Goal: Transaction & Acquisition: Purchase product/service

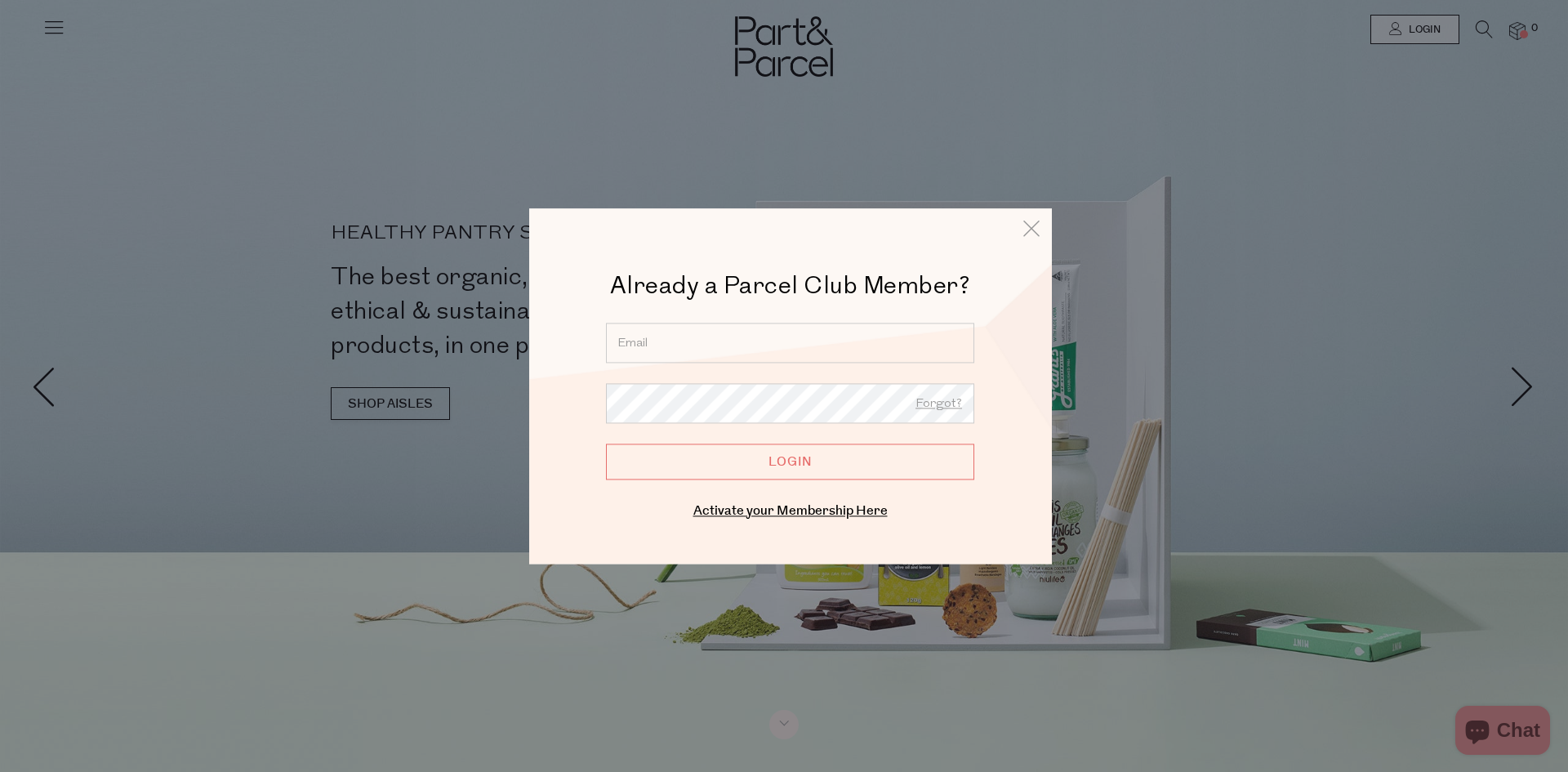
click at [811, 332] on input "email" at bounding box center [790, 343] width 368 height 40
click at [821, 348] on input "email" at bounding box center [790, 343] width 368 height 40
type input "[EMAIL_ADDRESS][DOMAIN_NAME]"
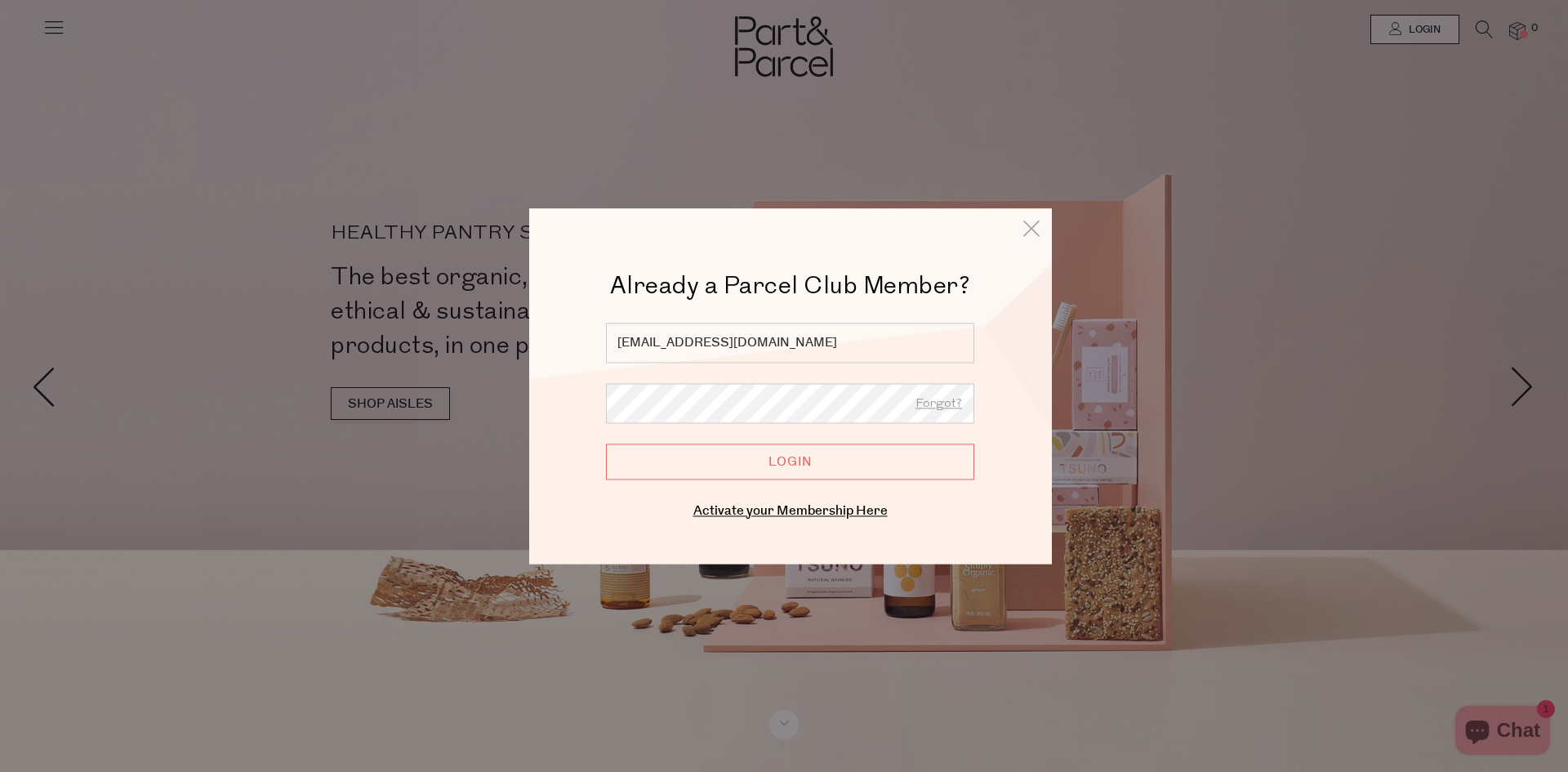
click at [606, 444] on input "Login" at bounding box center [790, 461] width 368 height 36
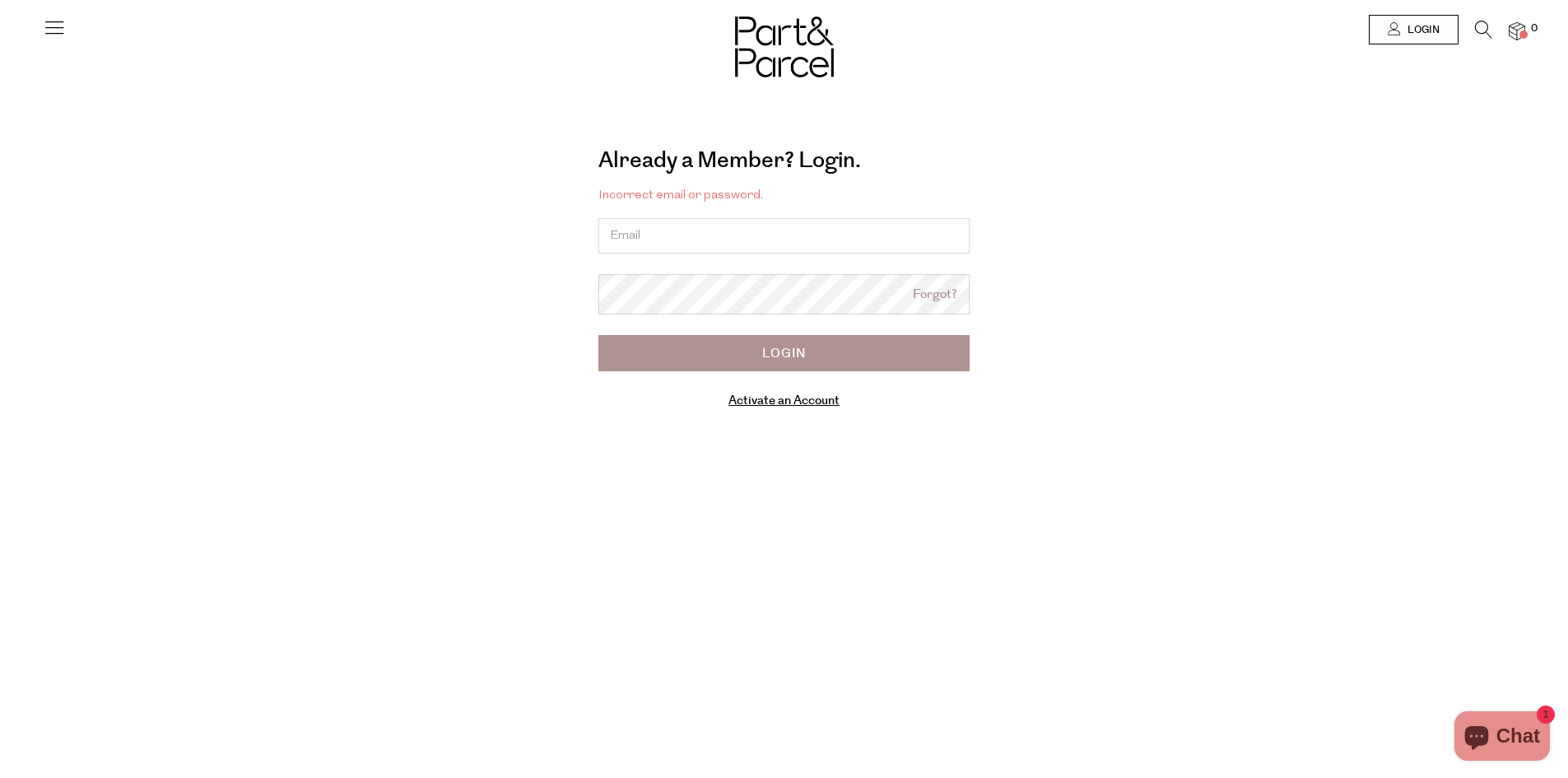
click at [861, 234] on input "email" at bounding box center [784, 236] width 371 height 35
type input "slavica_stan@hotmail.com"
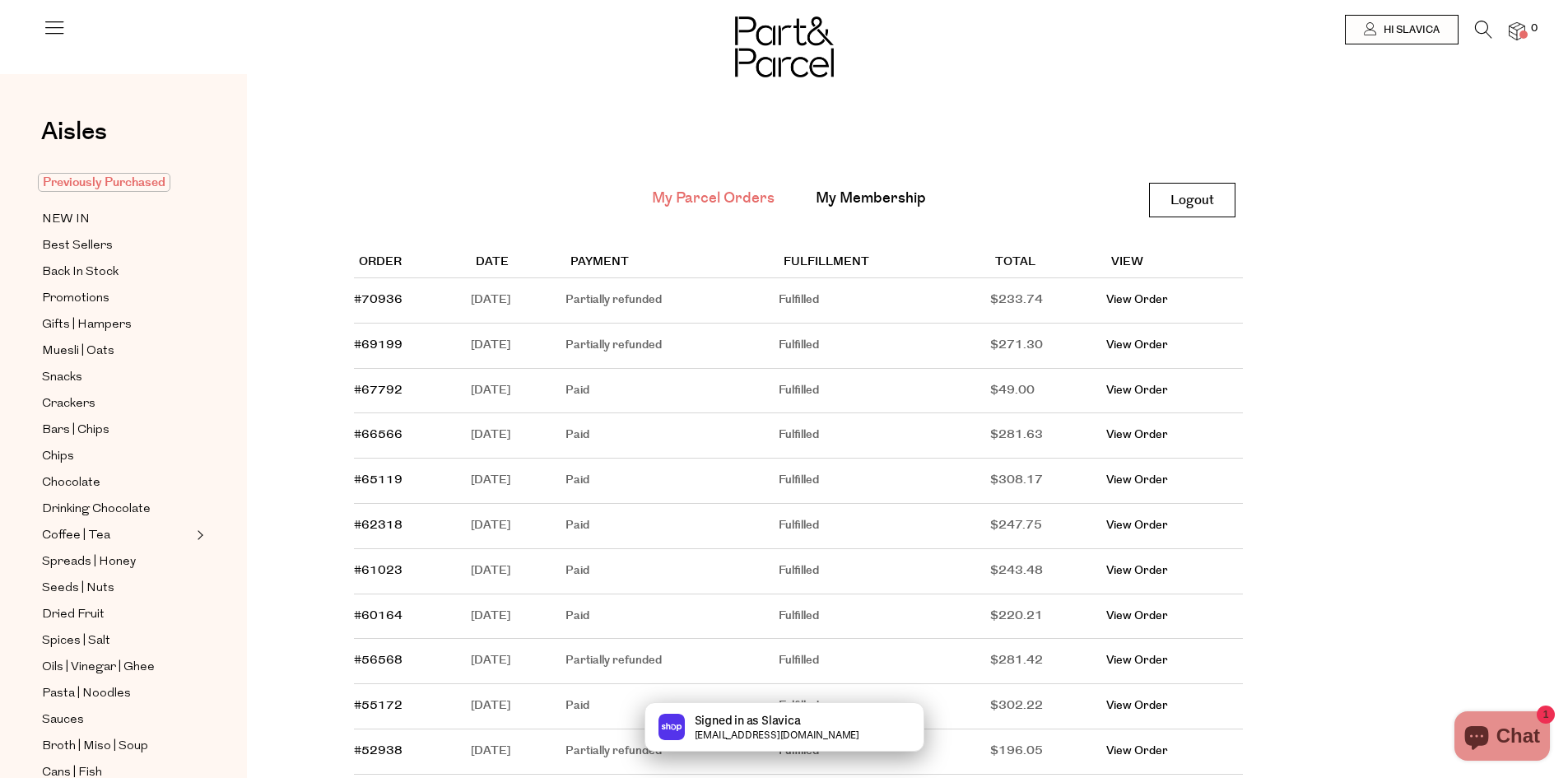
click at [105, 181] on span "Previously Purchased" at bounding box center [103, 182] width 133 height 19
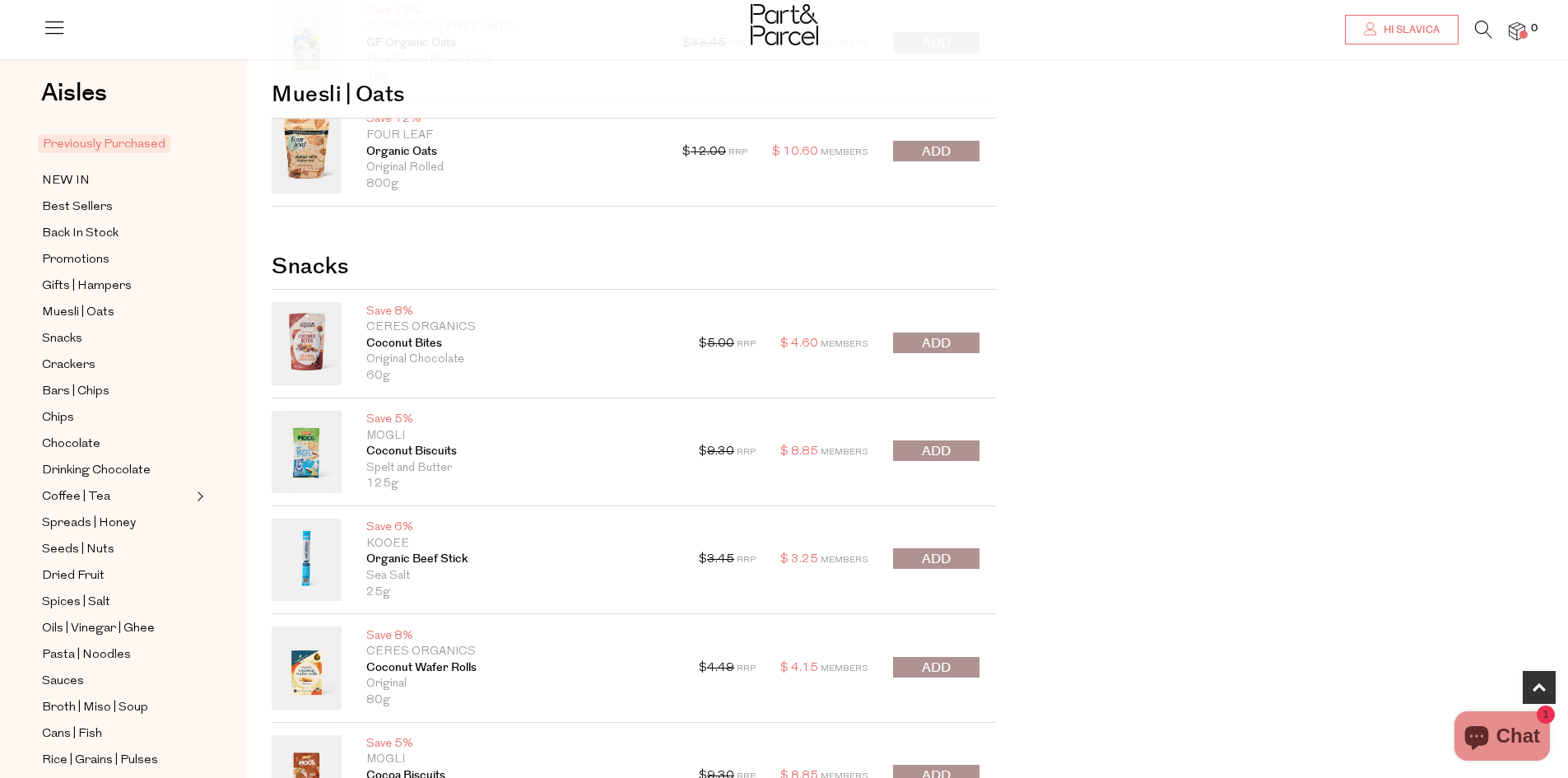
scroll to position [906, 0]
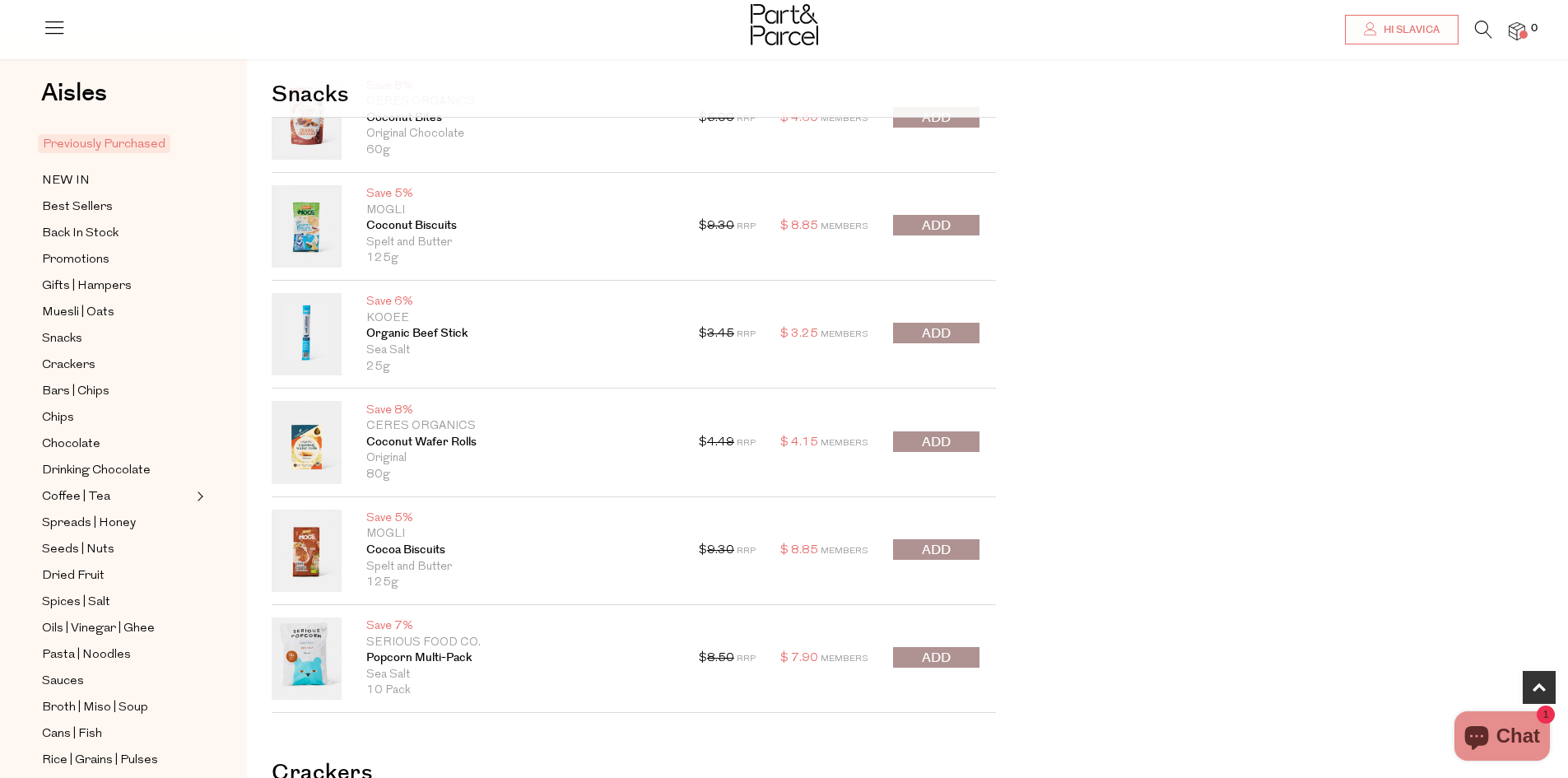
click at [947, 553] on span "submit" at bounding box center [936, 550] width 29 height 19
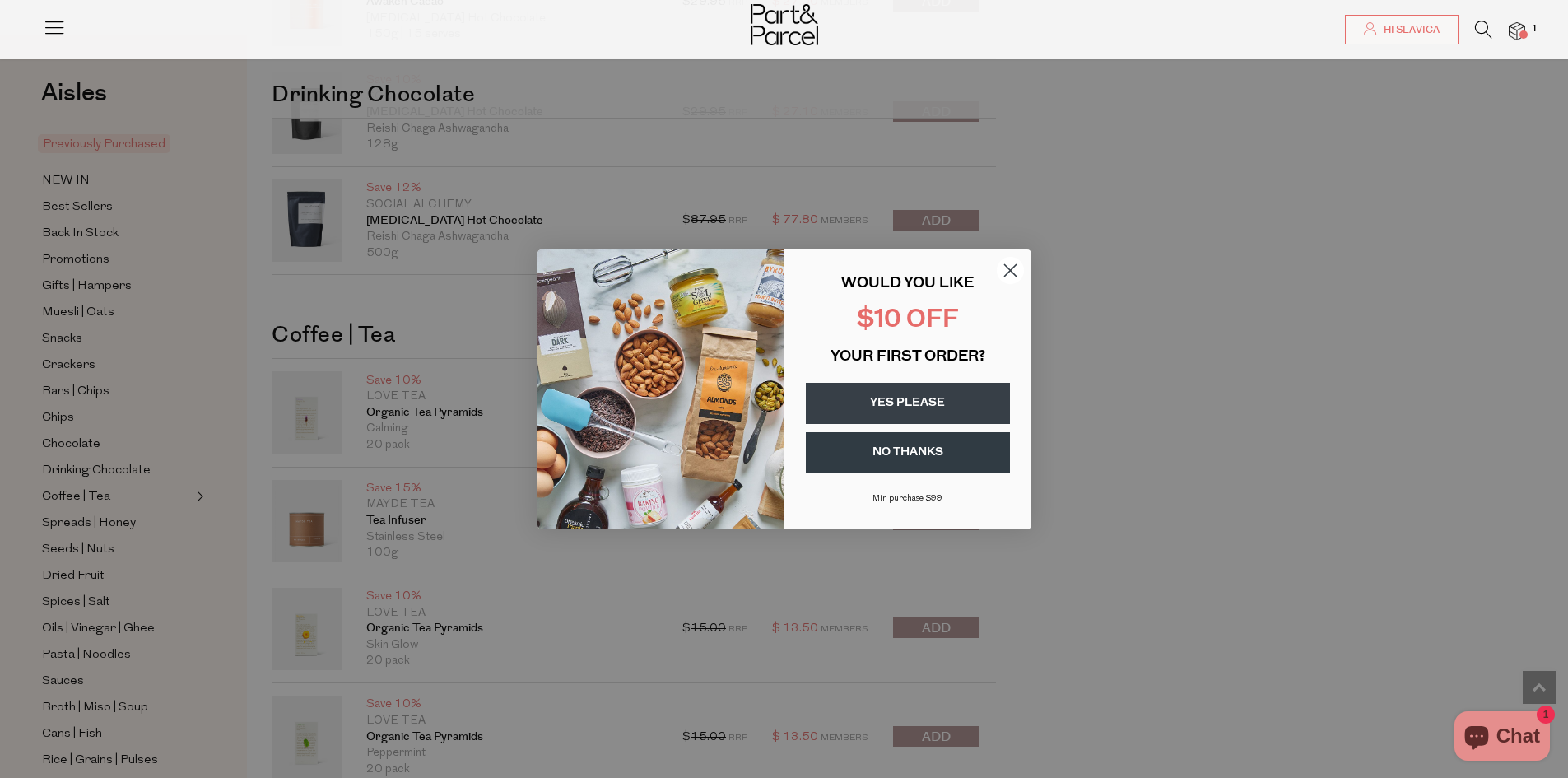
scroll to position [2552, 0]
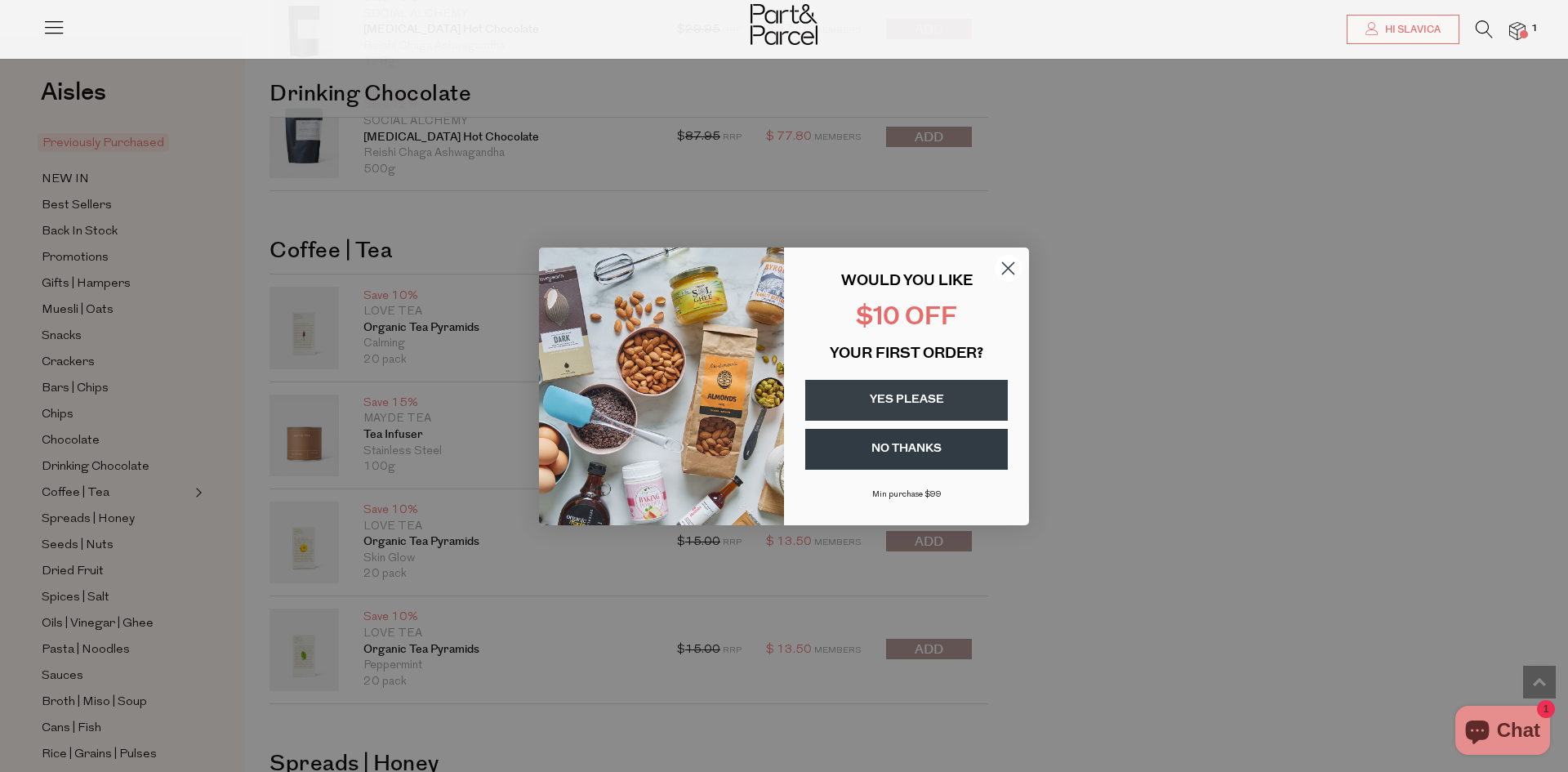
click at [1007, 268] on icon "Close dialog" at bounding box center [1009, 268] width 12 height 12
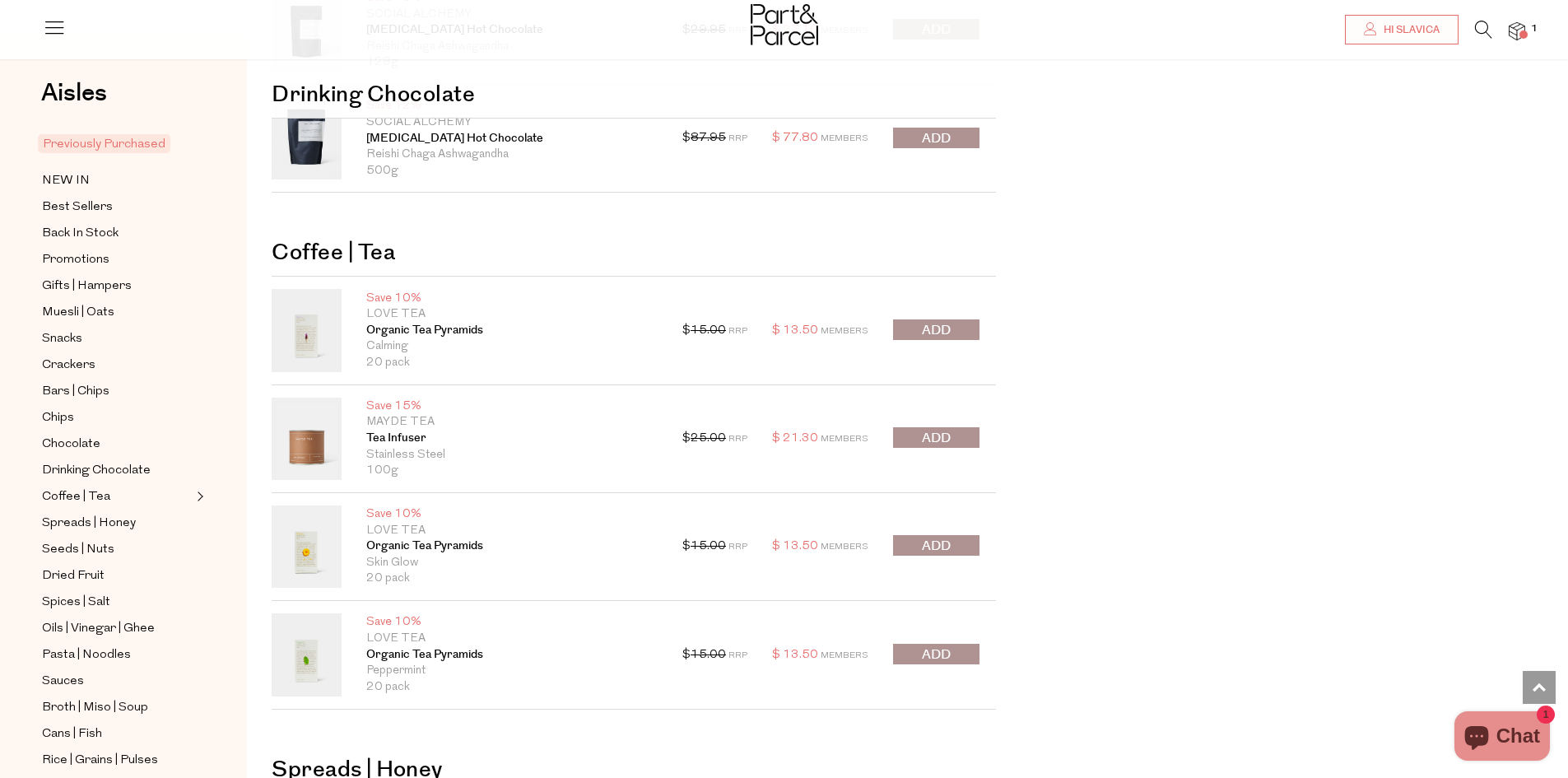
click at [954, 543] on button "submit" at bounding box center [936, 545] width 87 height 21
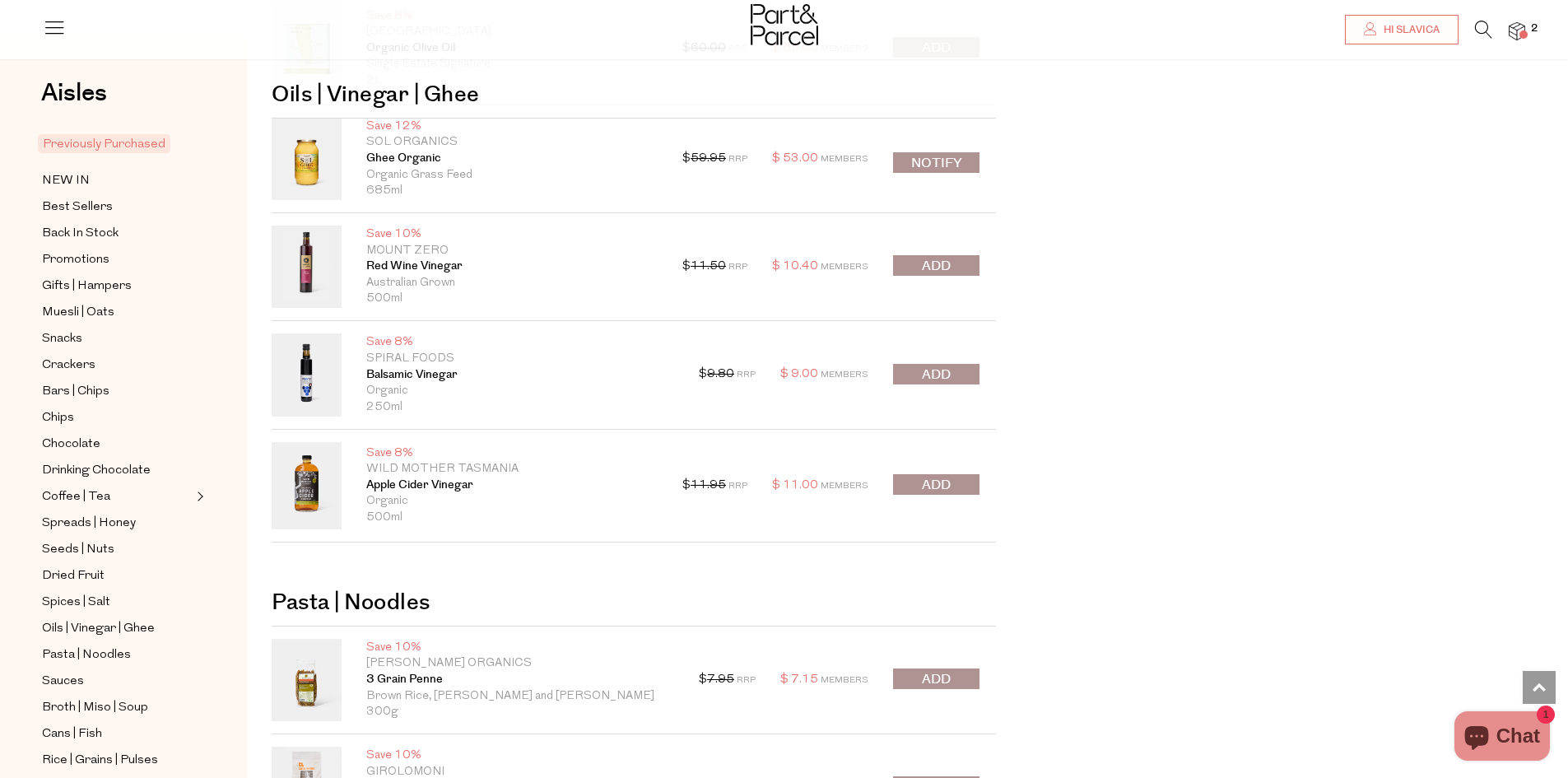
scroll to position [5599, 0]
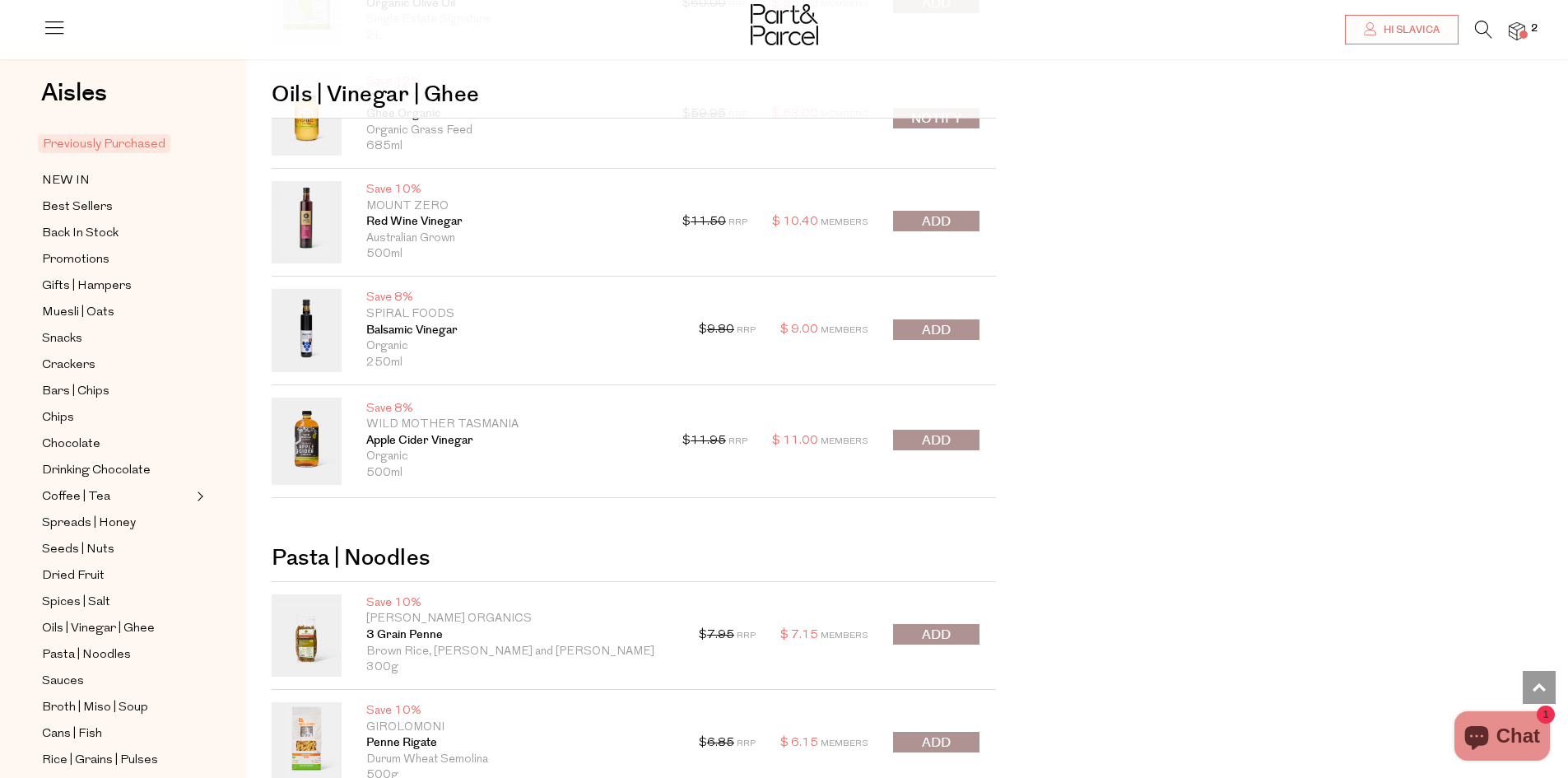
click at [902, 444] on button "submit" at bounding box center [936, 439] width 87 height 21
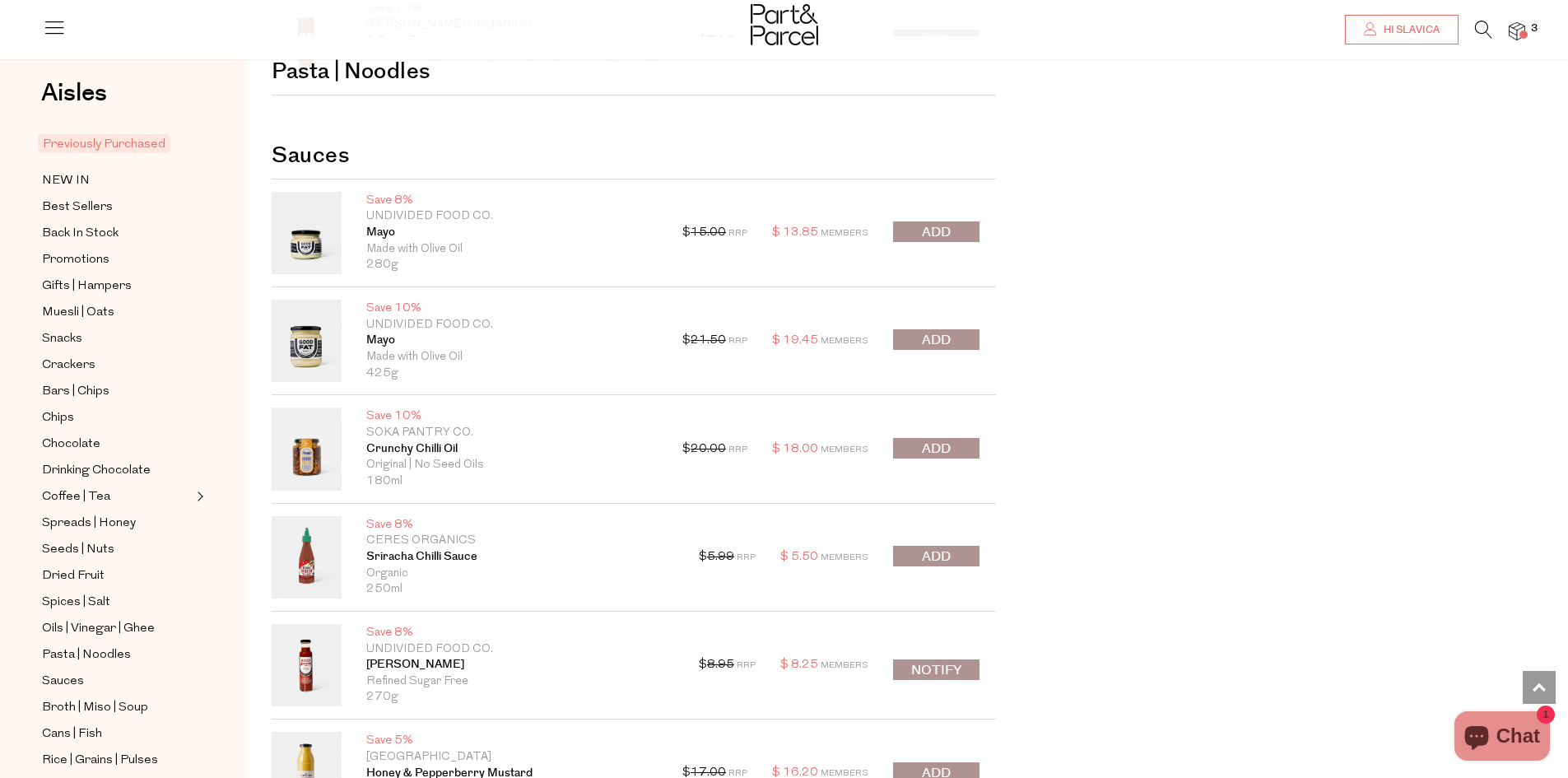
scroll to position [6669, 0]
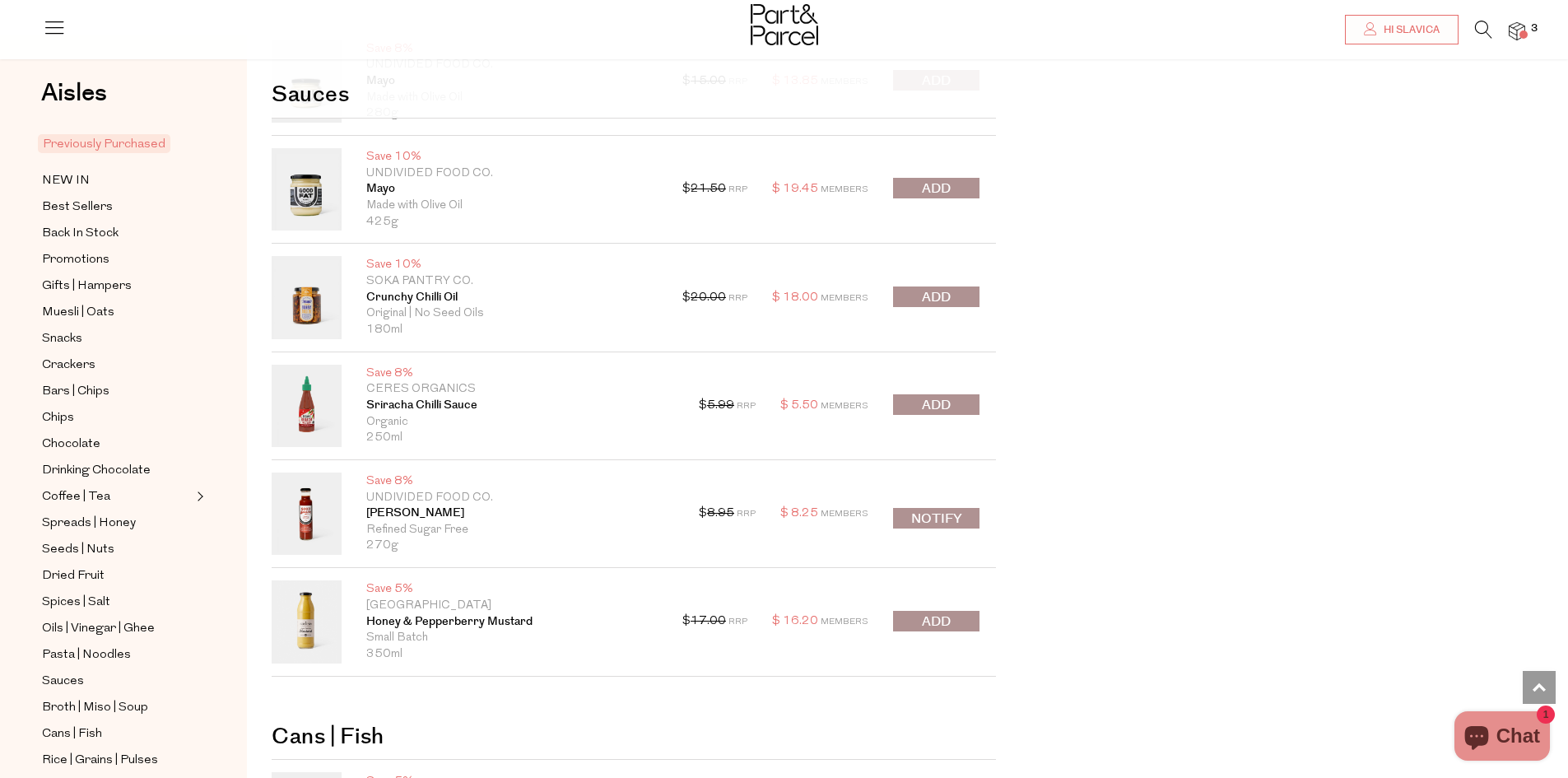
click at [946, 403] on span "submit" at bounding box center [936, 405] width 29 height 19
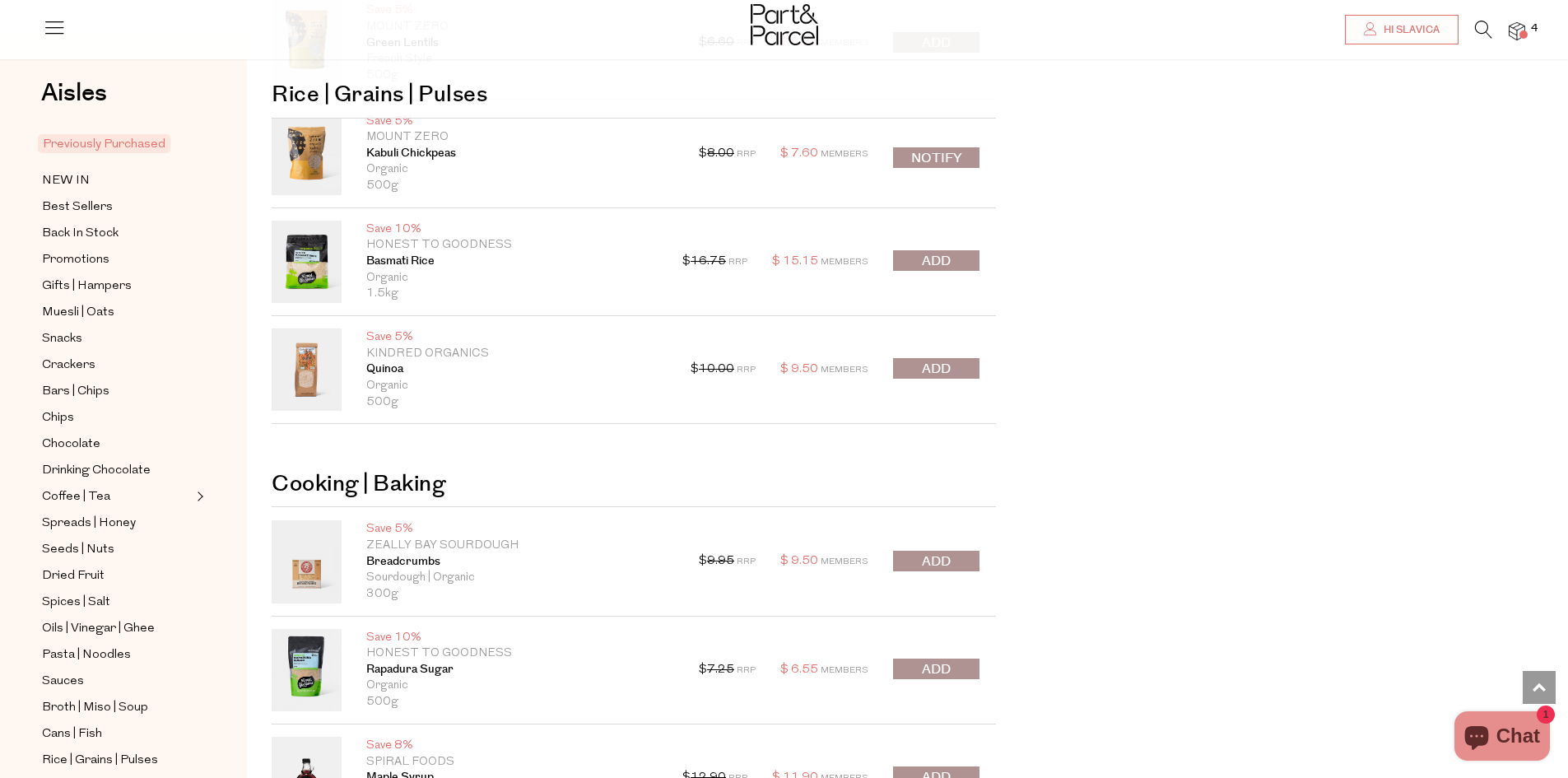
scroll to position [8069, 0]
click at [950, 558] on span "submit" at bounding box center [936, 561] width 29 height 19
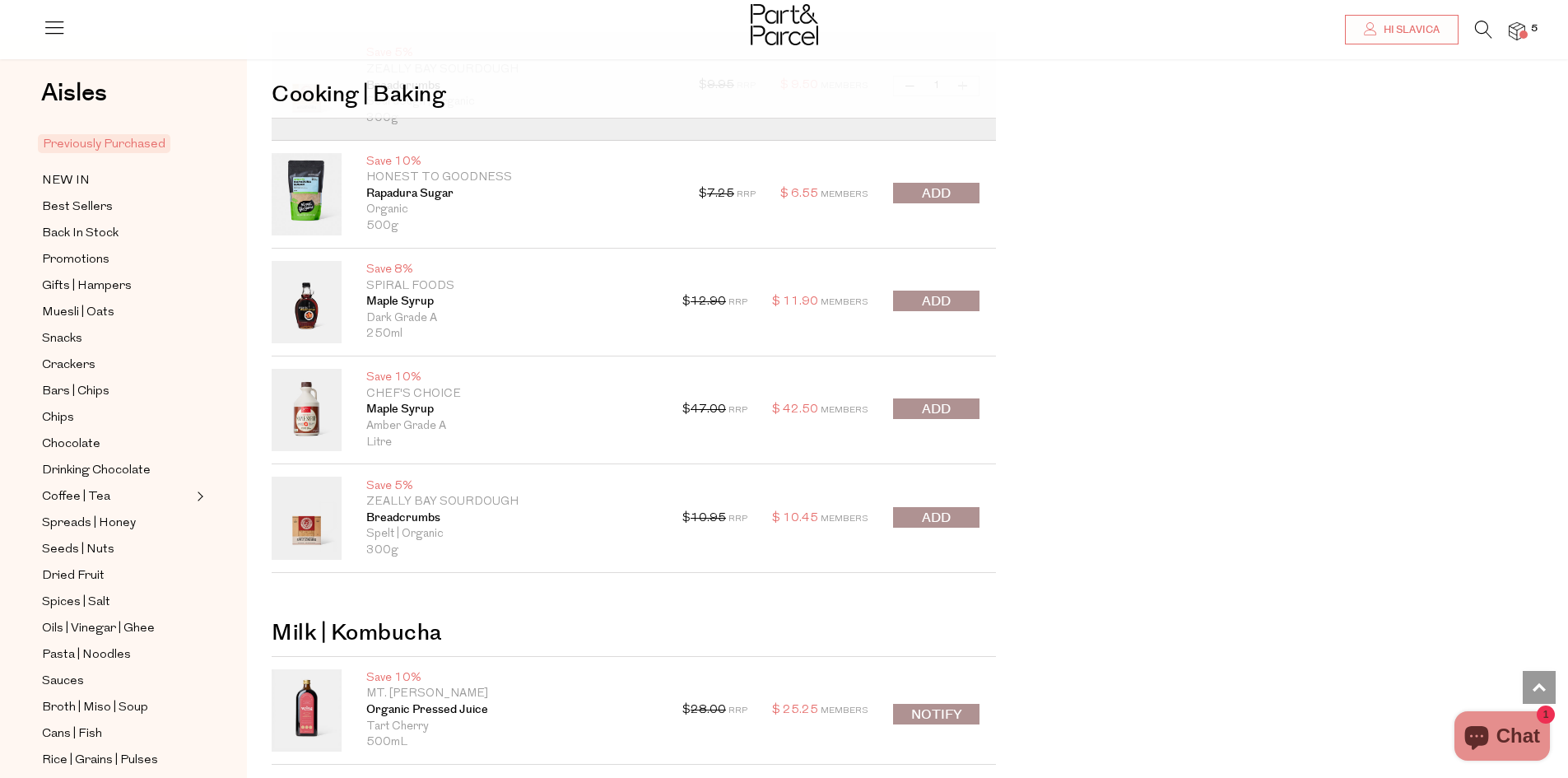
scroll to position [8563, 0]
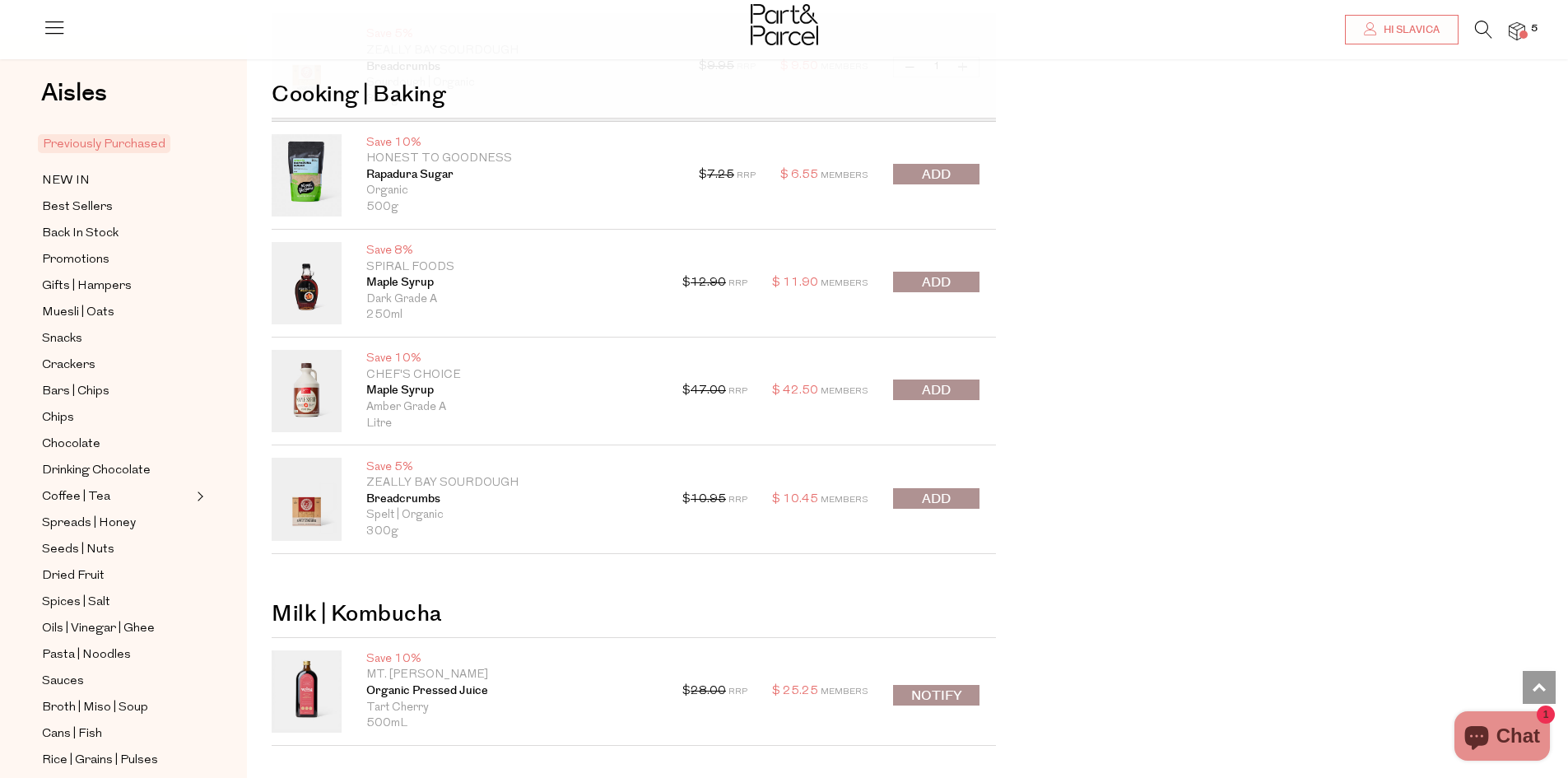
click at [947, 388] on span "submit" at bounding box center [936, 390] width 29 height 19
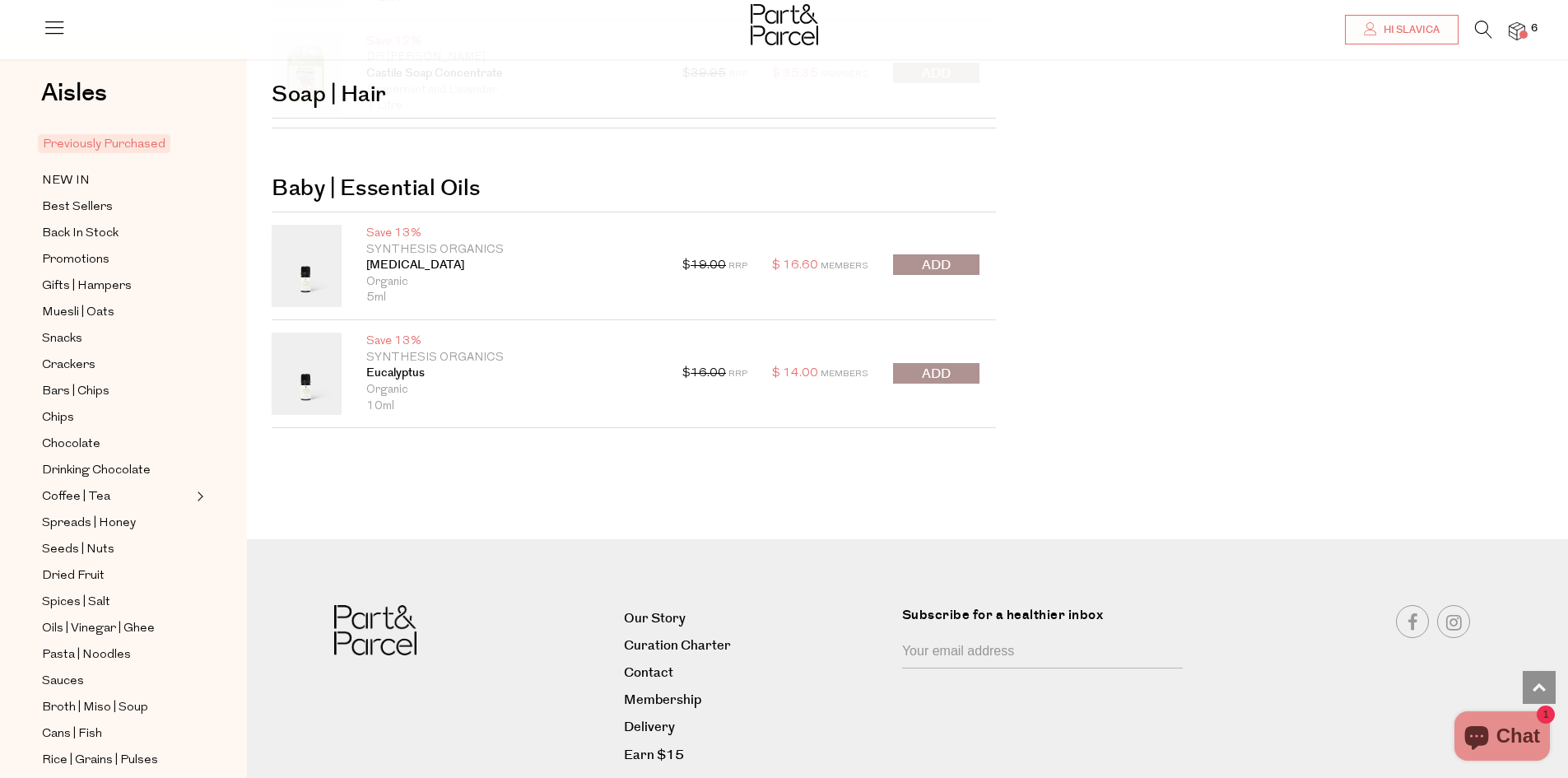
scroll to position [11013, 0]
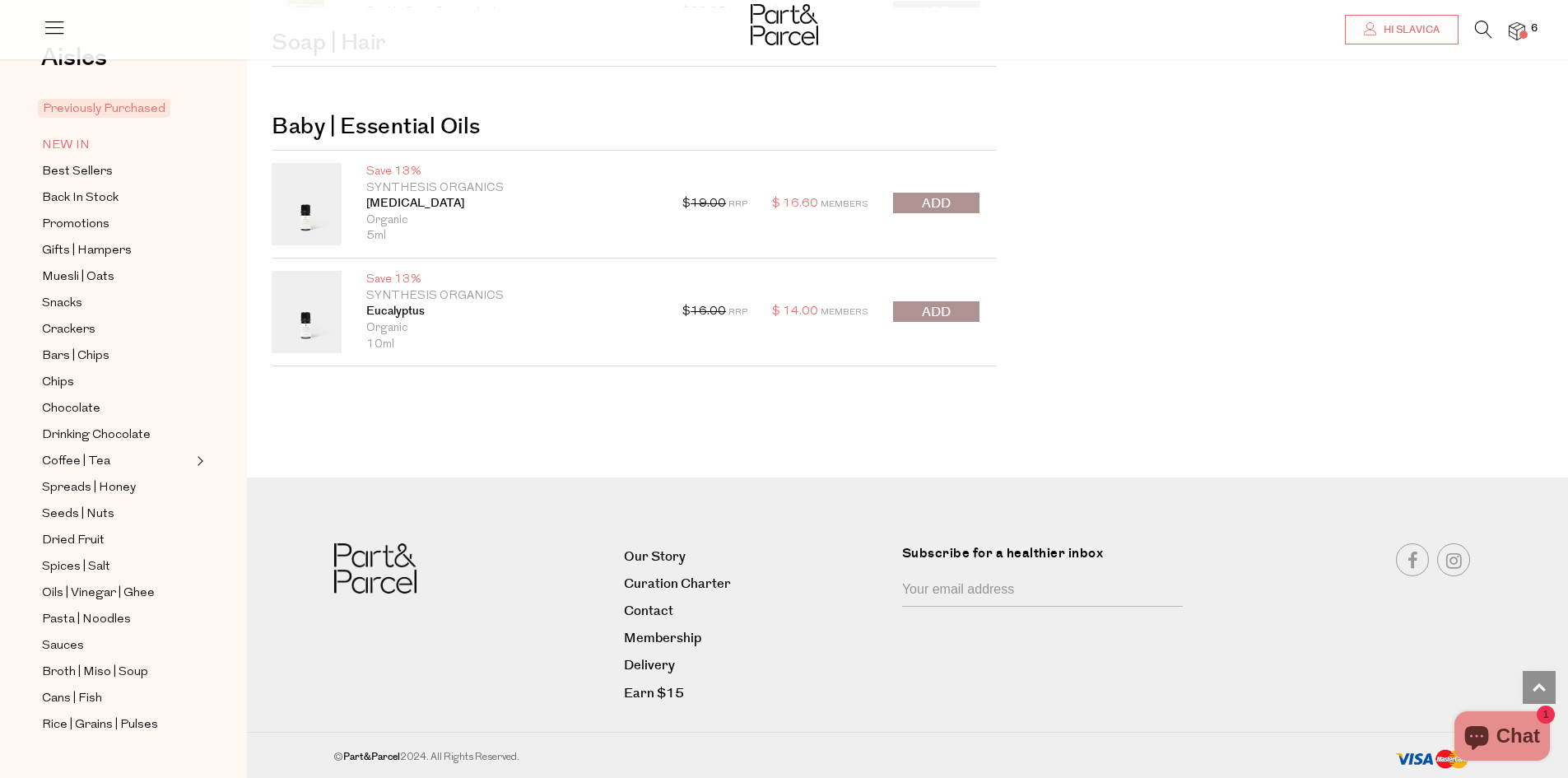
click at [75, 141] on span "NEW IN" at bounding box center [65, 146] width 48 height 20
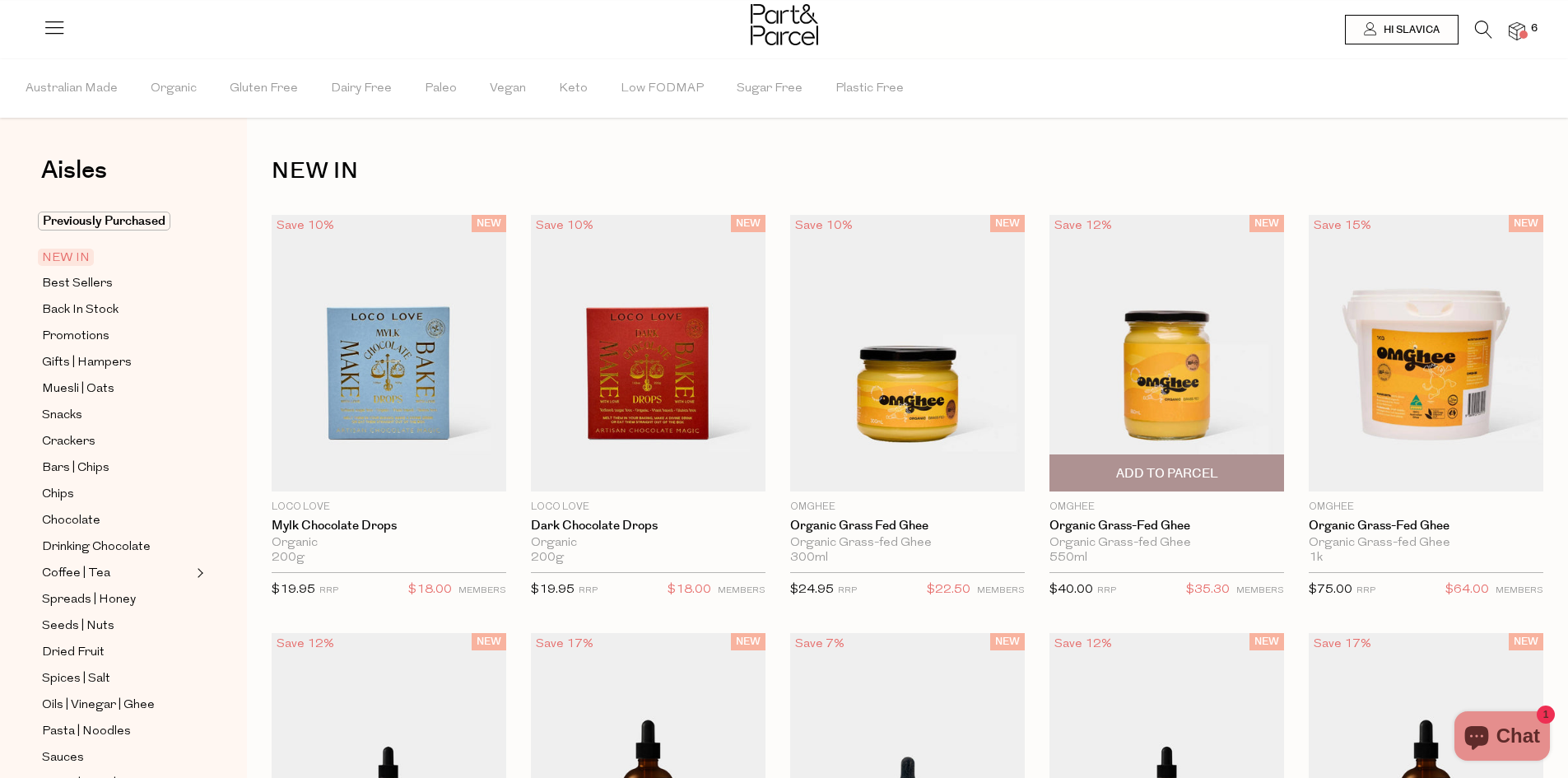
click at [1195, 380] on img at bounding box center [1166, 354] width 234 height 277
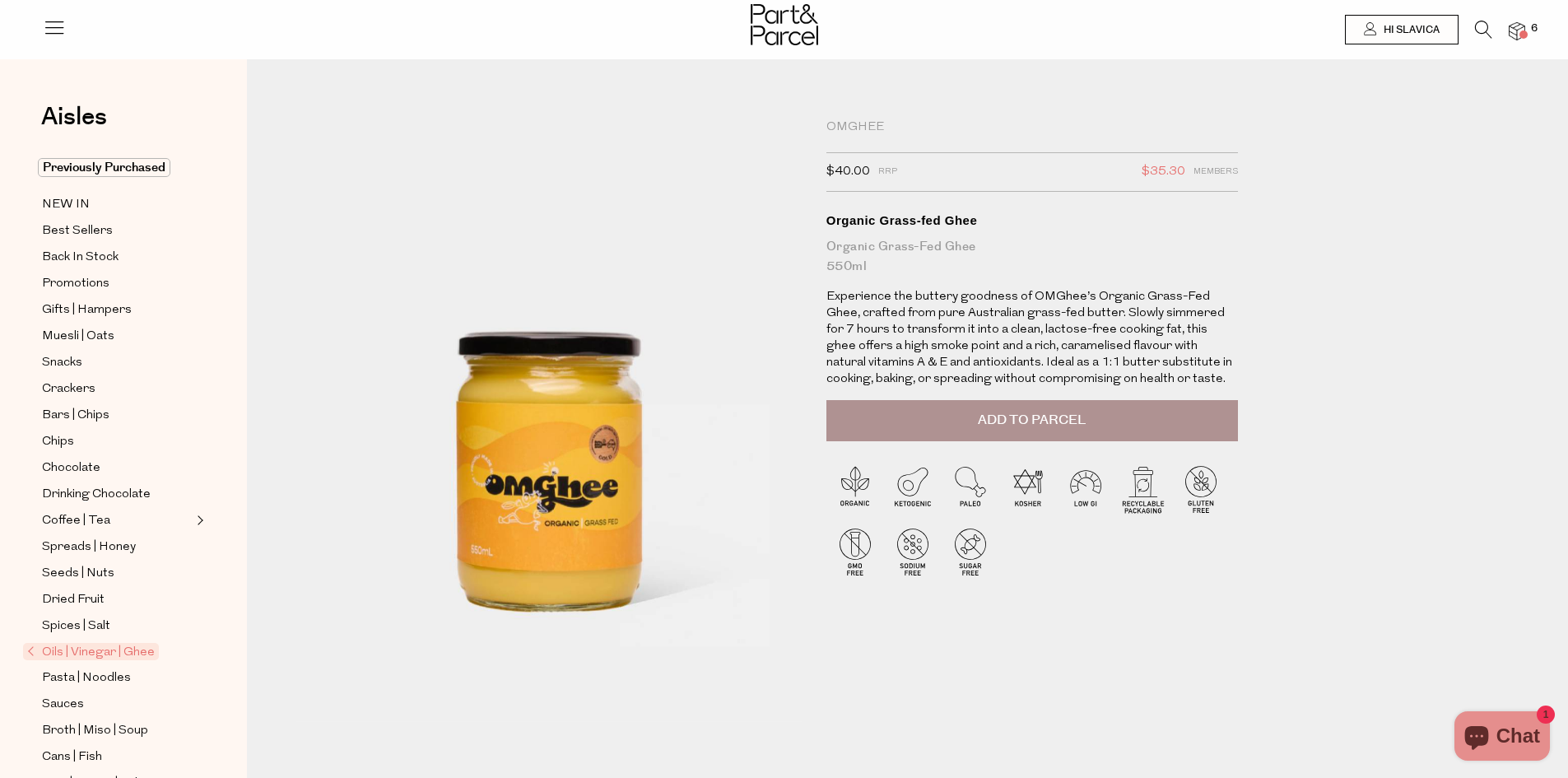
click at [1096, 413] on button "Add to Parcel" at bounding box center [1032, 420] width 412 height 41
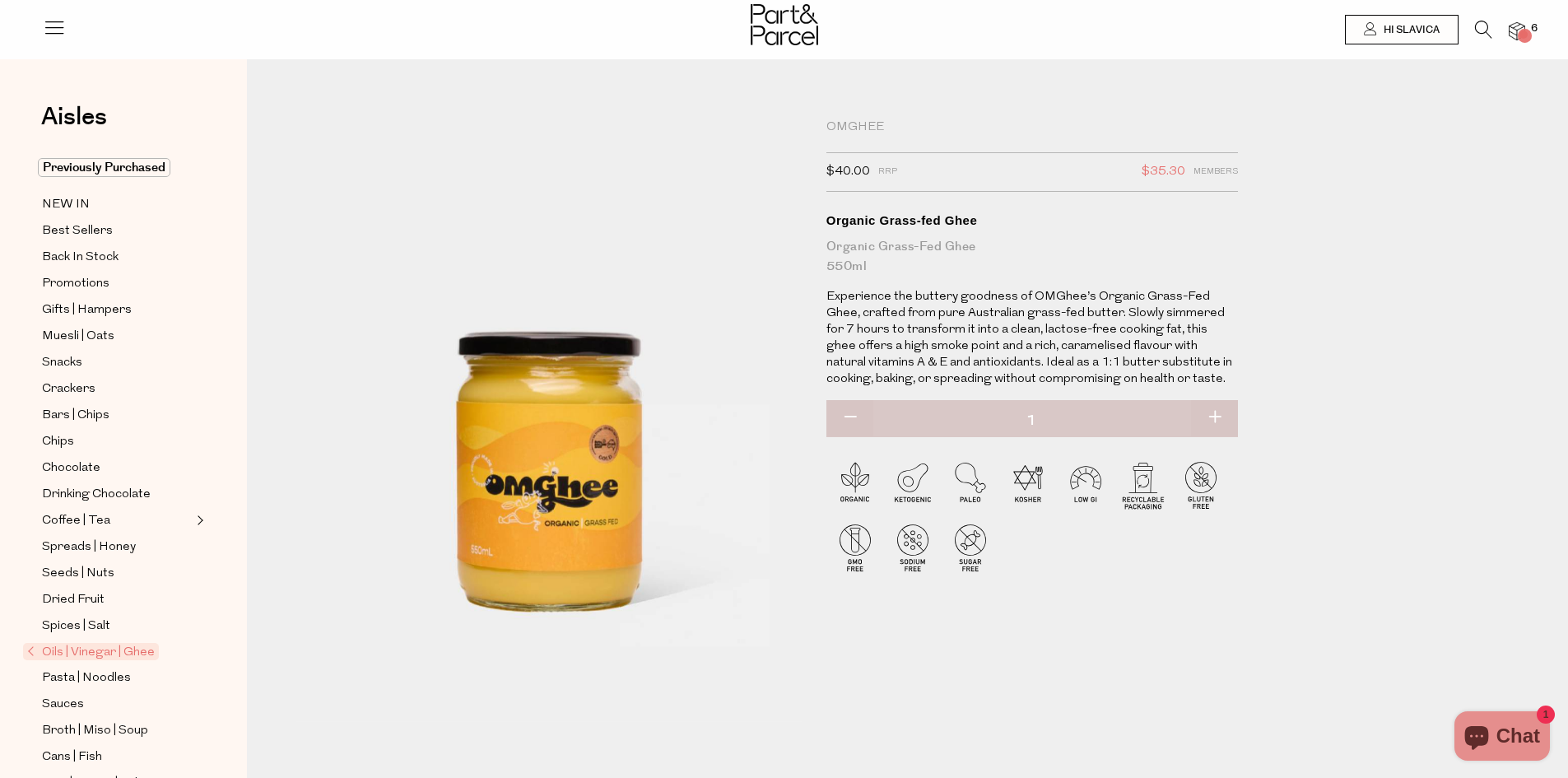
click at [1524, 33] on span at bounding box center [1524, 35] width 8 height 8
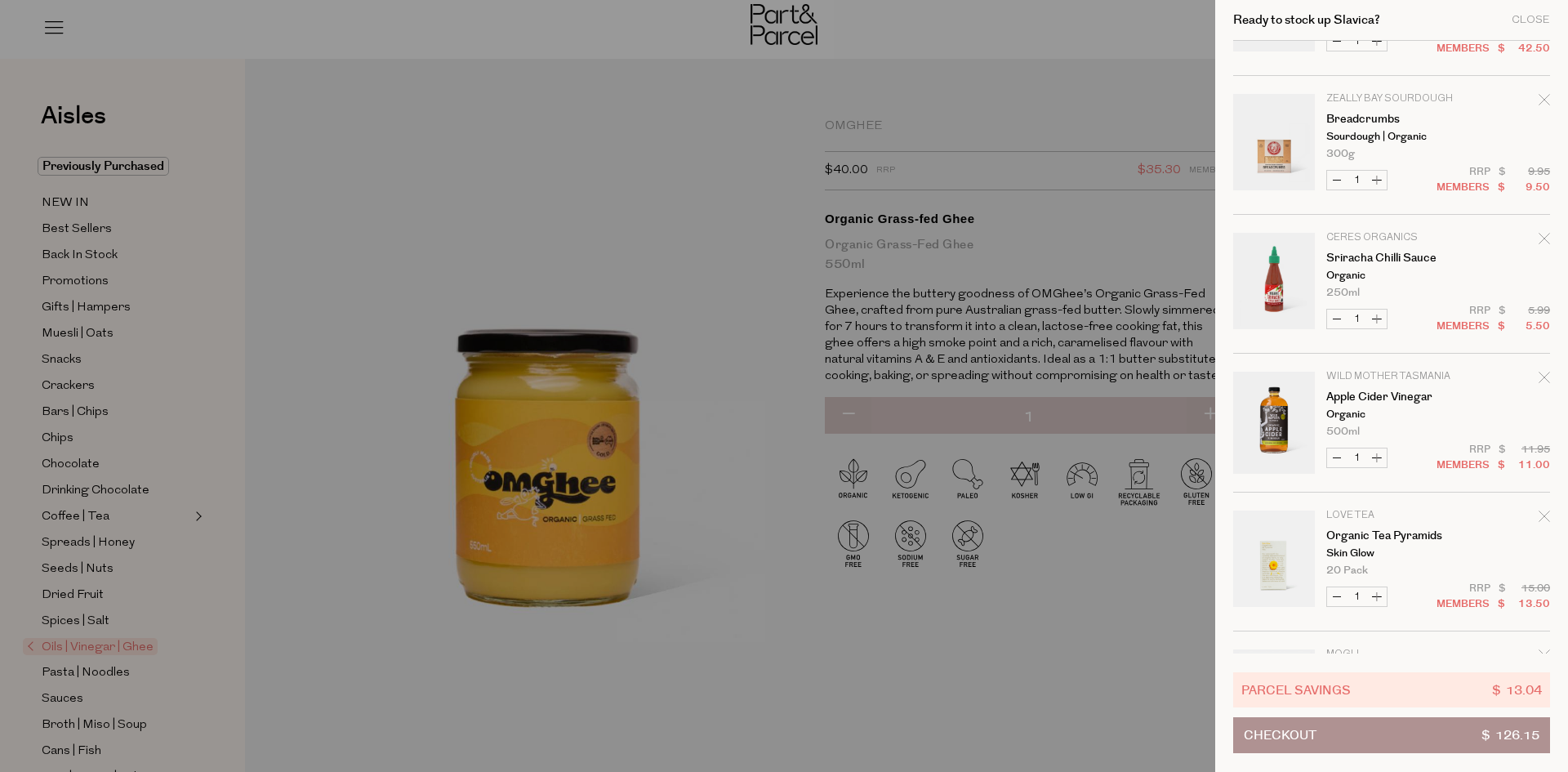
scroll to position [359, 0]
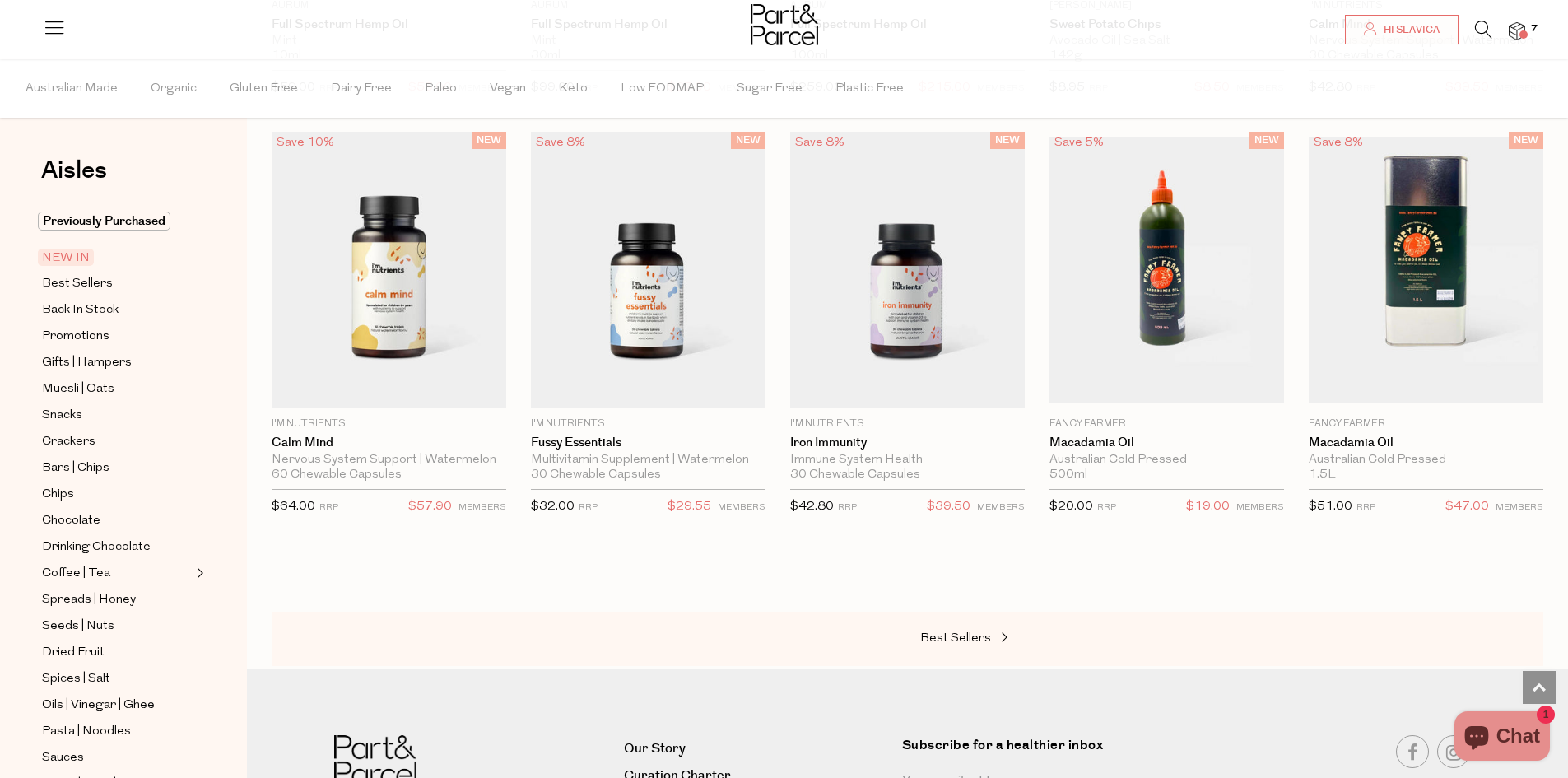
scroll to position [1544, 0]
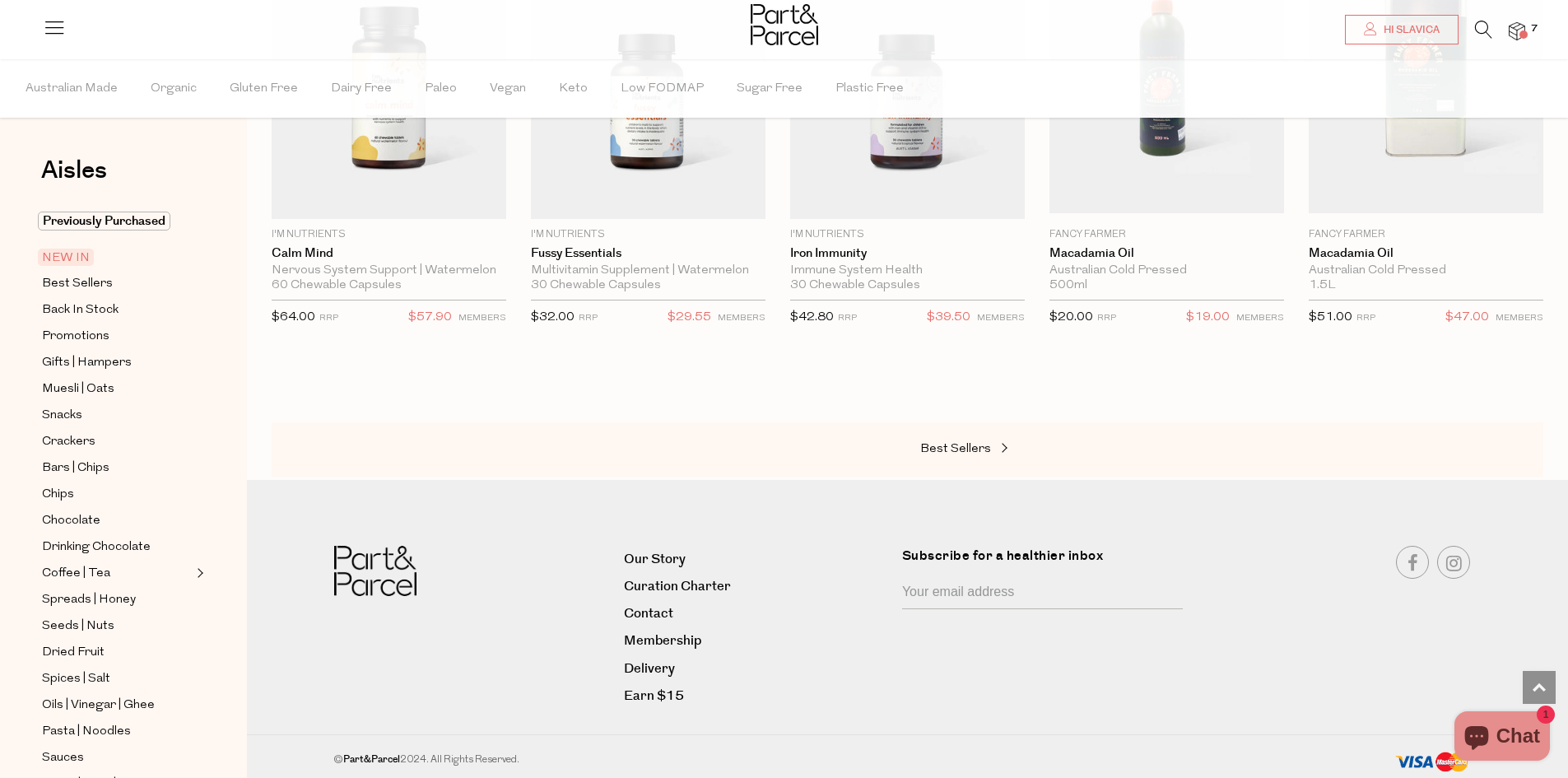
click at [963, 465] on div "Best Sellers" at bounding box center [908, 449] width 1272 height 54
click at [955, 445] on span "Best Sellers" at bounding box center [955, 449] width 71 height 13
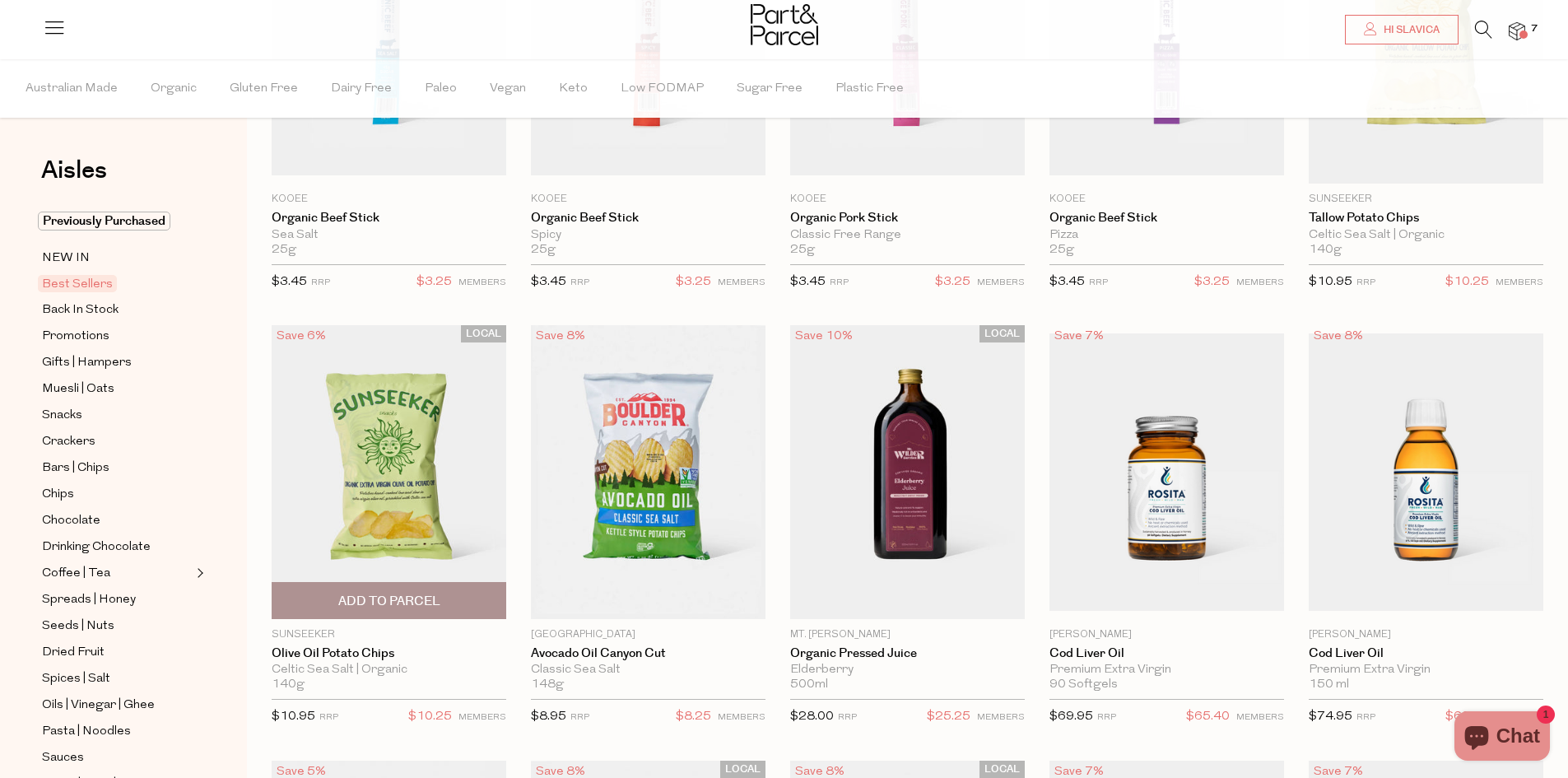
scroll to position [412, 0]
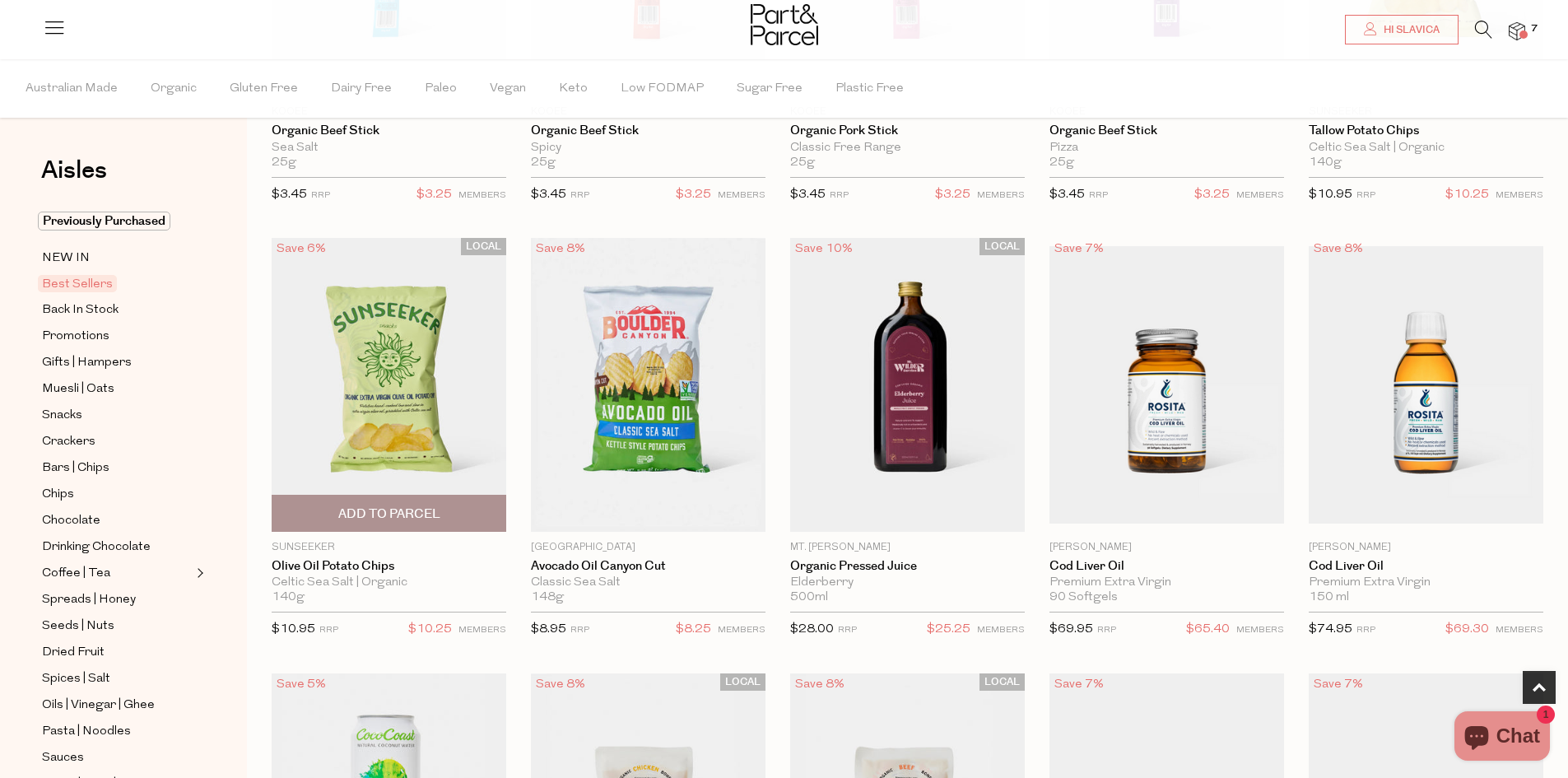
click at [413, 515] on span "Add To Parcel" at bounding box center [389, 514] width 102 height 18
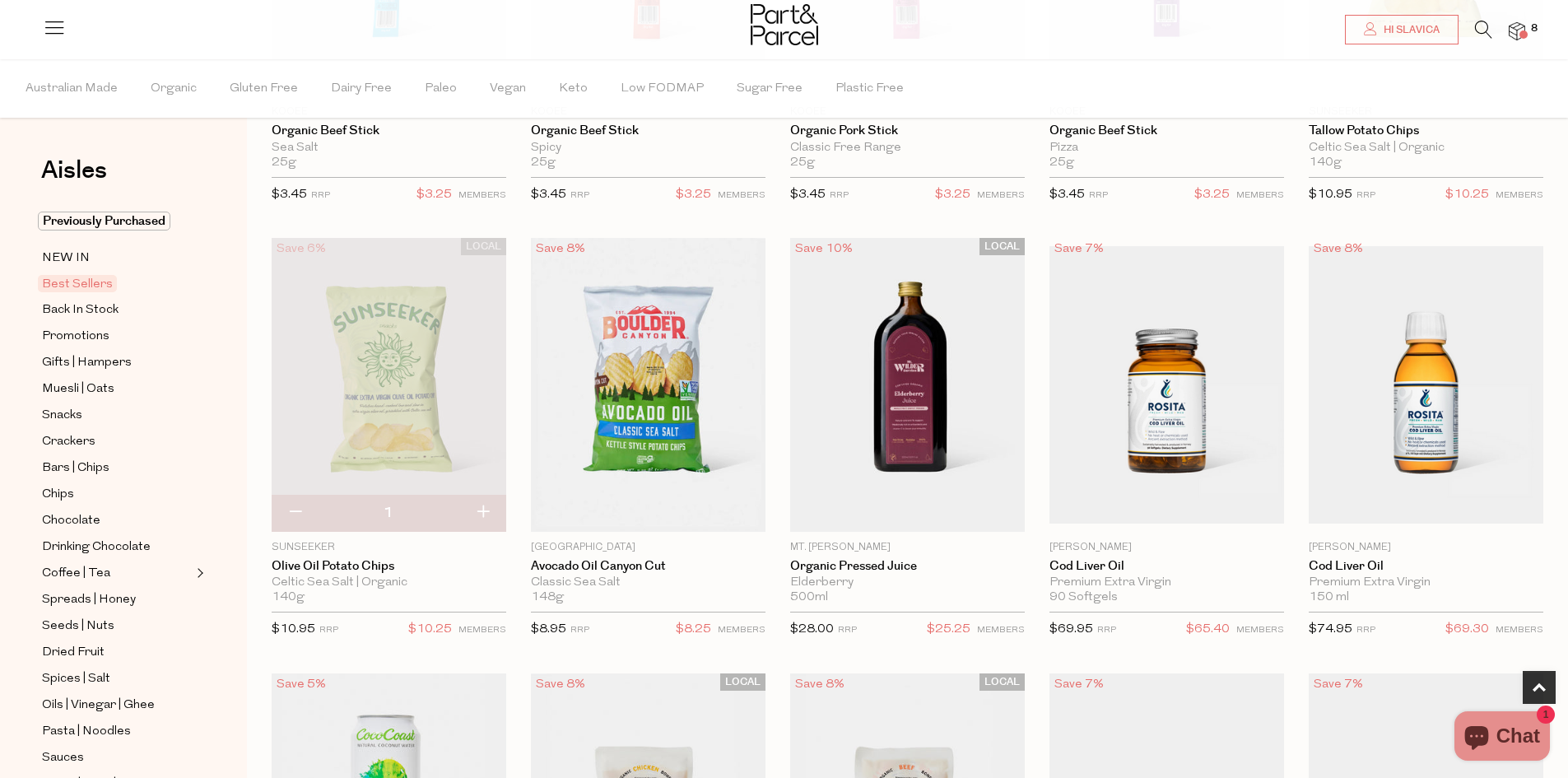
click at [485, 509] on button "button" at bounding box center [483, 512] width 47 height 36
type input "2"
click at [1245, 515] on span "Notify Me" at bounding box center [1167, 513] width 225 height 35
type input "Notify when available"
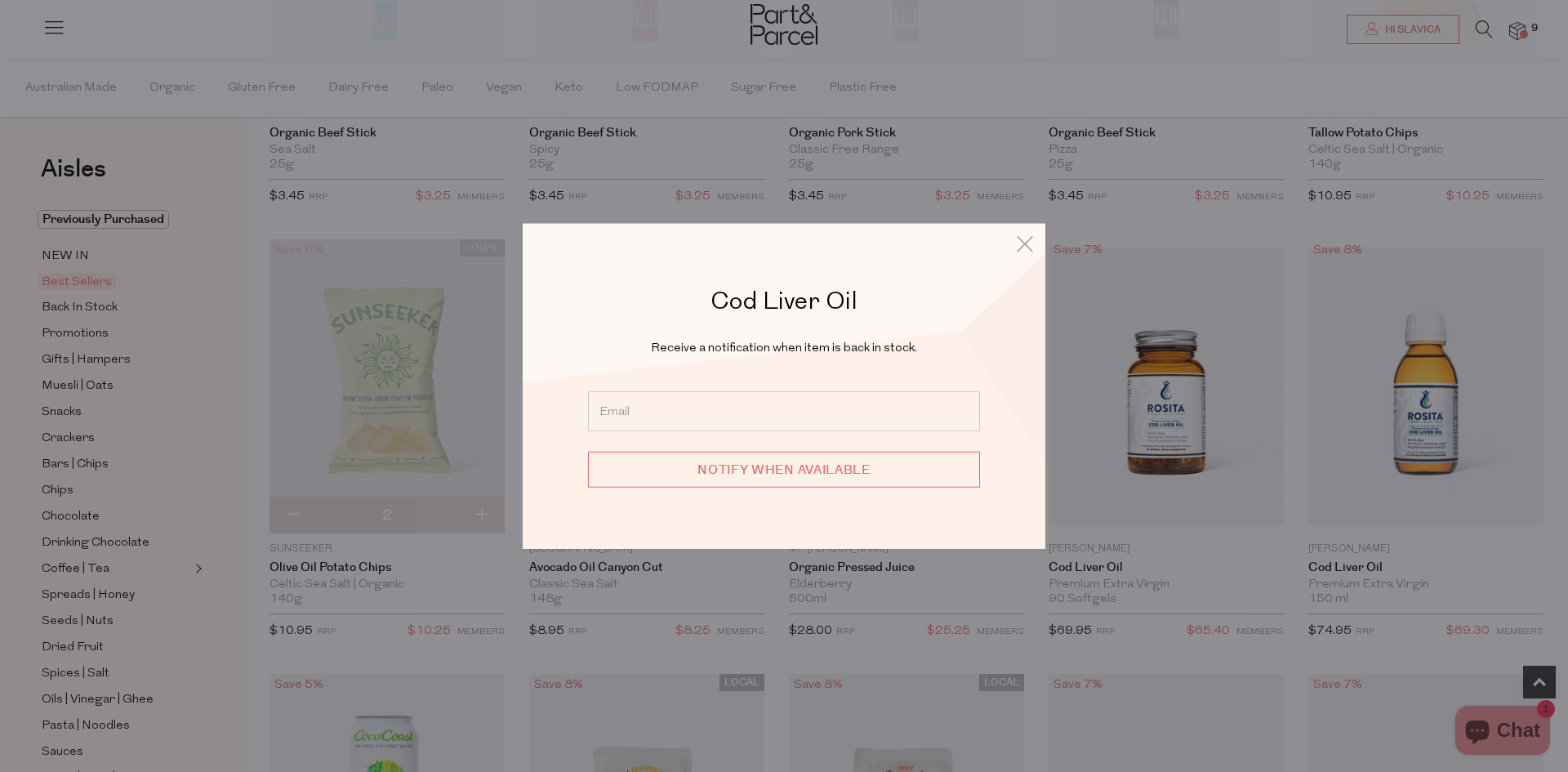
click at [820, 415] on input "email" at bounding box center [784, 411] width 392 height 40
type input "slavica_stan@hotmail.com"
click at [794, 464] on input "Notify when available" at bounding box center [784, 469] width 392 height 36
type input "We will be in touch"
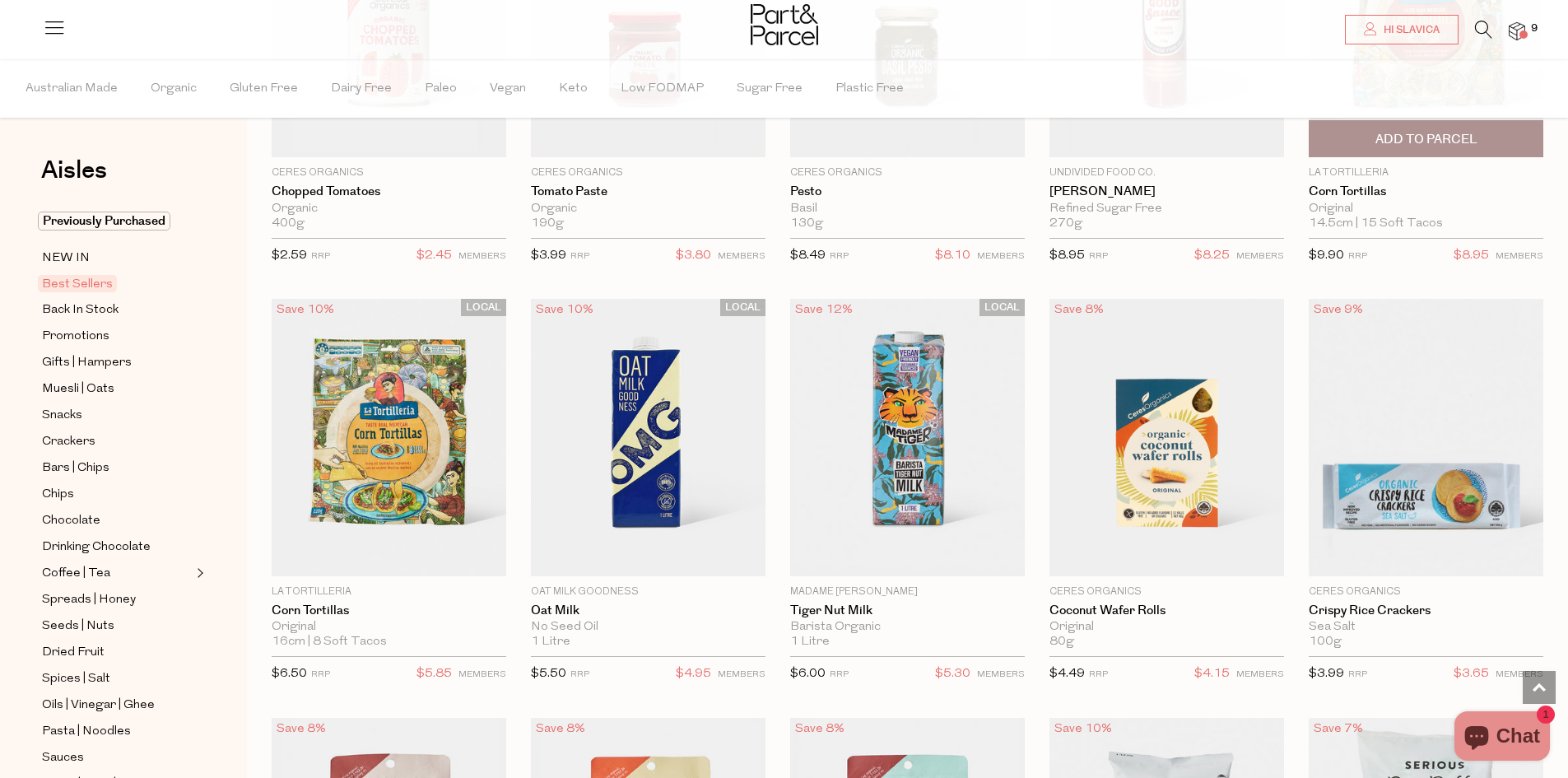
scroll to position [2470, 0]
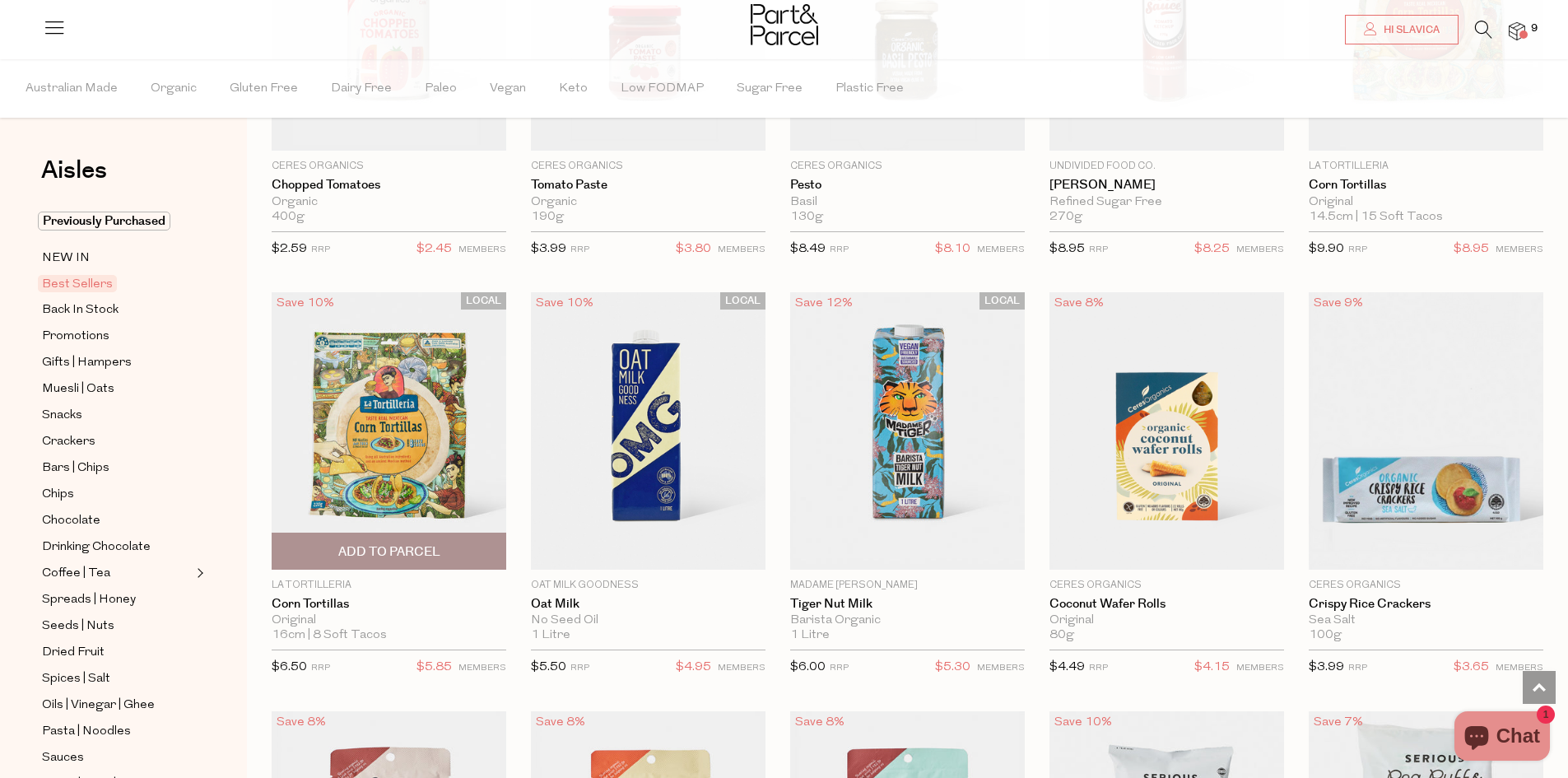
click at [427, 544] on span "Add To Parcel" at bounding box center [389, 552] width 102 height 18
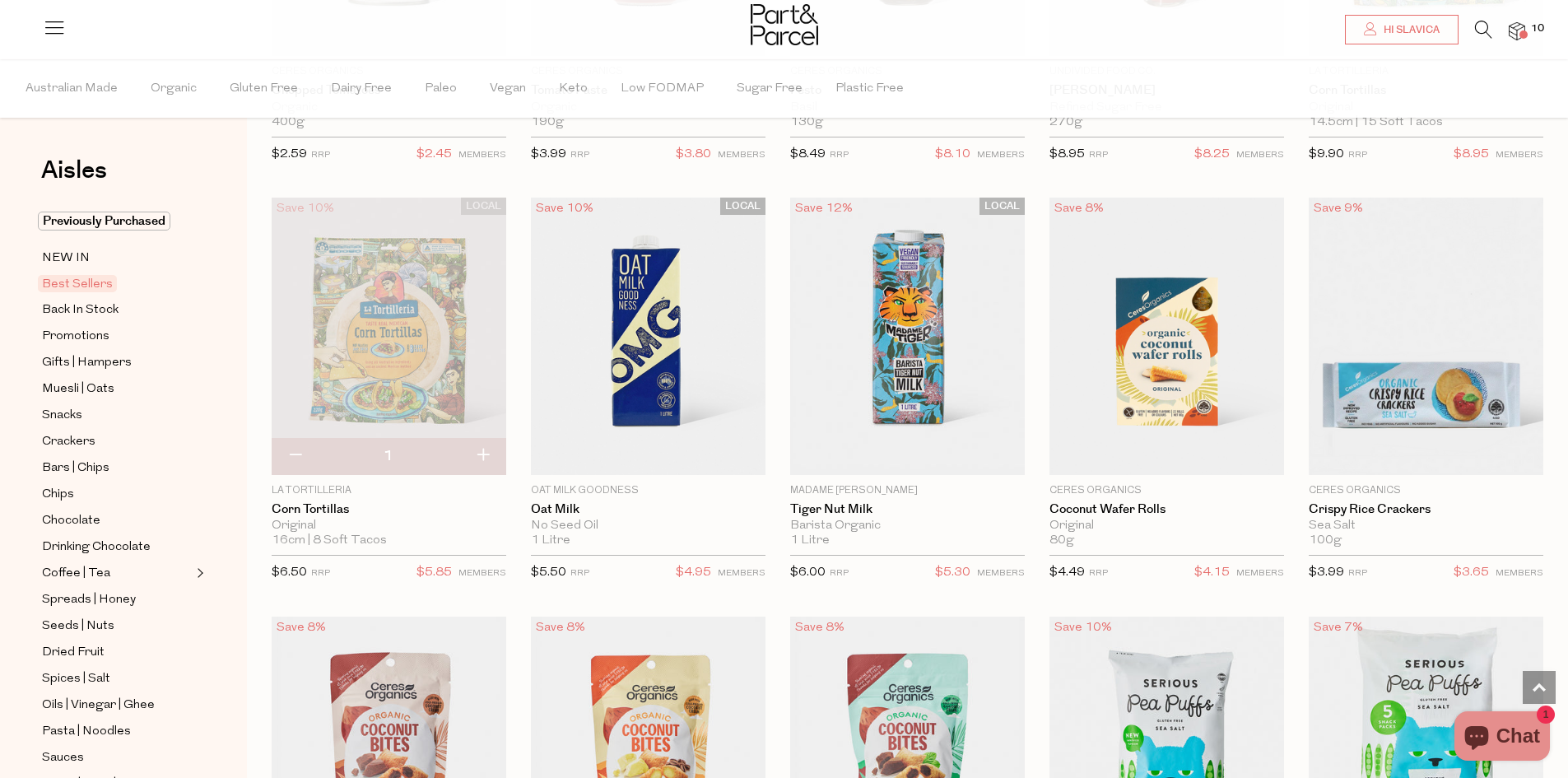
scroll to position [2882, 0]
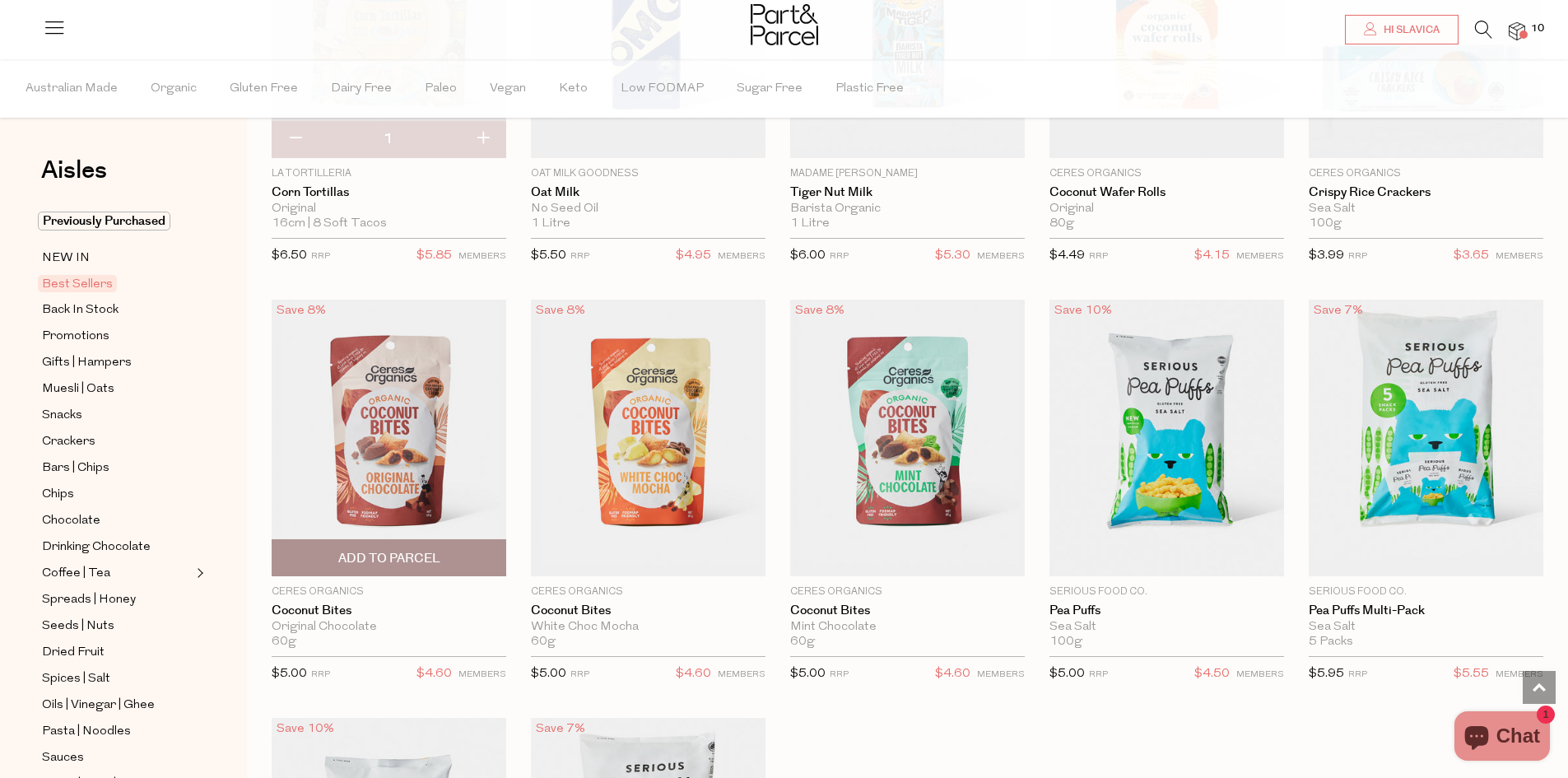
click at [463, 549] on span "Add To Parcel" at bounding box center [389, 558] width 225 height 35
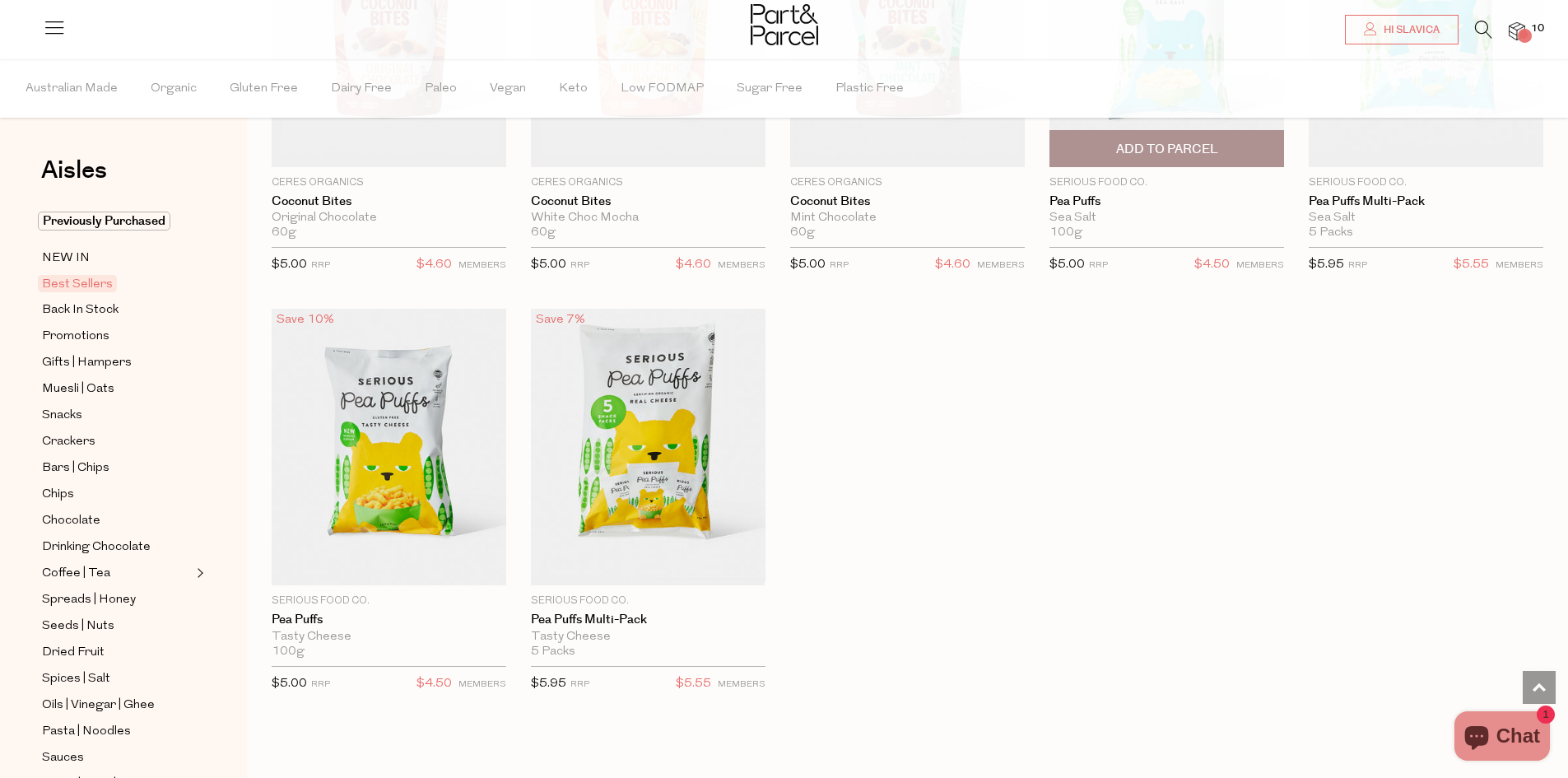
scroll to position [3294, 0]
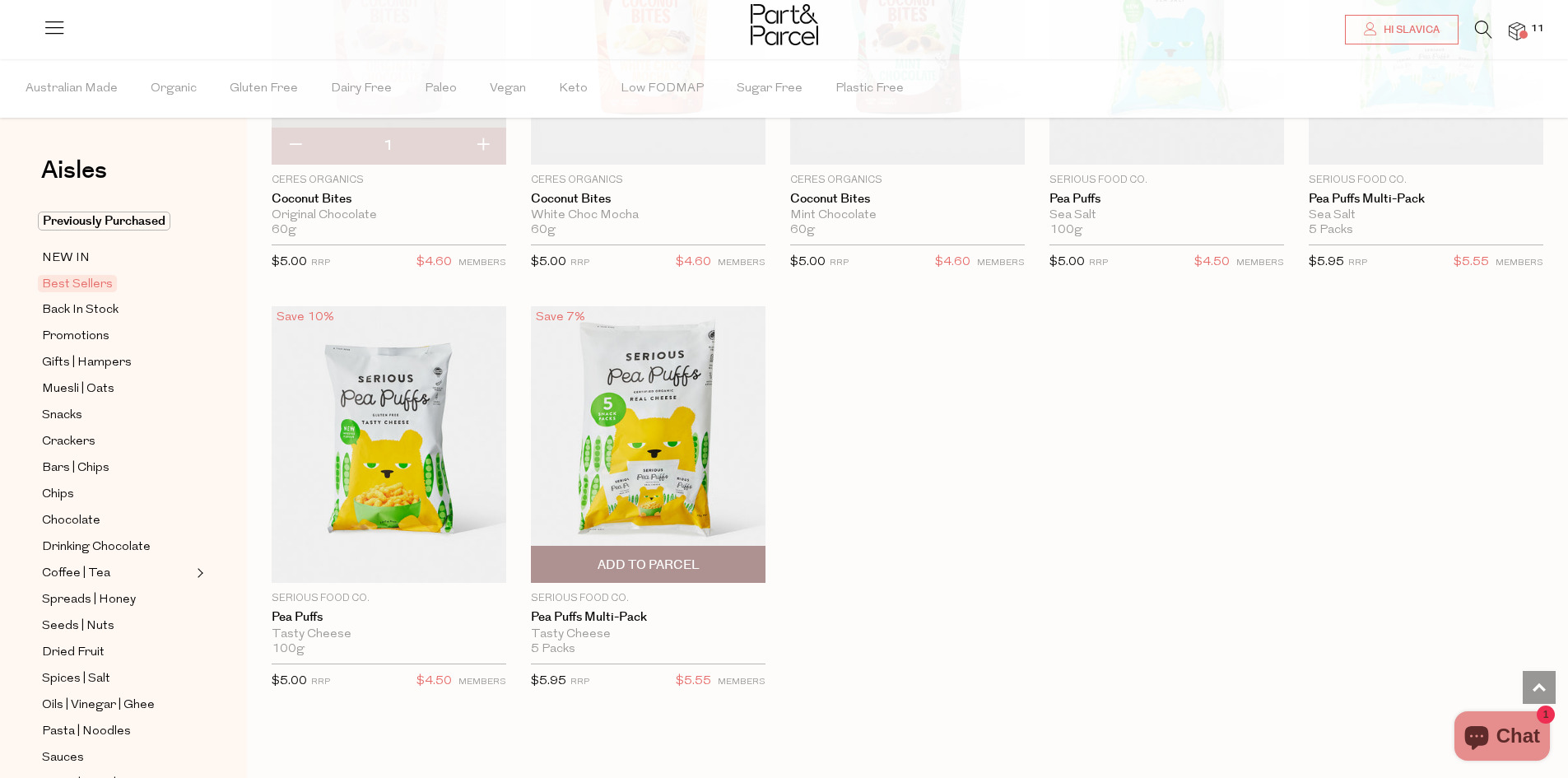
click at [684, 444] on img at bounding box center [648, 444] width 234 height 277
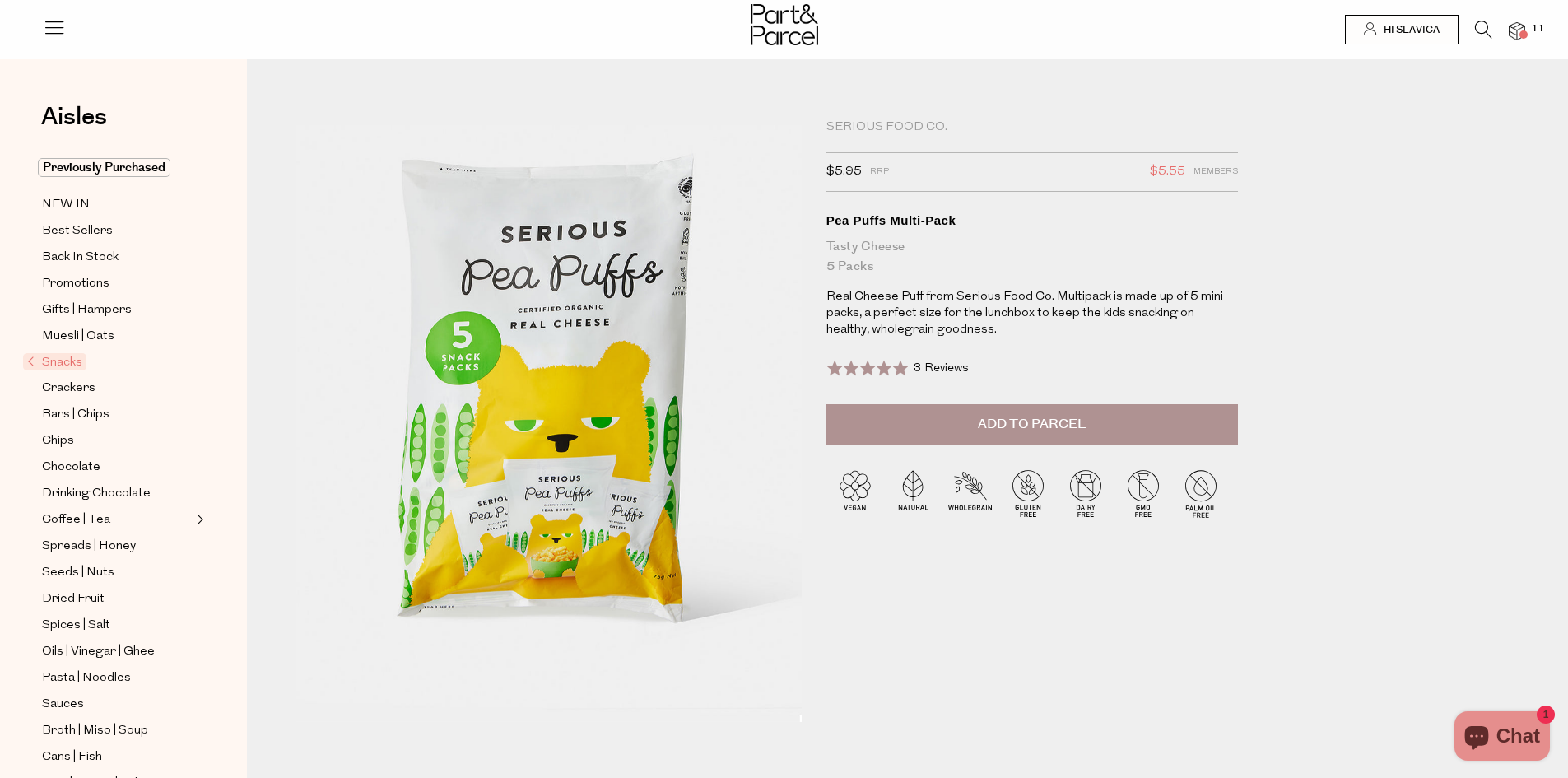
click at [1022, 419] on span "Add to Parcel" at bounding box center [1031, 424] width 108 height 19
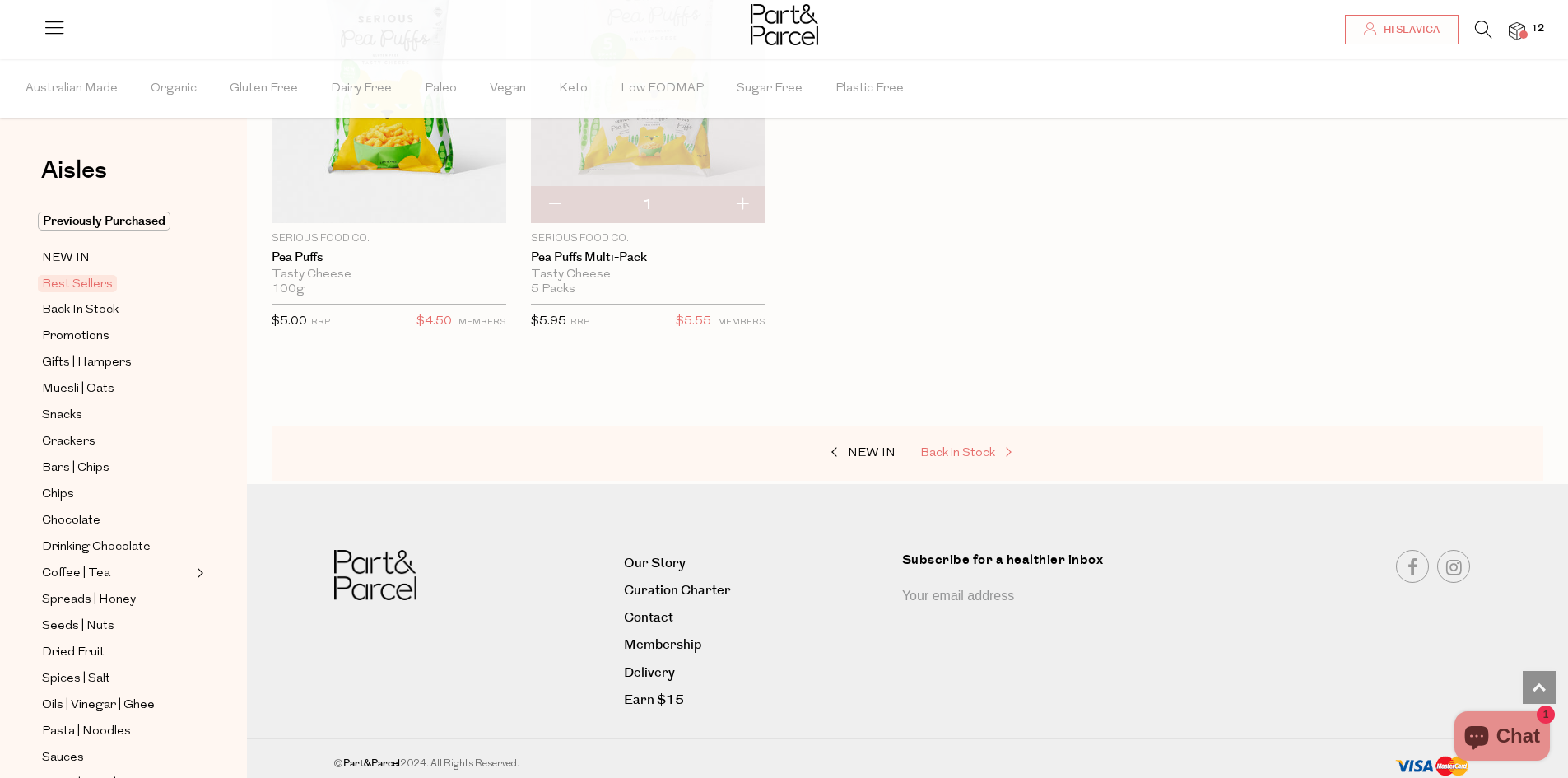
click at [959, 447] on span "Back in Stock" at bounding box center [958, 453] width 75 height 13
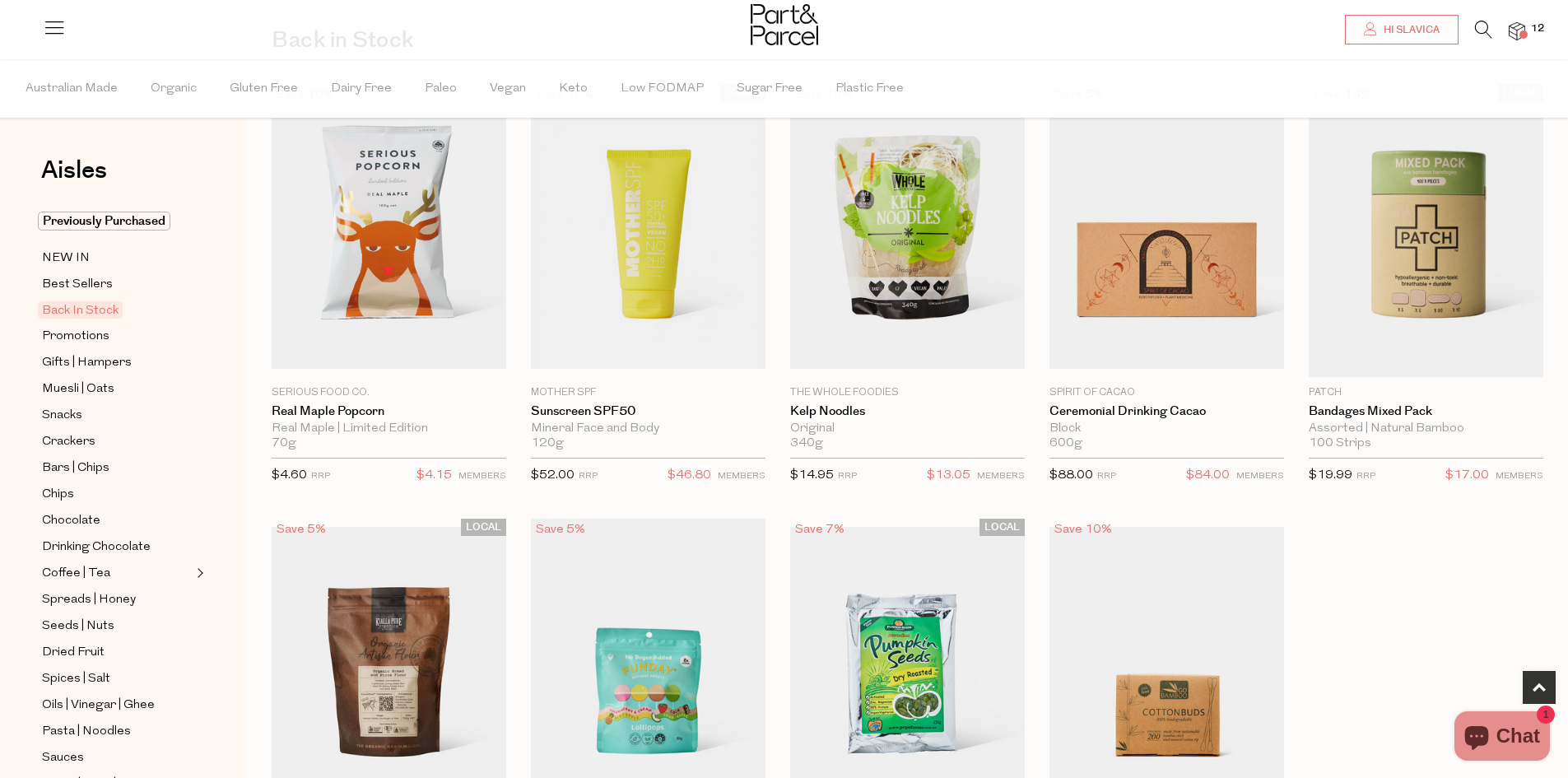
scroll to position [576, 0]
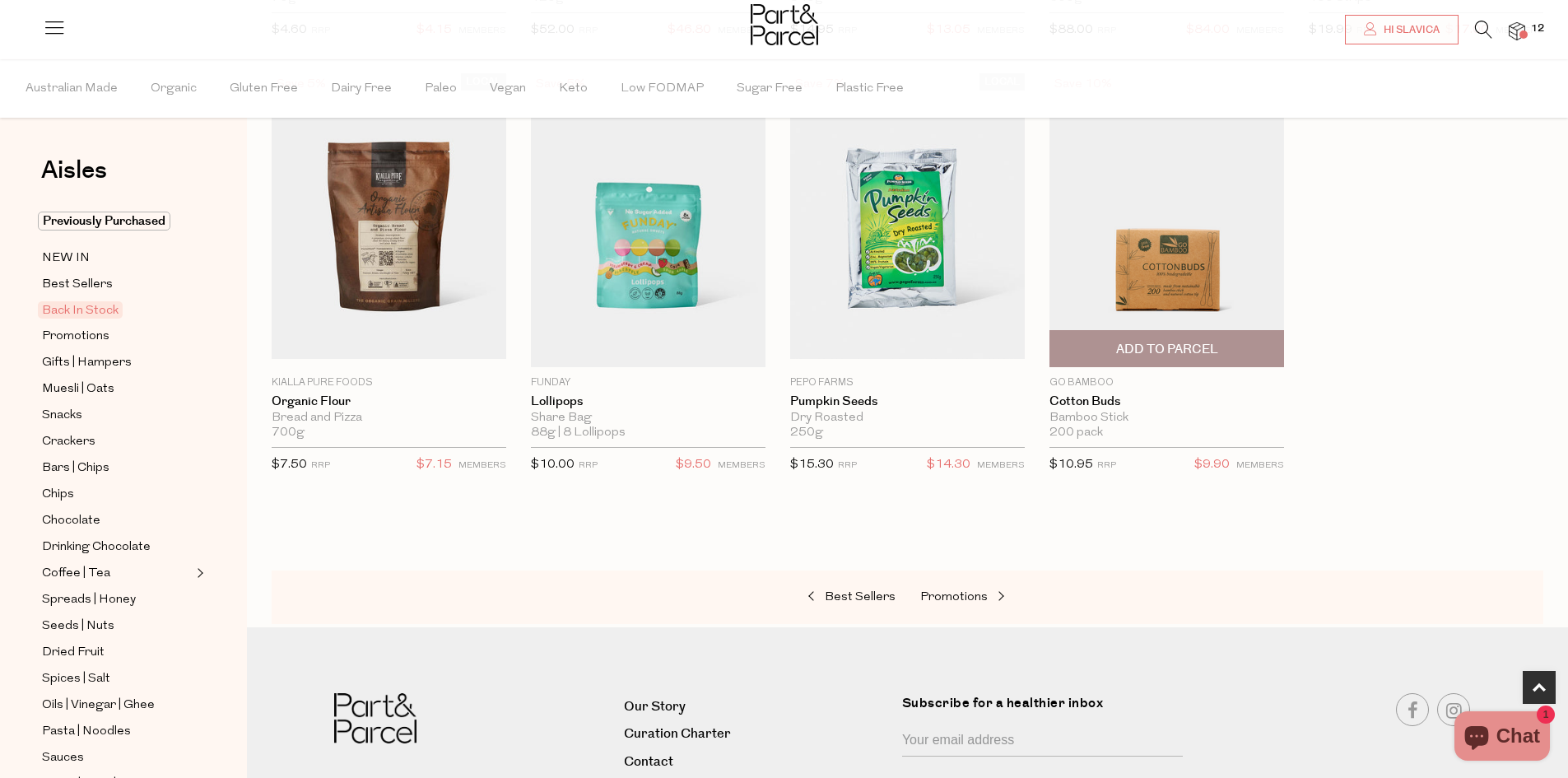
click at [1174, 354] on span "Add To Parcel" at bounding box center [1167, 349] width 102 height 18
click at [979, 597] on span "Promotions" at bounding box center [954, 597] width 68 height 13
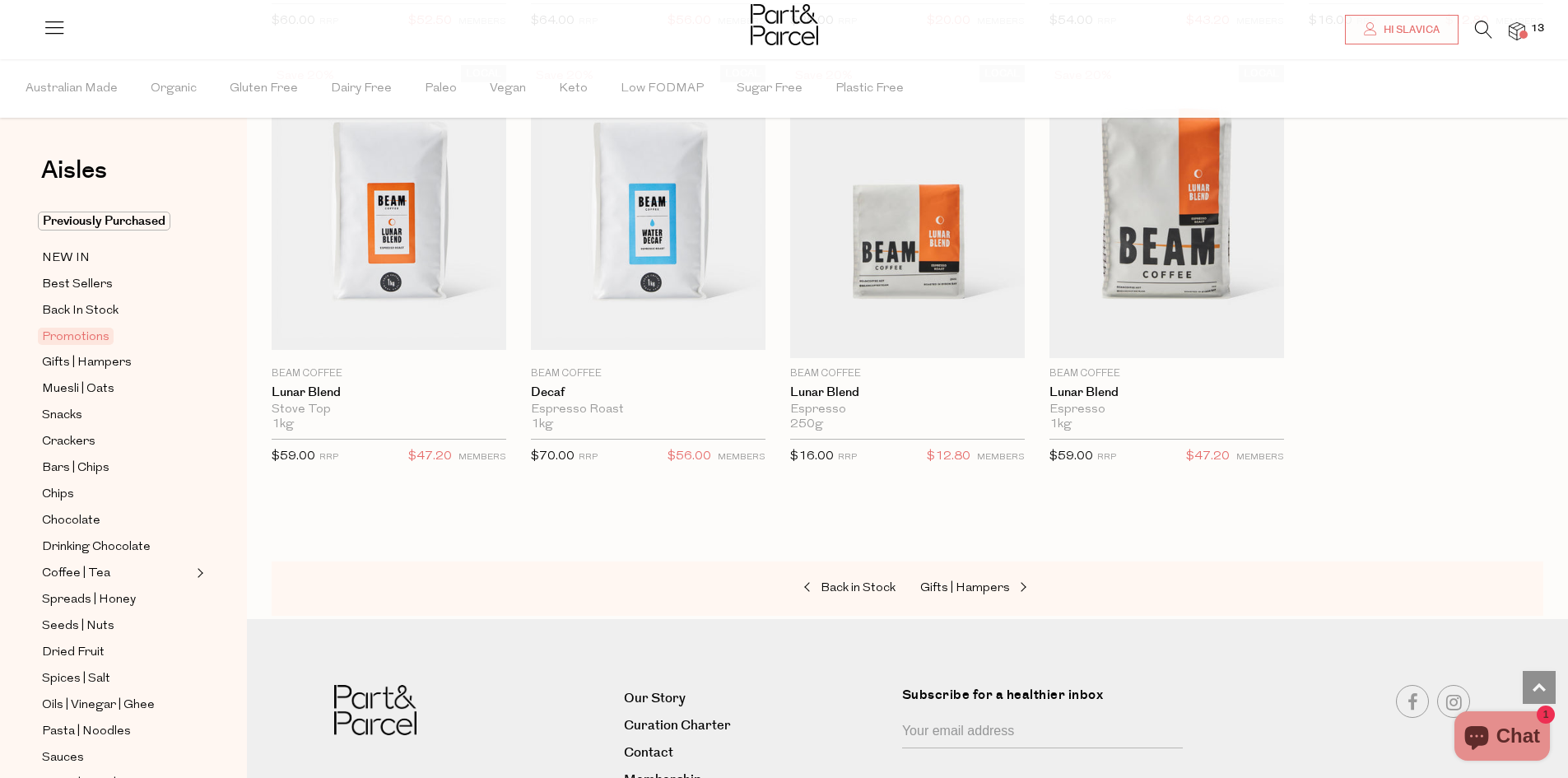
scroll to position [1482, 0]
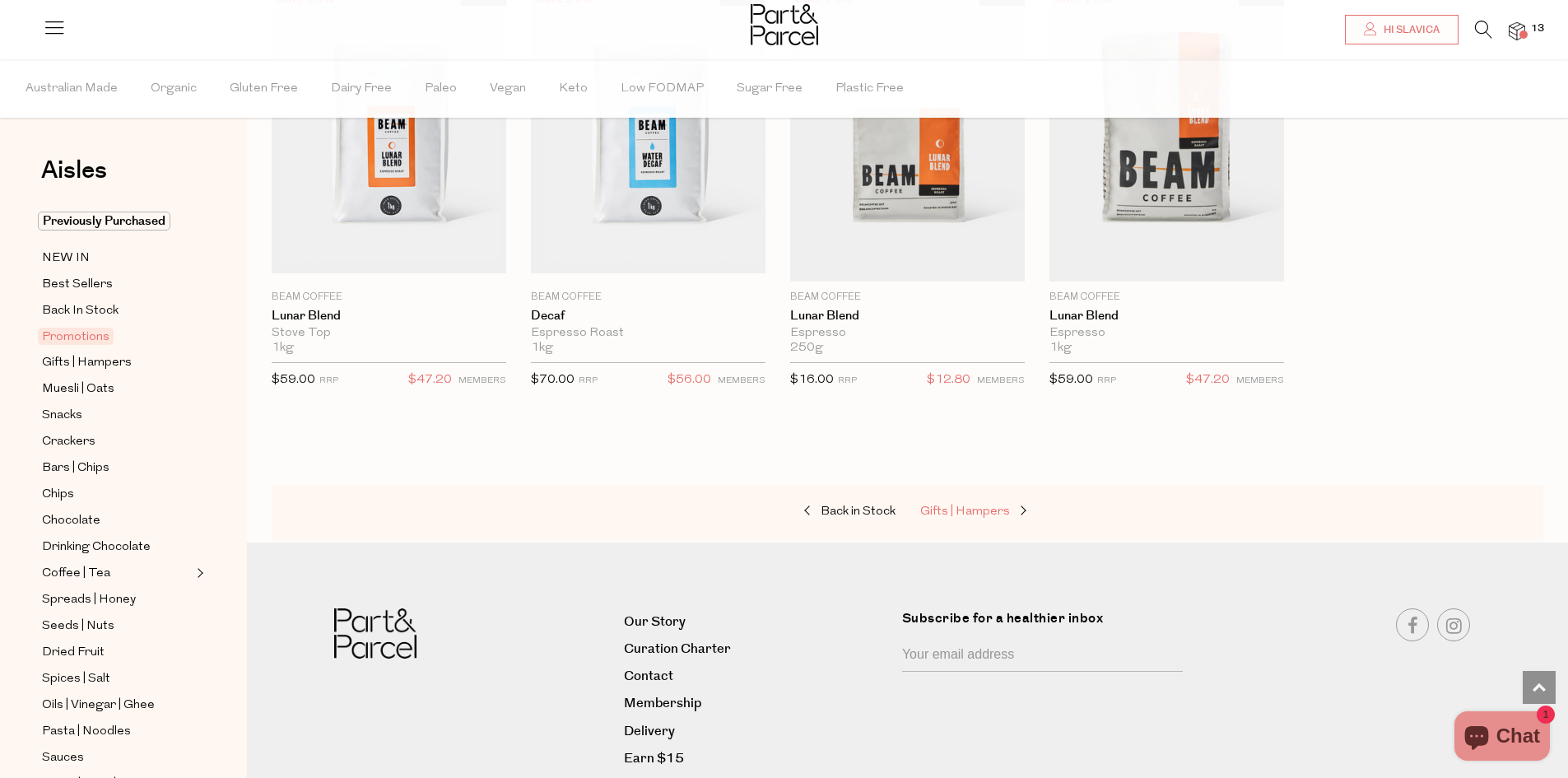
click at [1010, 505] on span at bounding box center [1022, 511] width 23 height 13
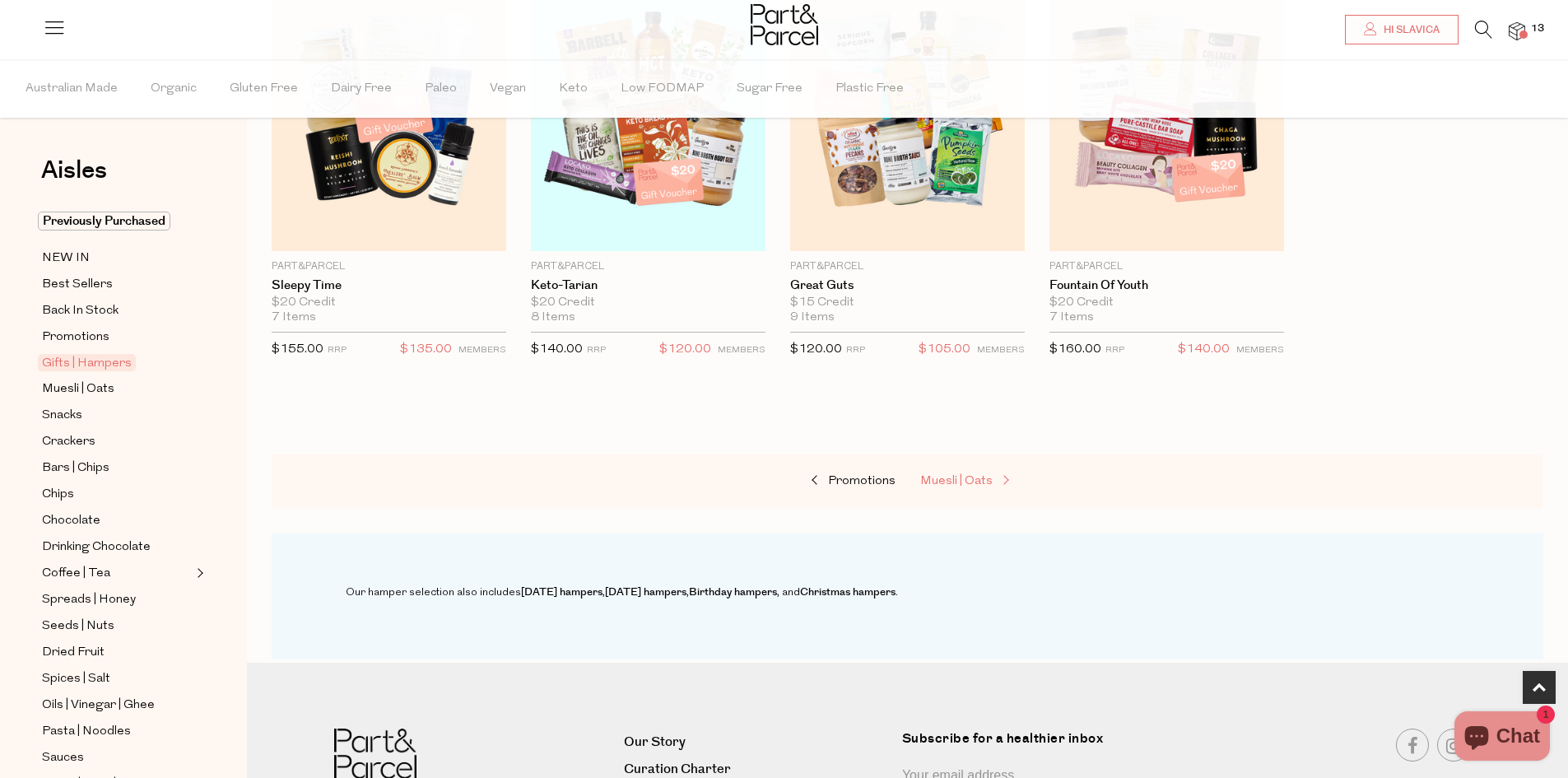
click at [1005, 488] on span at bounding box center [1004, 481] width 23 height 13
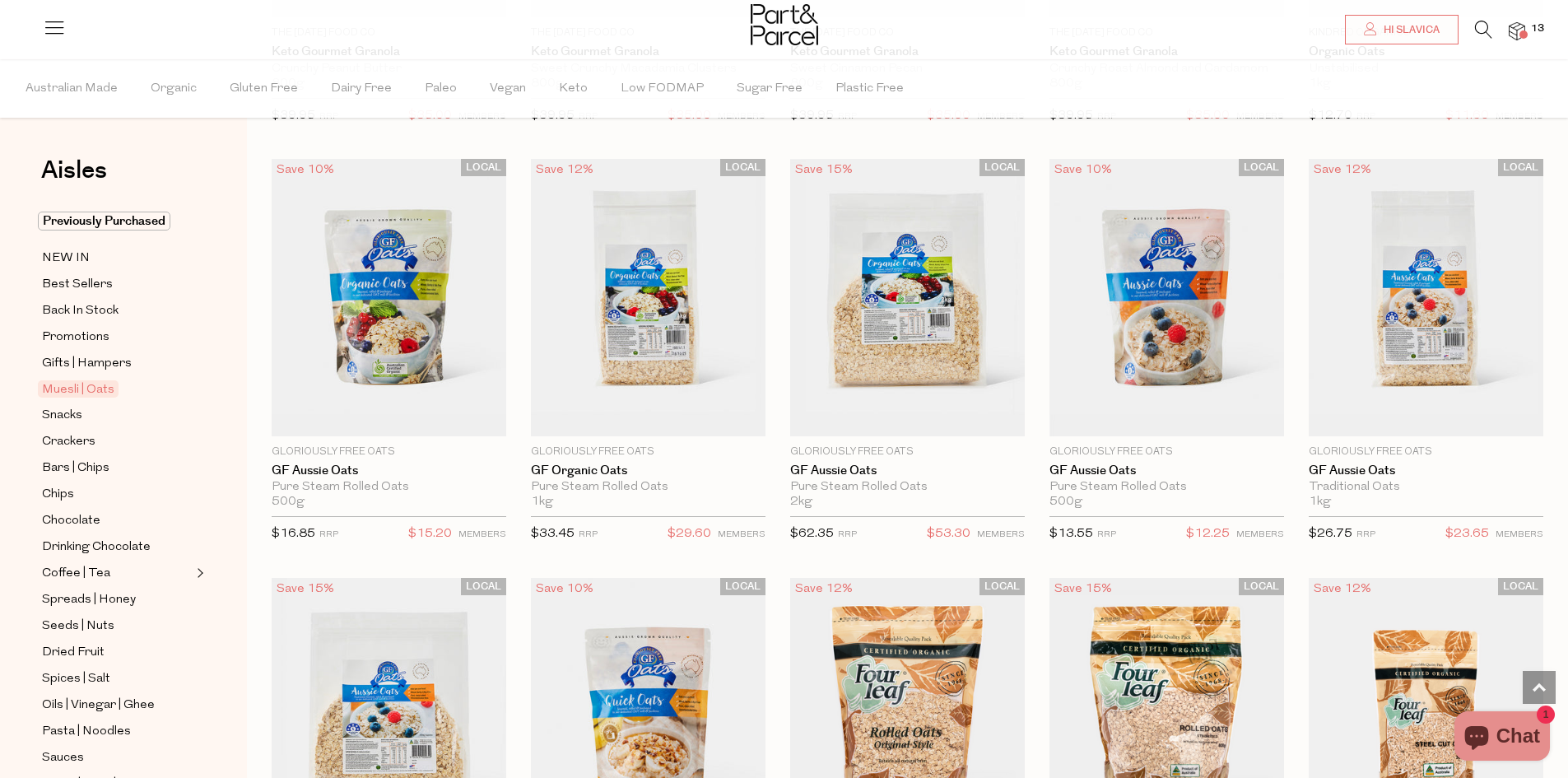
scroll to position [3705, 0]
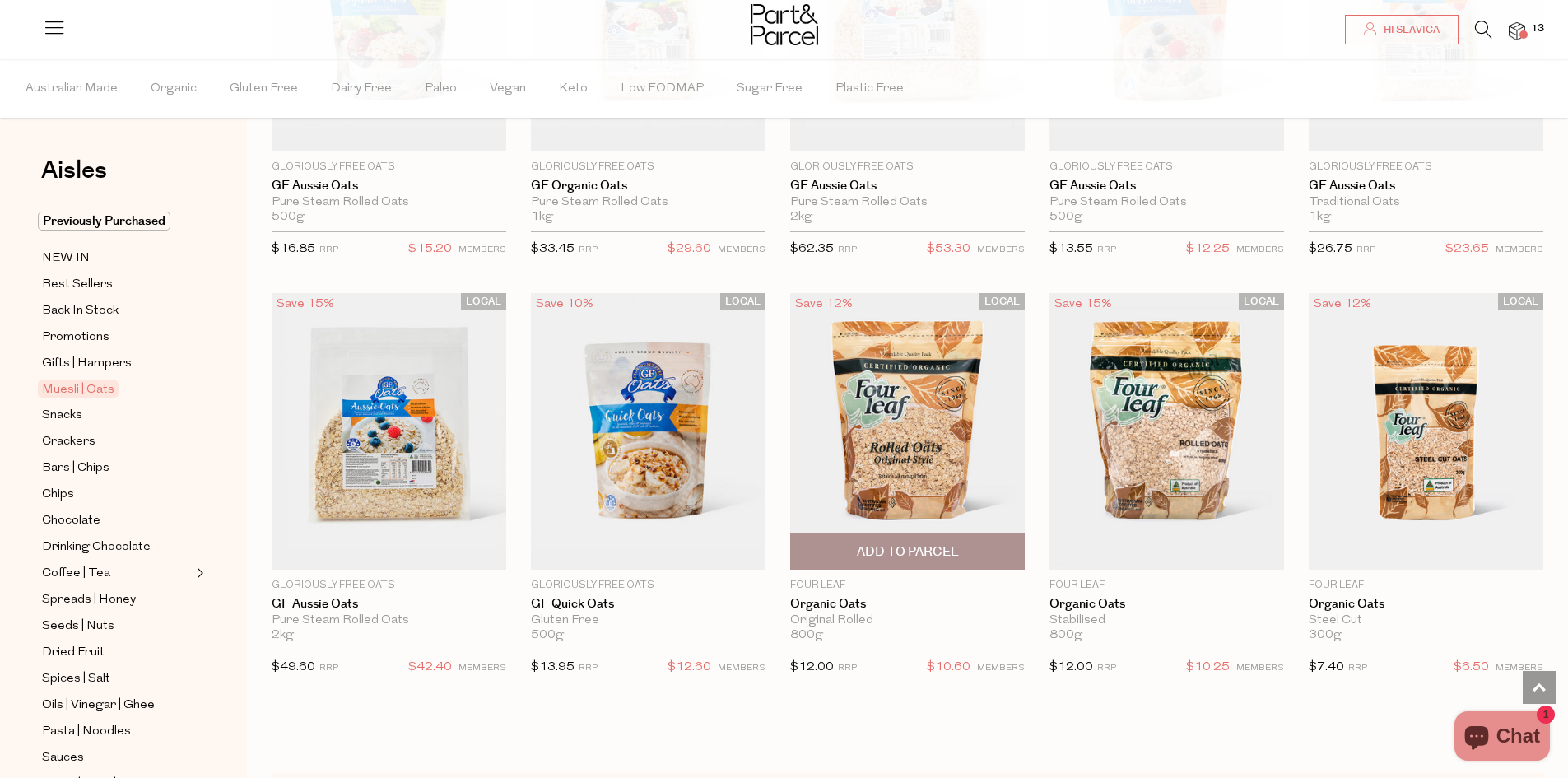
scroll to position [4199, 0]
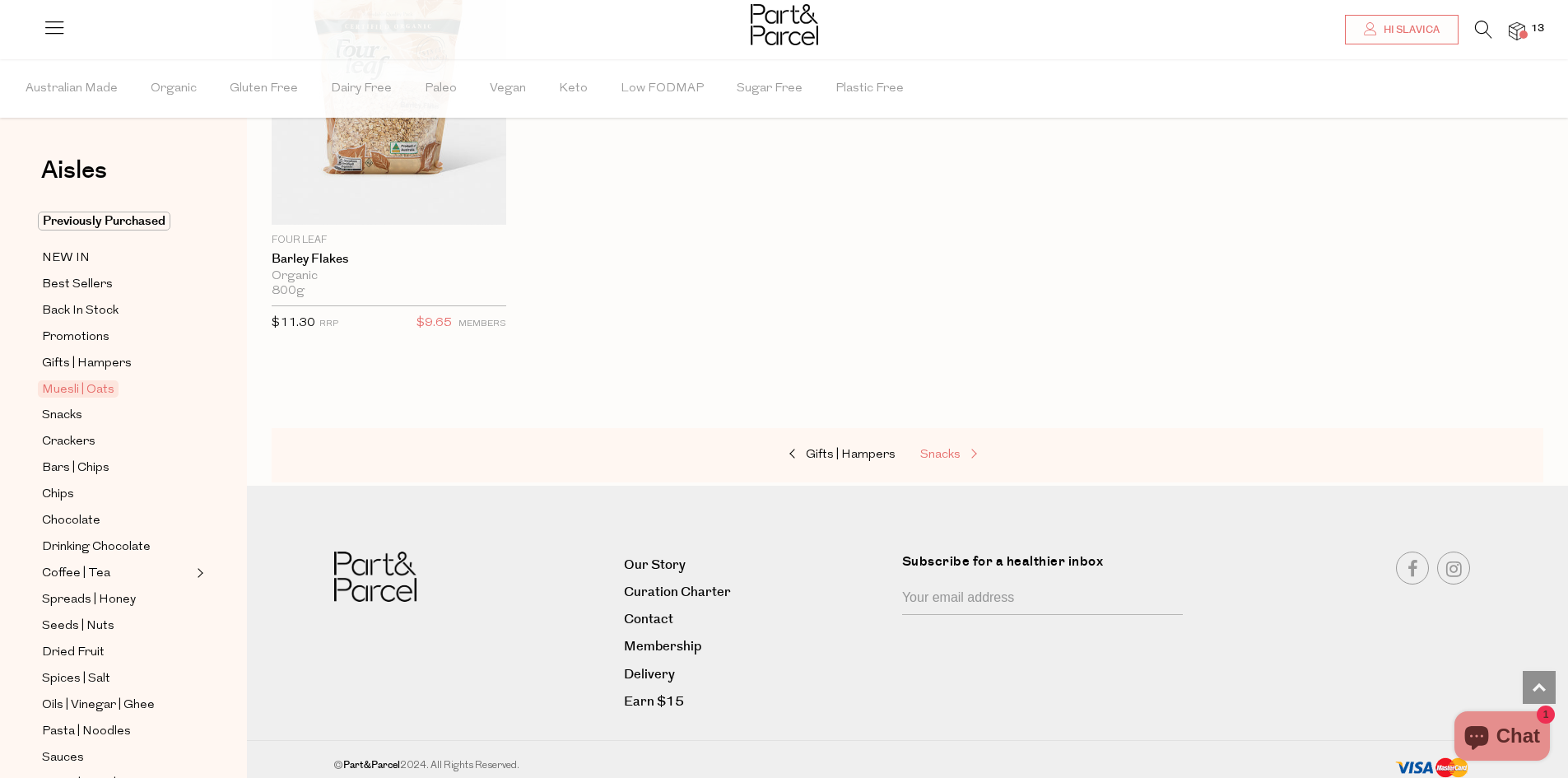
click at [961, 450] on span at bounding box center [972, 454] width 23 height 13
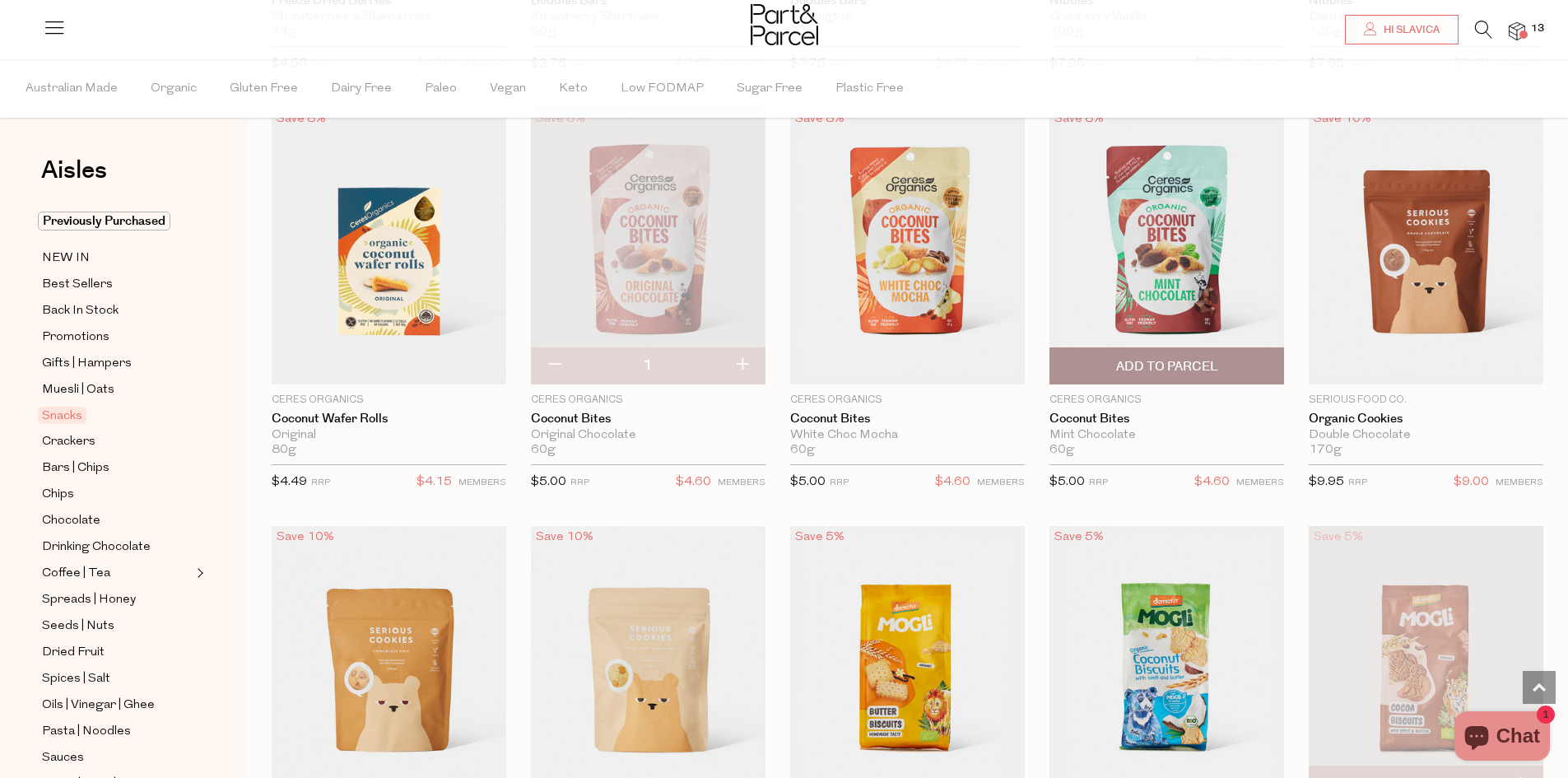
scroll to position [2964, 0]
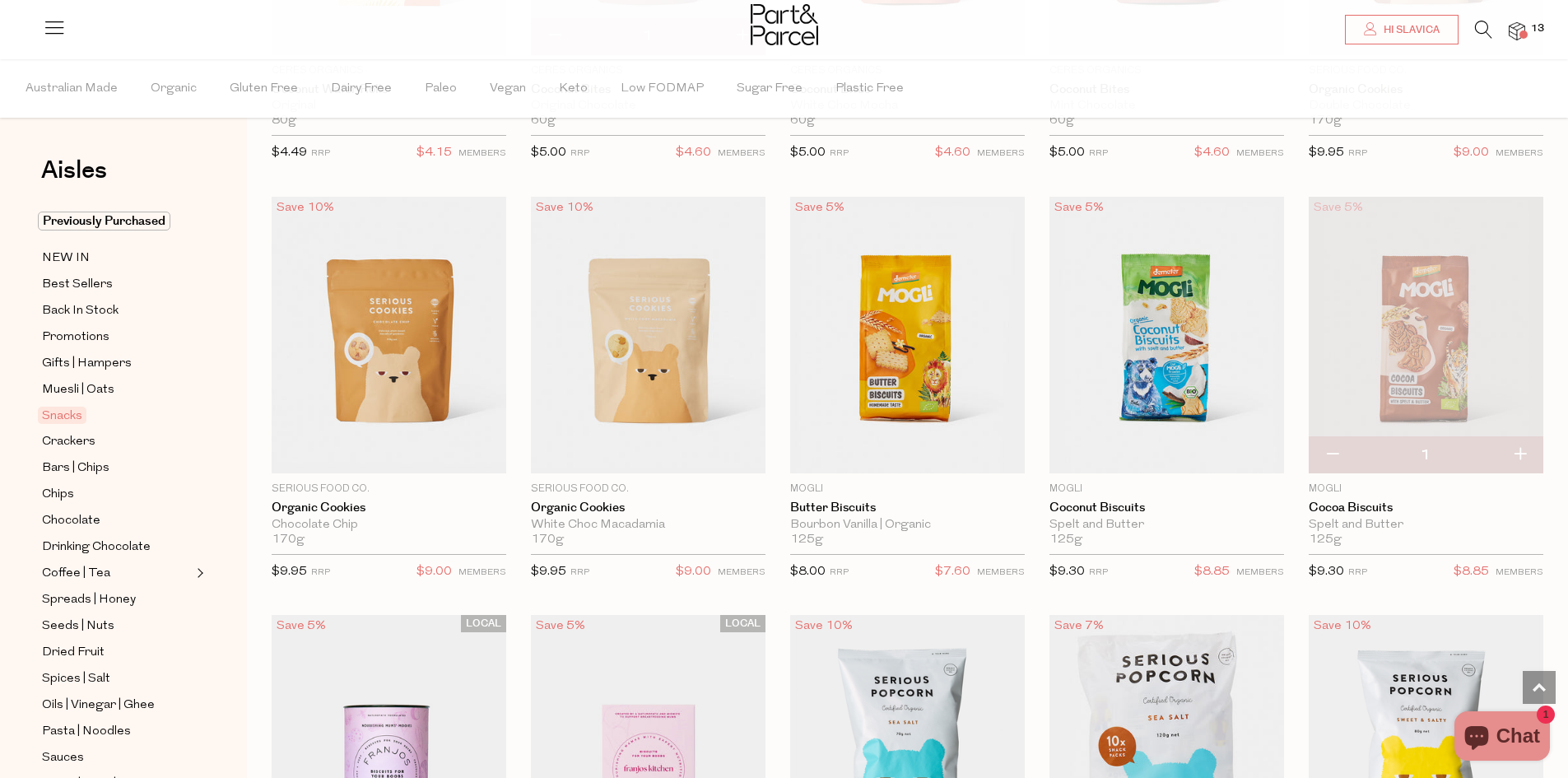
click at [1518, 449] on button "button" at bounding box center [1520, 454] width 47 height 36
type input "2"
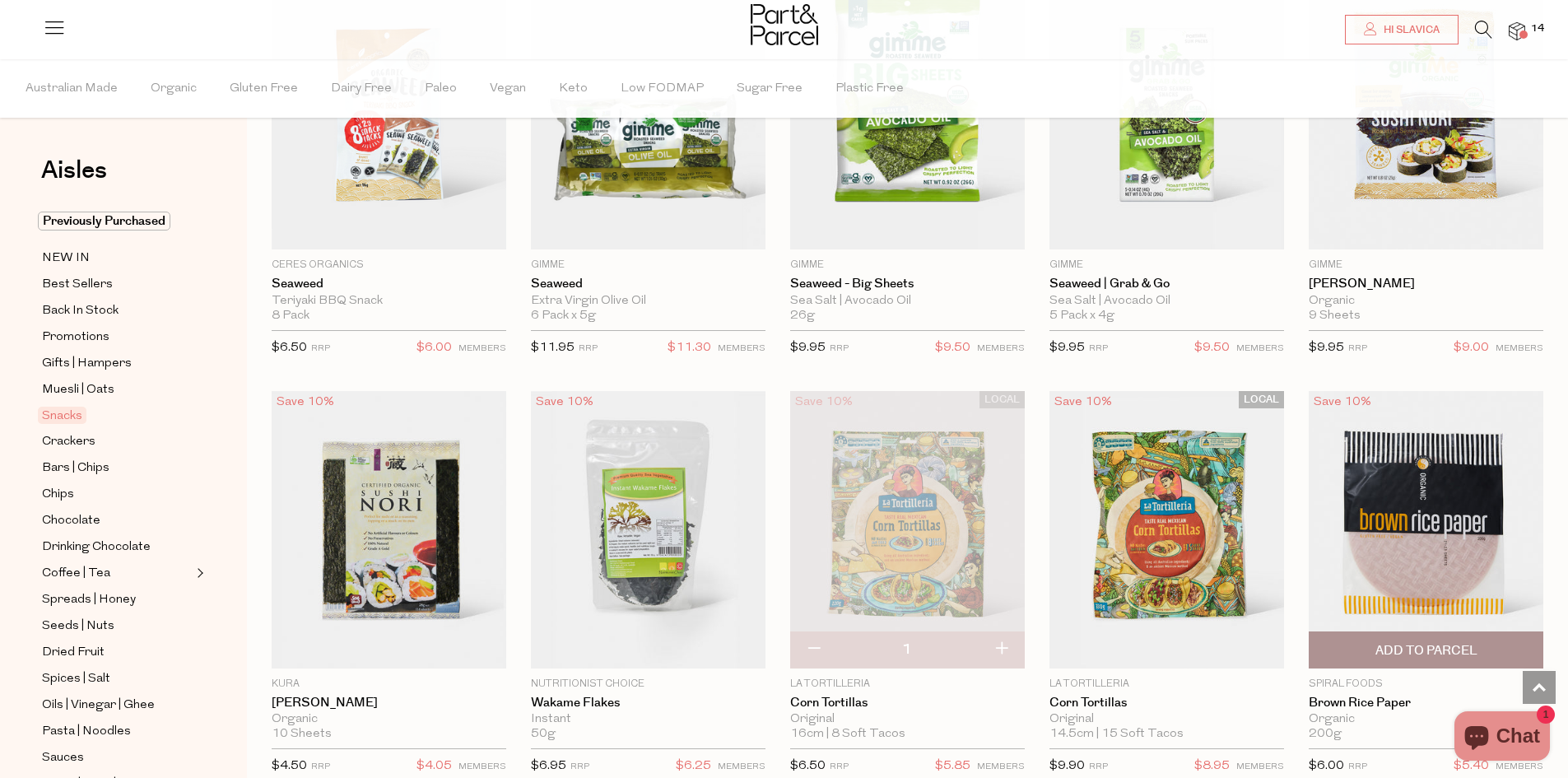
scroll to position [4941, 0]
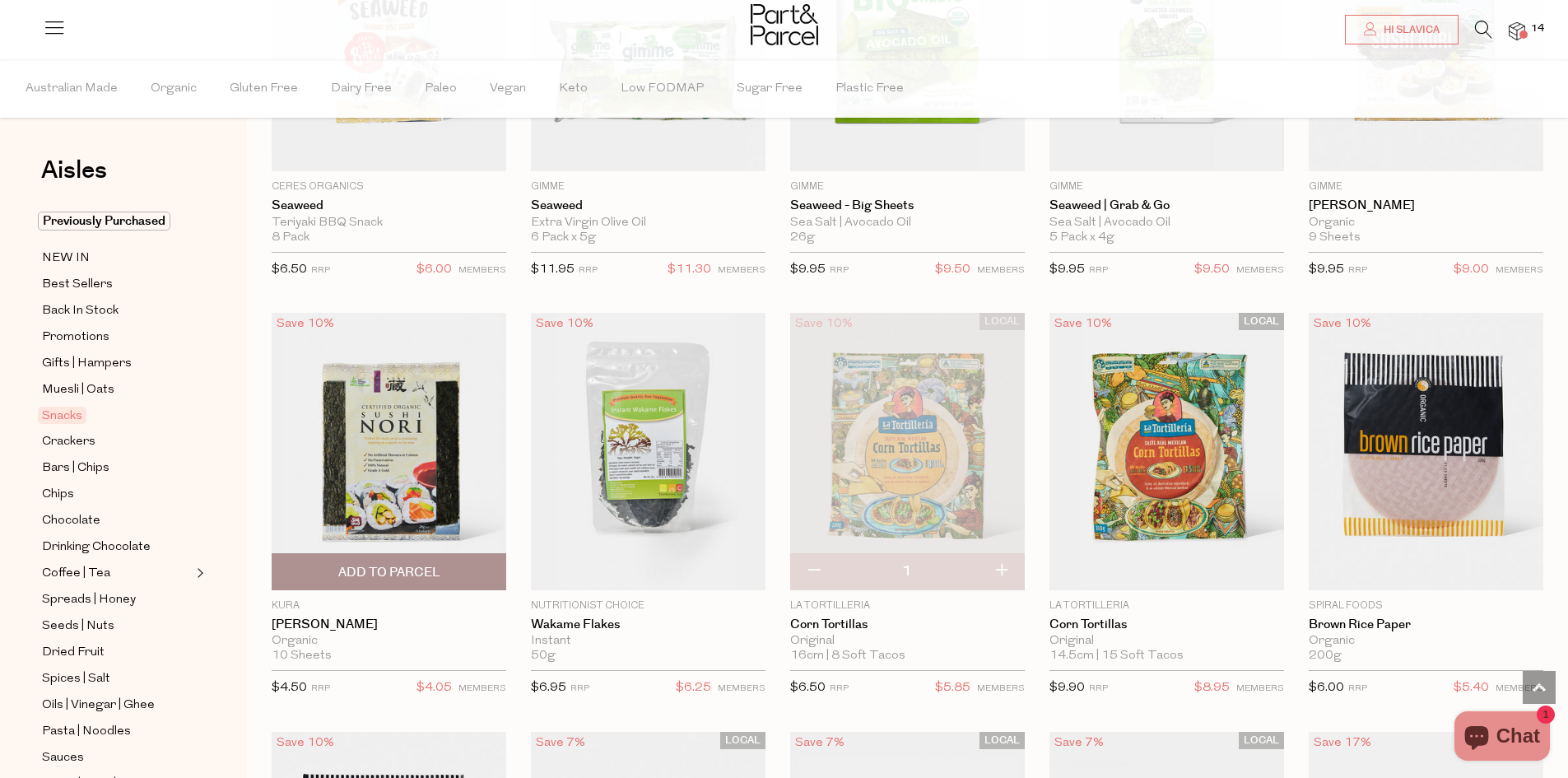
click at [411, 564] on span "Add To Parcel" at bounding box center [389, 572] width 102 height 18
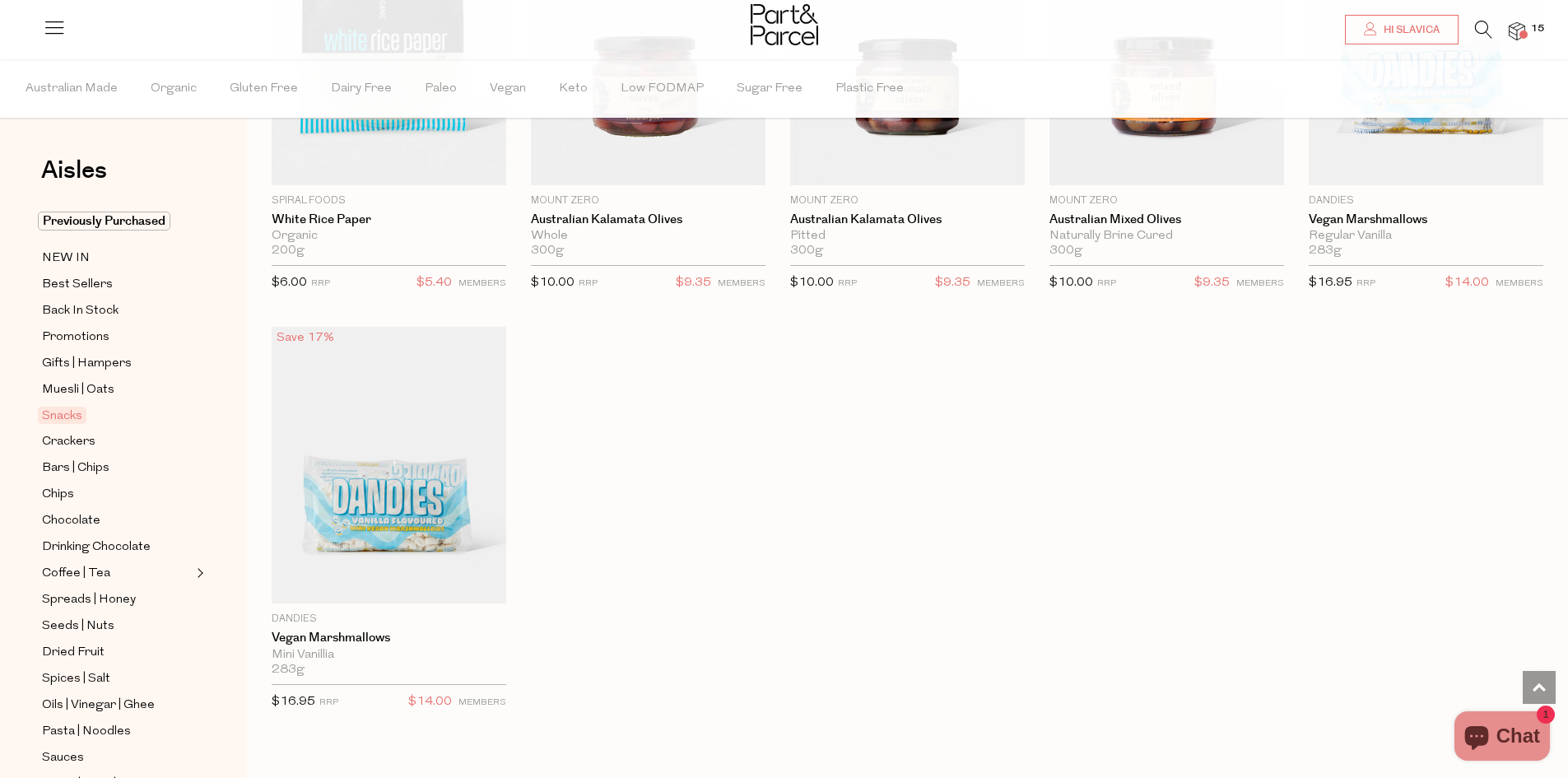
scroll to position [6093, 0]
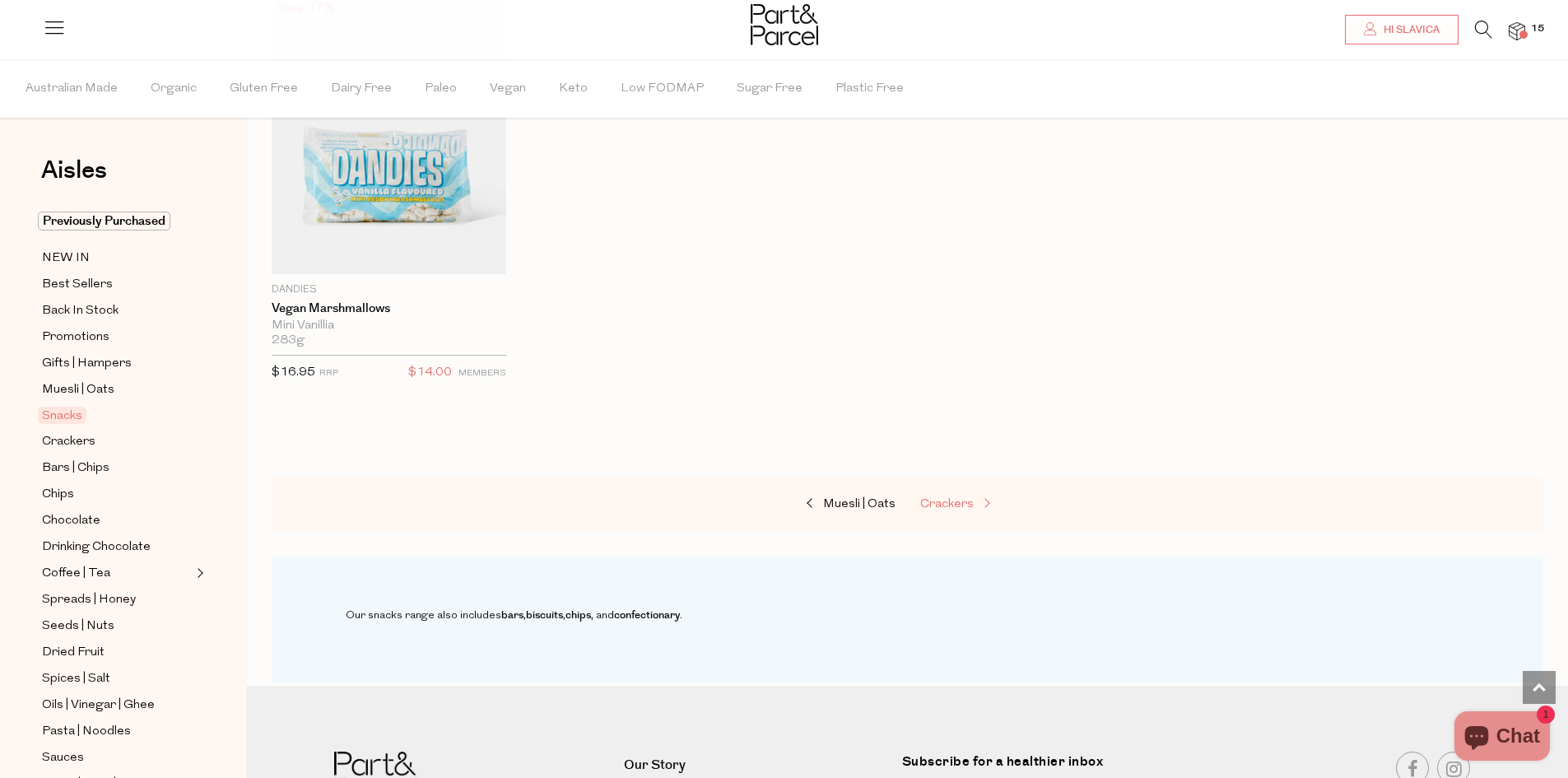
click at [957, 498] on span "Crackers" at bounding box center [947, 504] width 53 height 13
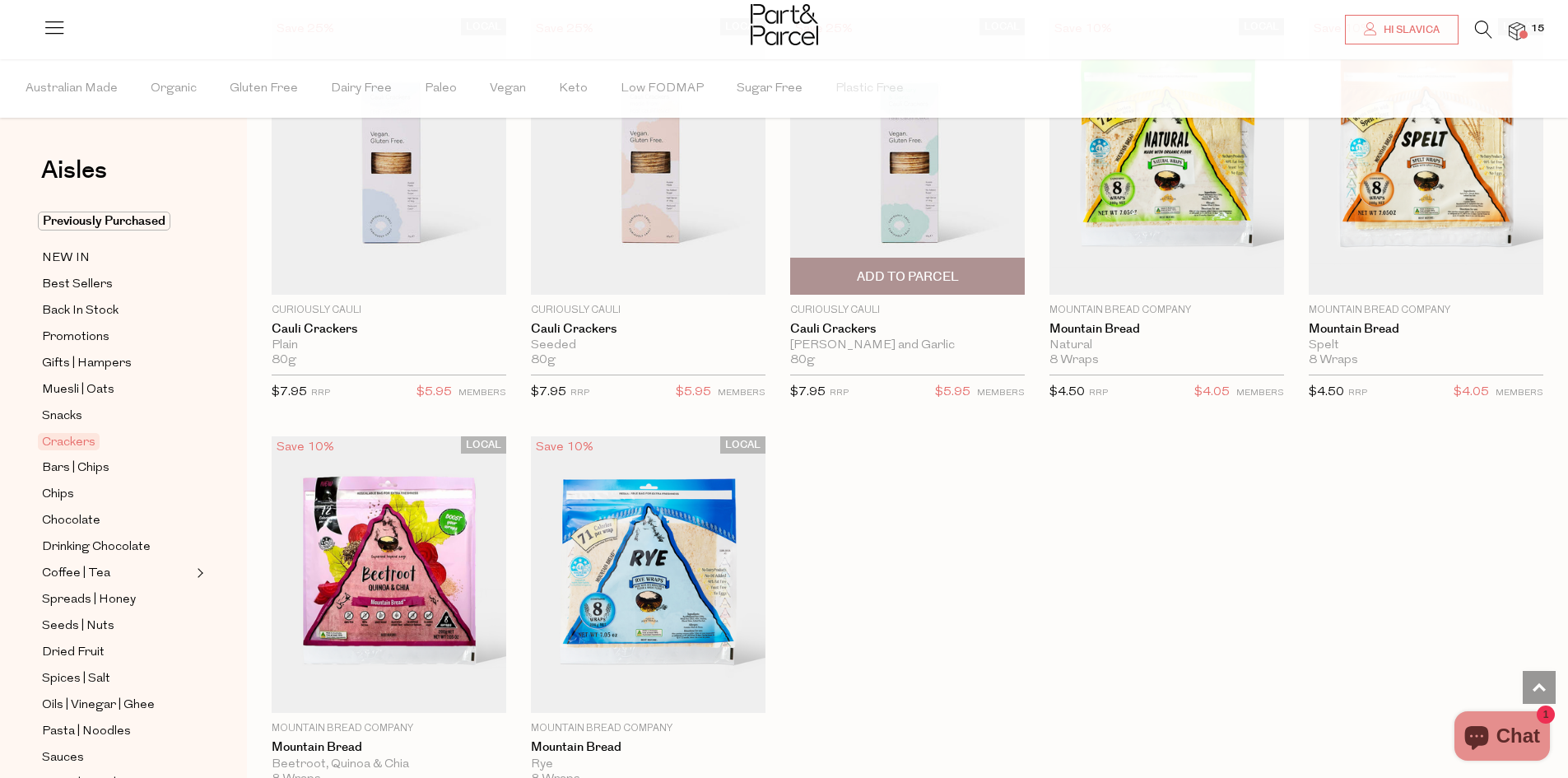
scroll to position [2718, 0]
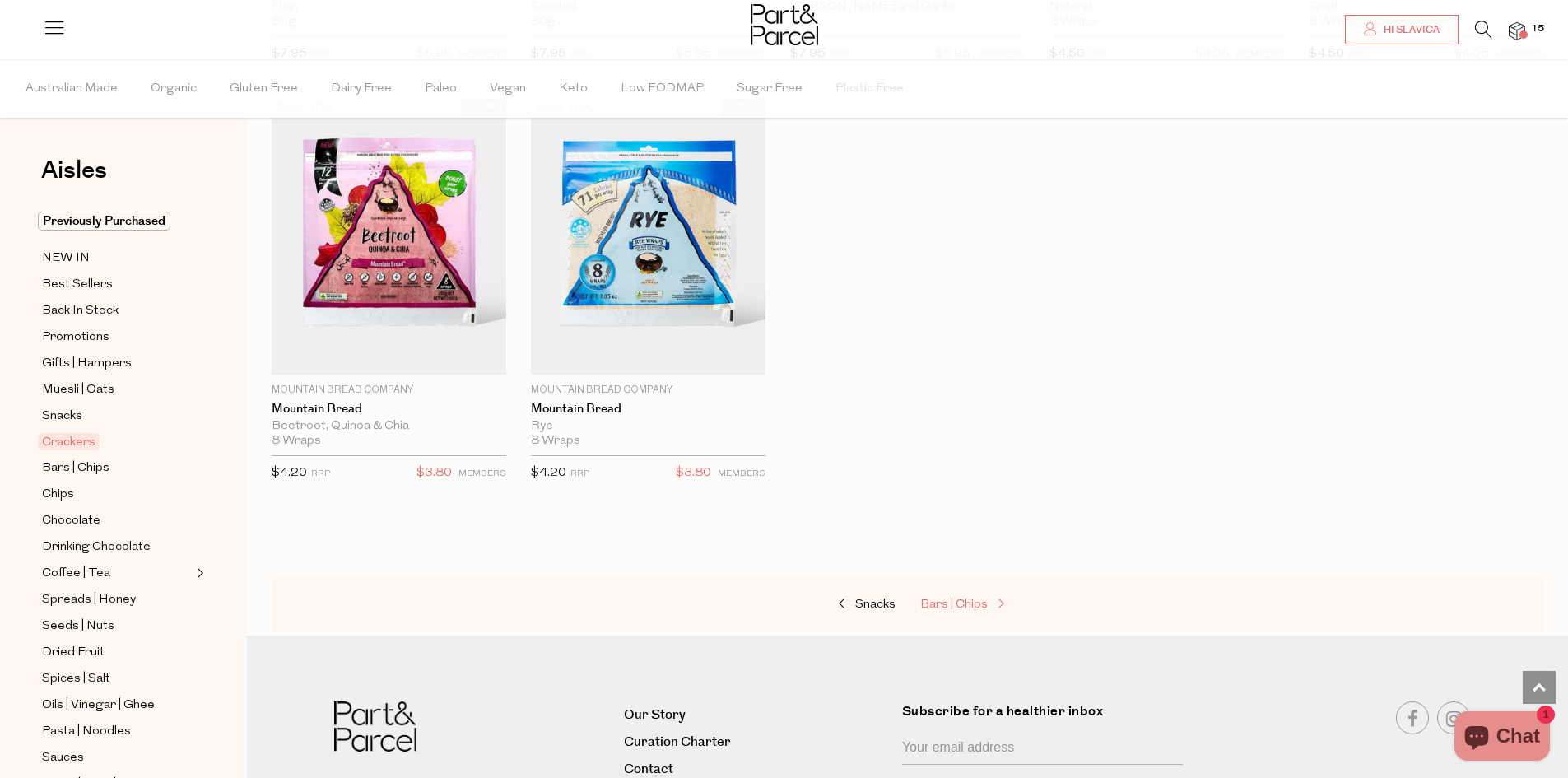
click at [954, 599] on span "Bars | Chips" at bounding box center [954, 605] width 68 height 13
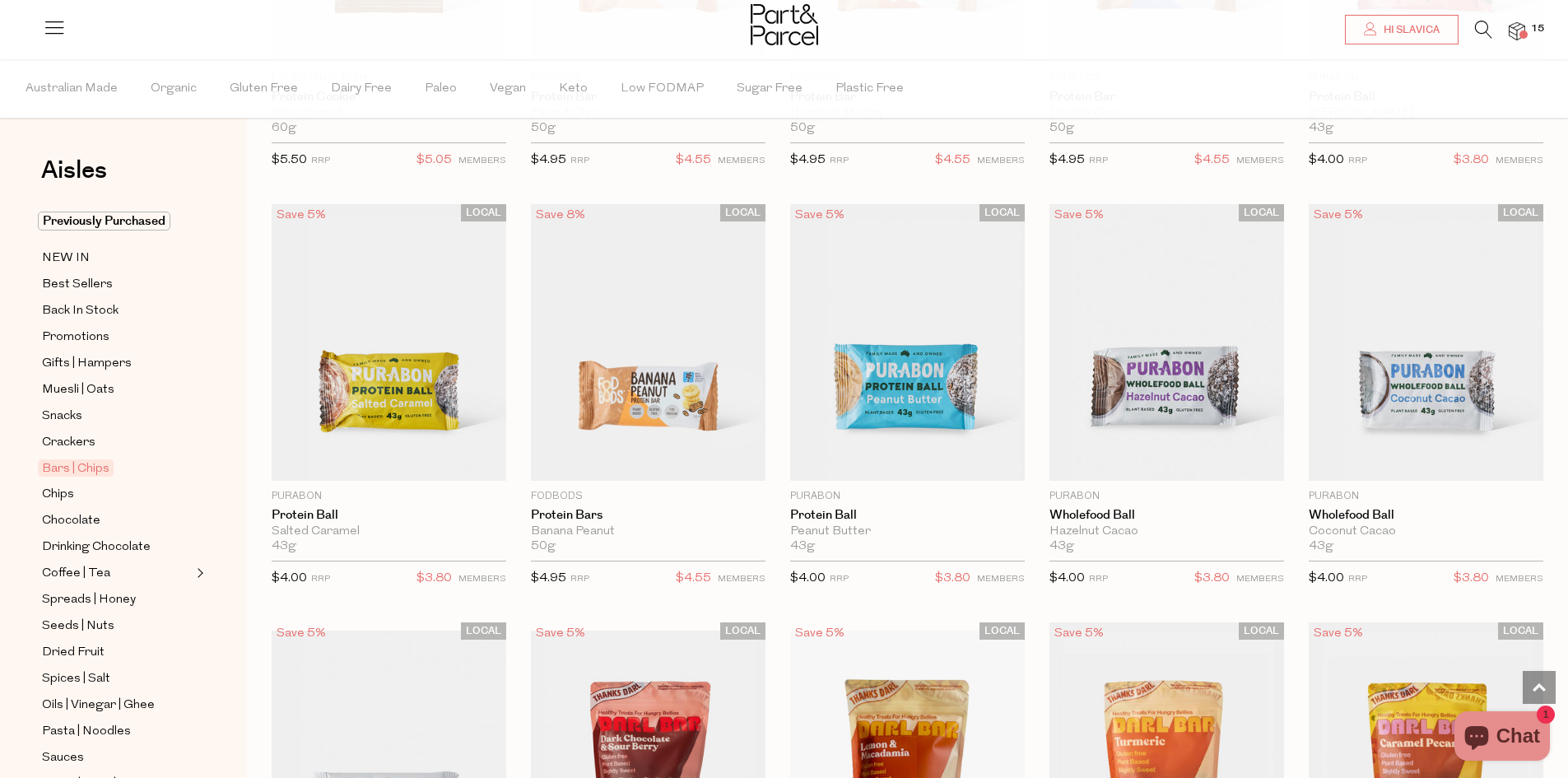
scroll to position [4034, 0]
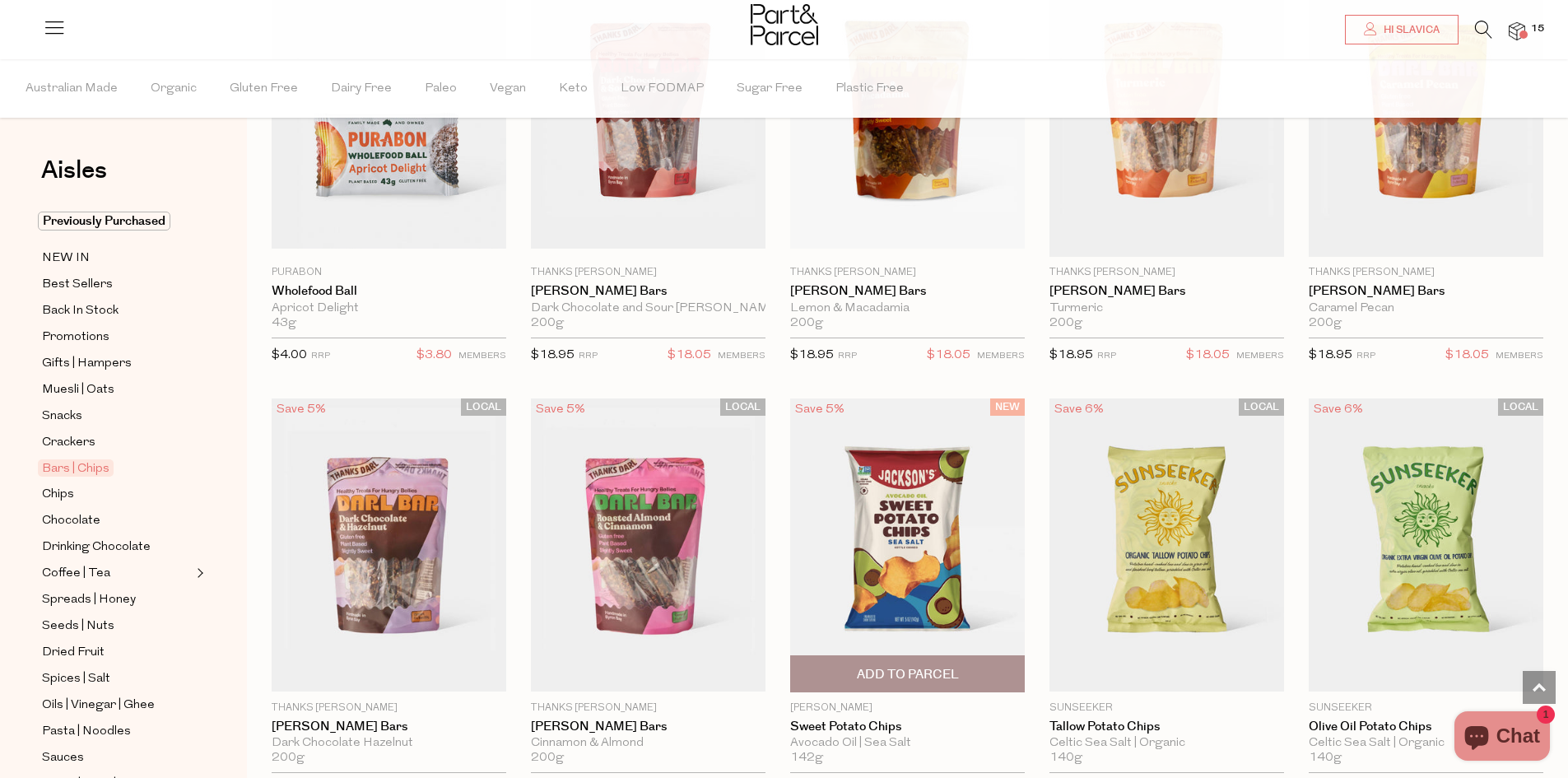
type input "2"
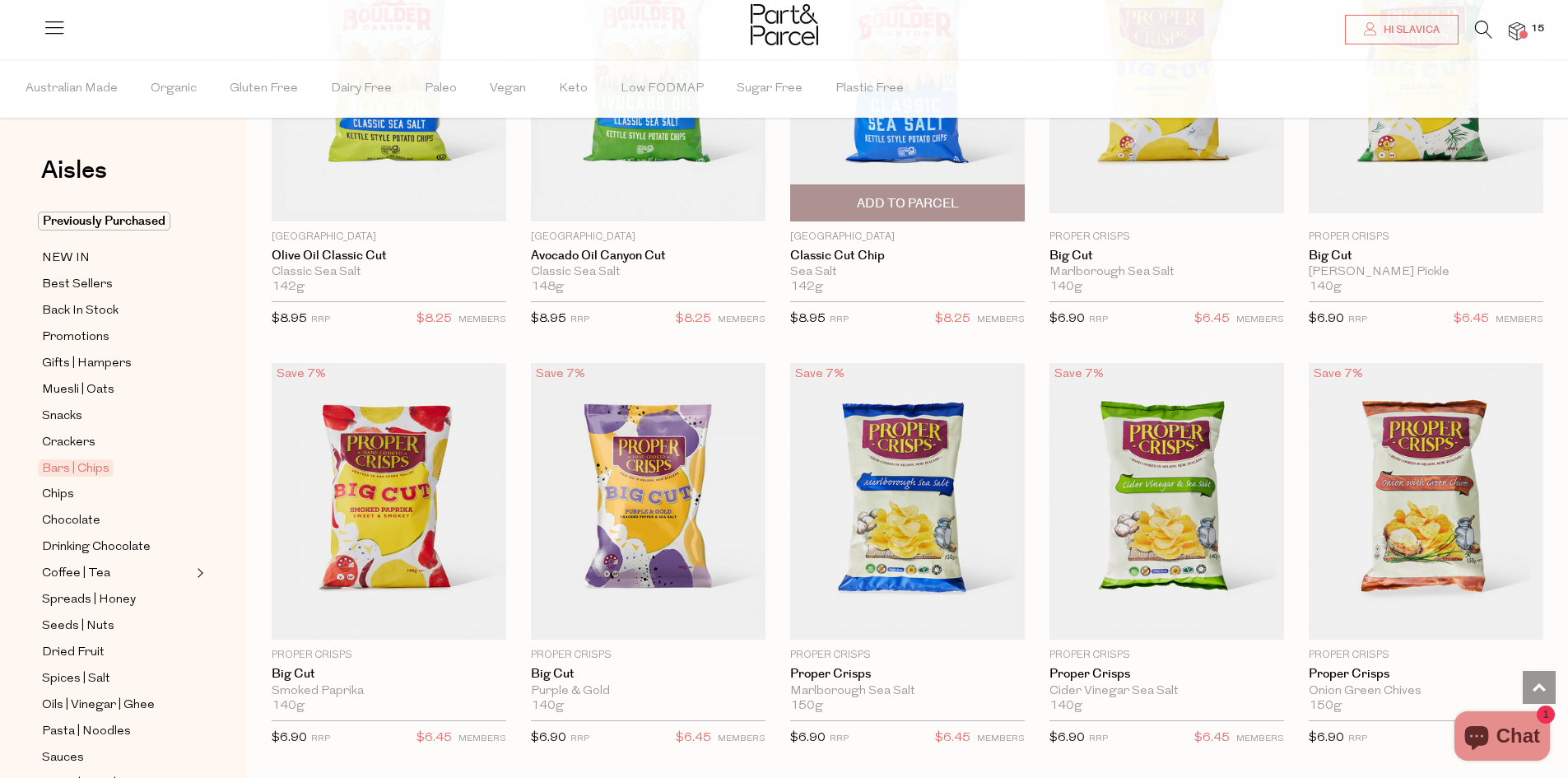
scroll to position [5517, 0]
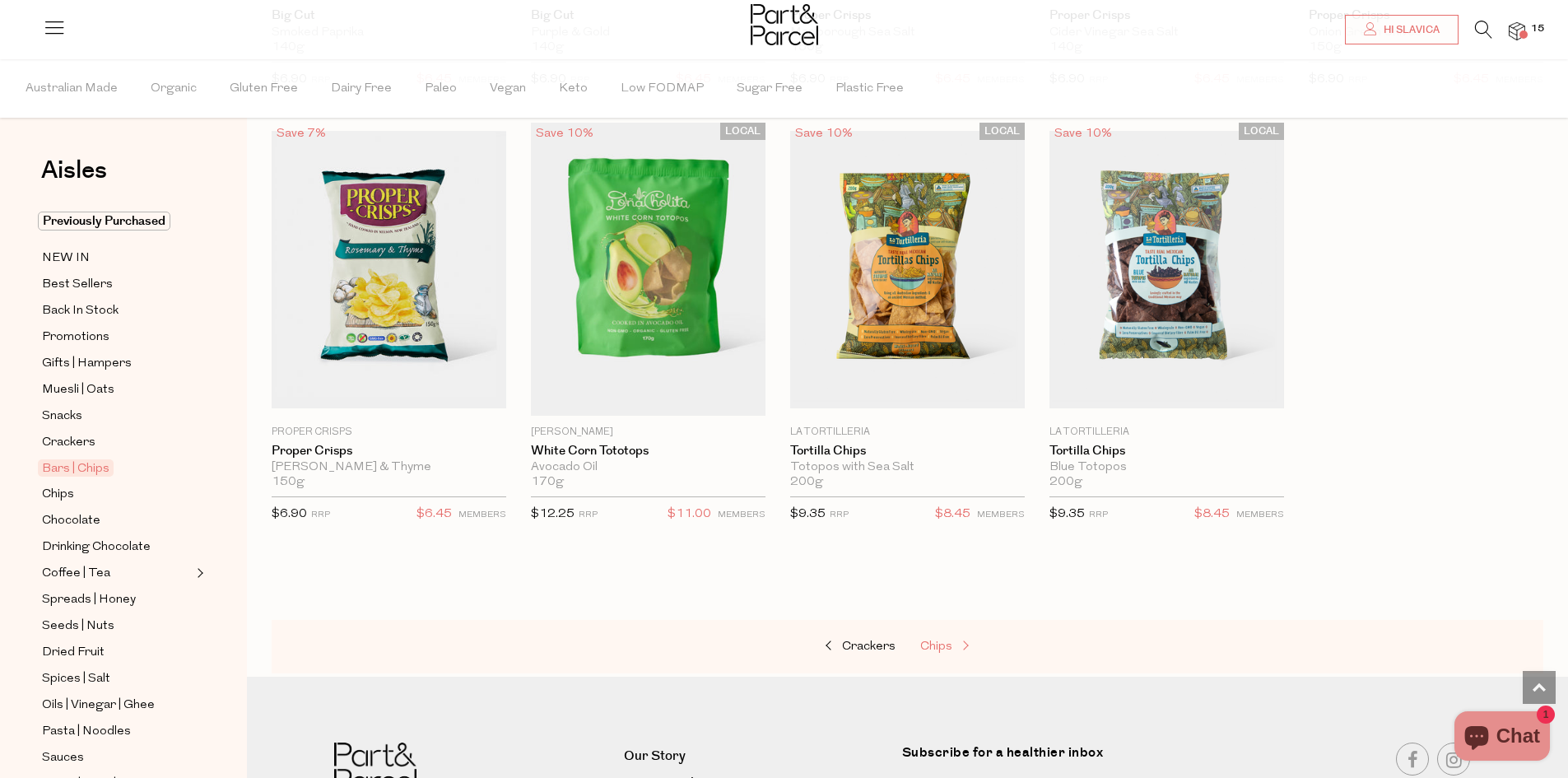
click at [942, 640] on span "Chips" at bounding box center [936, 646] width 33 height 13
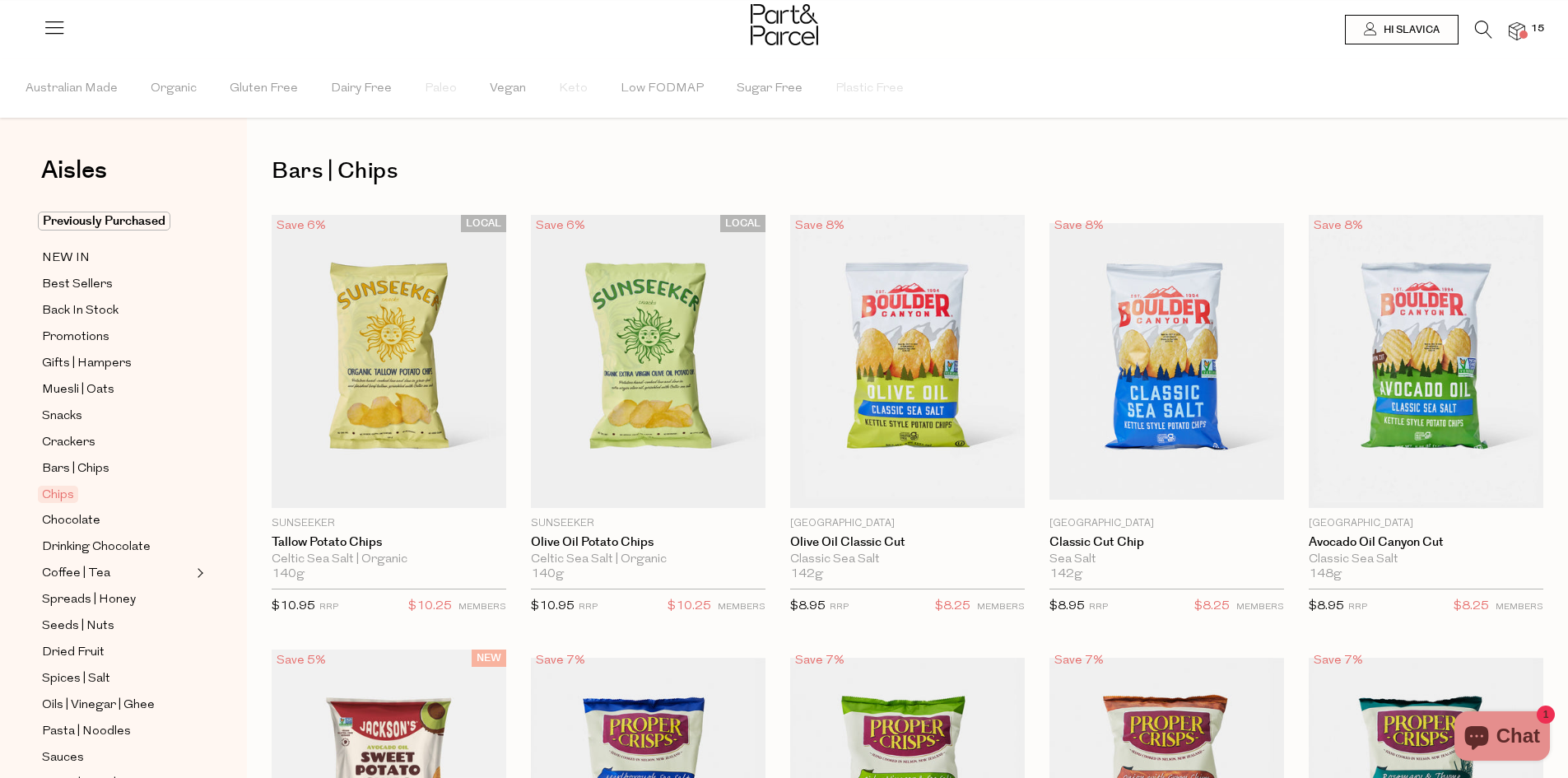
type input "2"
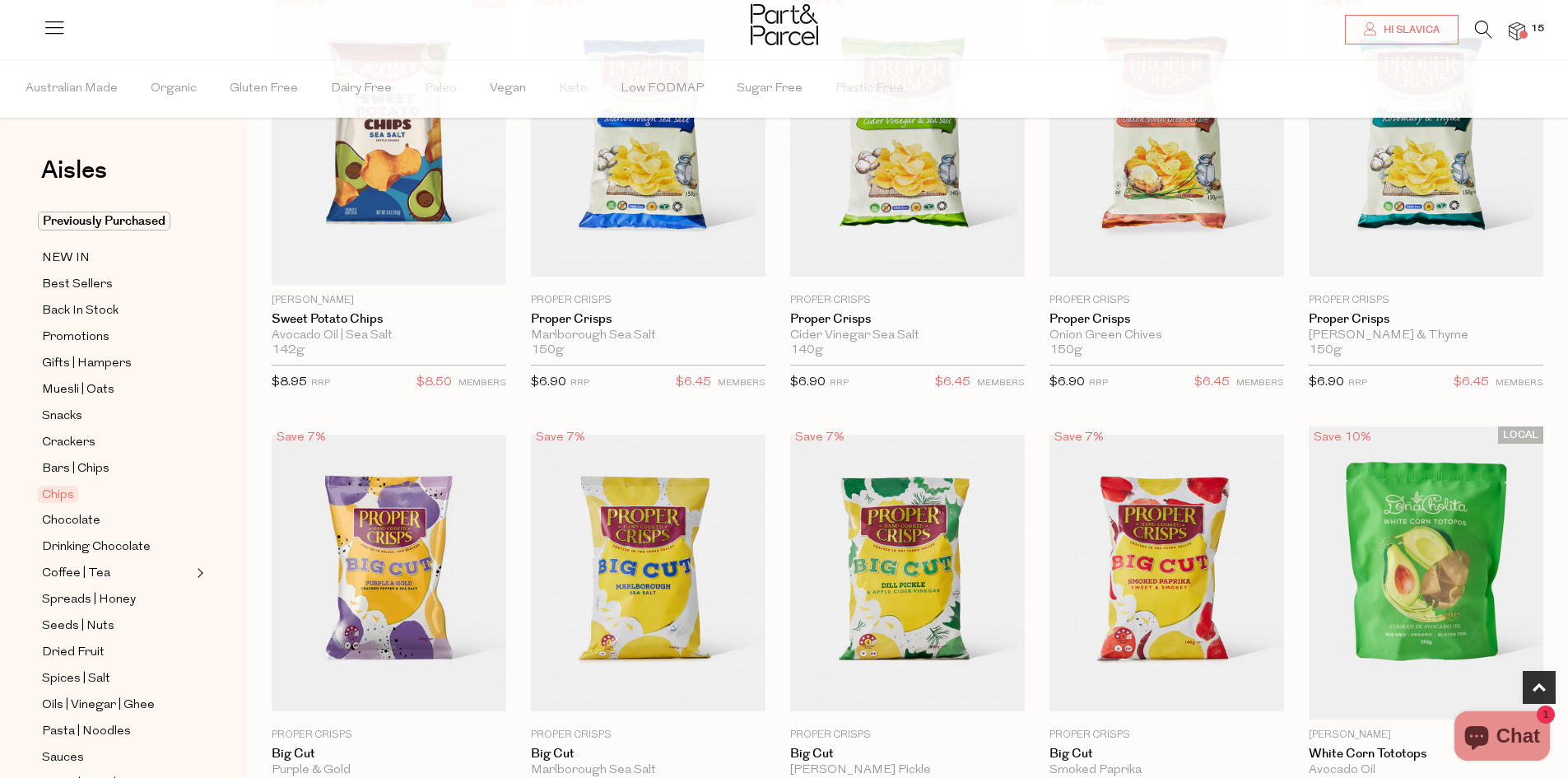
scroll to position [1400, 0]
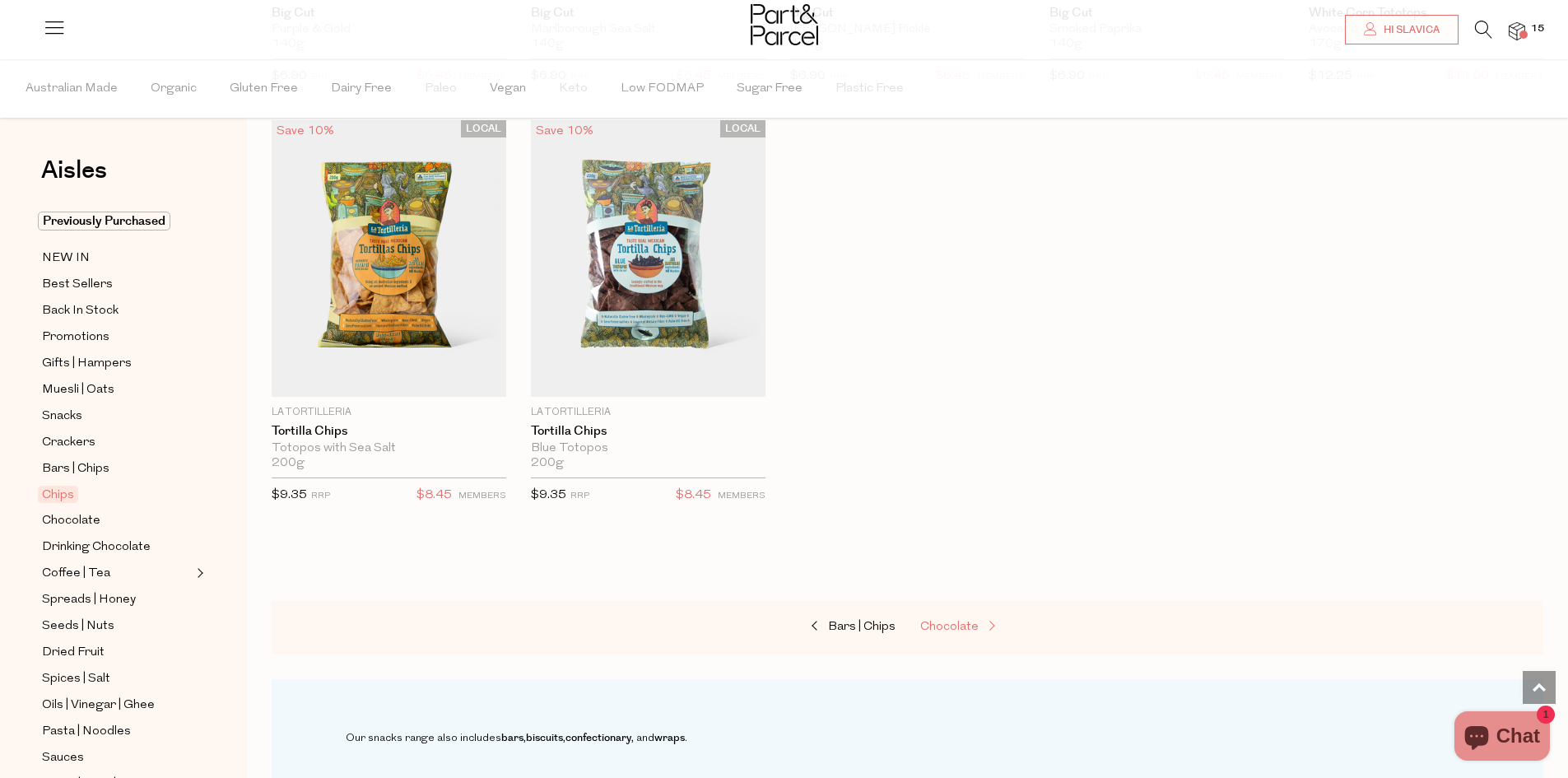
click at [960, 621] on span "Chocolate" at bounding box center [949, 627] width 58 height 13
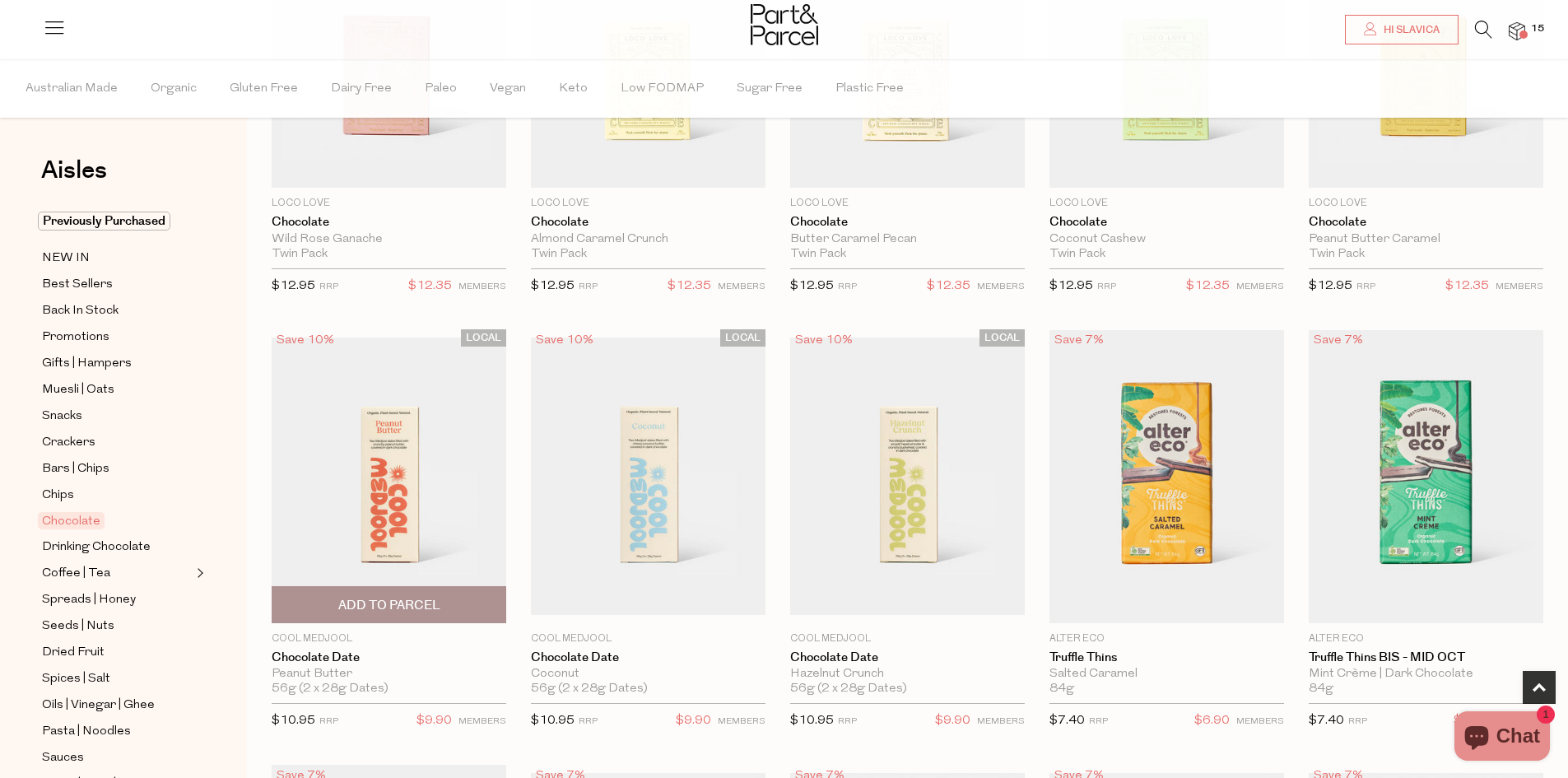
scroll to position [741, 0]
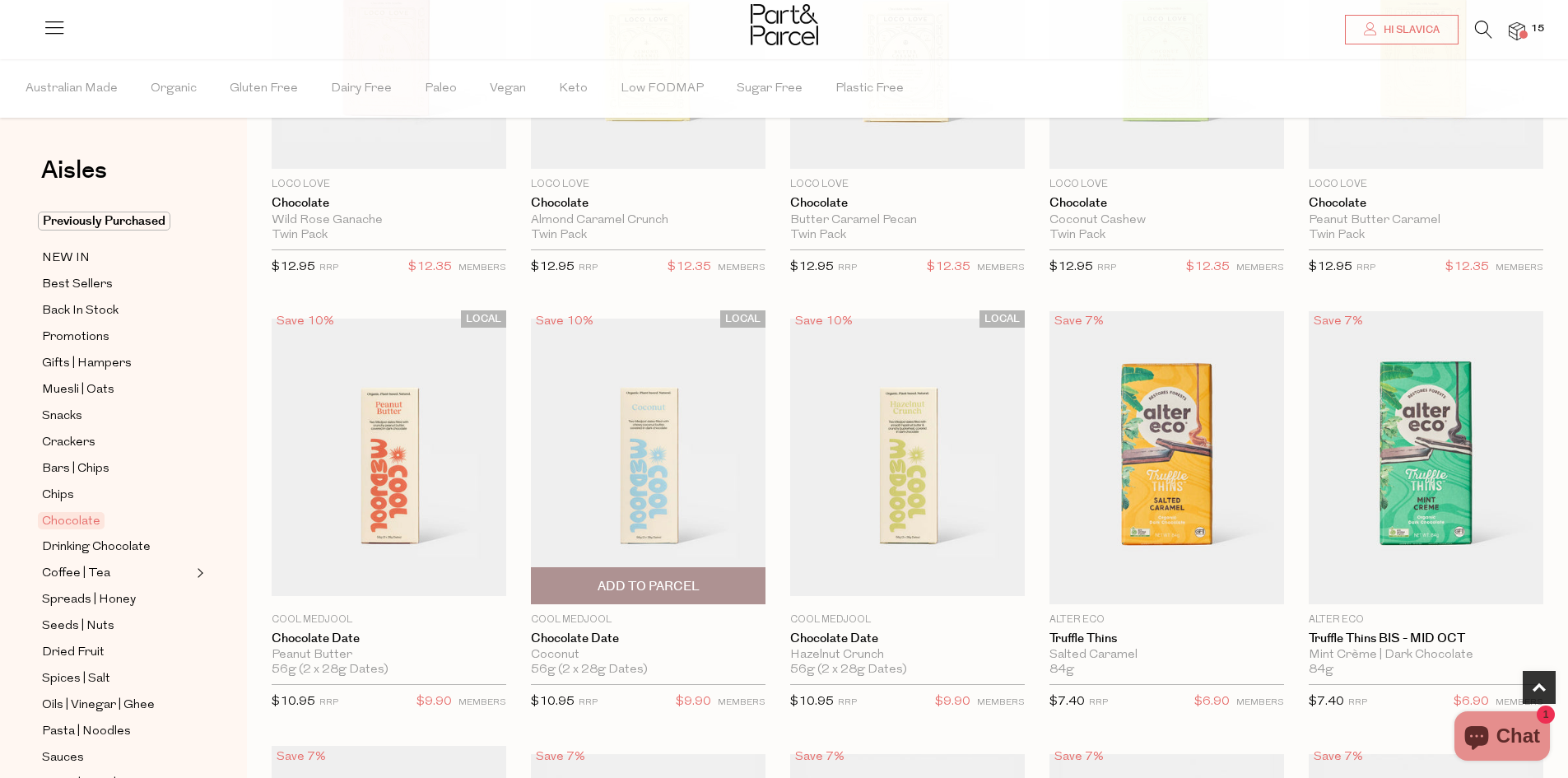
click at [657, 510] on img at bounding box center [648, 457] width 234 height 277
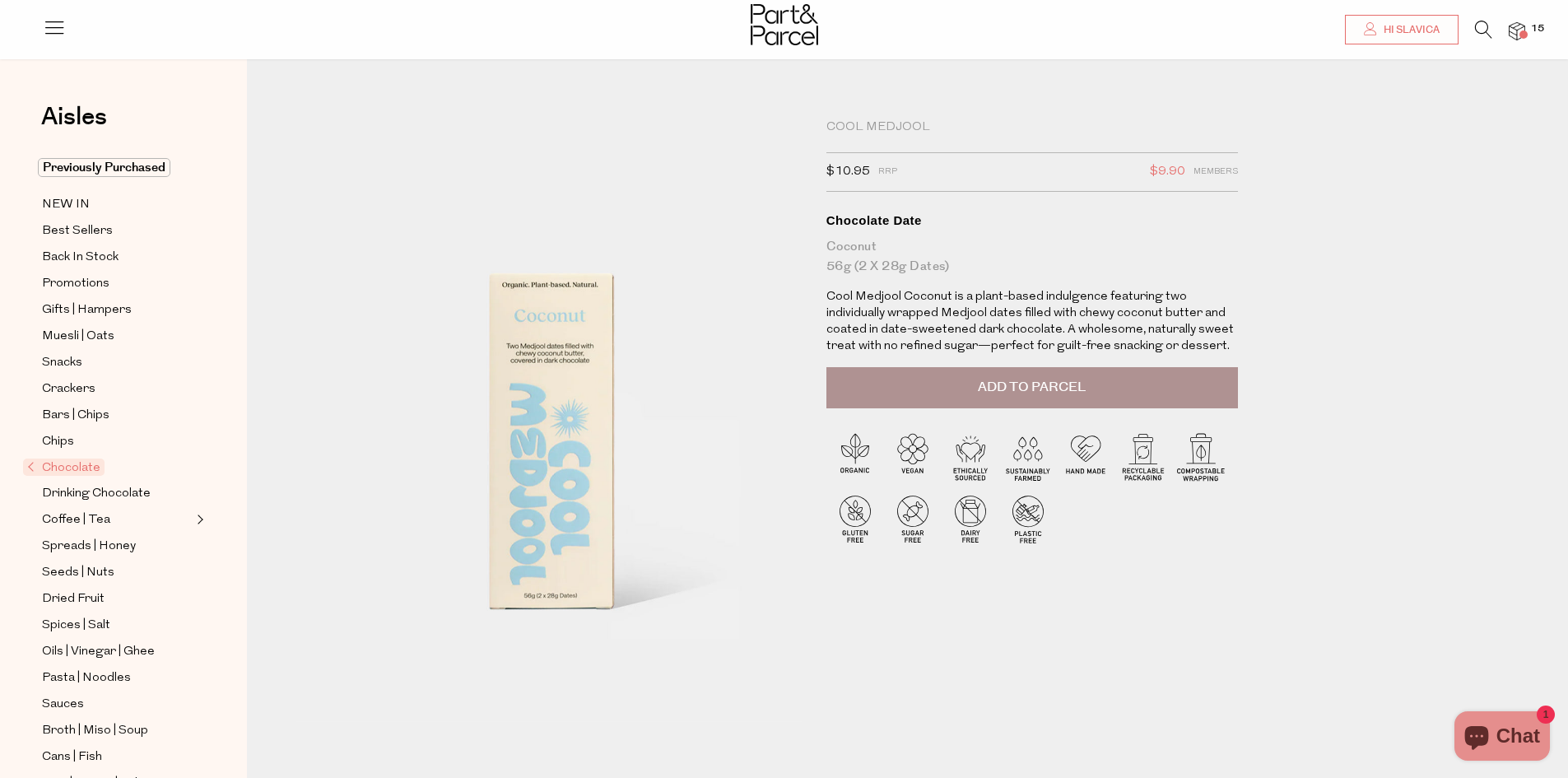
scroll to position [659, 0]
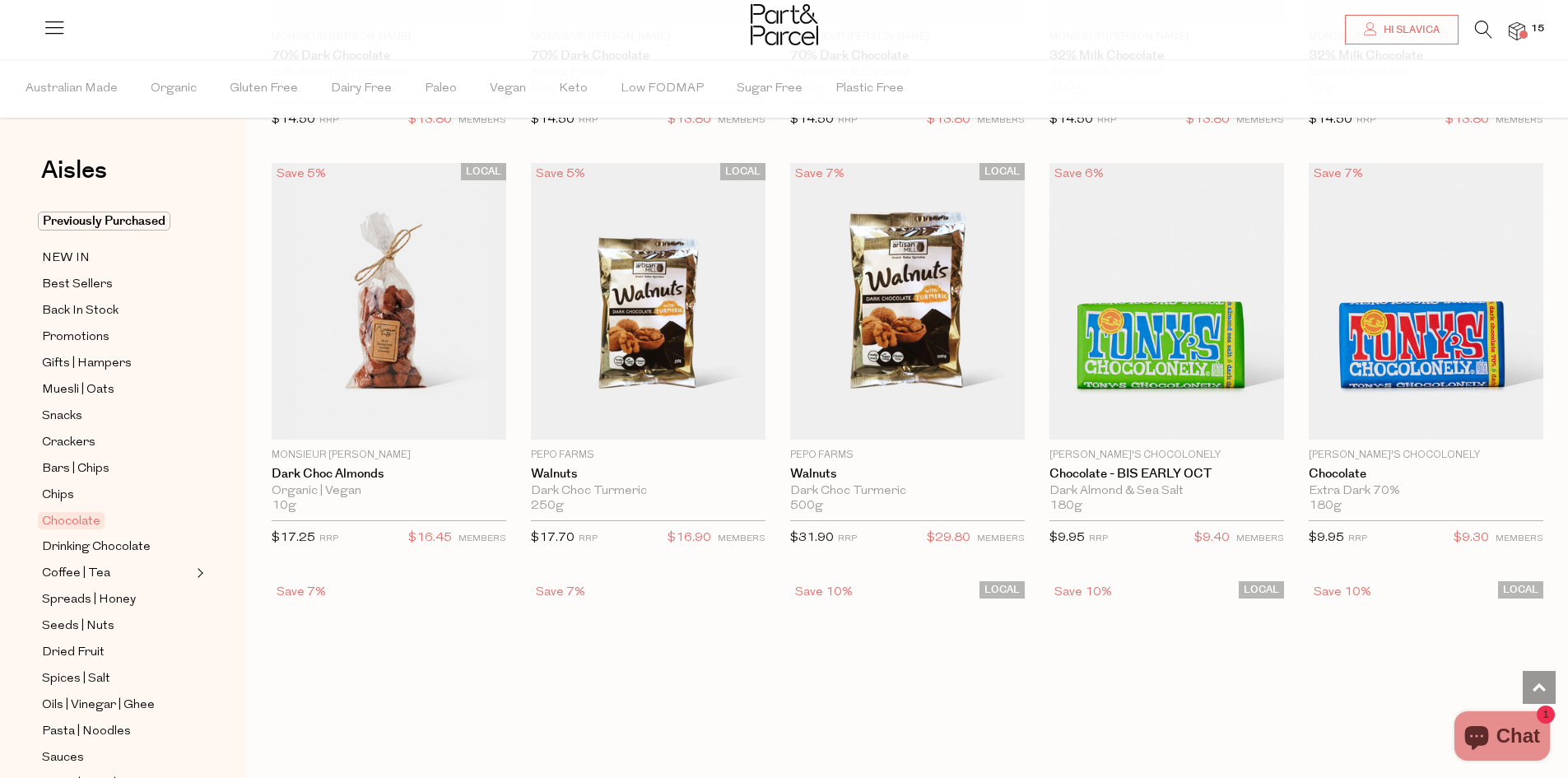
scroll to position [3148, 0]
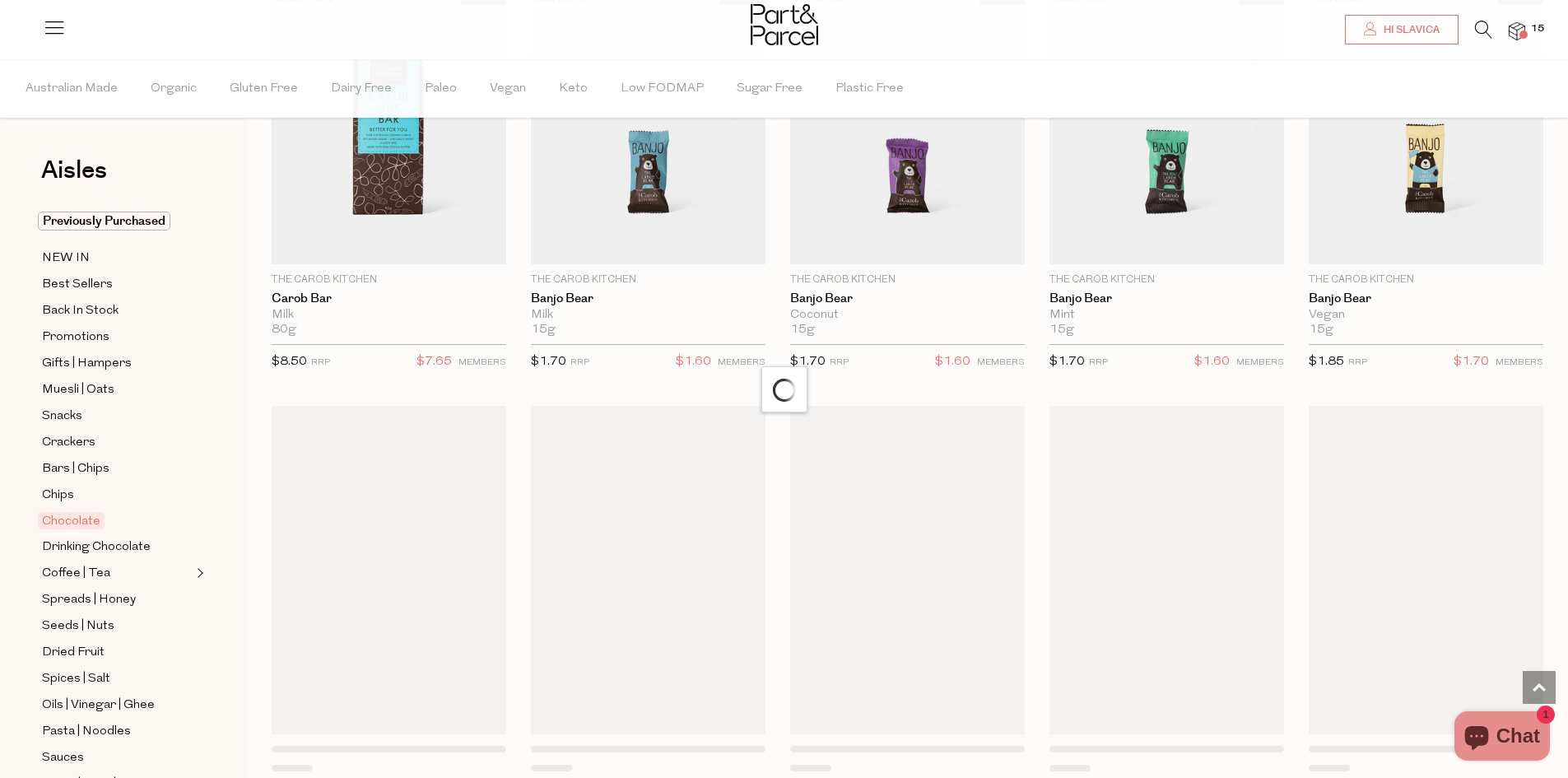
scroll to position [4083, 0]
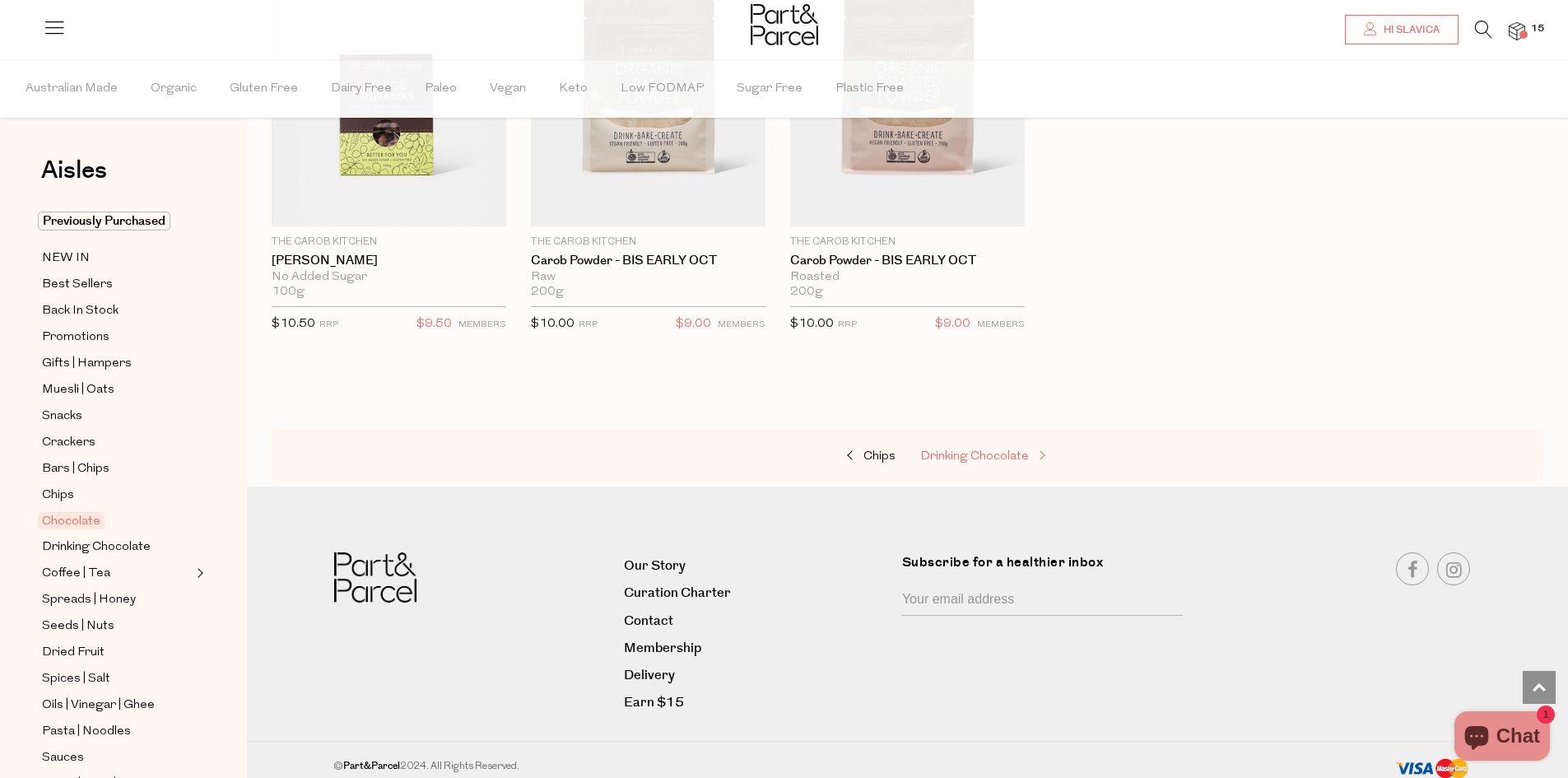
click at [999, 450] on span "Drinking Chocolate" at bounding box center [974, 456] width 108 height 13
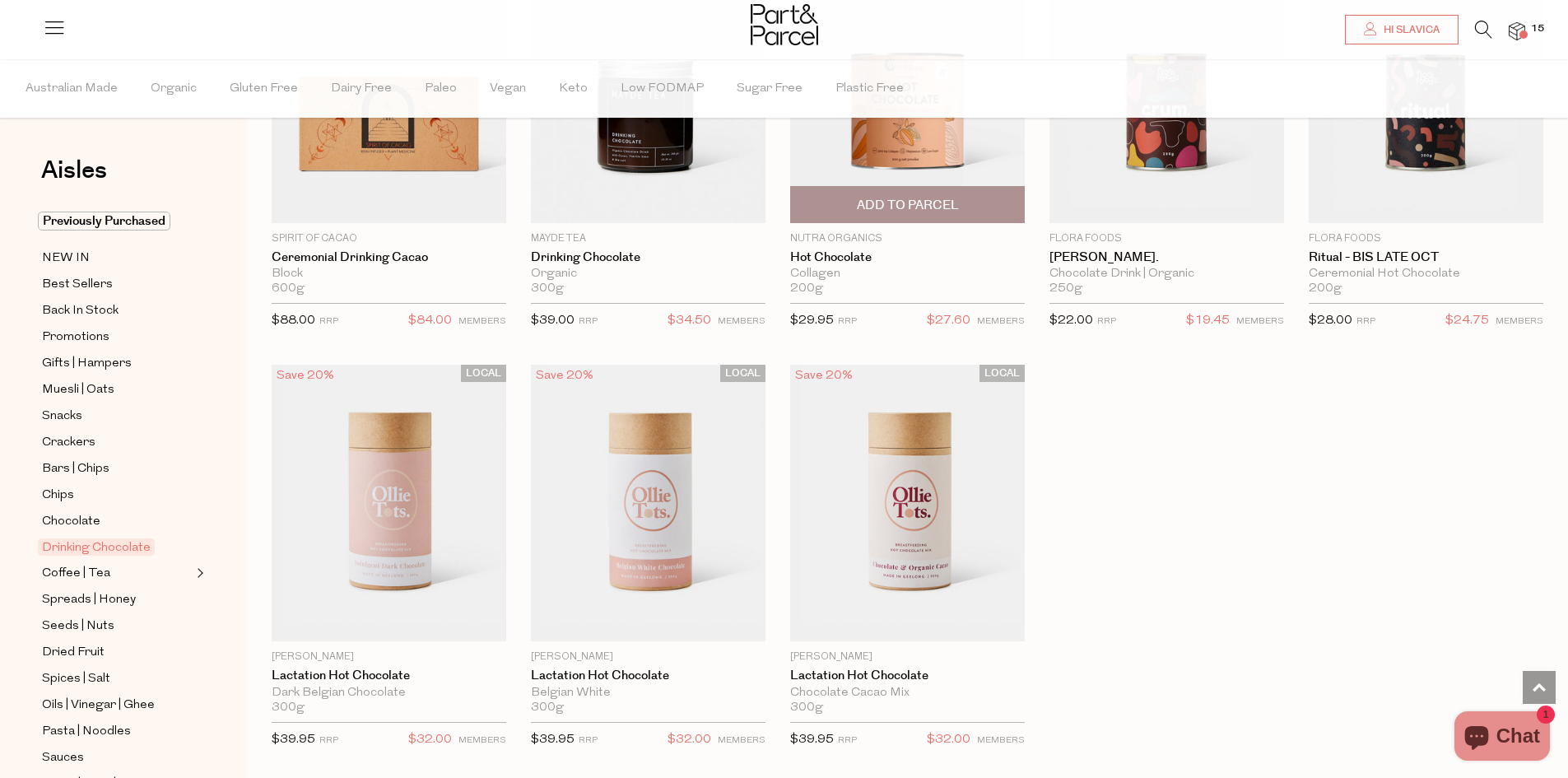
scroll to position [1400, 0]
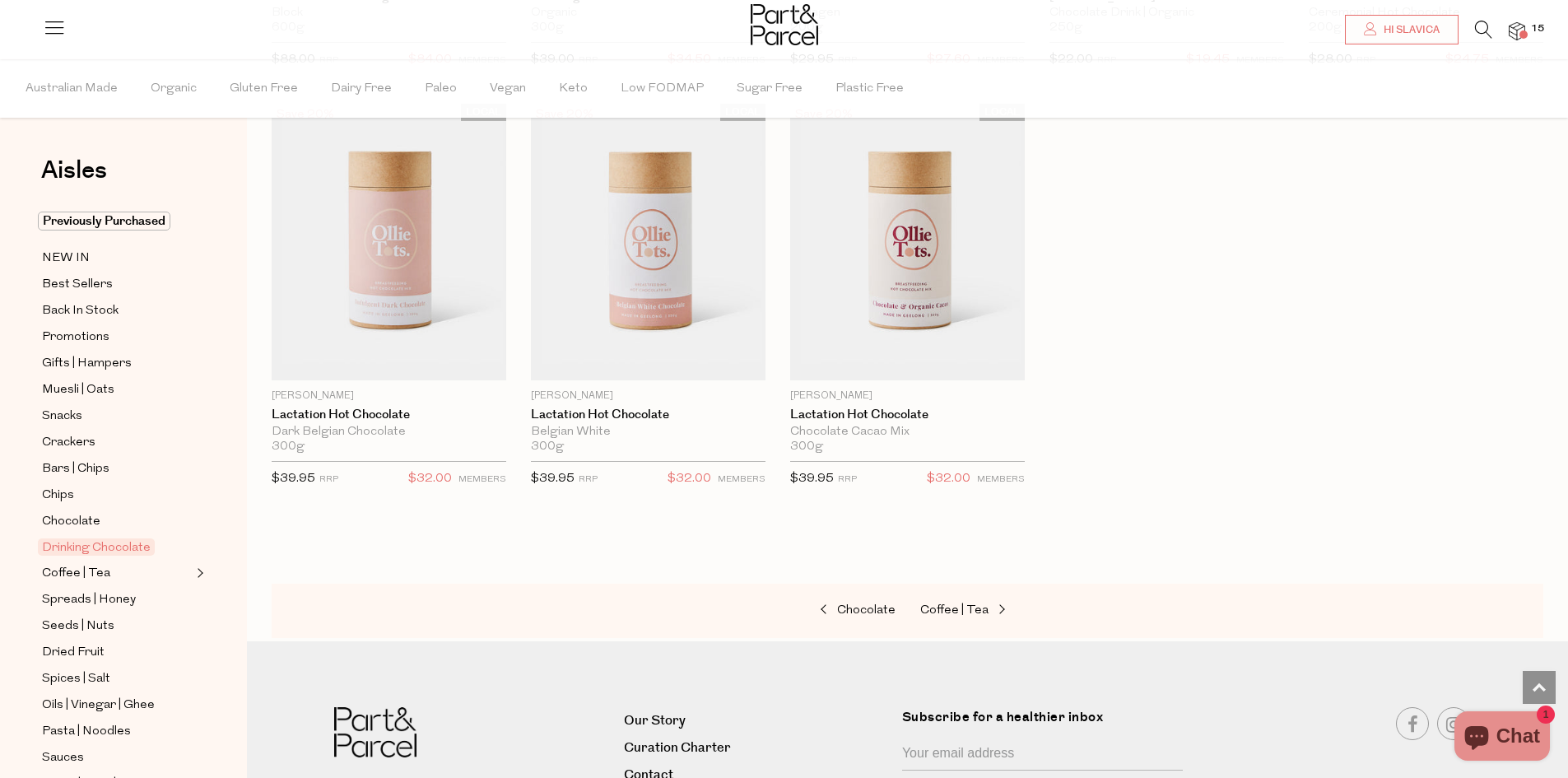
click at [968, 620] on div "Chocolate Coffee | Tea" at bounding box center [908, 610] width 1272 height 54
click at [970, 610] on span "Coffee | Tea" at bounding box center [954, 610] width 68 height 13
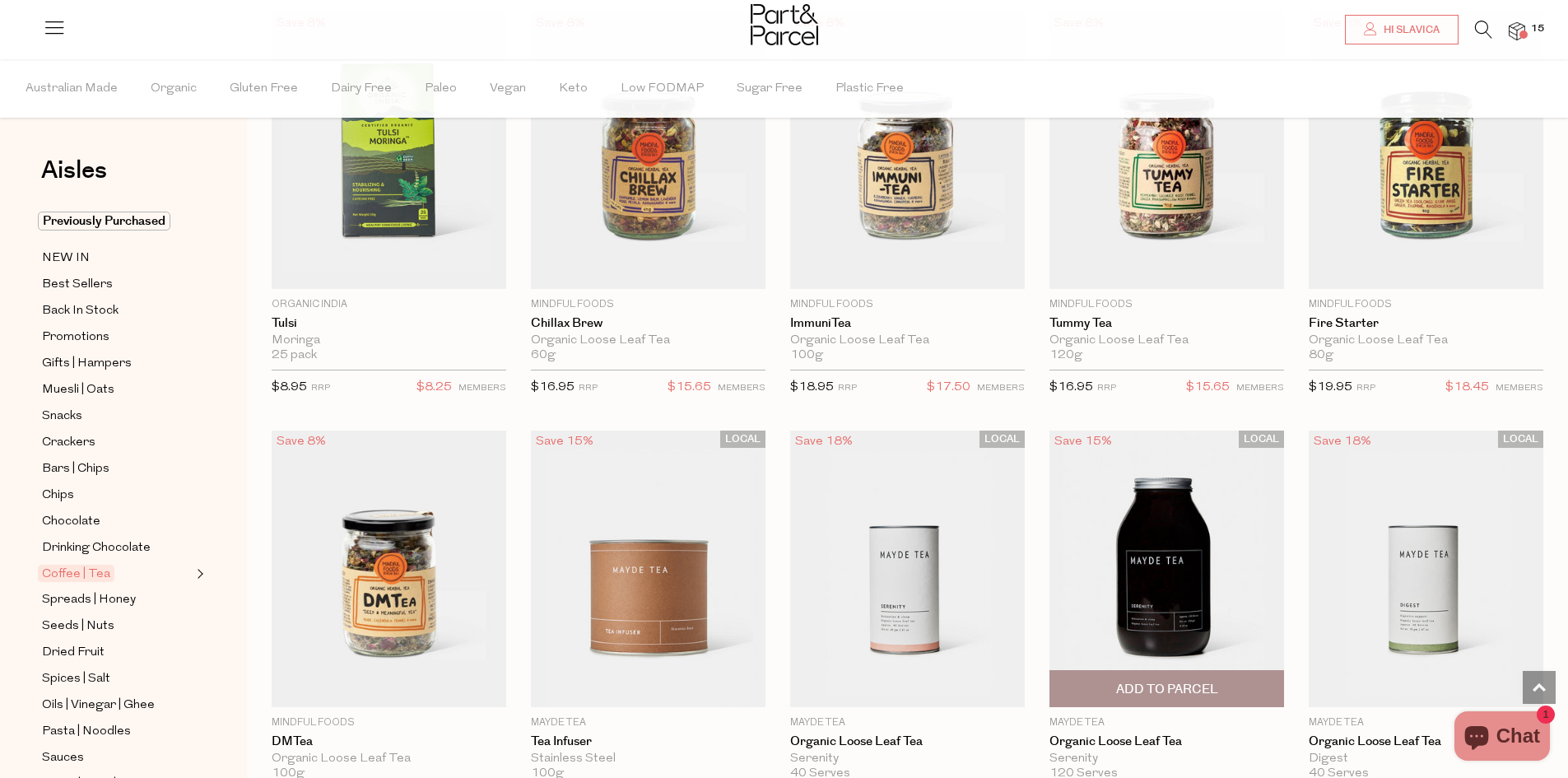
scroll to position [2635, 0]
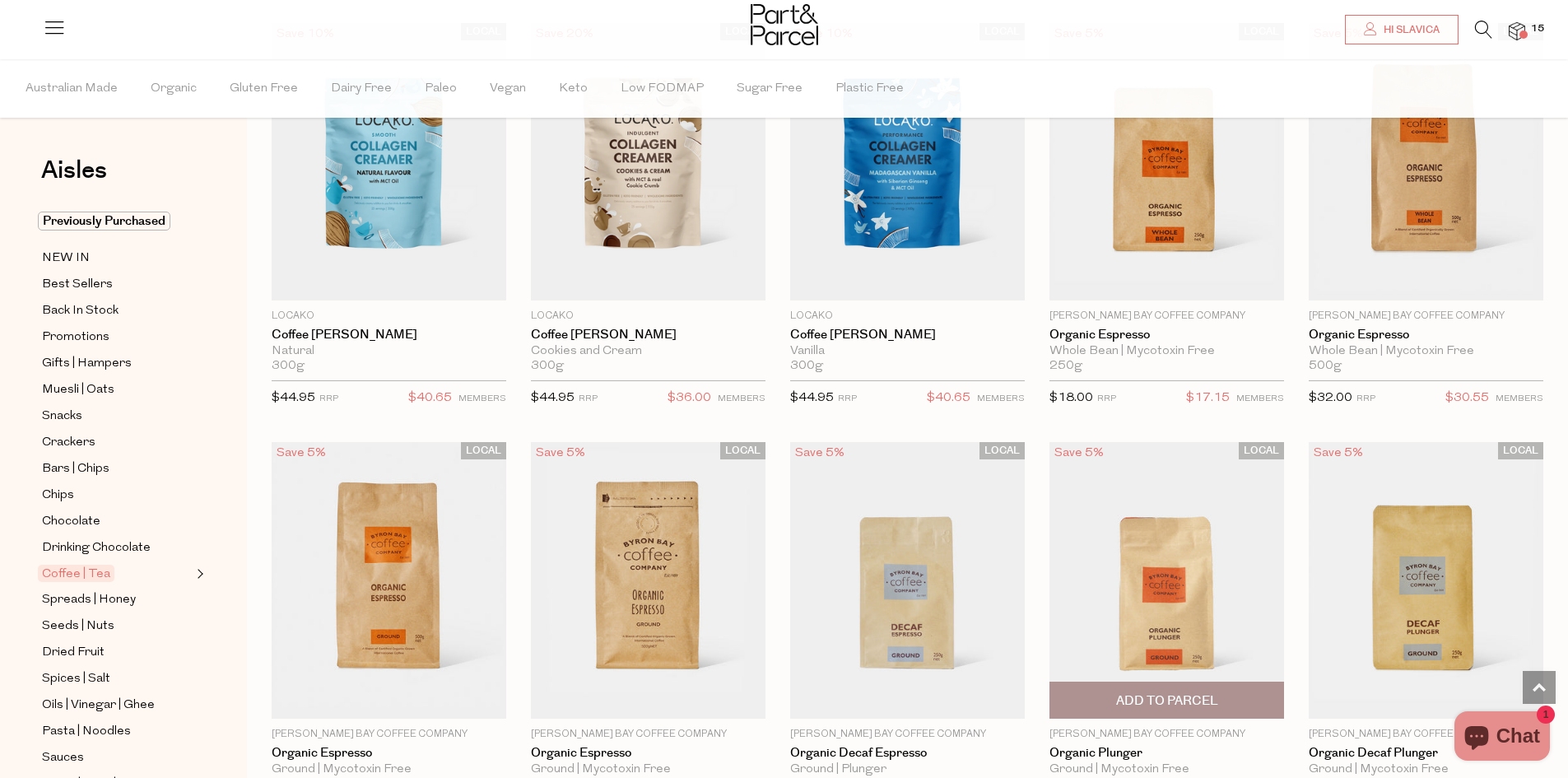
scroll to position [6258, 0]
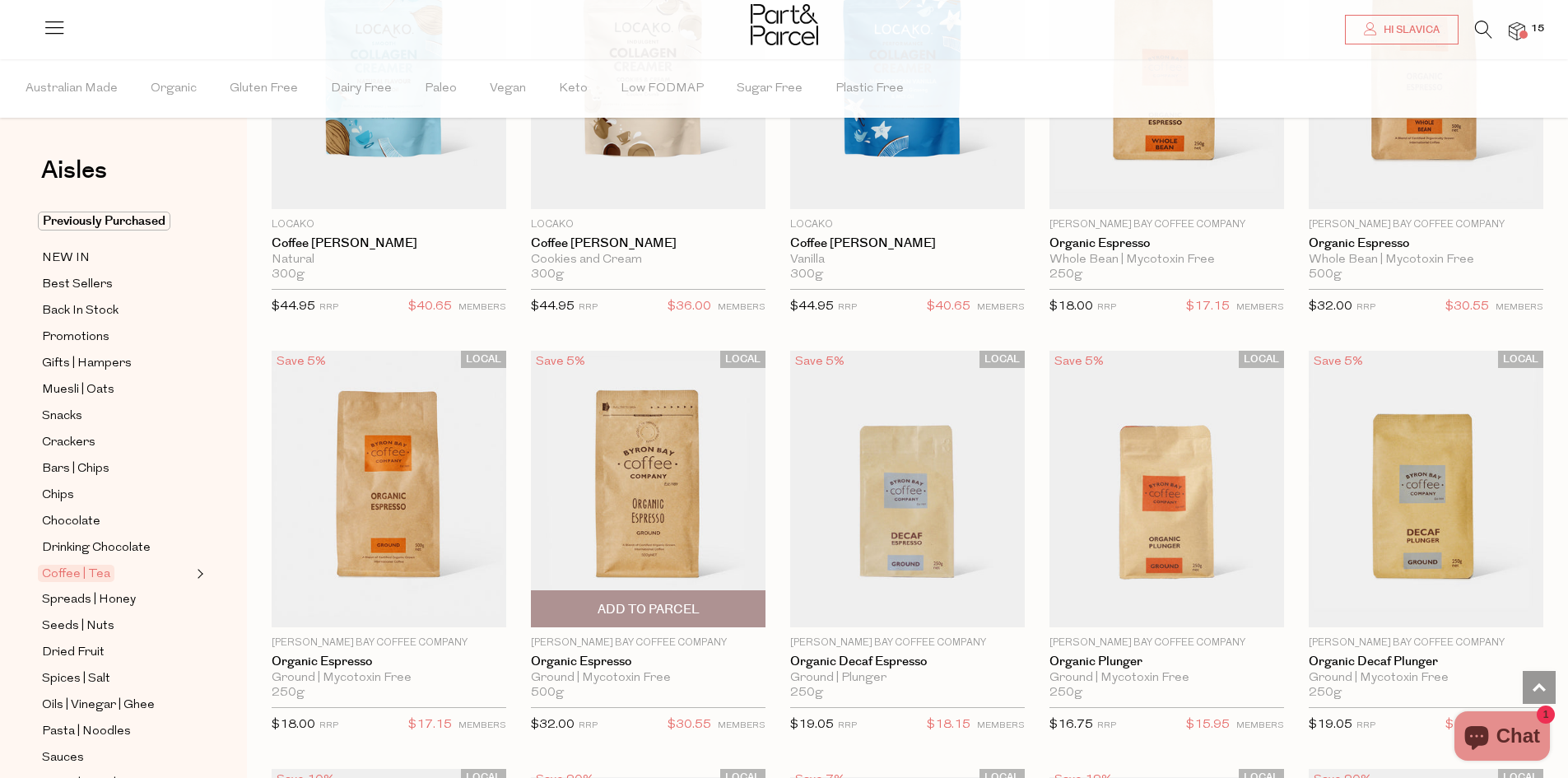
click at [705, 596] on span "Add To Parcel" at bounding box center [649, 609] width 225 height 35
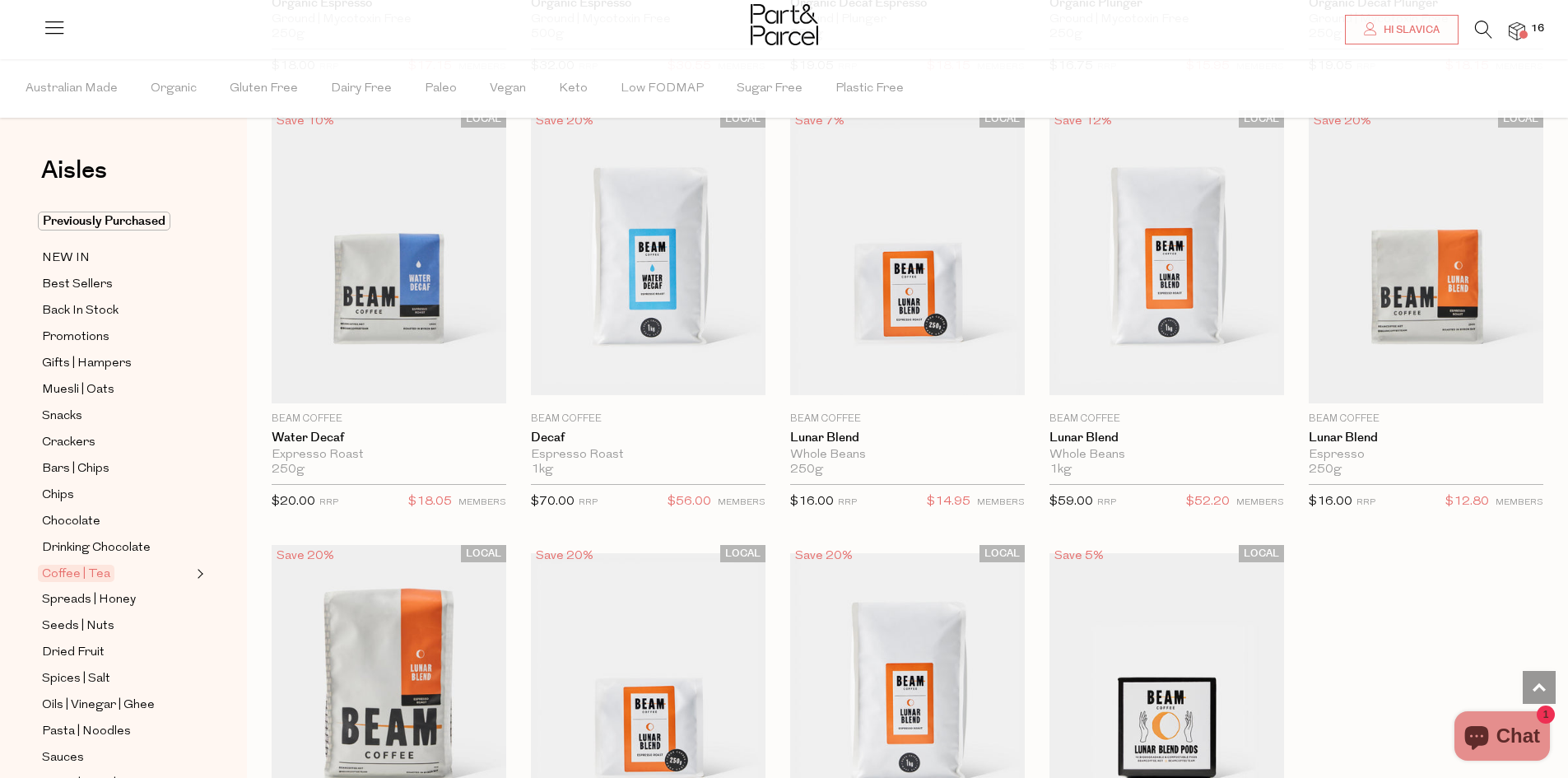
scroll to position [7493, 0]
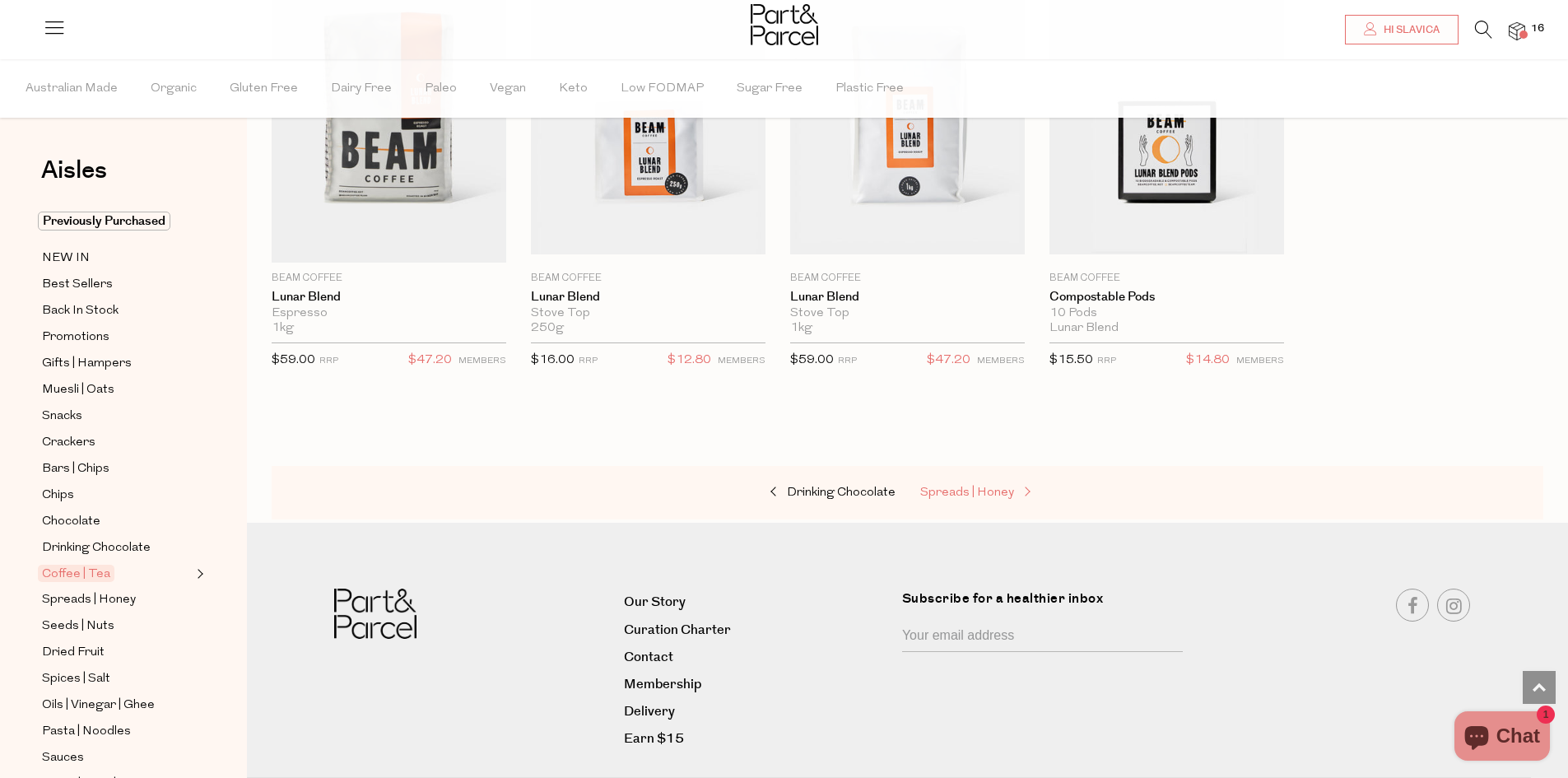
click at [1007, 487] on span "Spreads | Honey" at bounding box center [967, 493] width 94 height 13
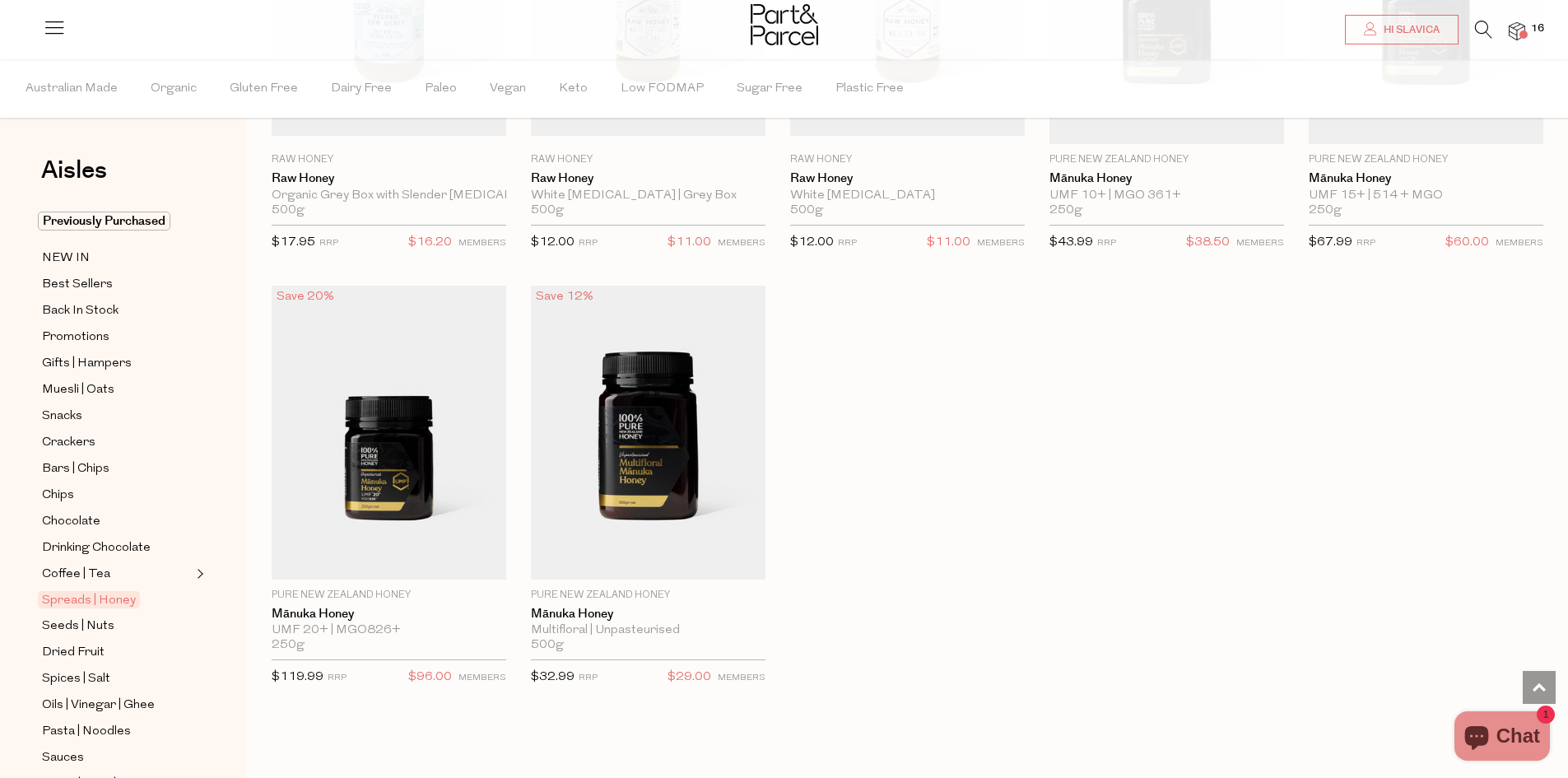
scroll to position [3649, 0]
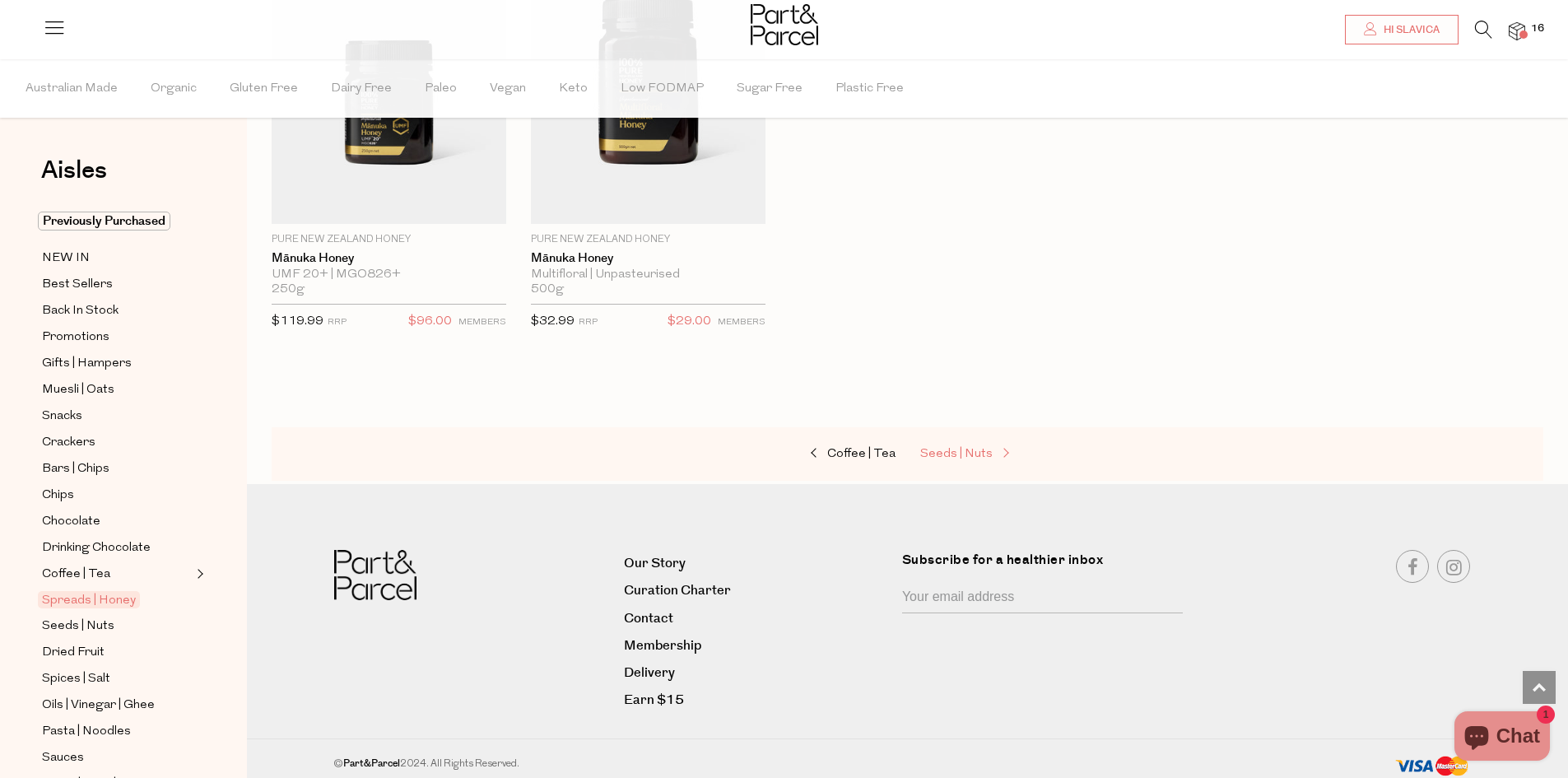
click at [976, 448] on span "Seeds | Nuts" at bounding box center [956, 454] width 73 height 13
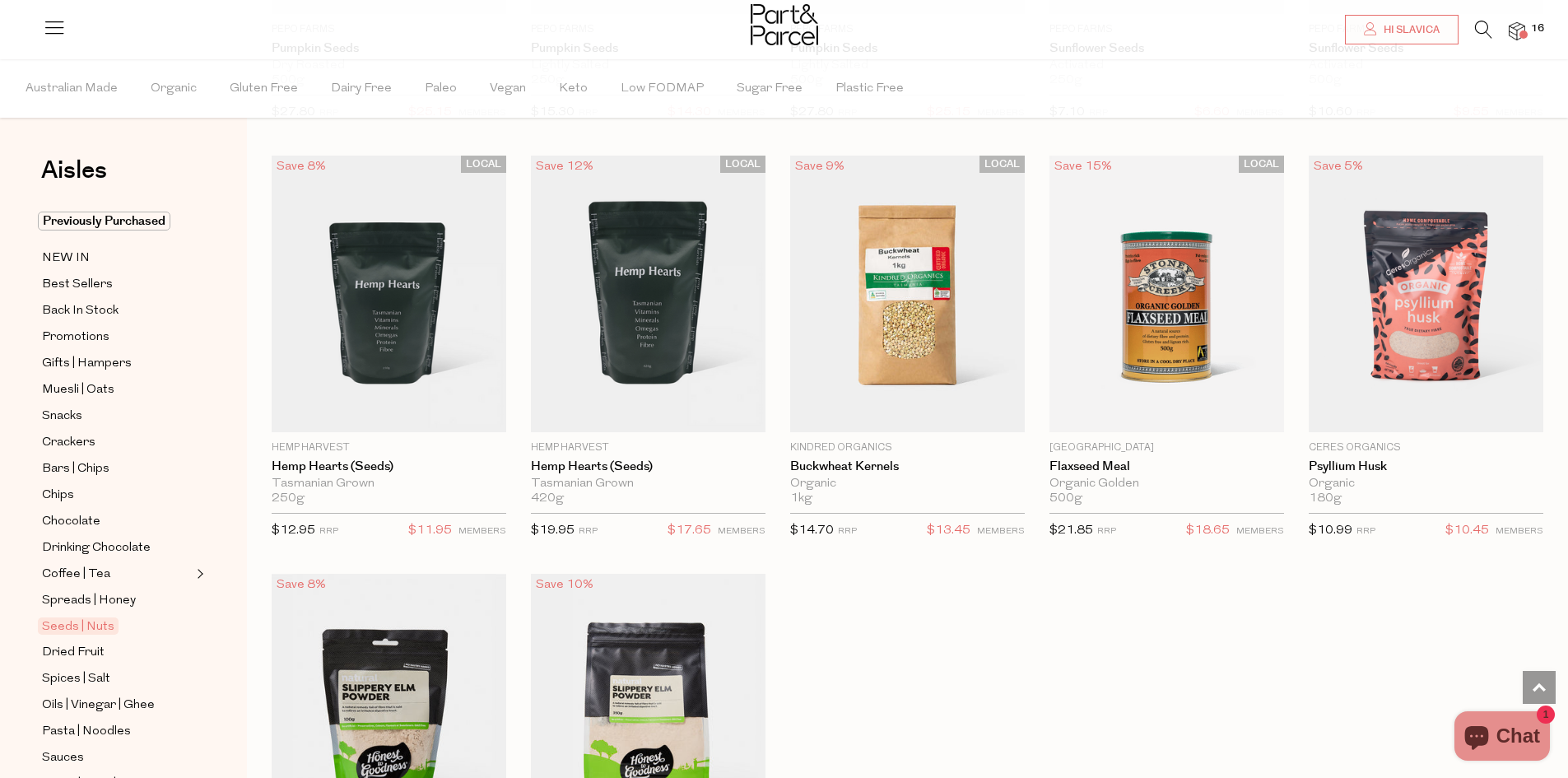
scroll to position [3870, 0]
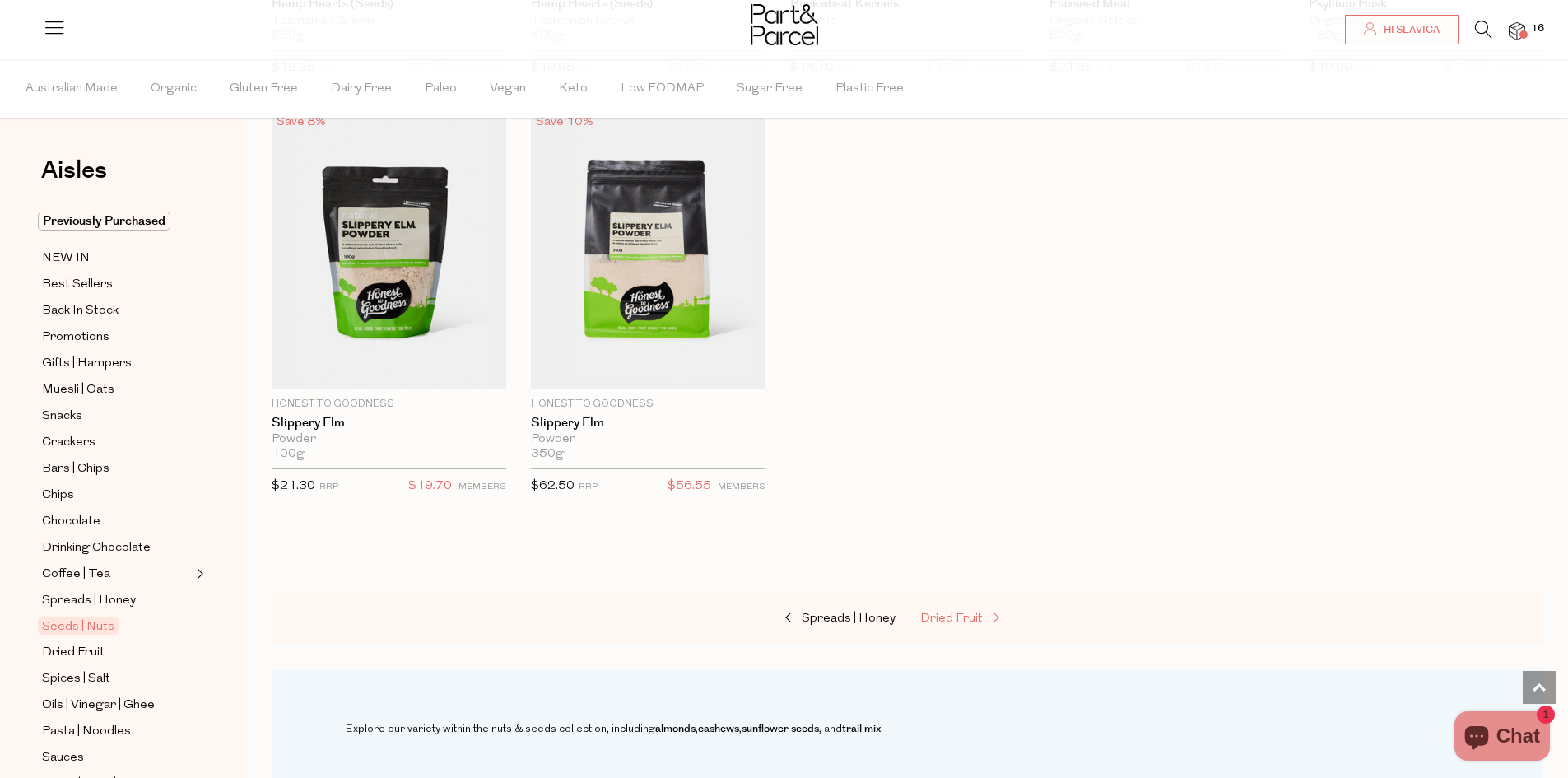
click at [956, 613] on span "Dried Fruit" at bounding box center [951, 619] width 63 height 13
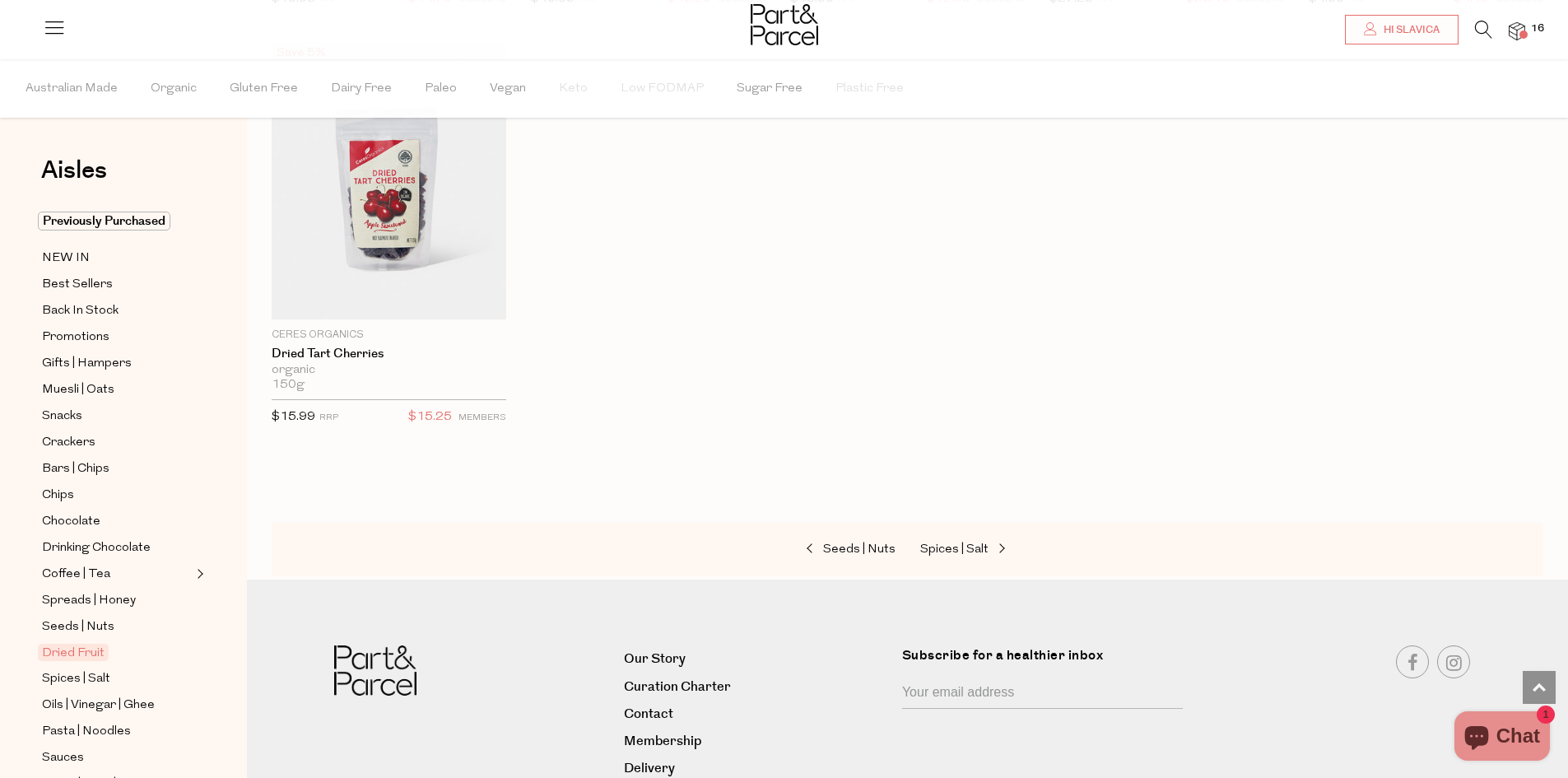
scroll to position [1110, 0]
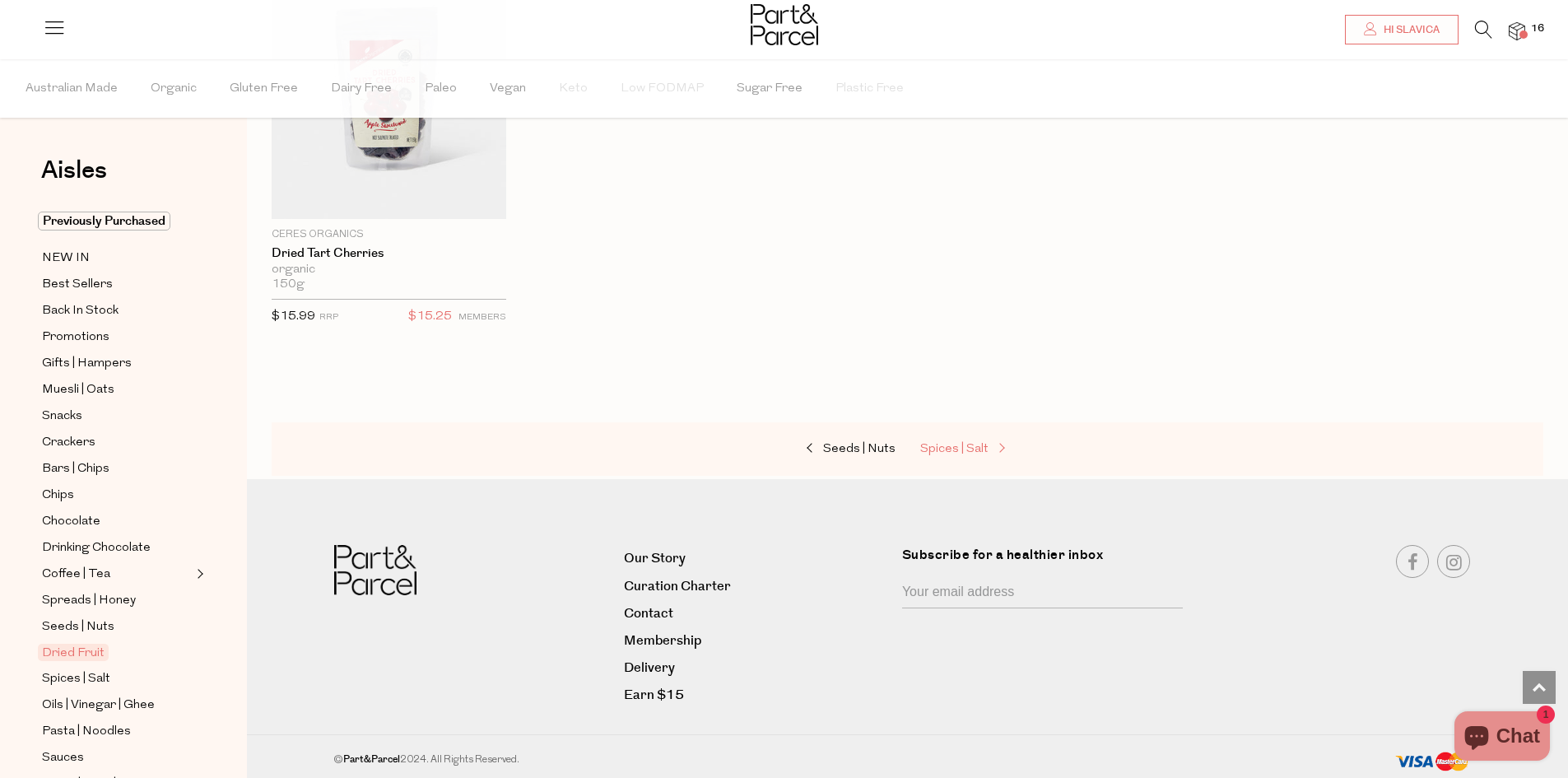
click at [974, 447] on span "Spices | Salt" at bounding box center [954, 449] width 68 height 13
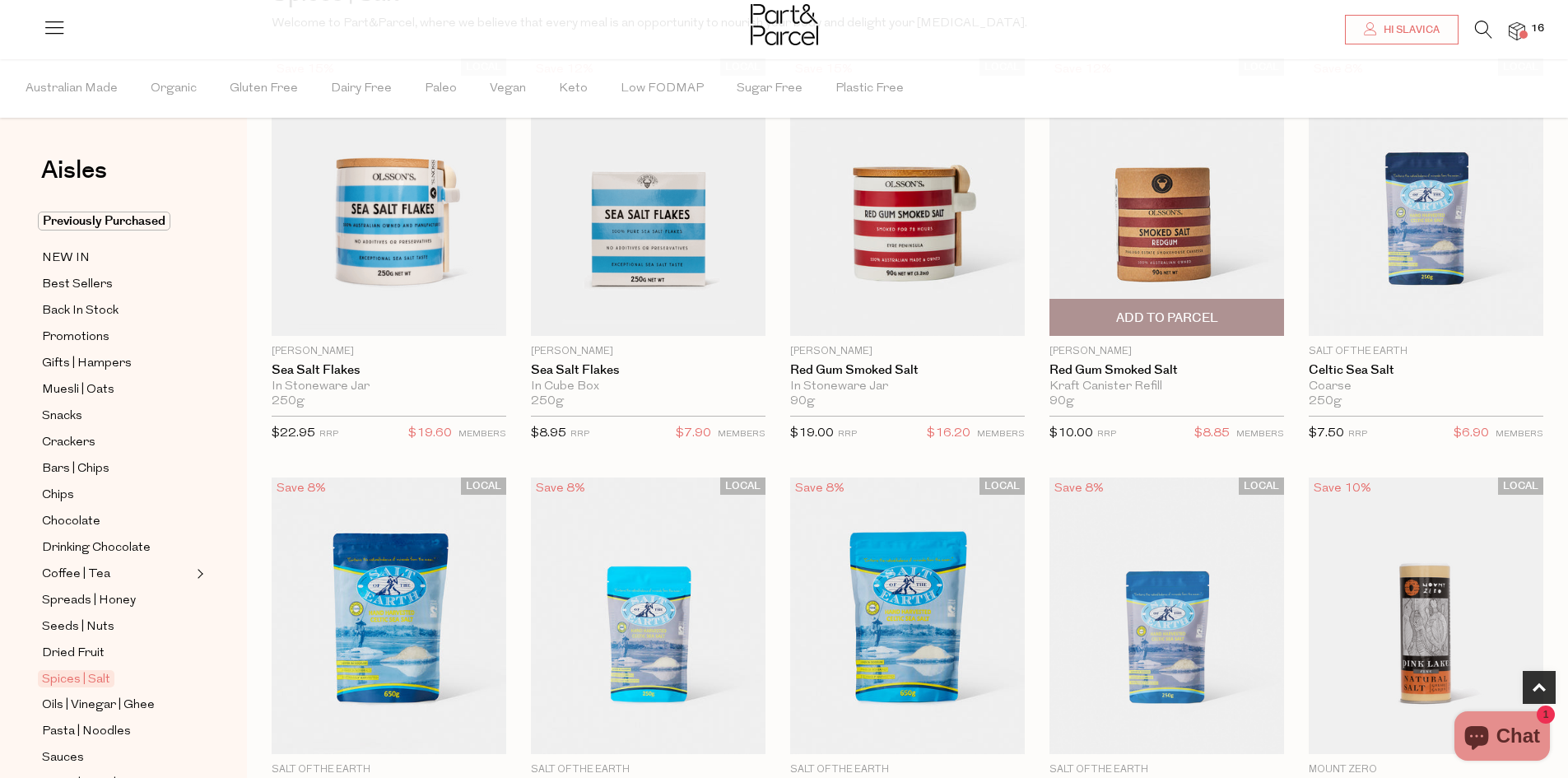
scroll to position [412, 0]
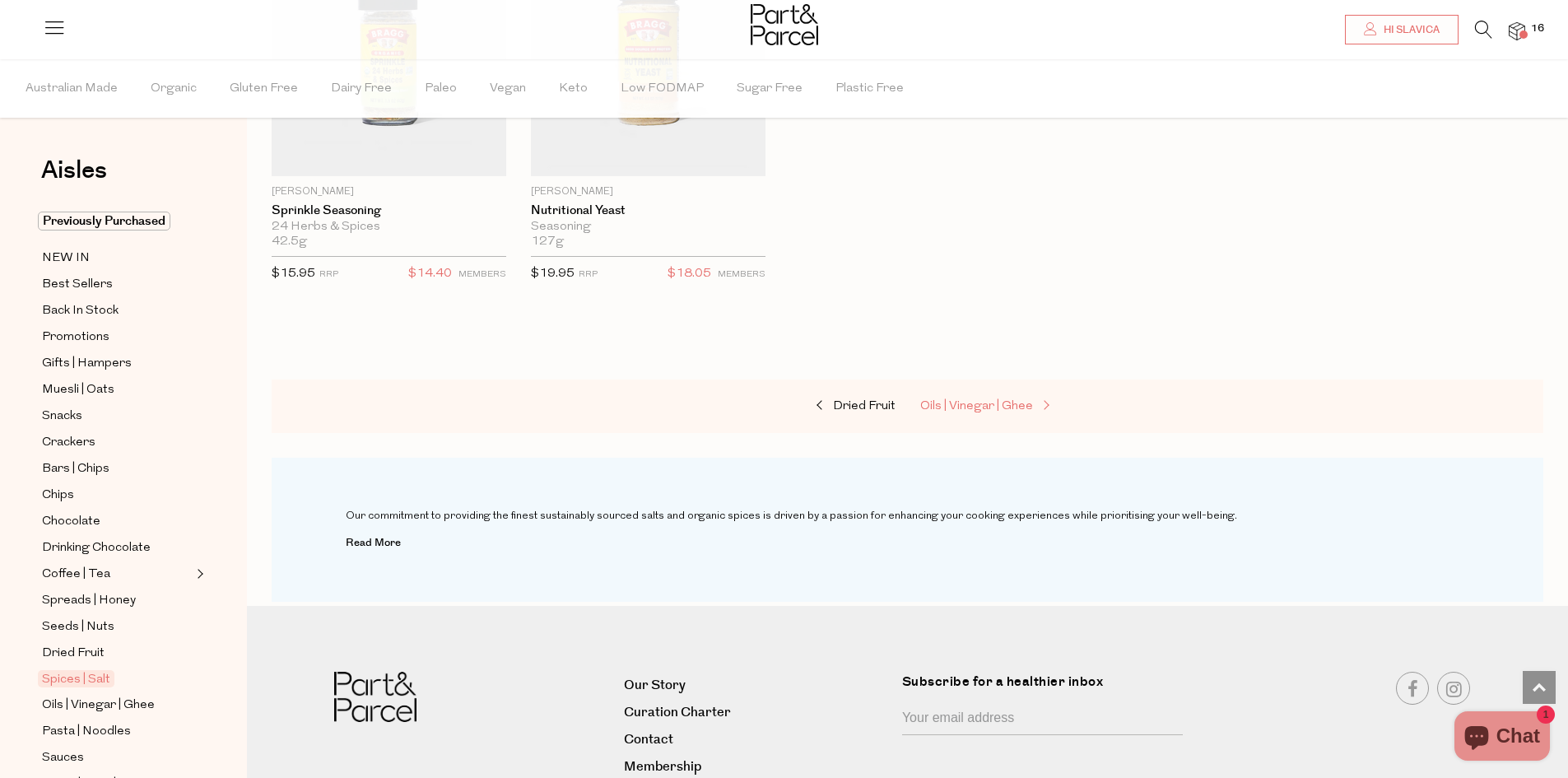
click at [993, 400] on span "Oils | Vinegar | Ghee" at bounding box center [976, 406] width 113 height 13
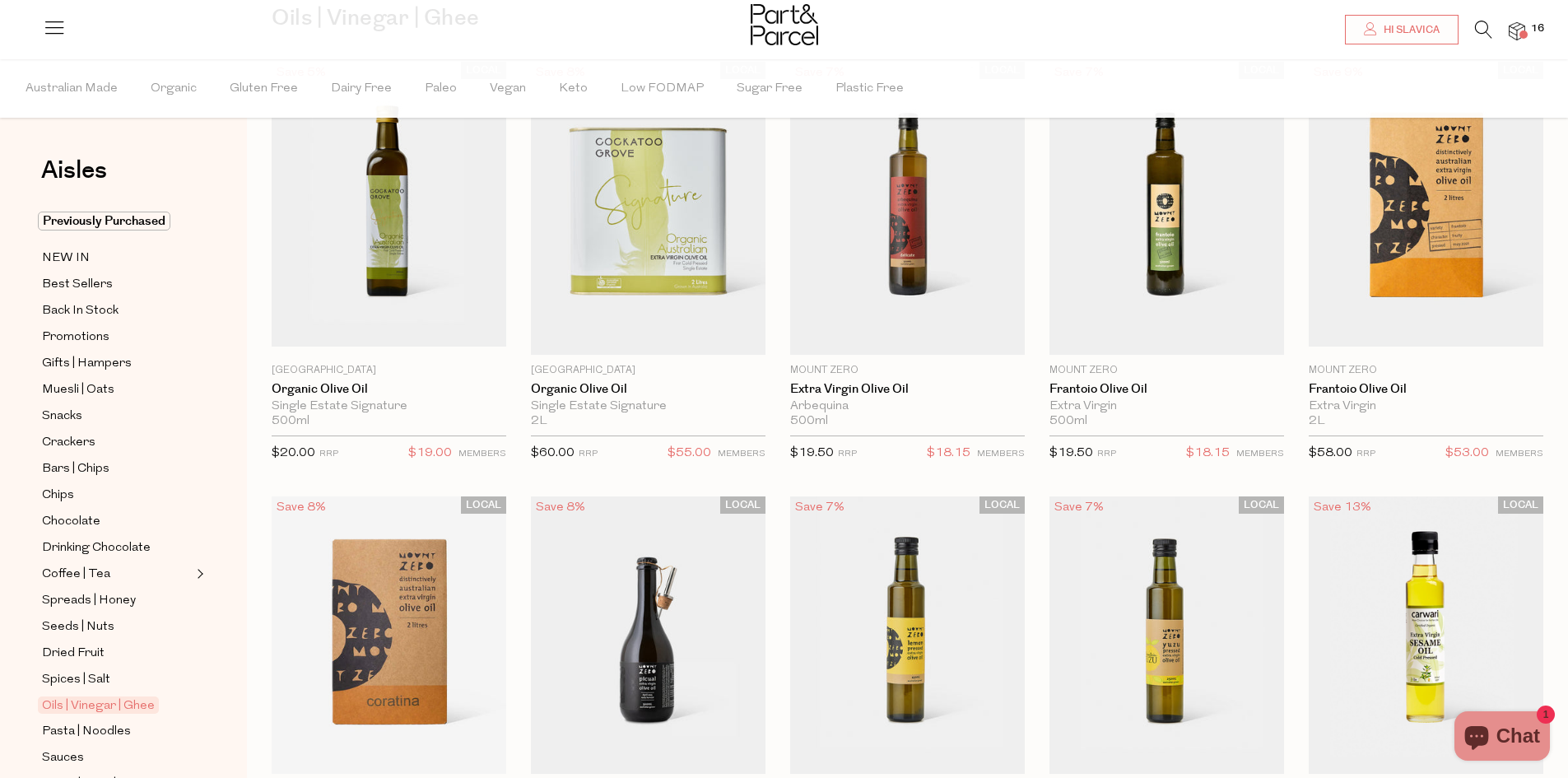
scroll to position [421, 0]
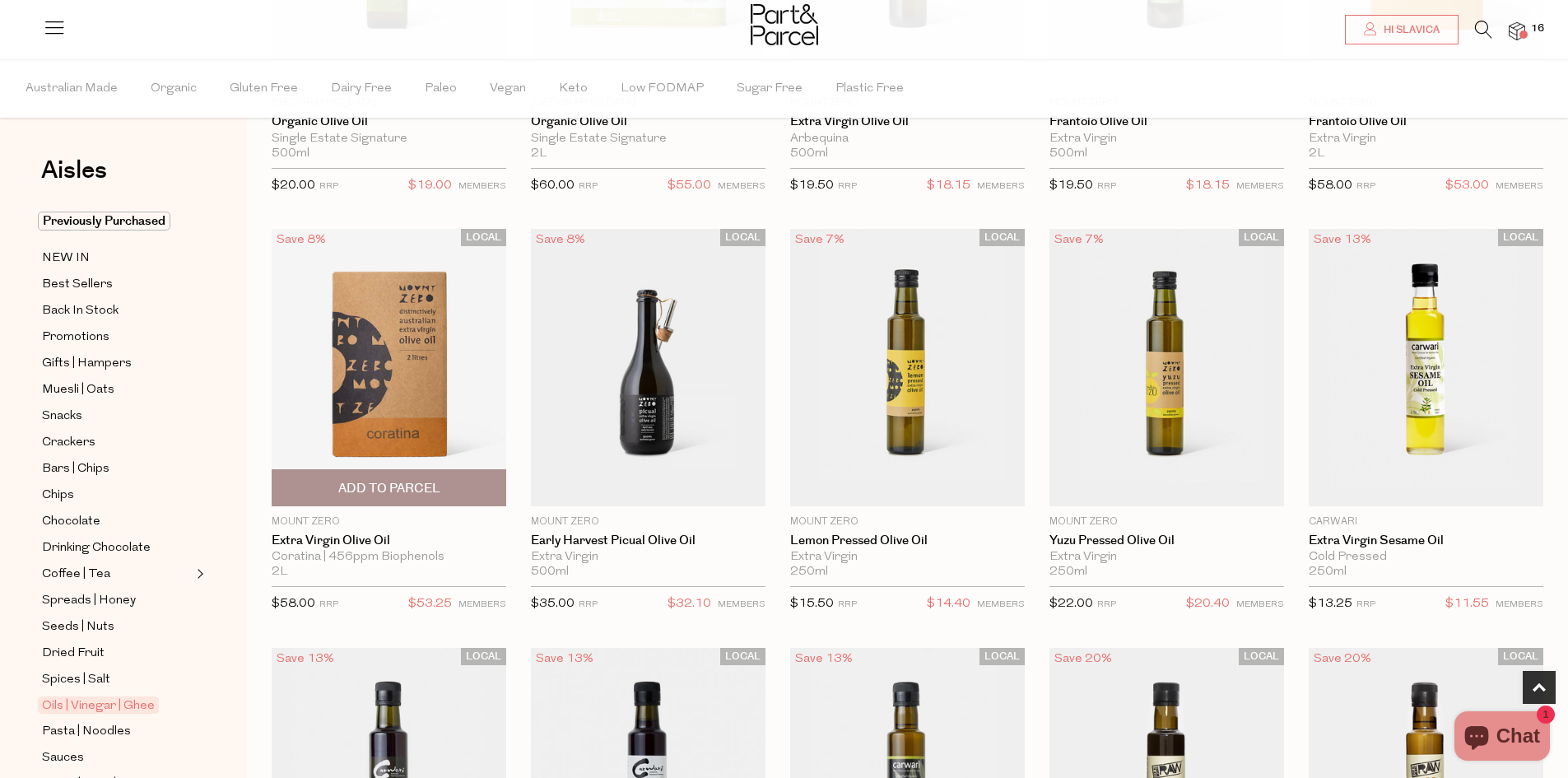
click at [361, 349] on img at bounding box center [388, 368] width 234 height 277
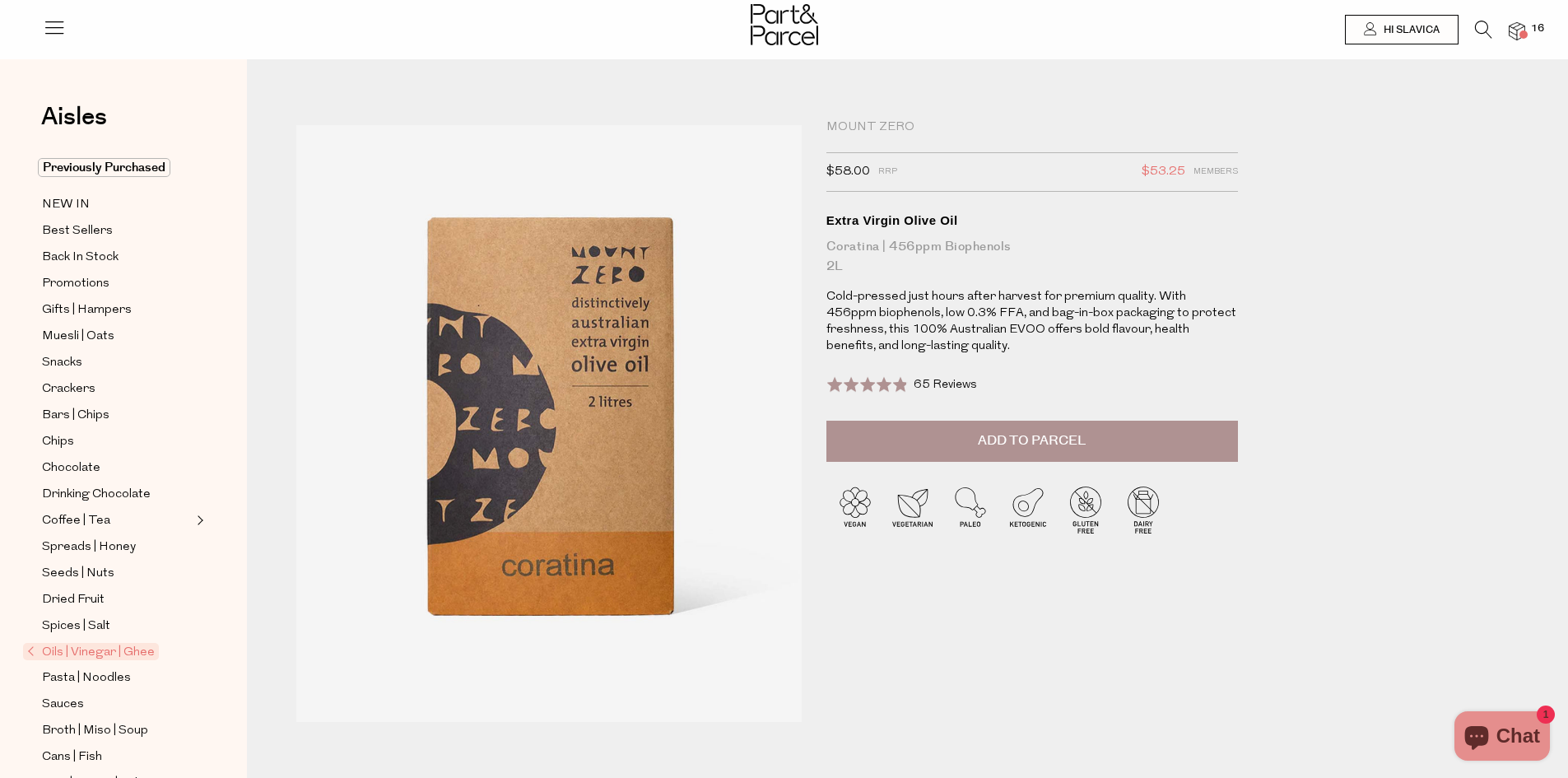
click at [888, 314] on p "Cold-pressed just hours after harvest for premium quality. With 456ppm biopheno…" at bounding box center [1032, 322] width 412 height 66
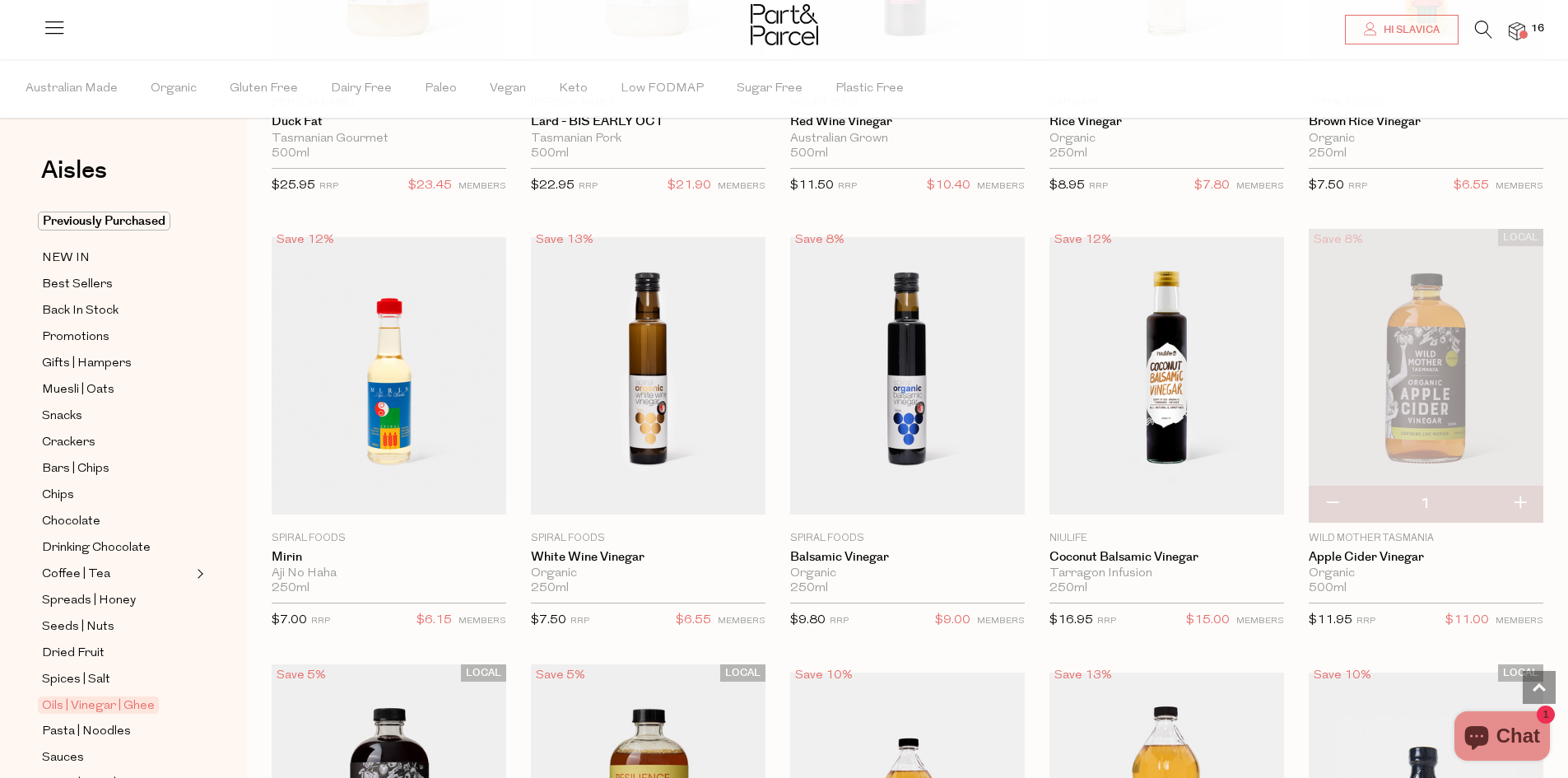
scroll to position [3599, 0]
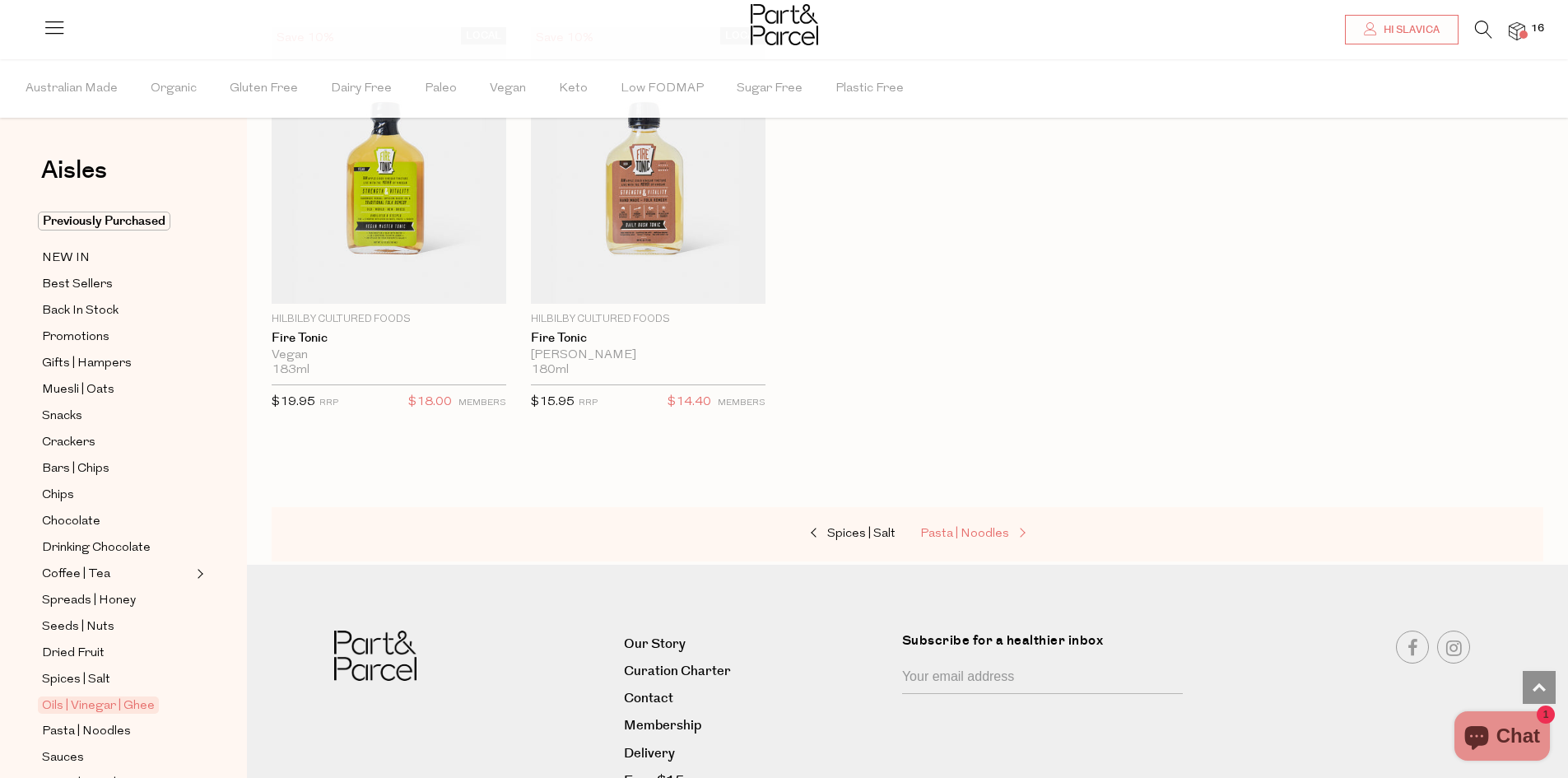
click at [990, 528] on span "Pasta | Noodles" at bounding box center [964, 534] width 89 height 13
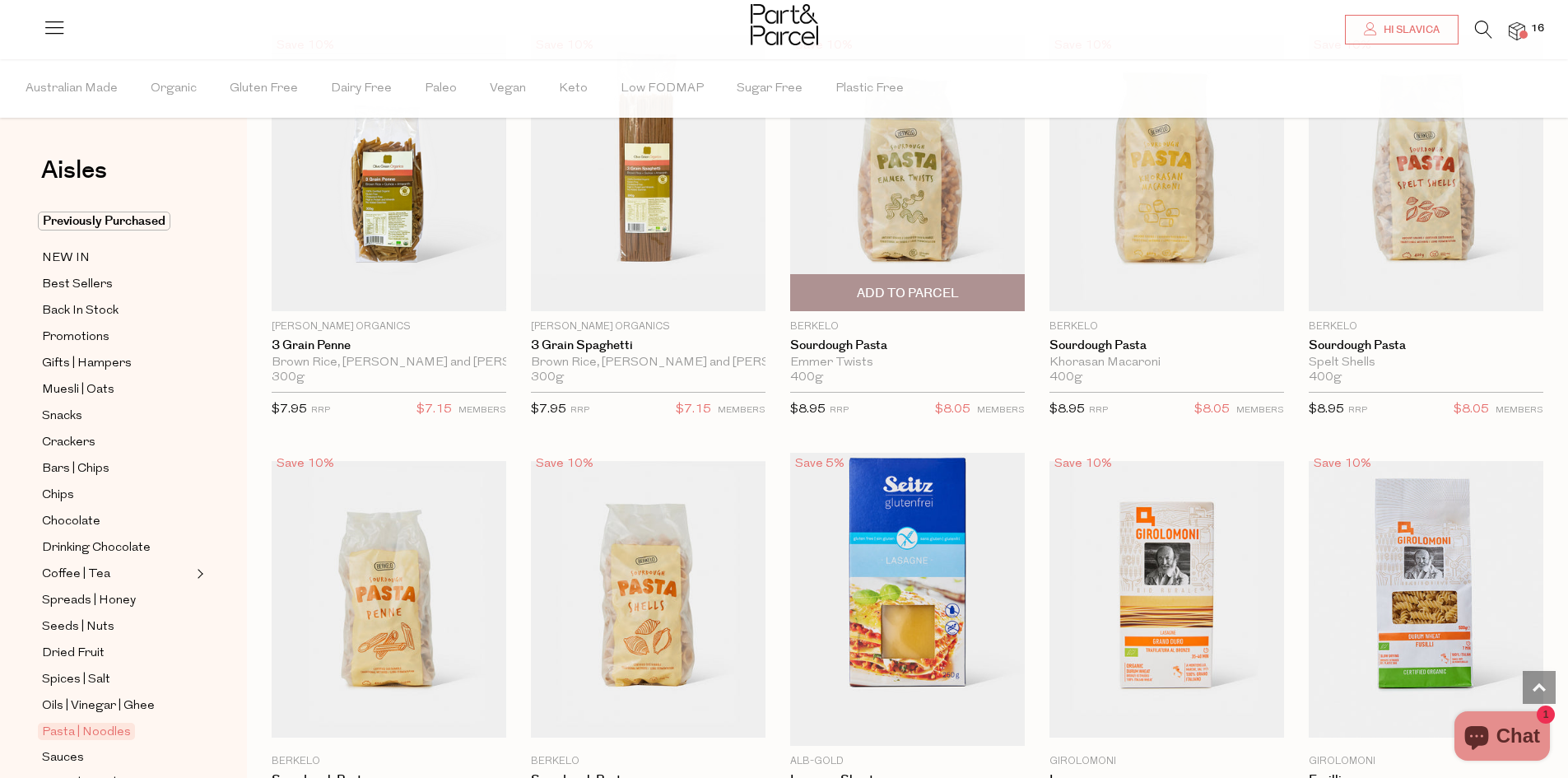
scroll to position [1811, 0]
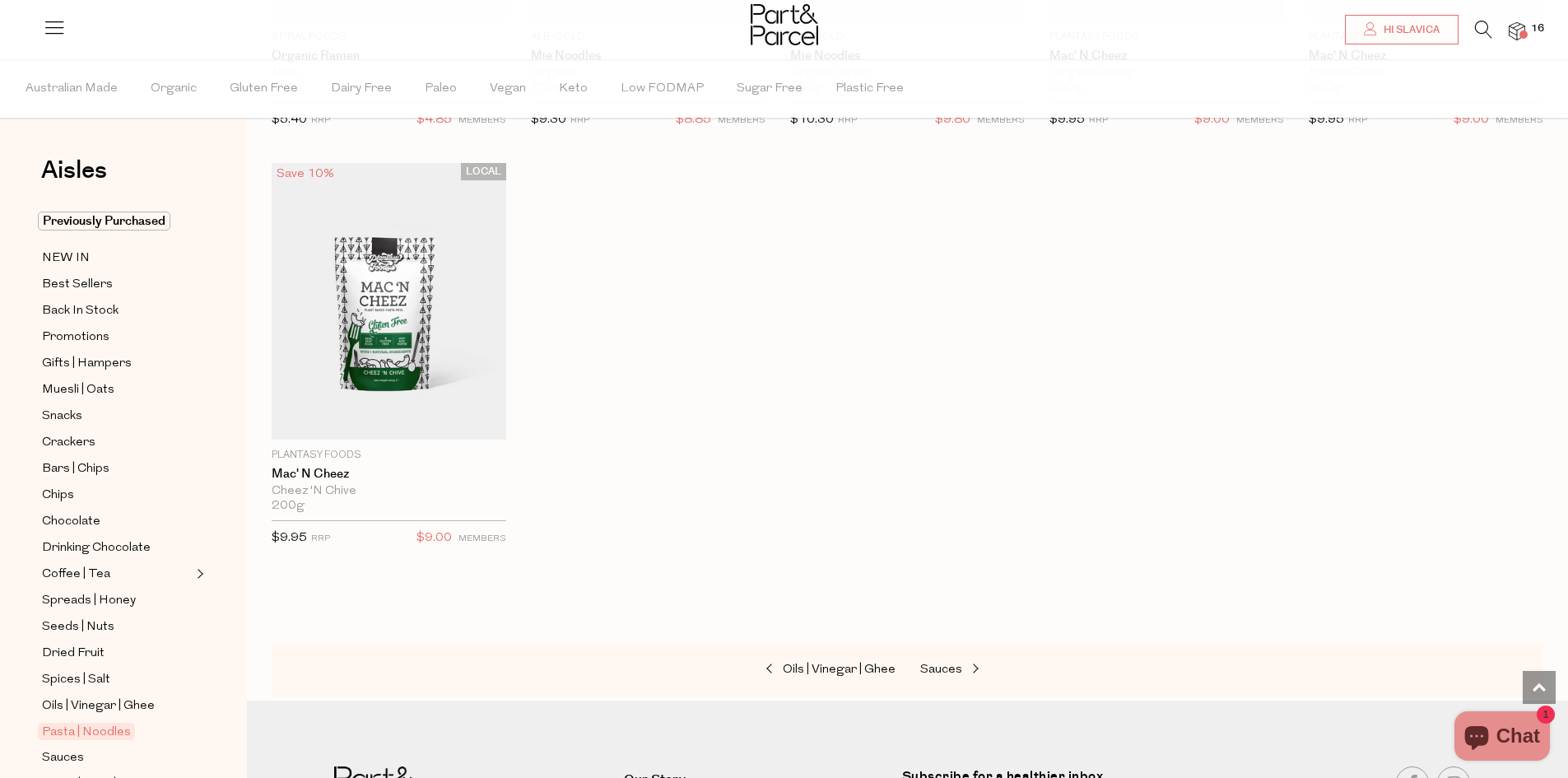
scroll to position [4717, 0]
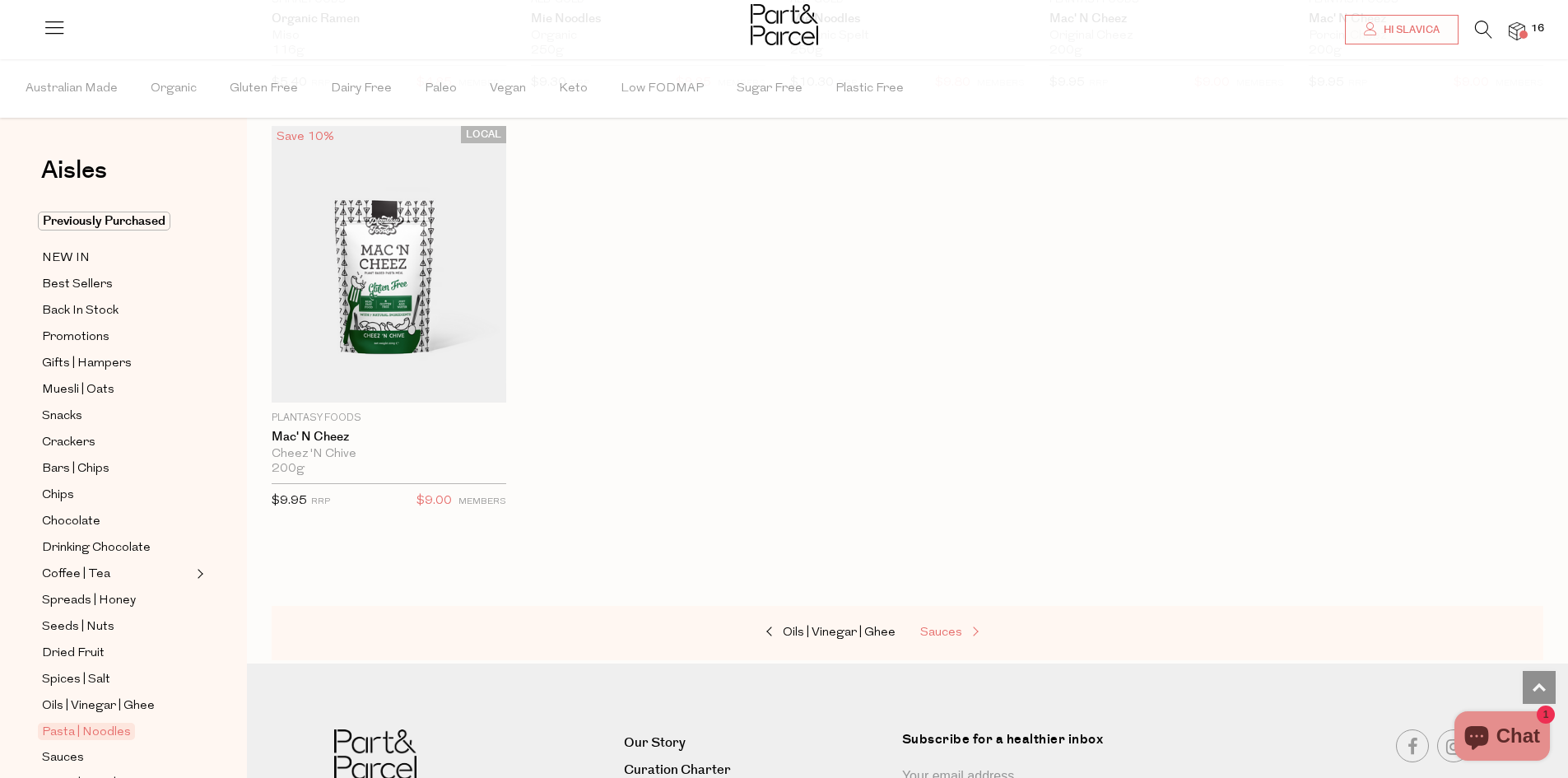
click at [942, 626] on span "Sauces" at bounding box center [941, 632] width 42 height 13
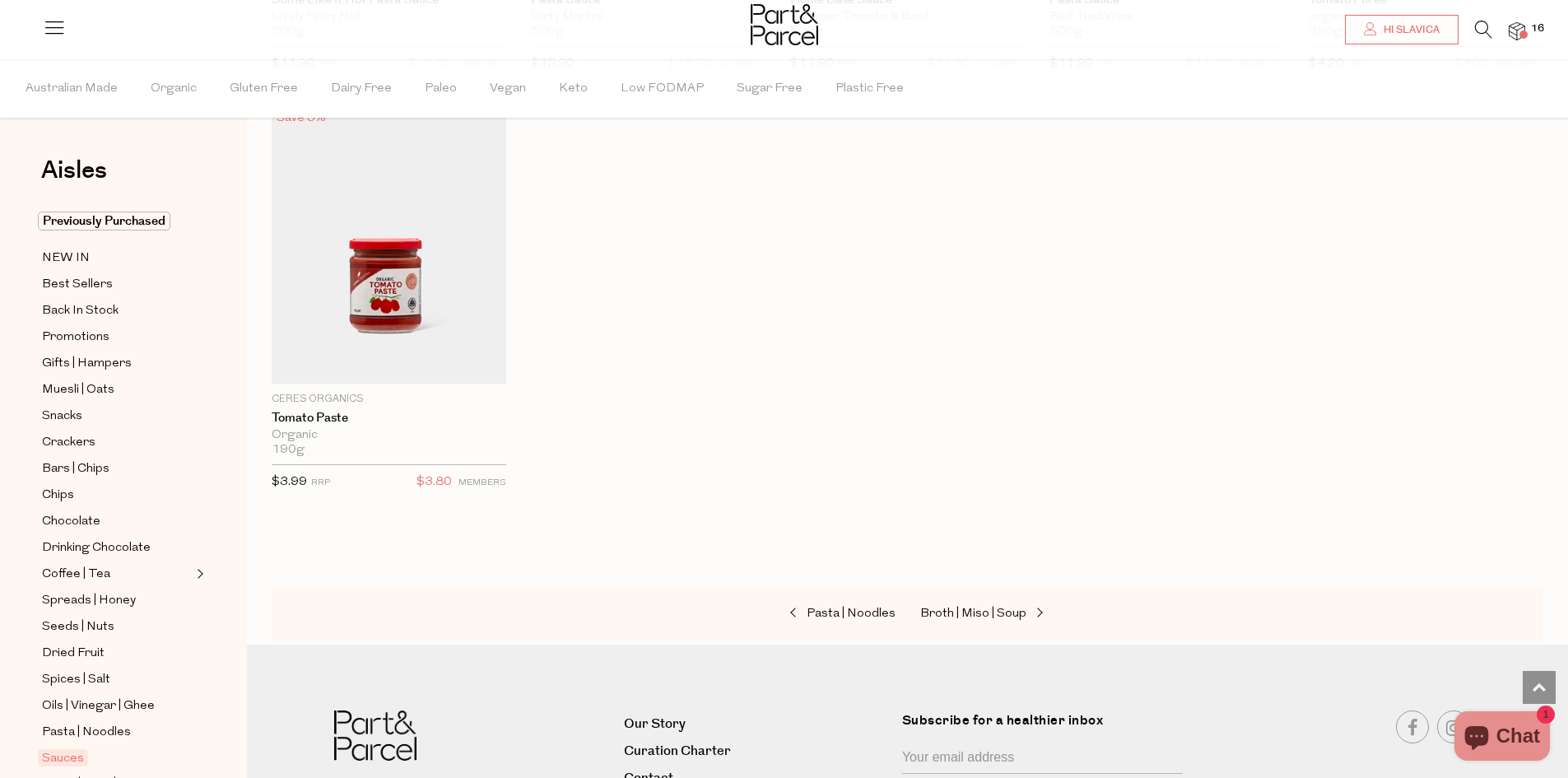
scroll to position [5599, 0]
click at [979, 607] on span "Broth | Miso | Soup" at bounding box center [973, 613] width 106 height 13
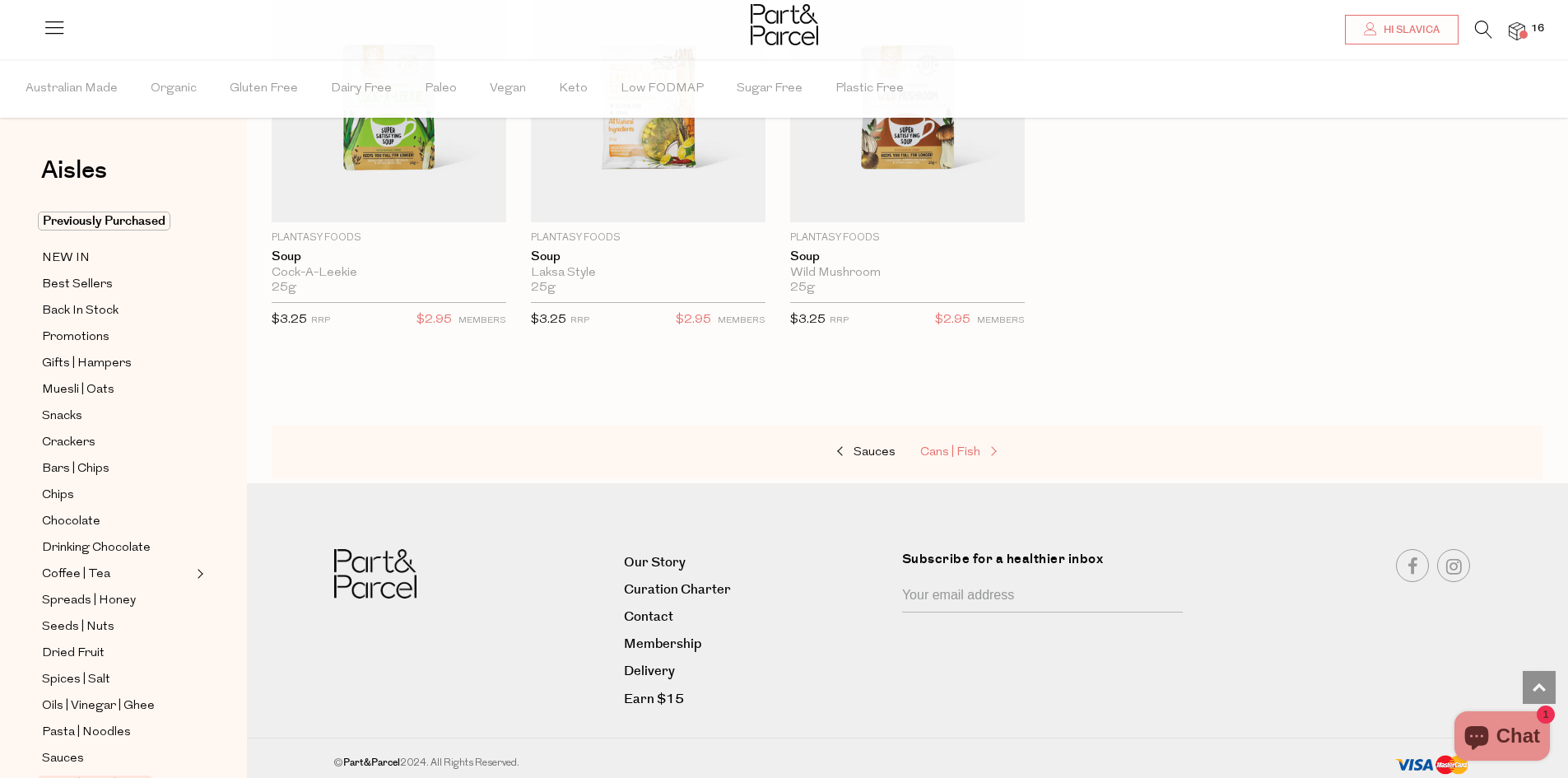
click at [950, 446] on span "Cans | Fish" at bounding box center [950, 452] width 60 height 13
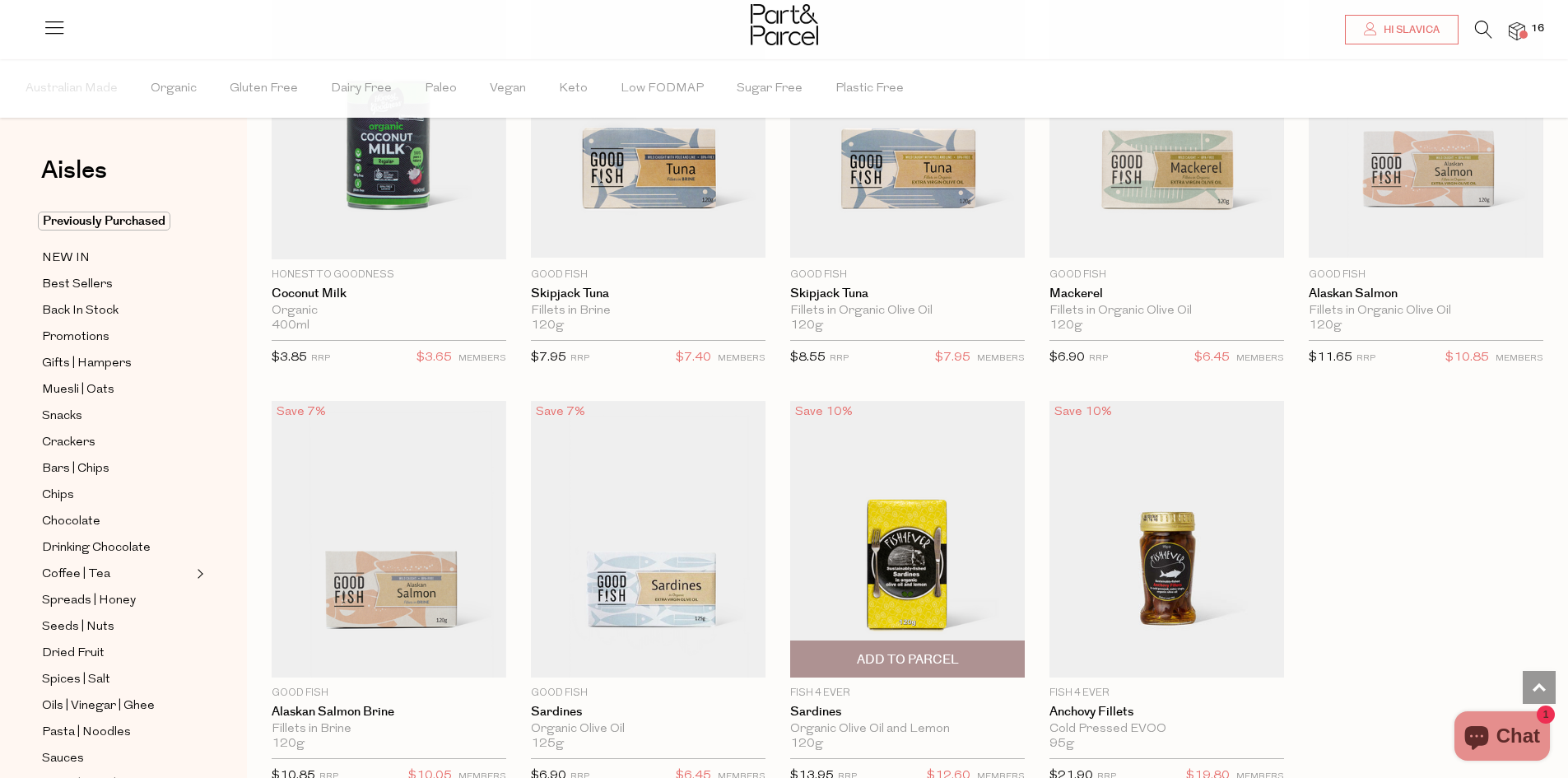
scroll to position [1459, 0]
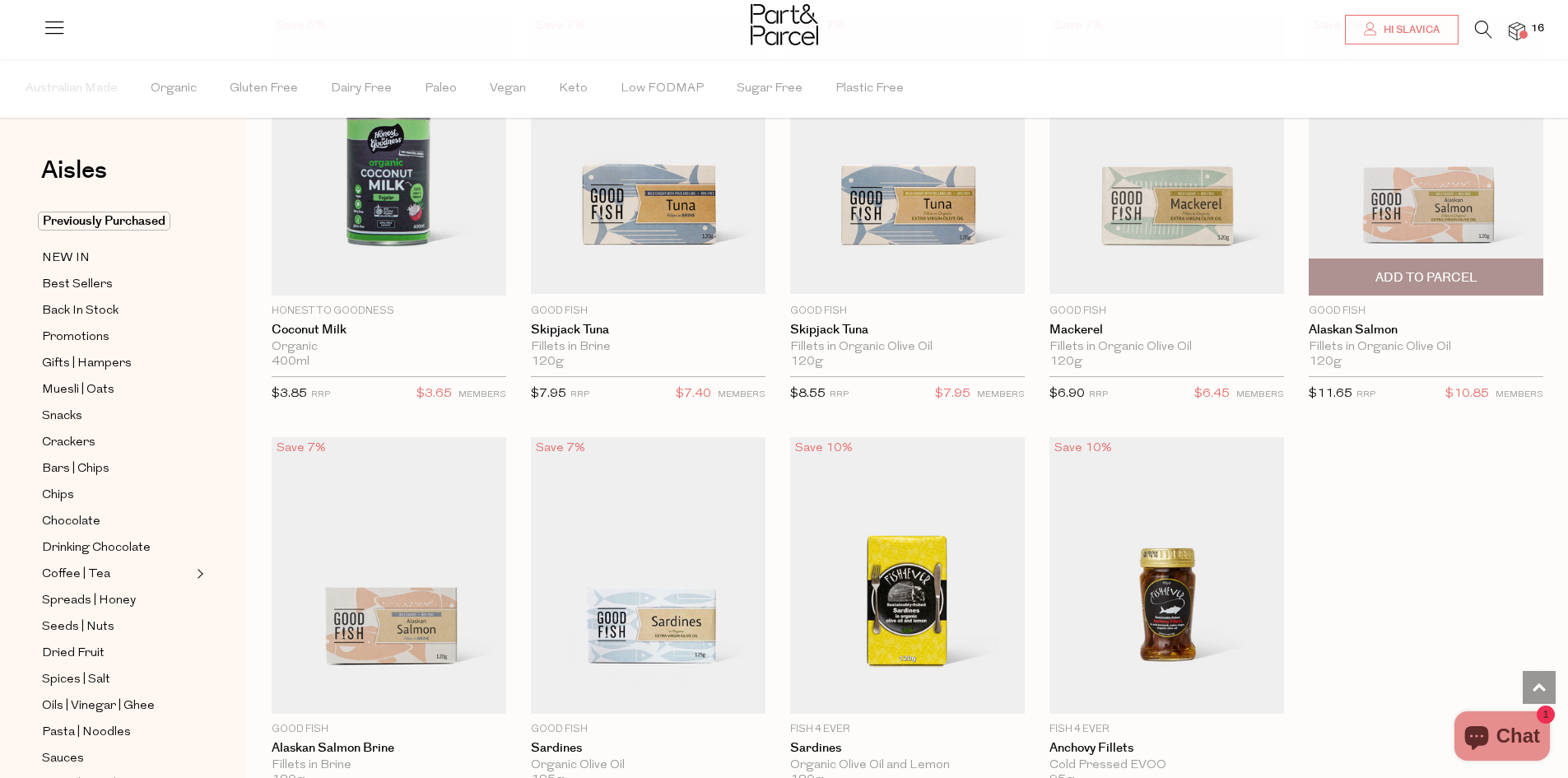
click at [1436, 272] on span "Add To Parcel" at bounding box center [1426, 278] width 102 height 18
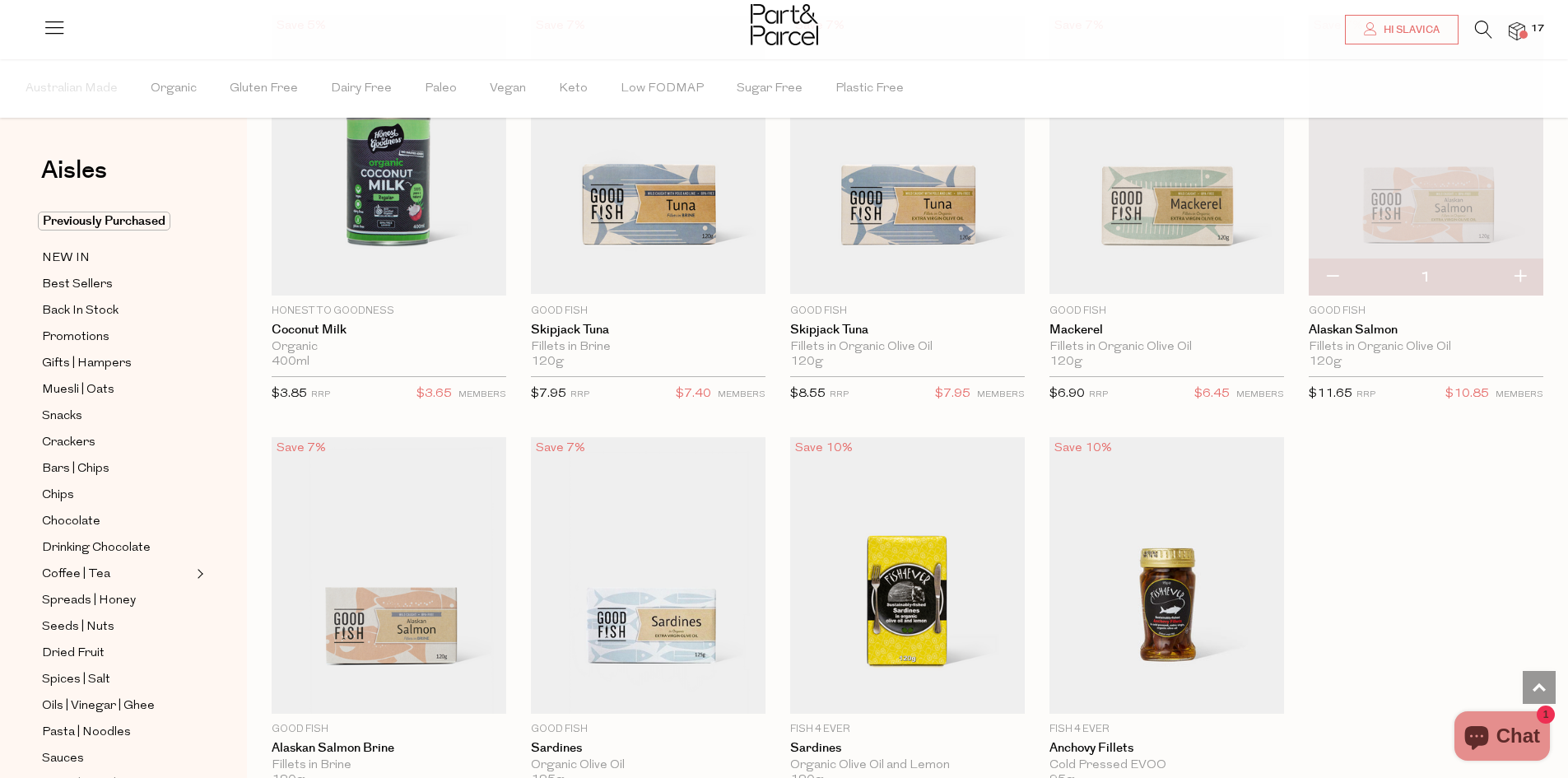
click at [1520, 273] on button "button" at bounding box center [1520, 277] width 47 height 36
type input "2"
click at [1520, 271] on button "button" at bounding box center [1520, 277] width 47 height 36
type input "3"
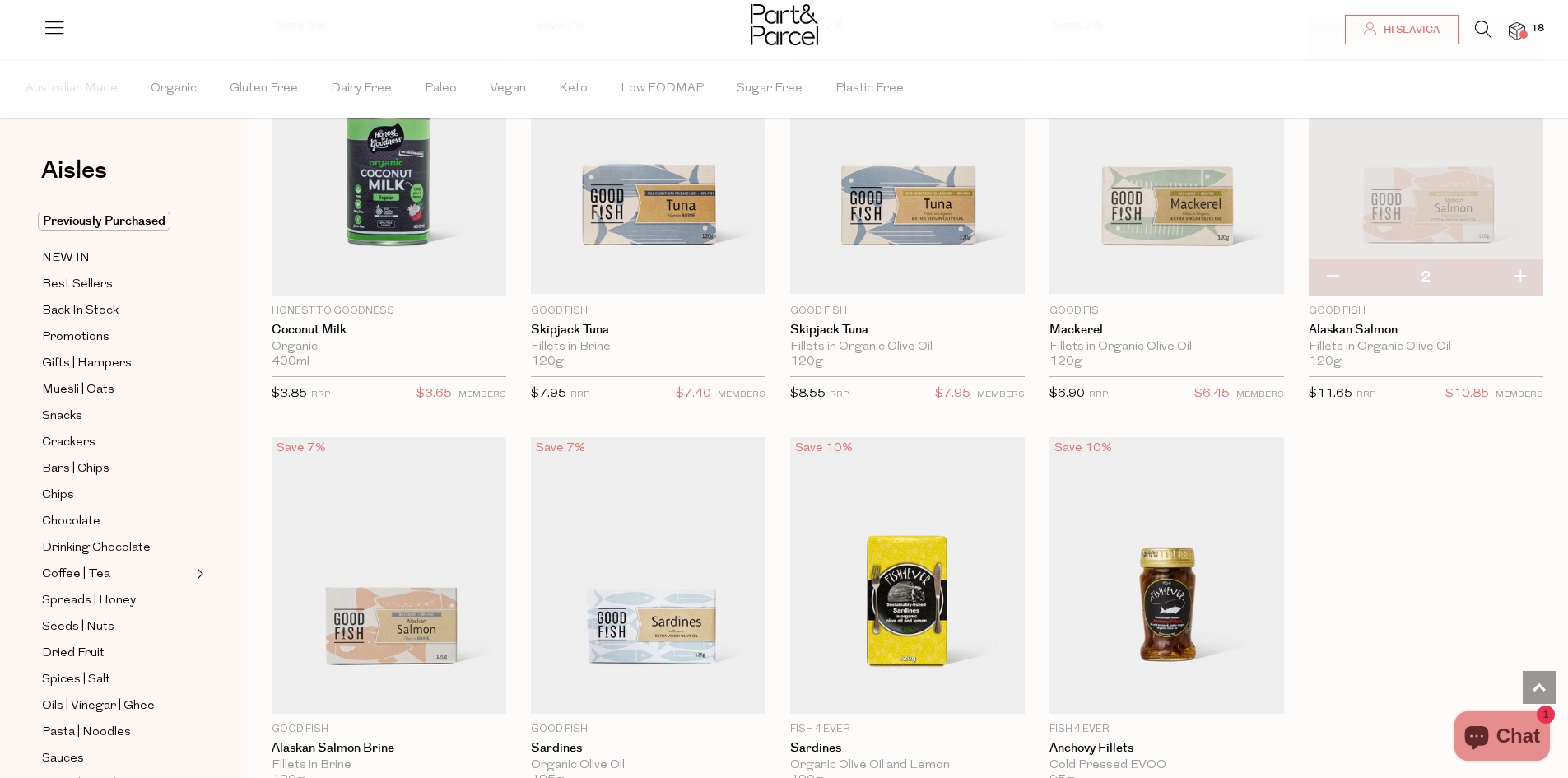
type input "3"
click at [999, 266] on span "Add To Parcel" at bounding box center [908, 277] width 225 height 35
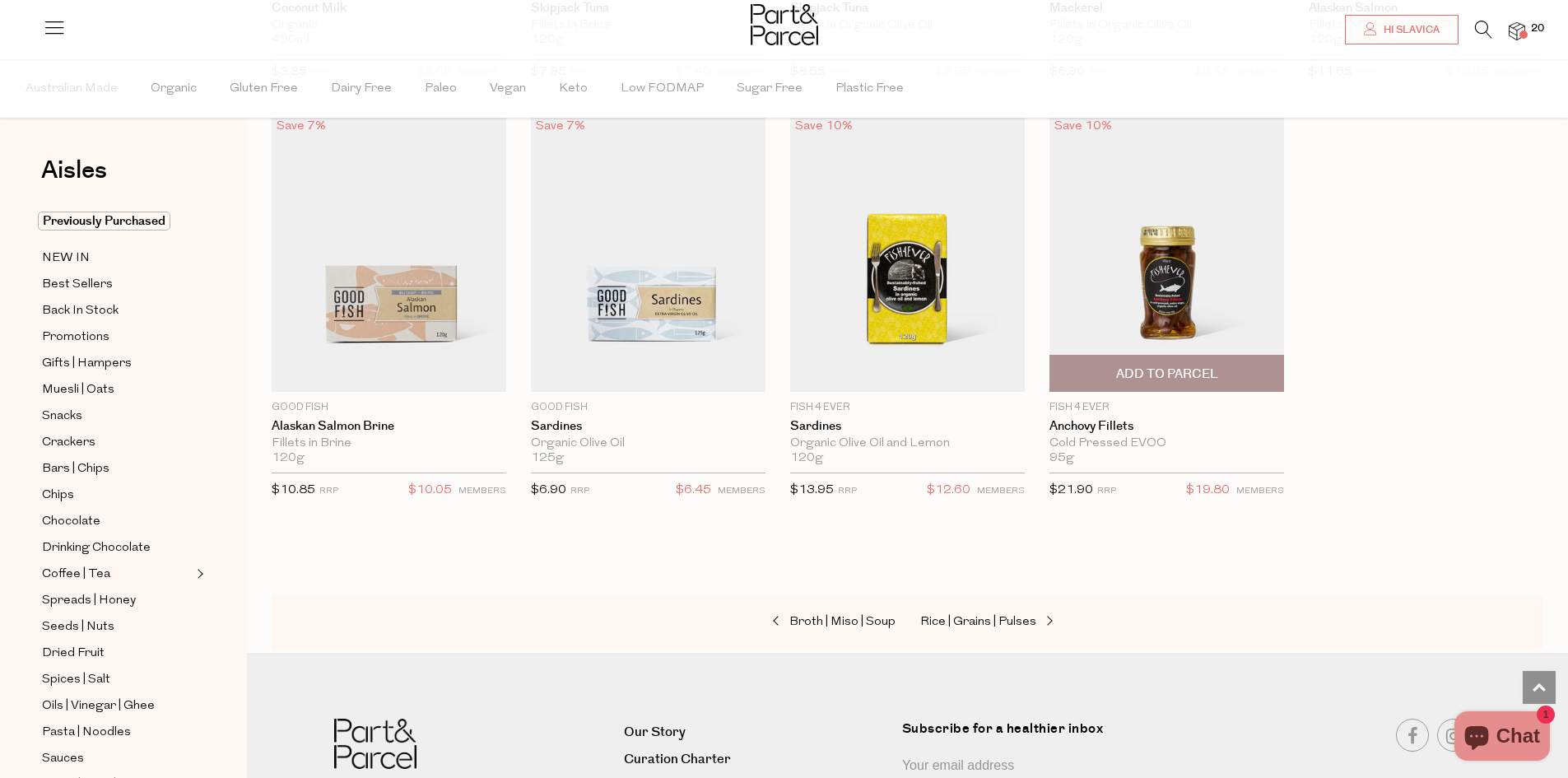
scroll to position [1953, 0]
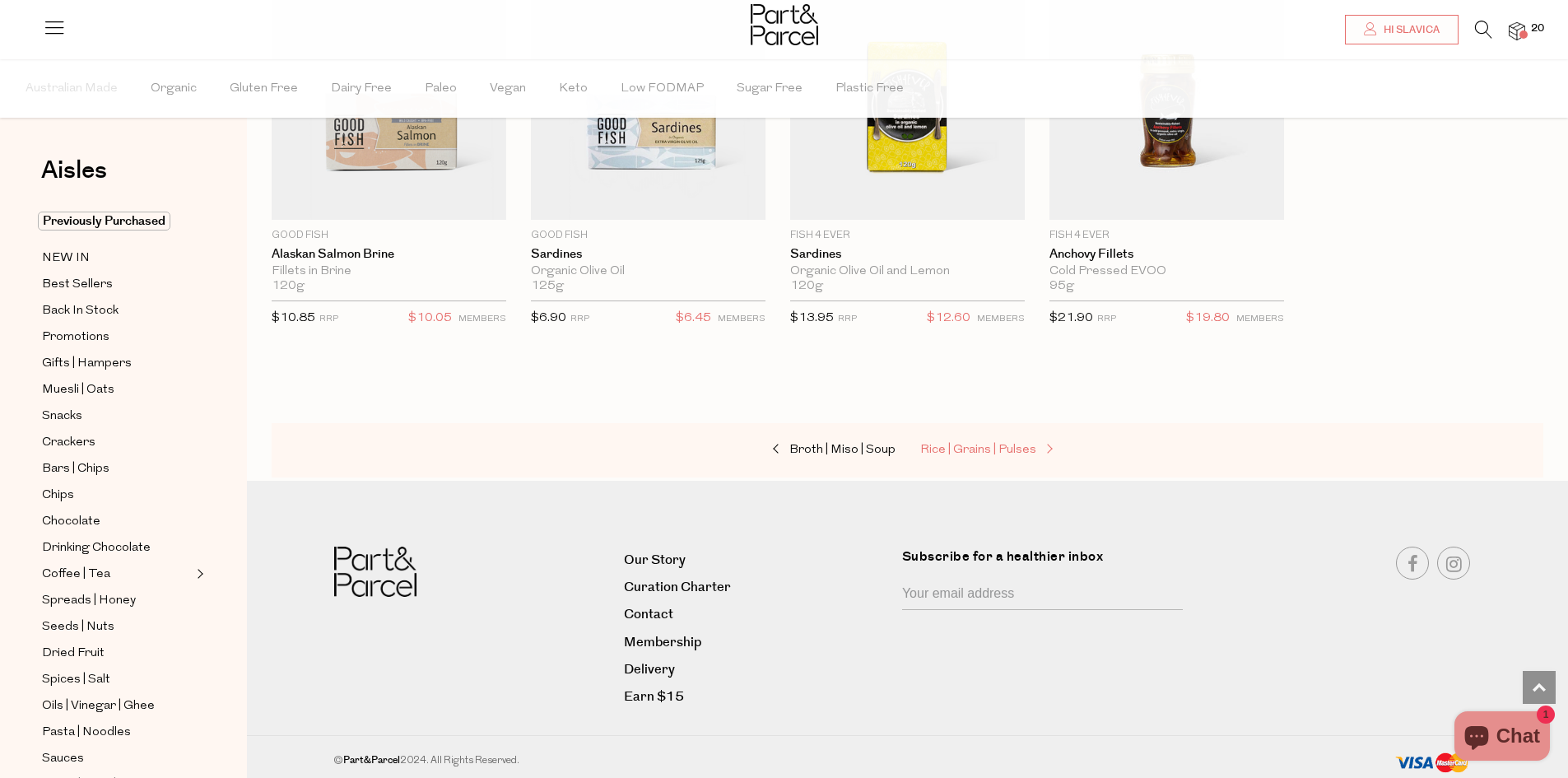
click at [968, 444] on span "Rice | Grains | Pulses" at bounding box center [978, 449] width 116 height 13
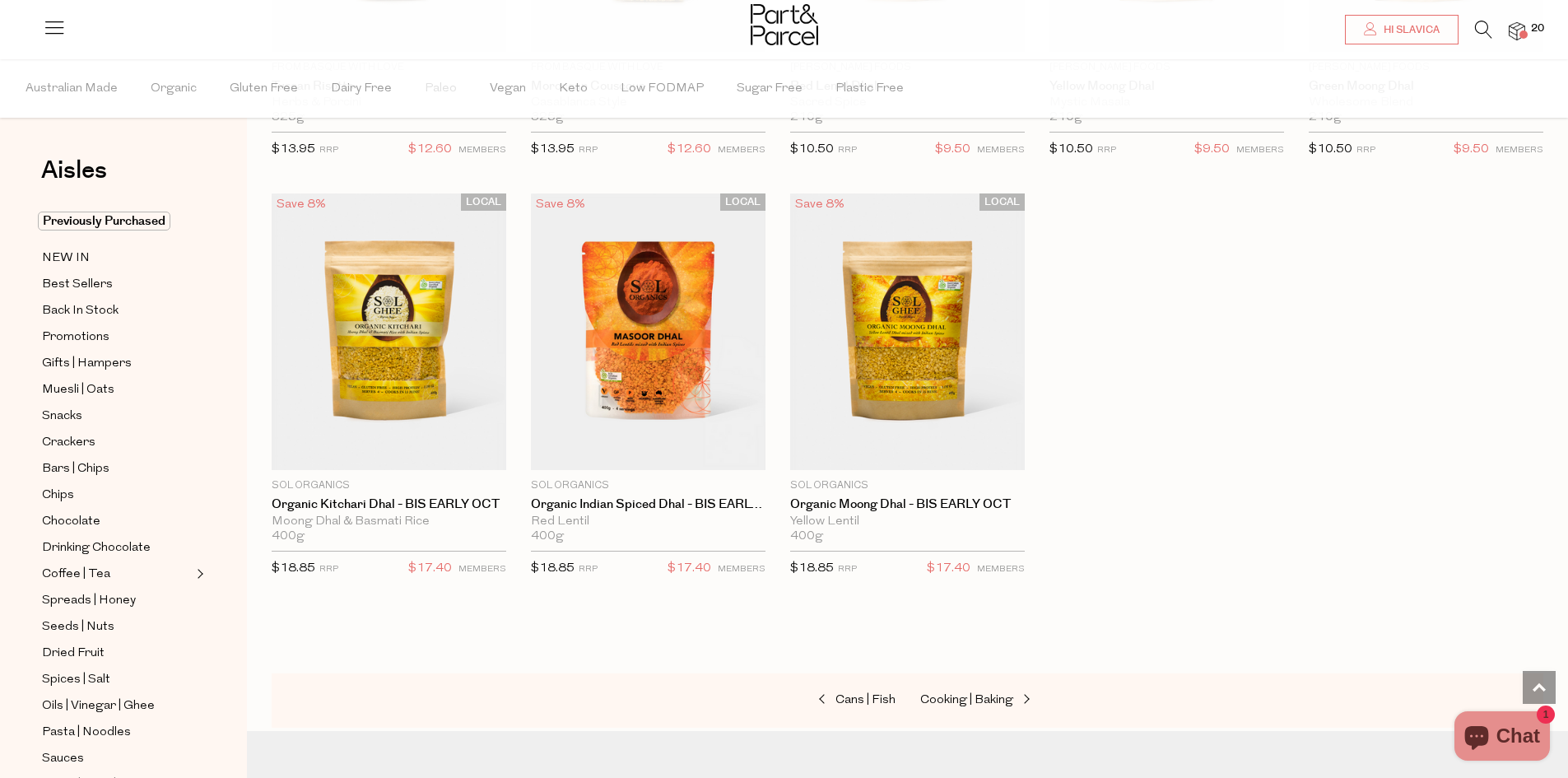
scroll to position [3129, 0]
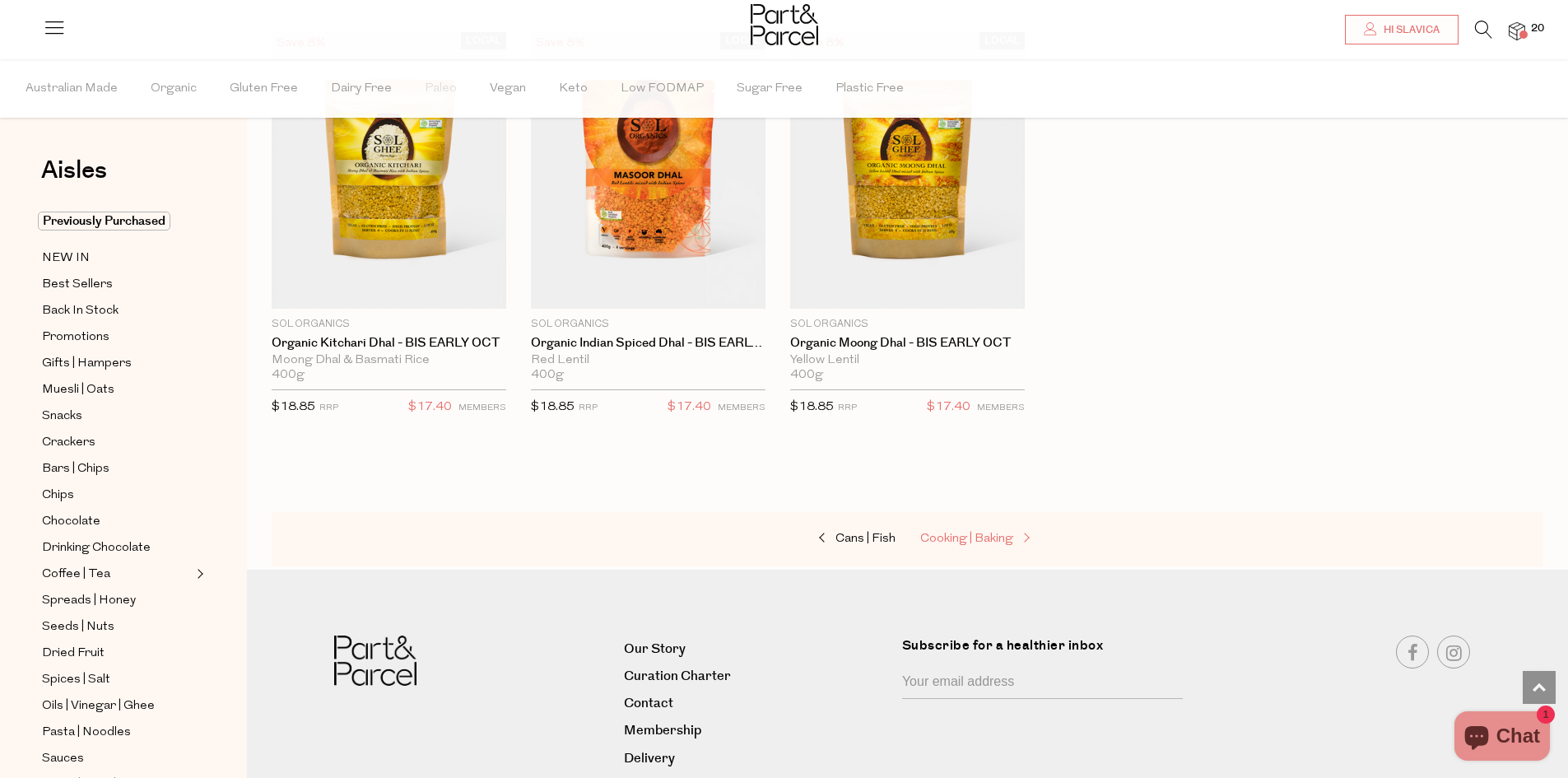
click at [992, 533] on span "Cooking | Baking" at bounding box center [967, 539] width 93 height 13
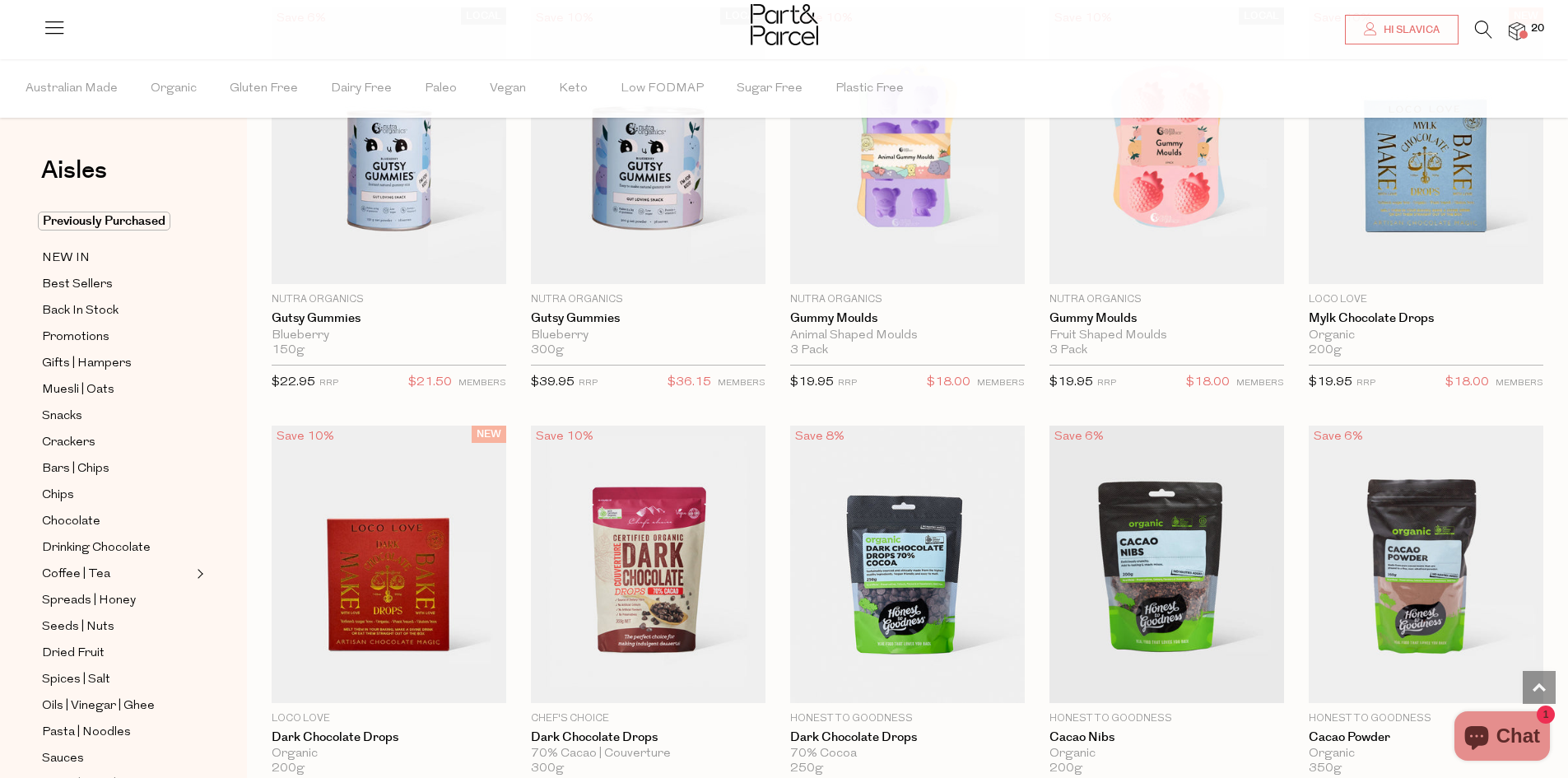
scroll to position [2059, 0]
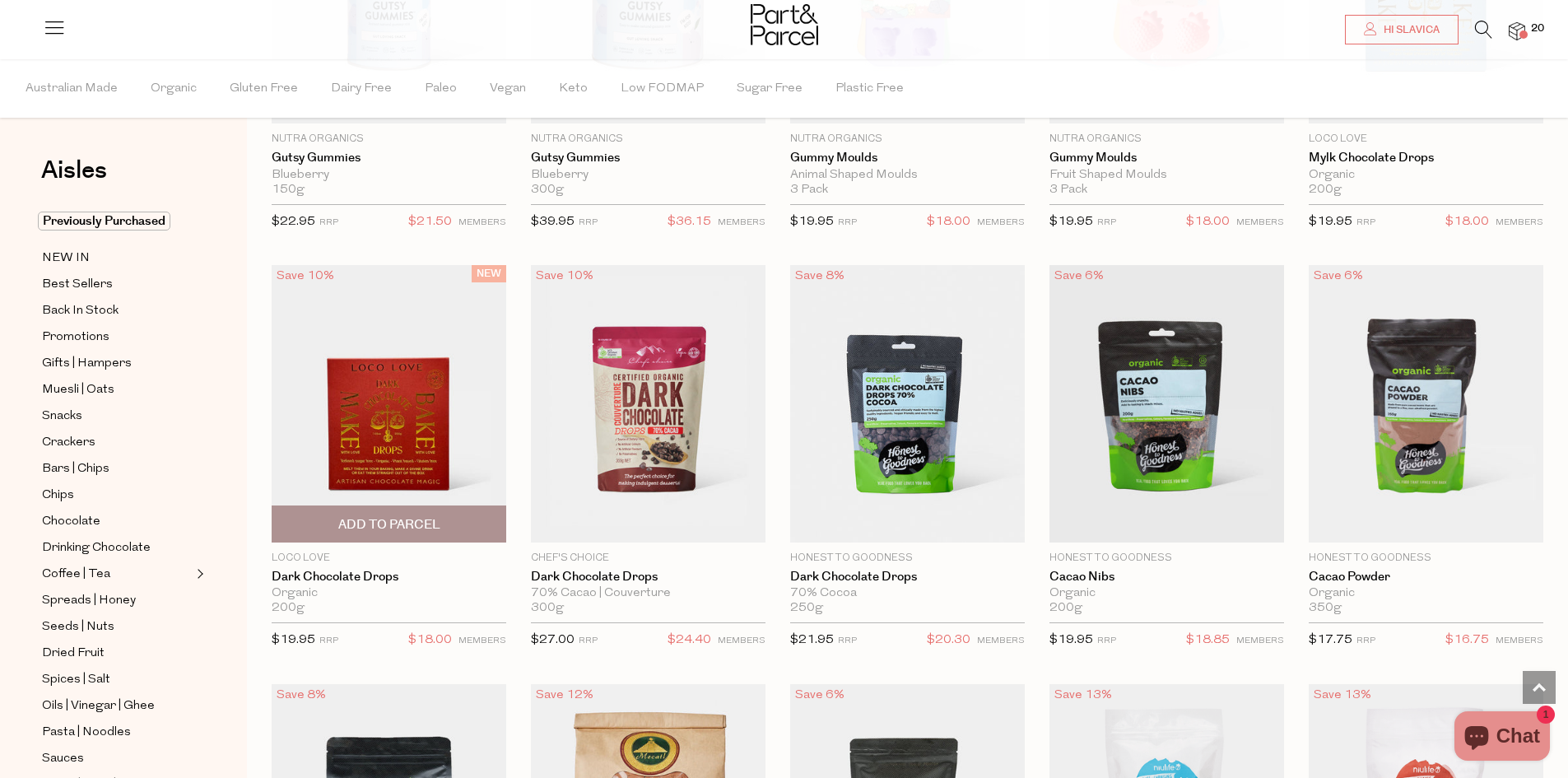
click at [402, 432] on img at bounding box center [388, 404] width 234 height 277
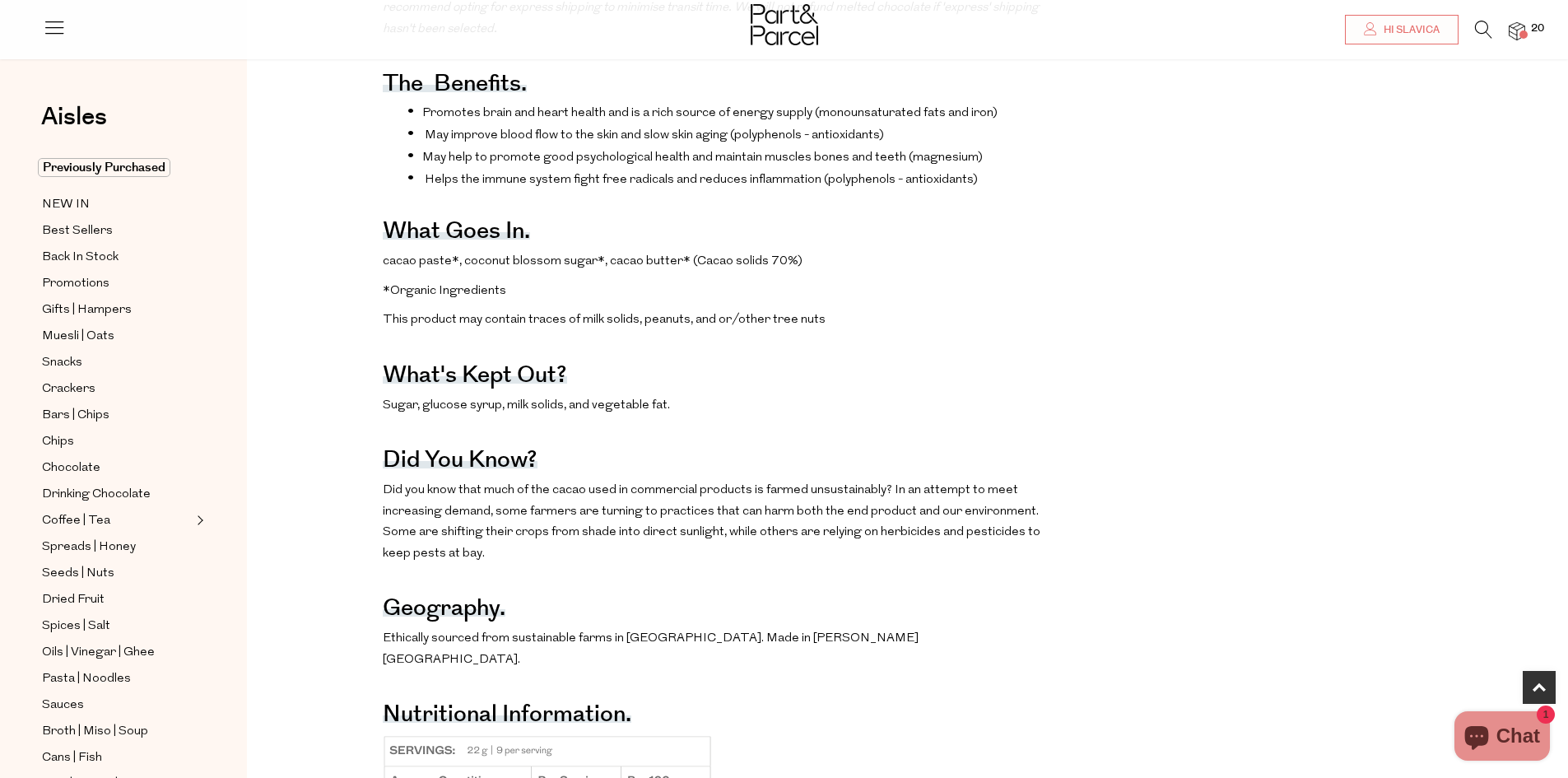
scroll to position [1071, 0]
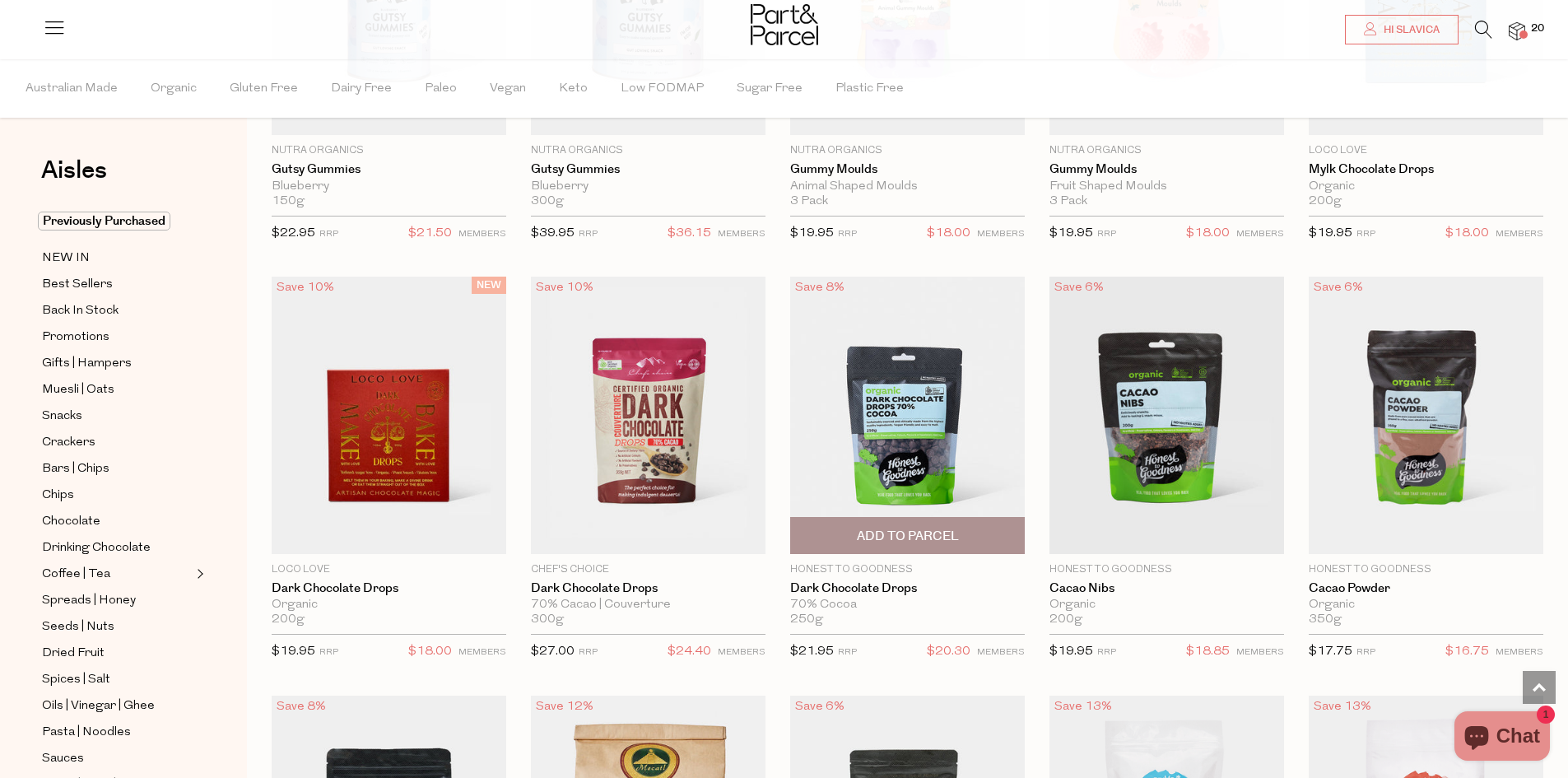
scroll to position [2047, 0]
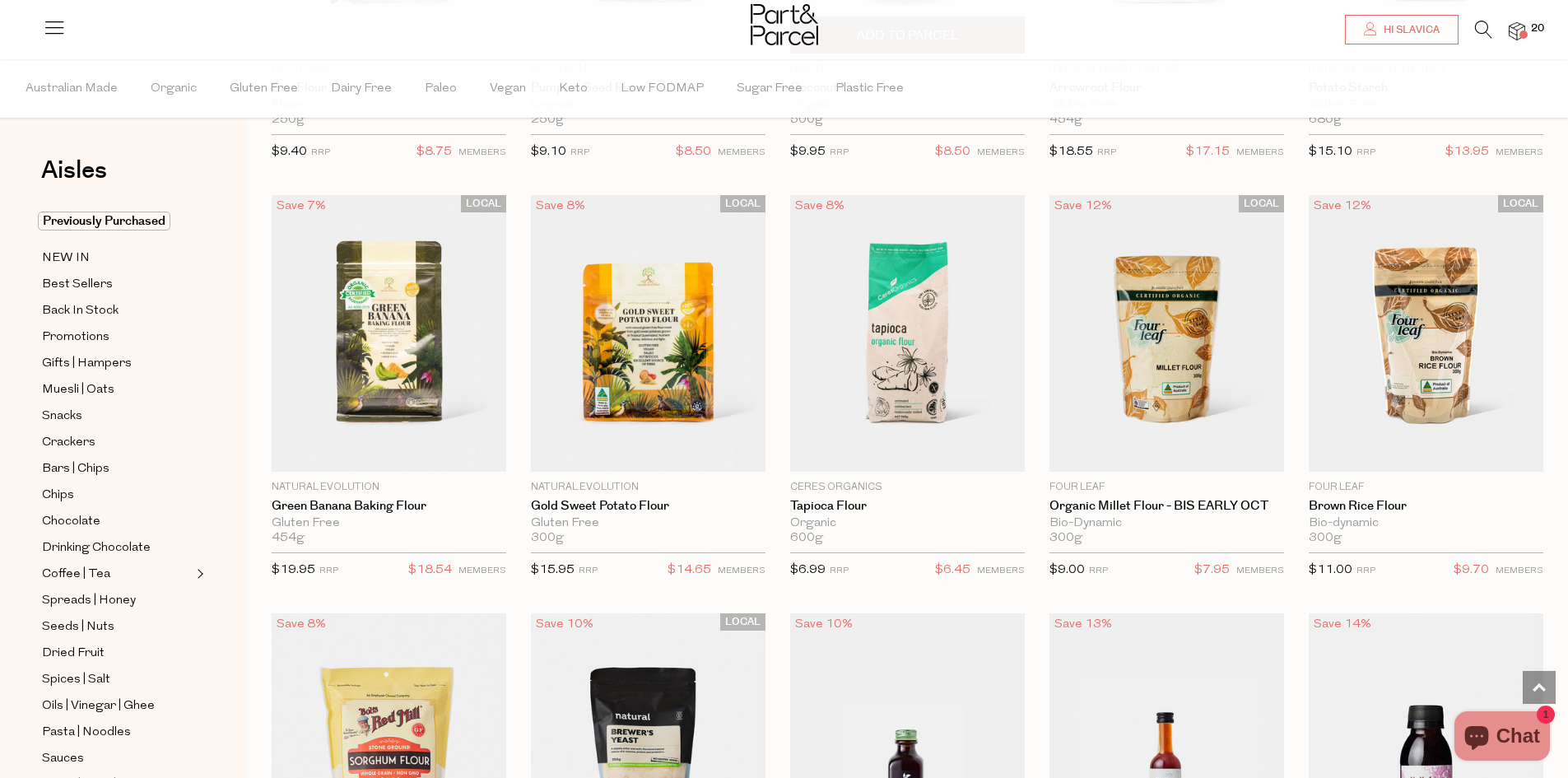
scroll to position [5917, 0]
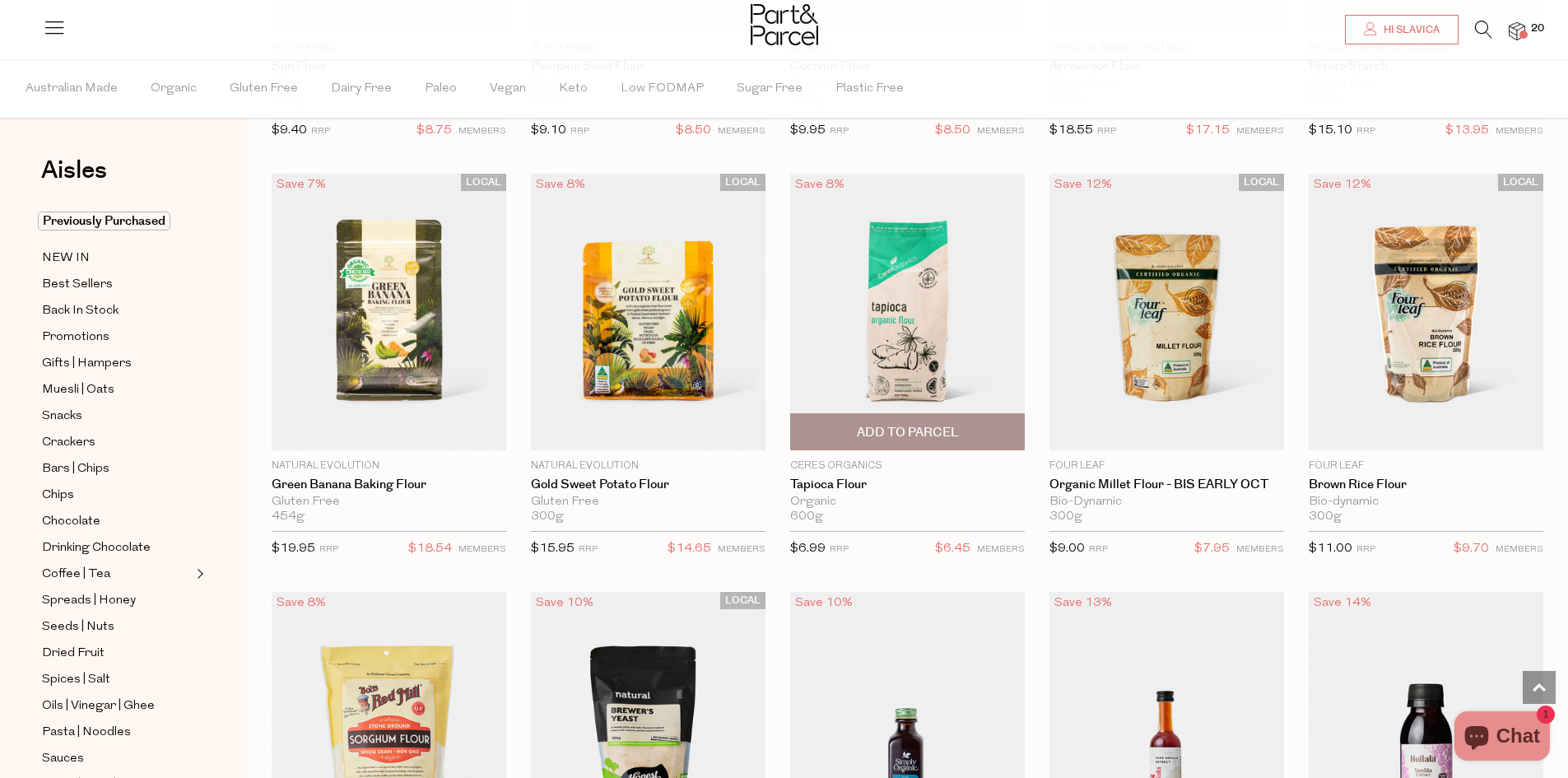
click at [976, 425] on span "Add To Parcel" at bounding box center [908, 432] width 225 height 35
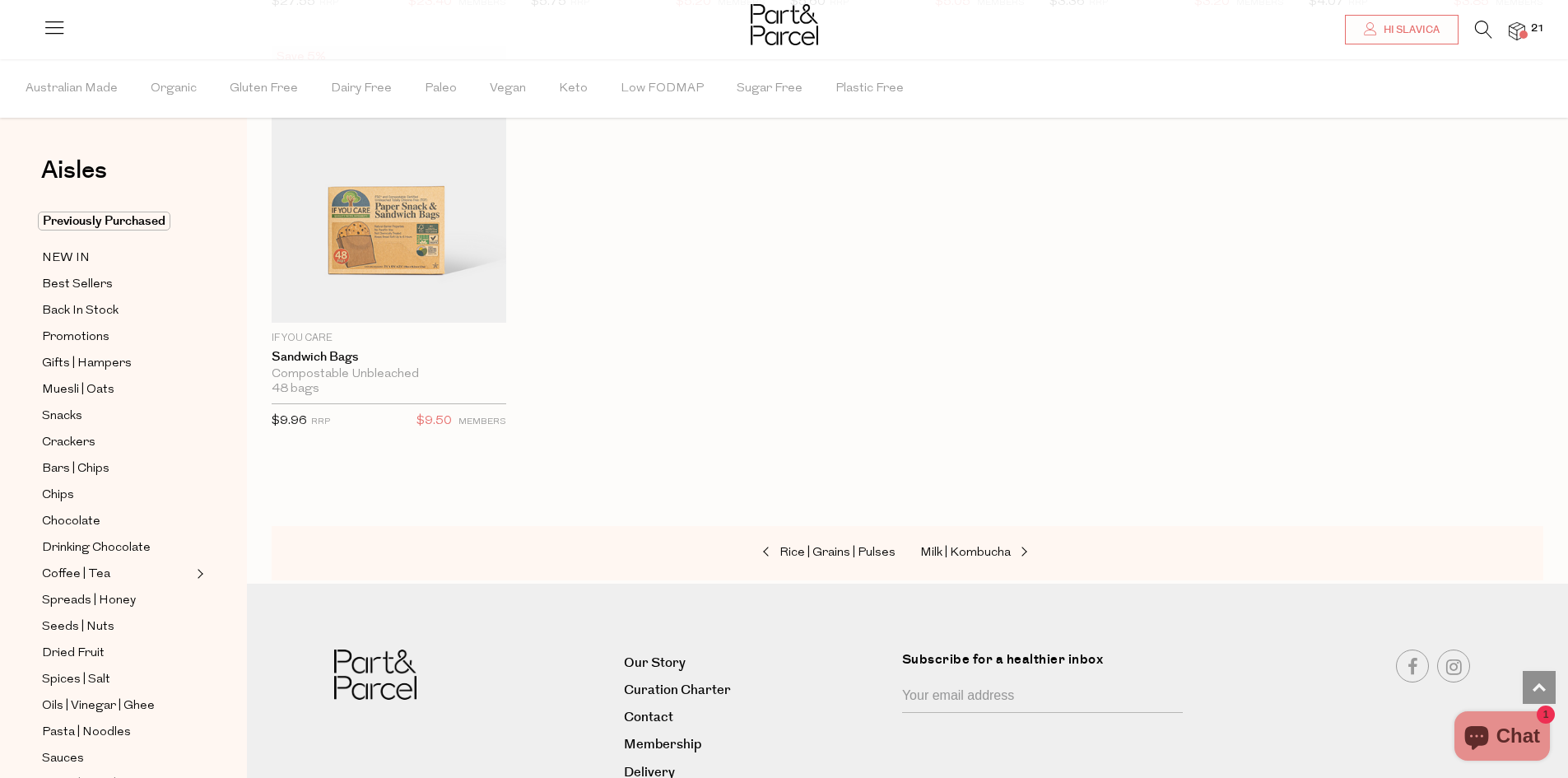
scroll to position [7392, 0]
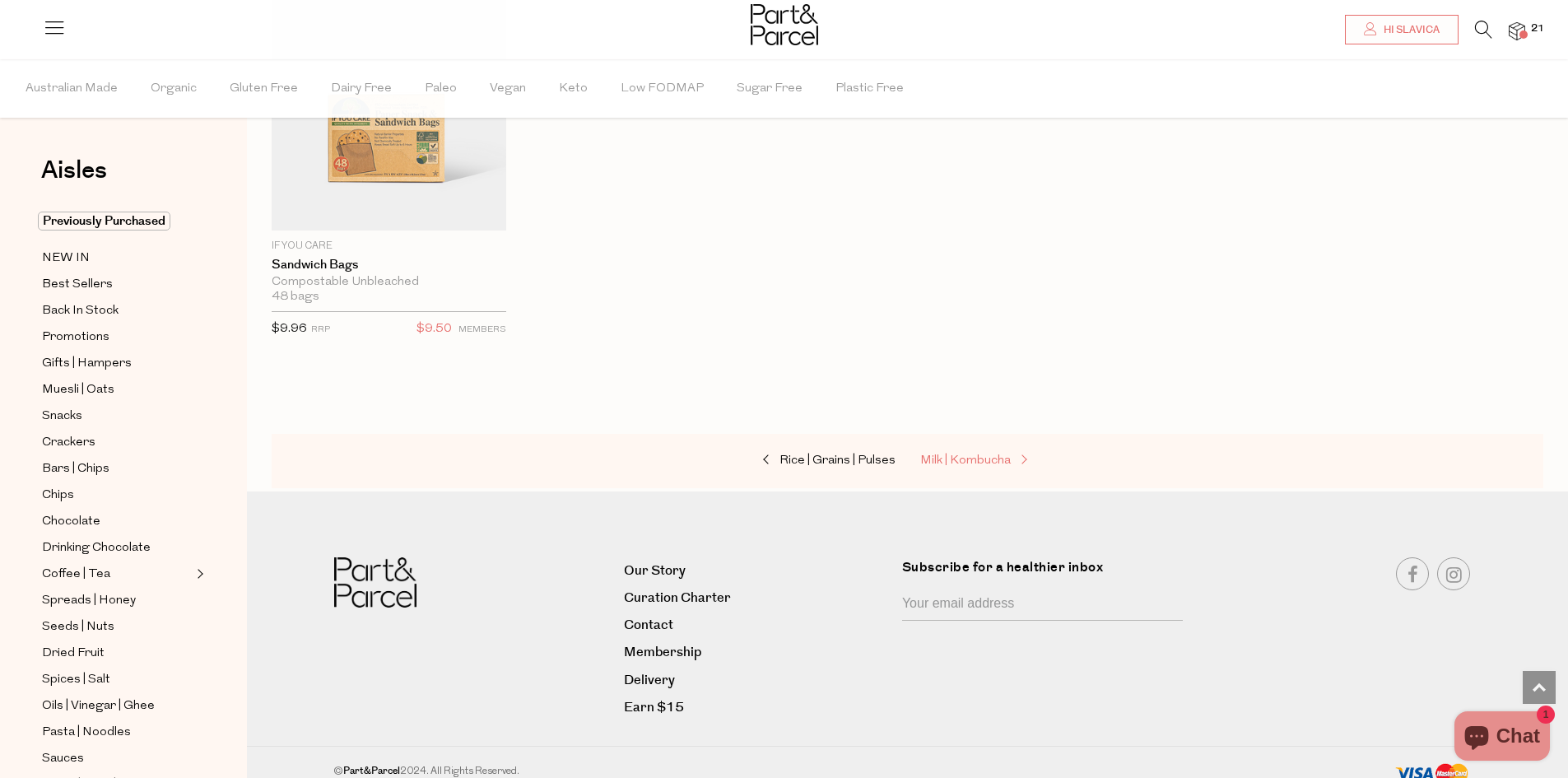
click at [987, 454] on span "Milk | Kombucha" at bounding box center [965, 460] width 91 height 13
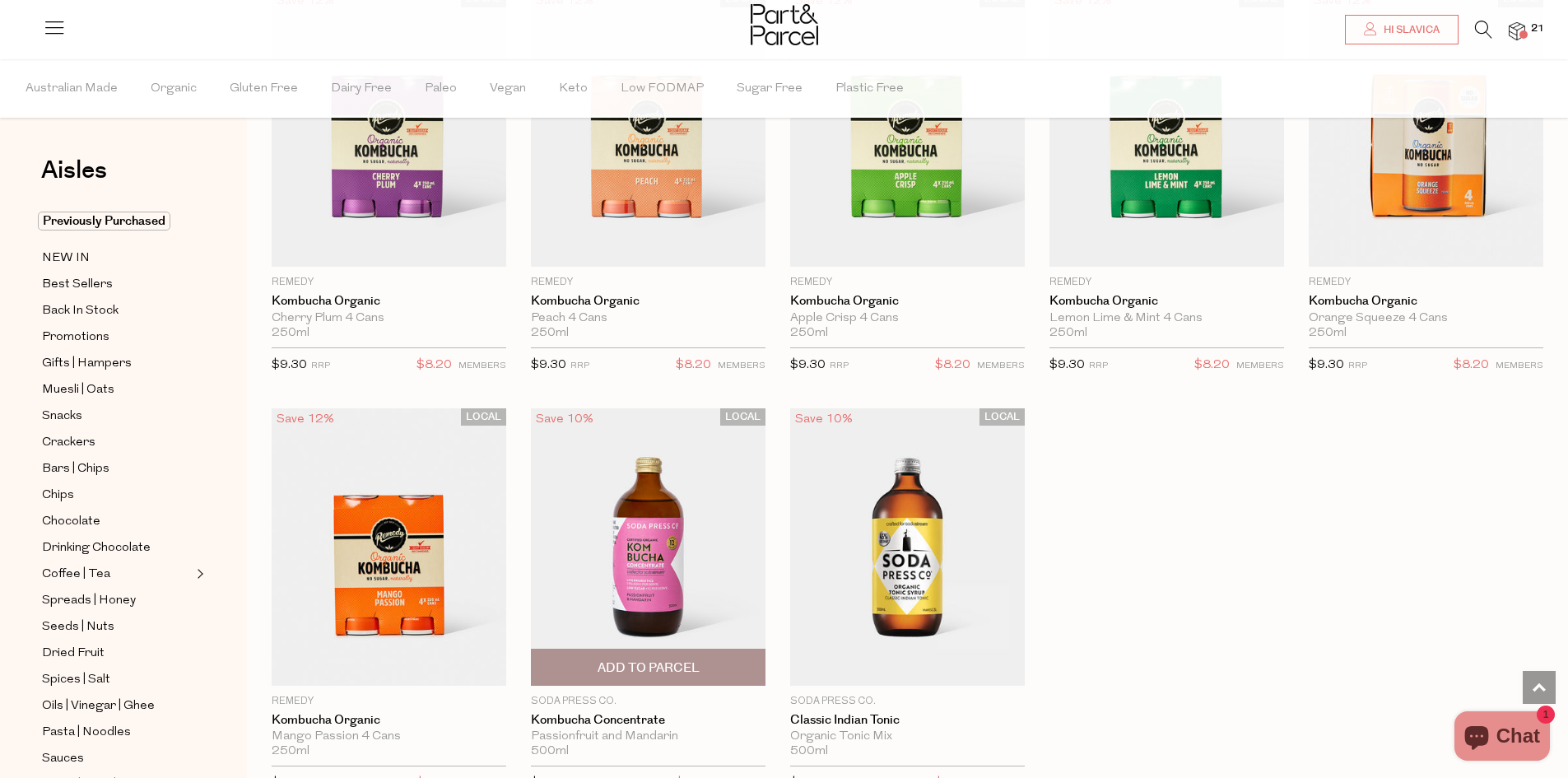
scroll to position [2852, 0]
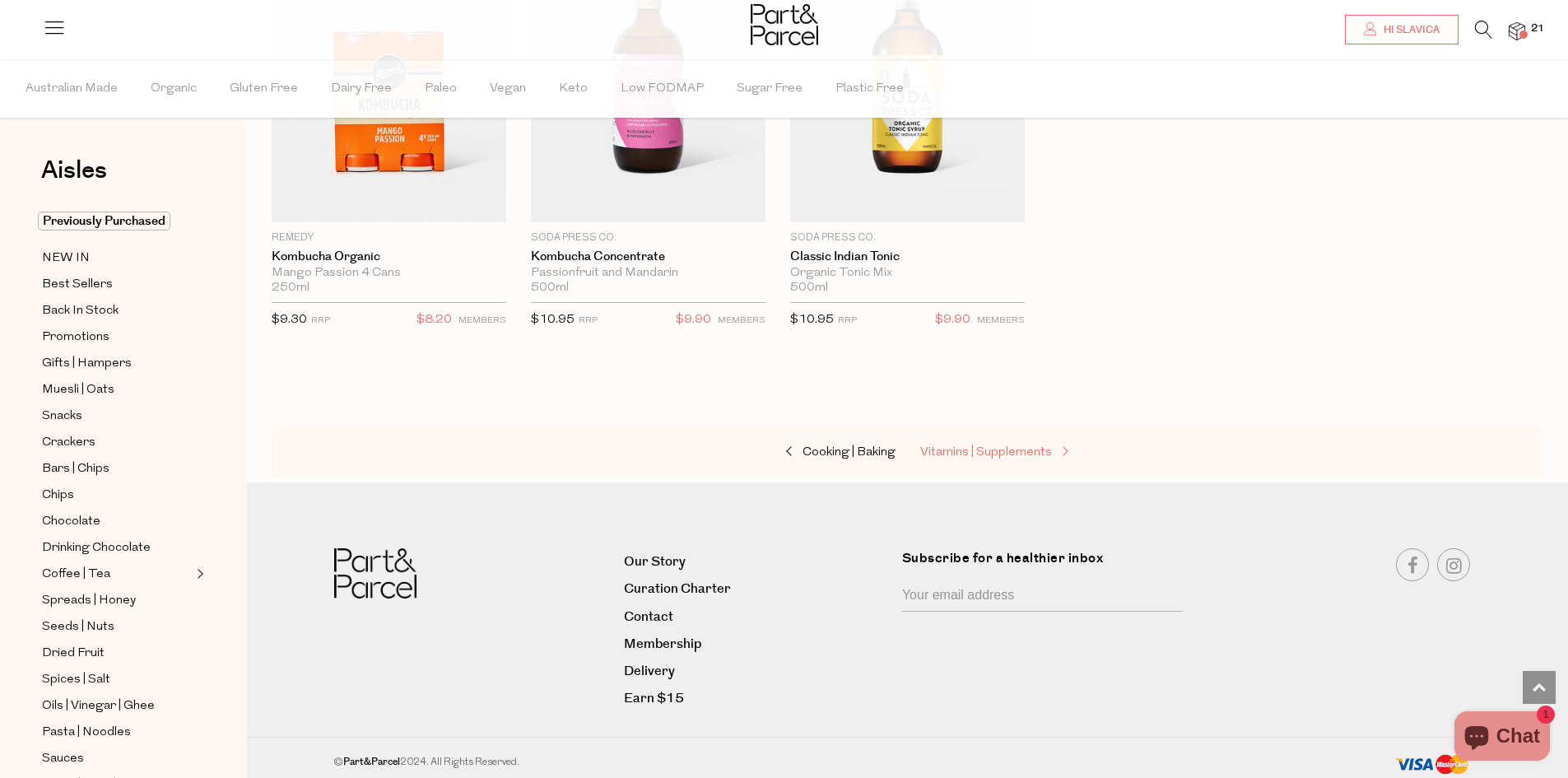
click at [1012, 449] on span "Vitamins | Supplements" at bounding box center [986, 452] width 132 height 13
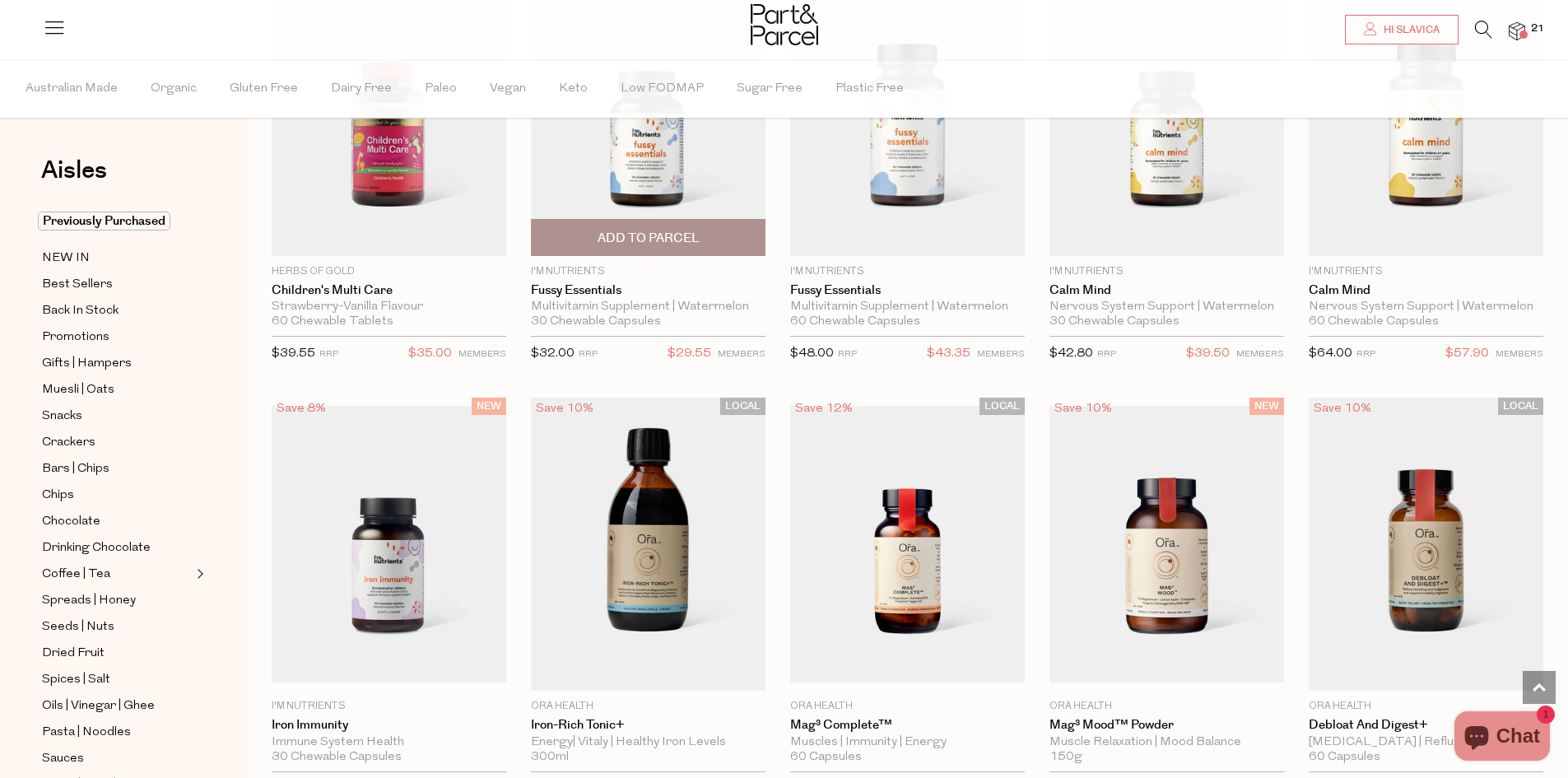
scroll to position [2974, 0]
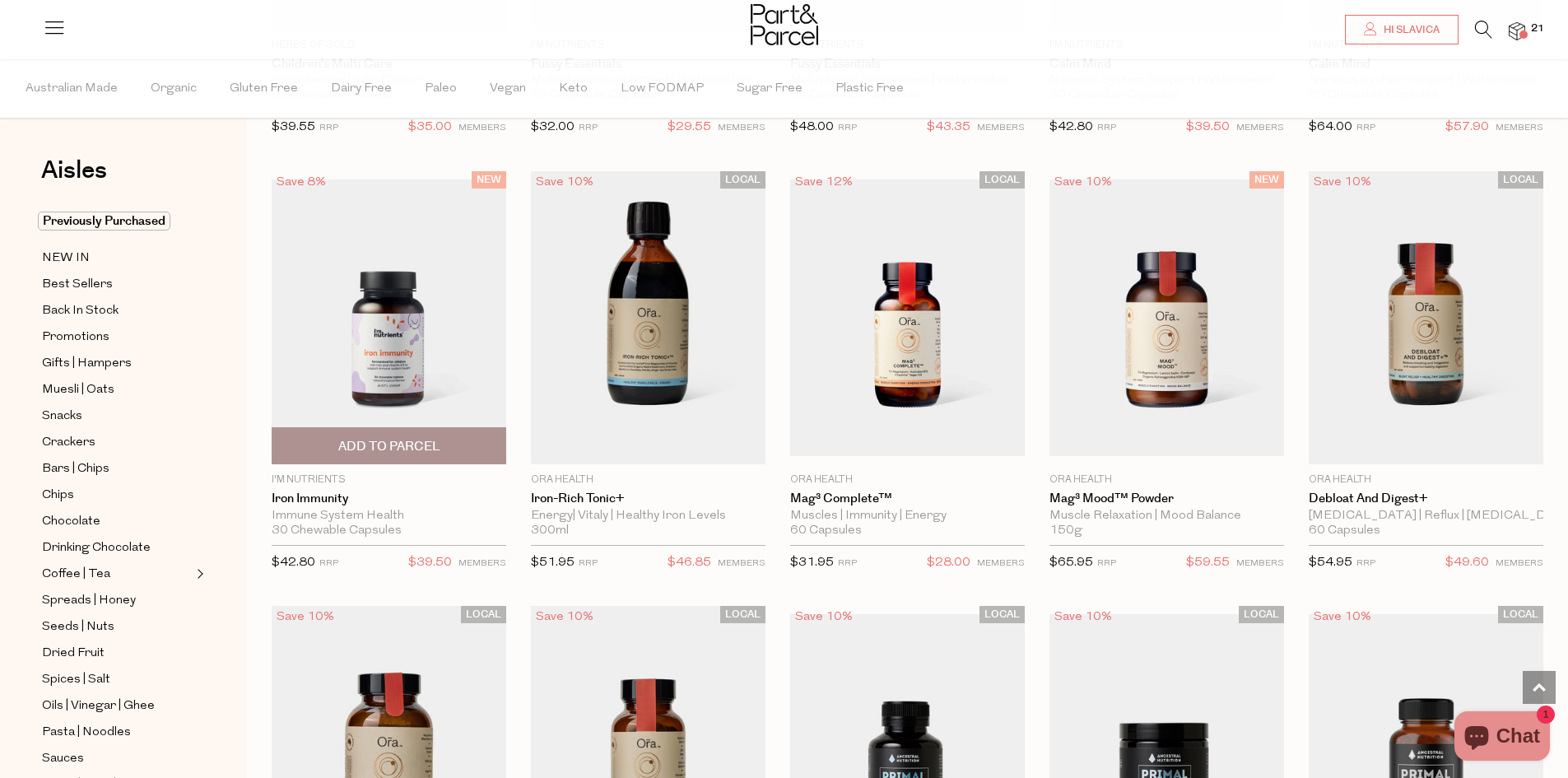
click at [396, 322] on img at bounding box center [388, 318] width 234 height 277
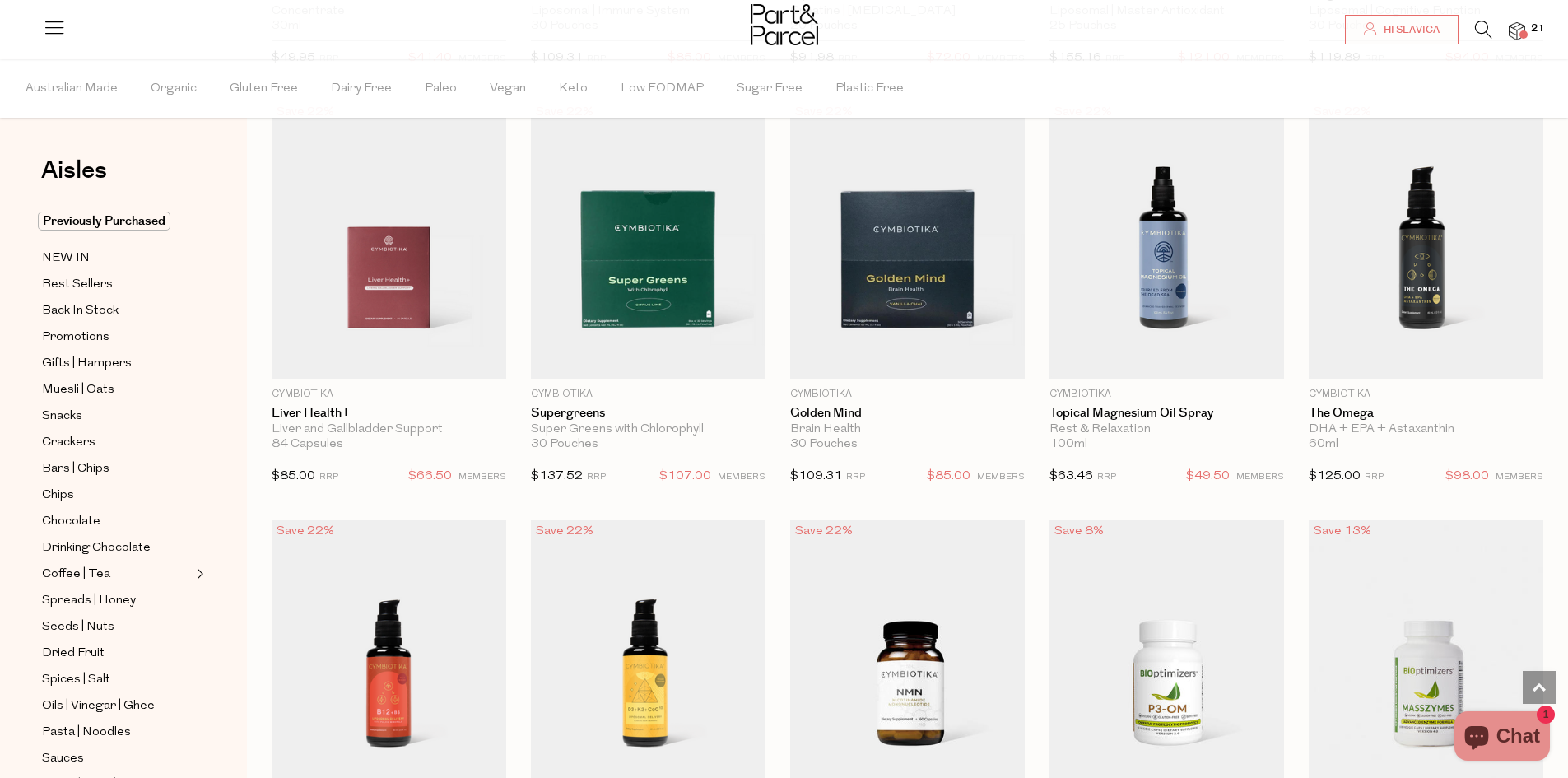
scroll to position [2956, 0]
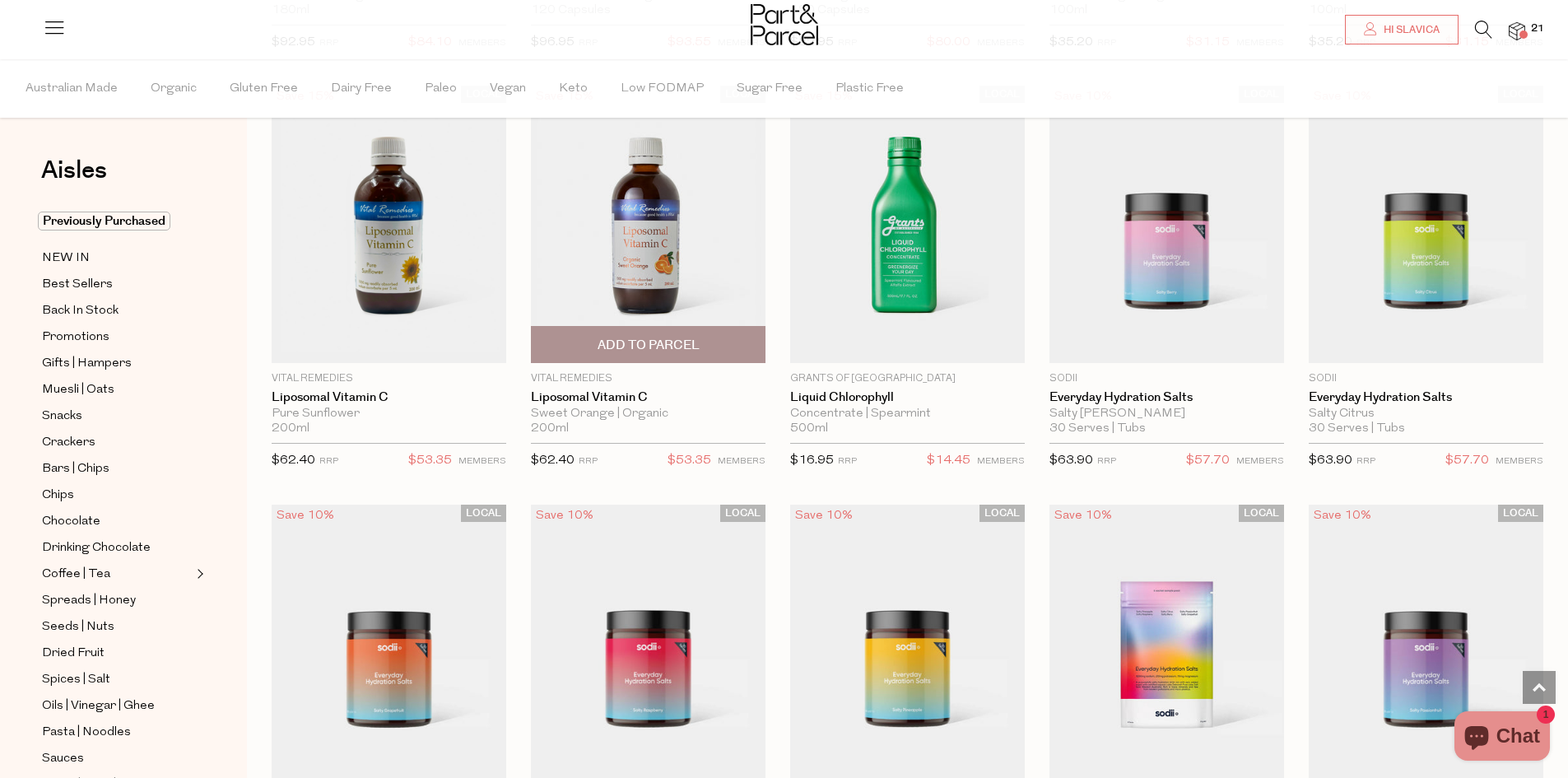
scroll to position [4767, 0]
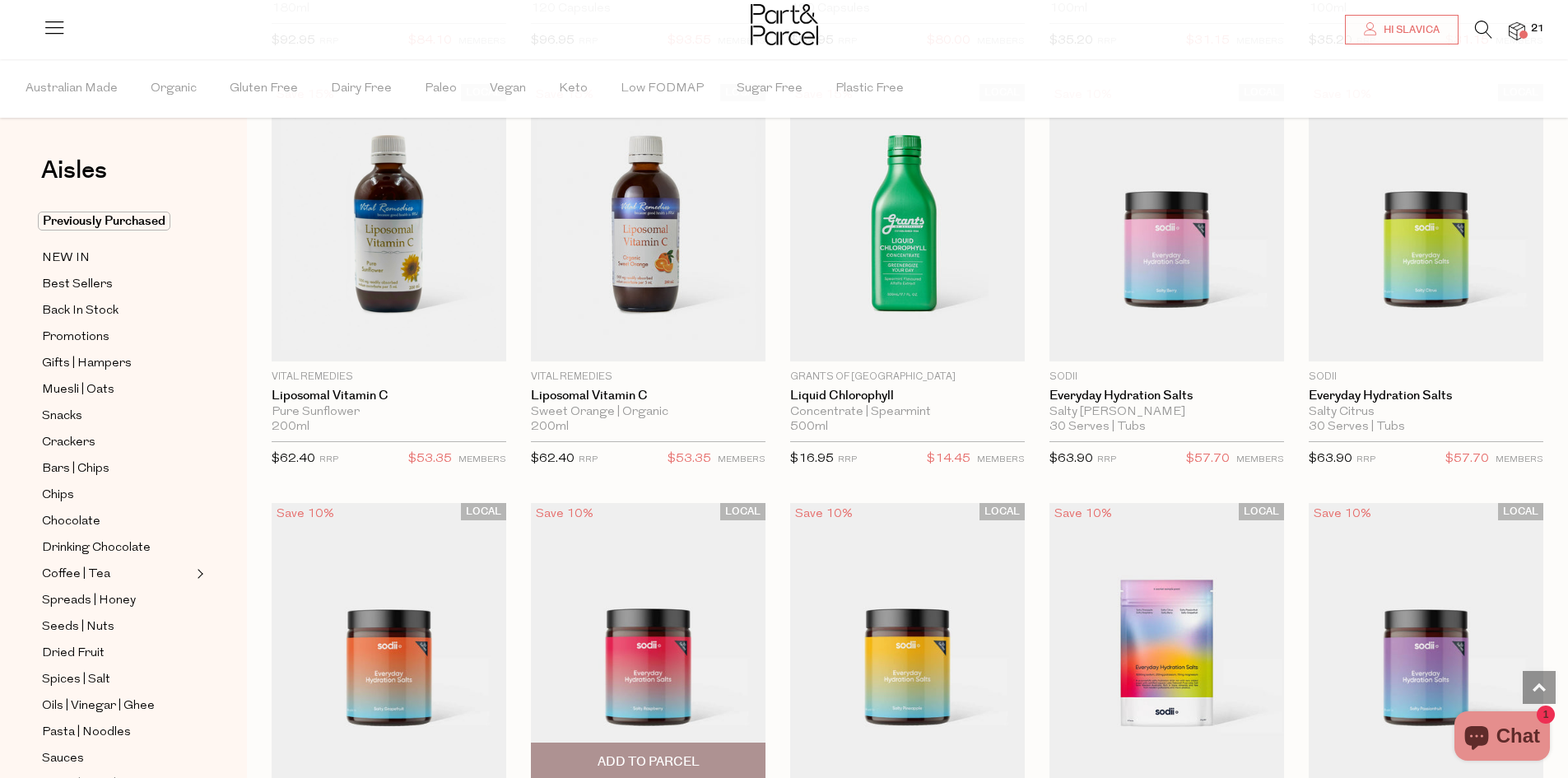
click at [689, 504] on img at bounding box center [648, 640] width 234 height 277
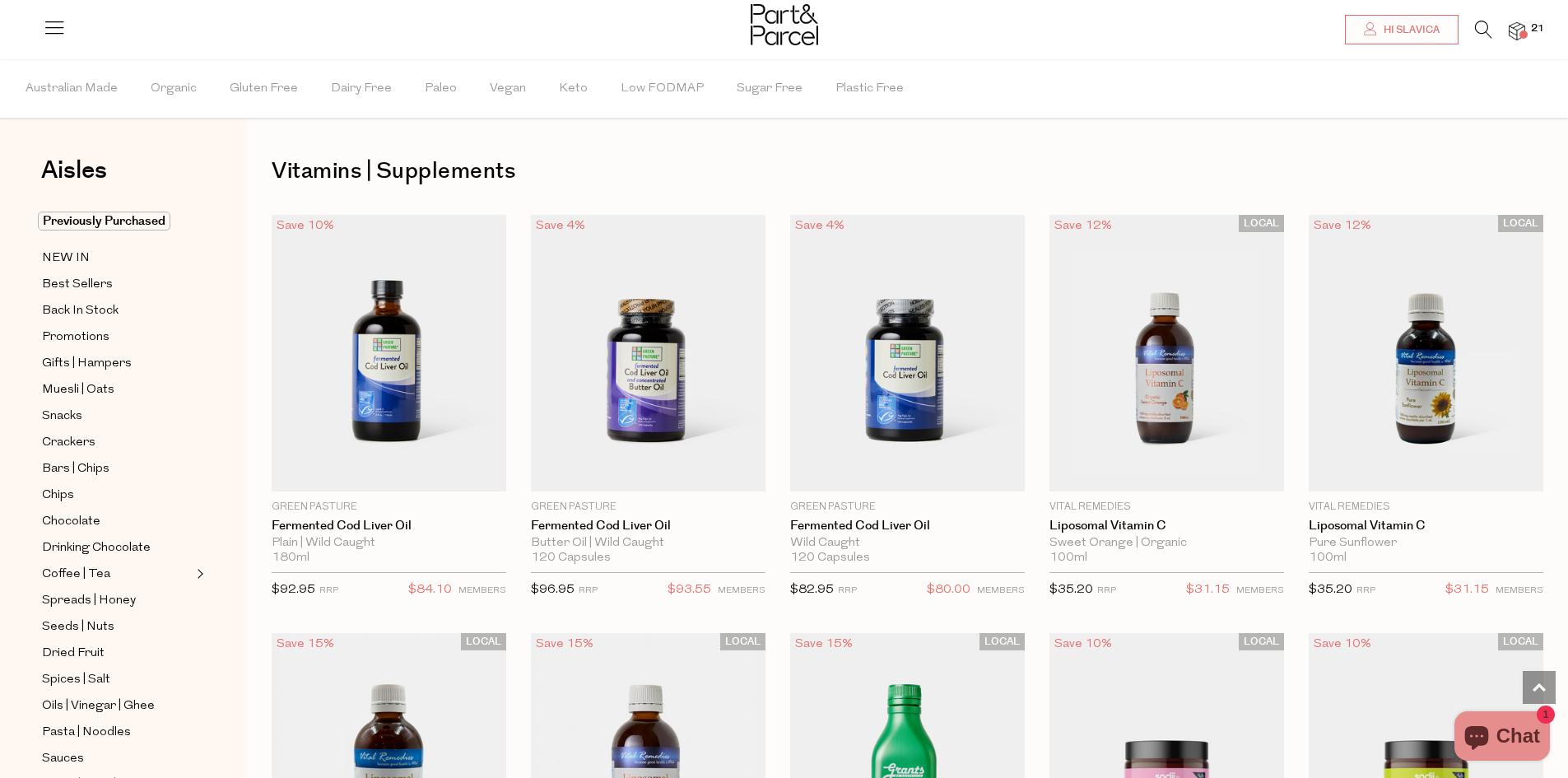
scroll to position [1104, 0]
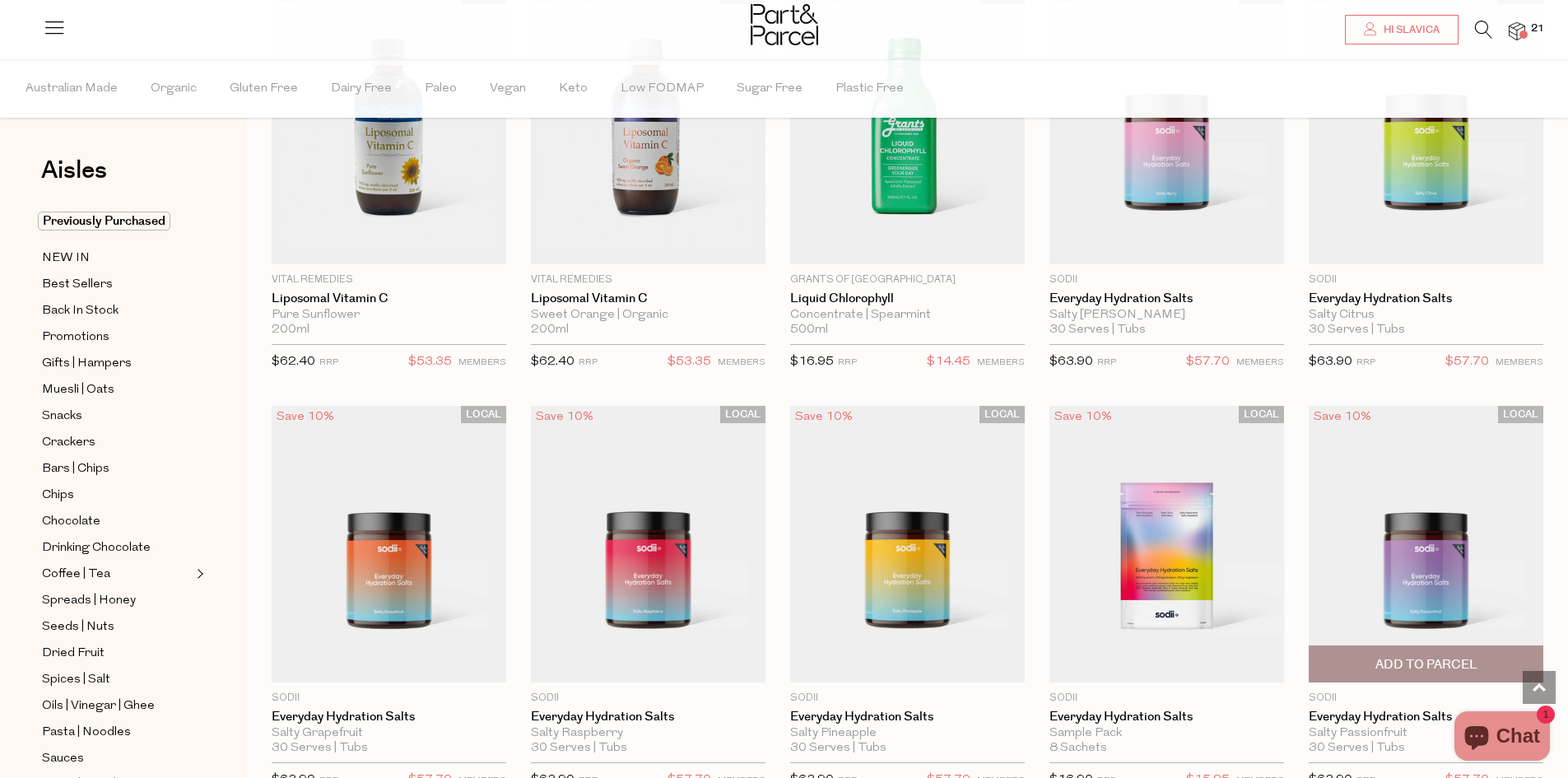
scroll to position [5165, 0]
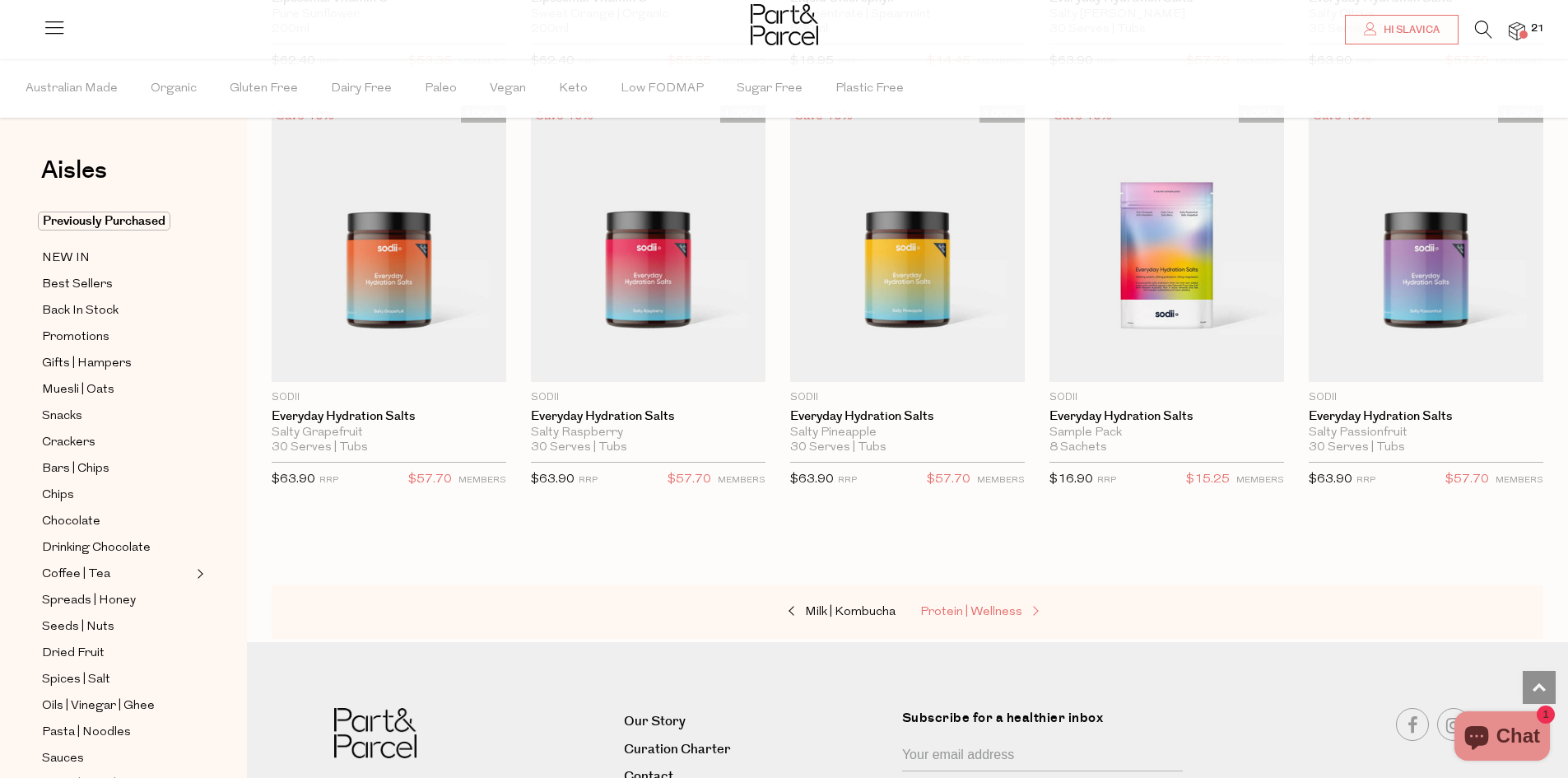
click at [989, 606] on span "Protein | Wellness" at bounding box center [971, 612] width 102 height 13
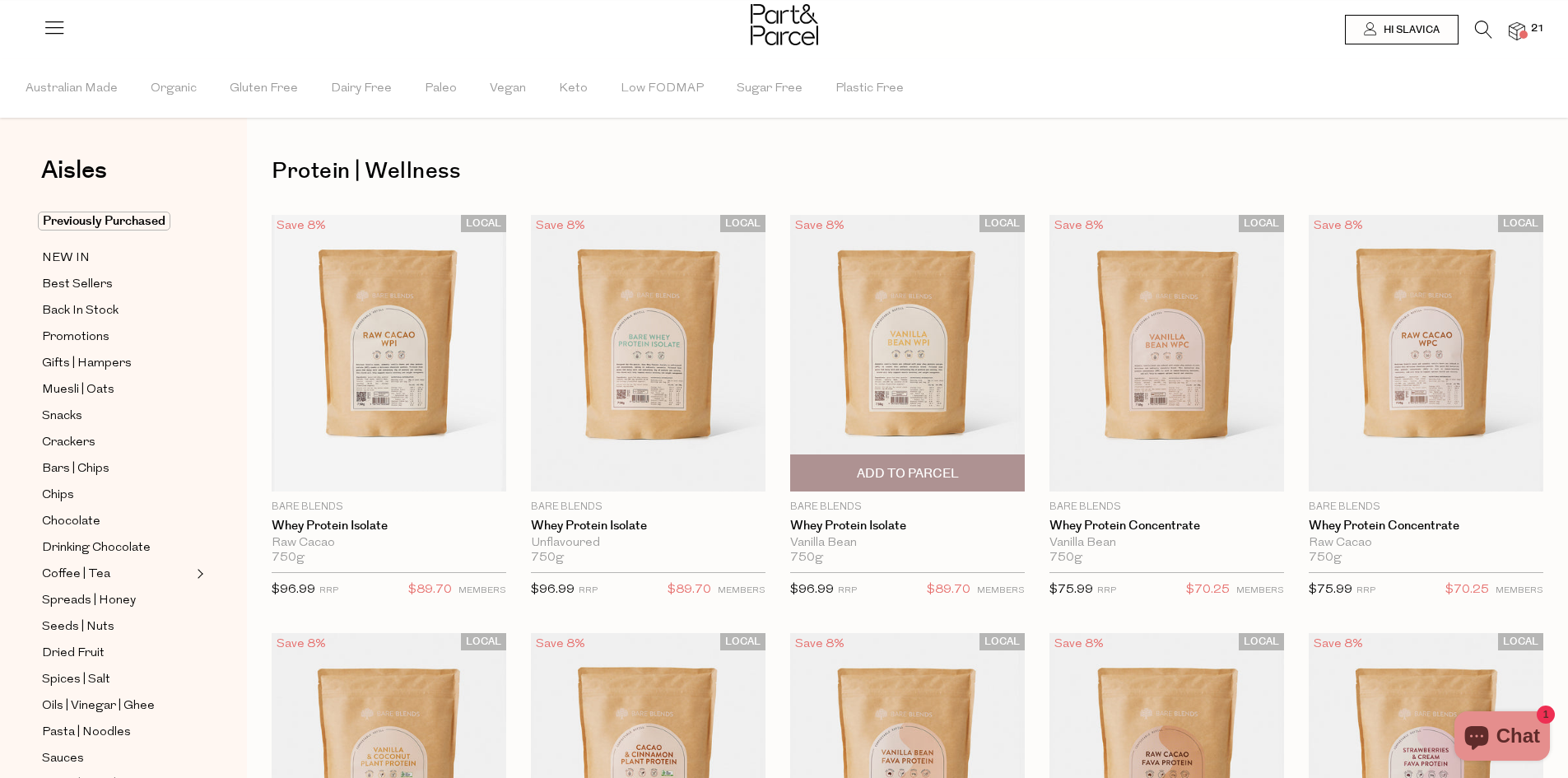
click at [989, 573] on div "$96.99 RRP $89.70 MEMBERS" at bounding box center [907, 590] width 234 height 37
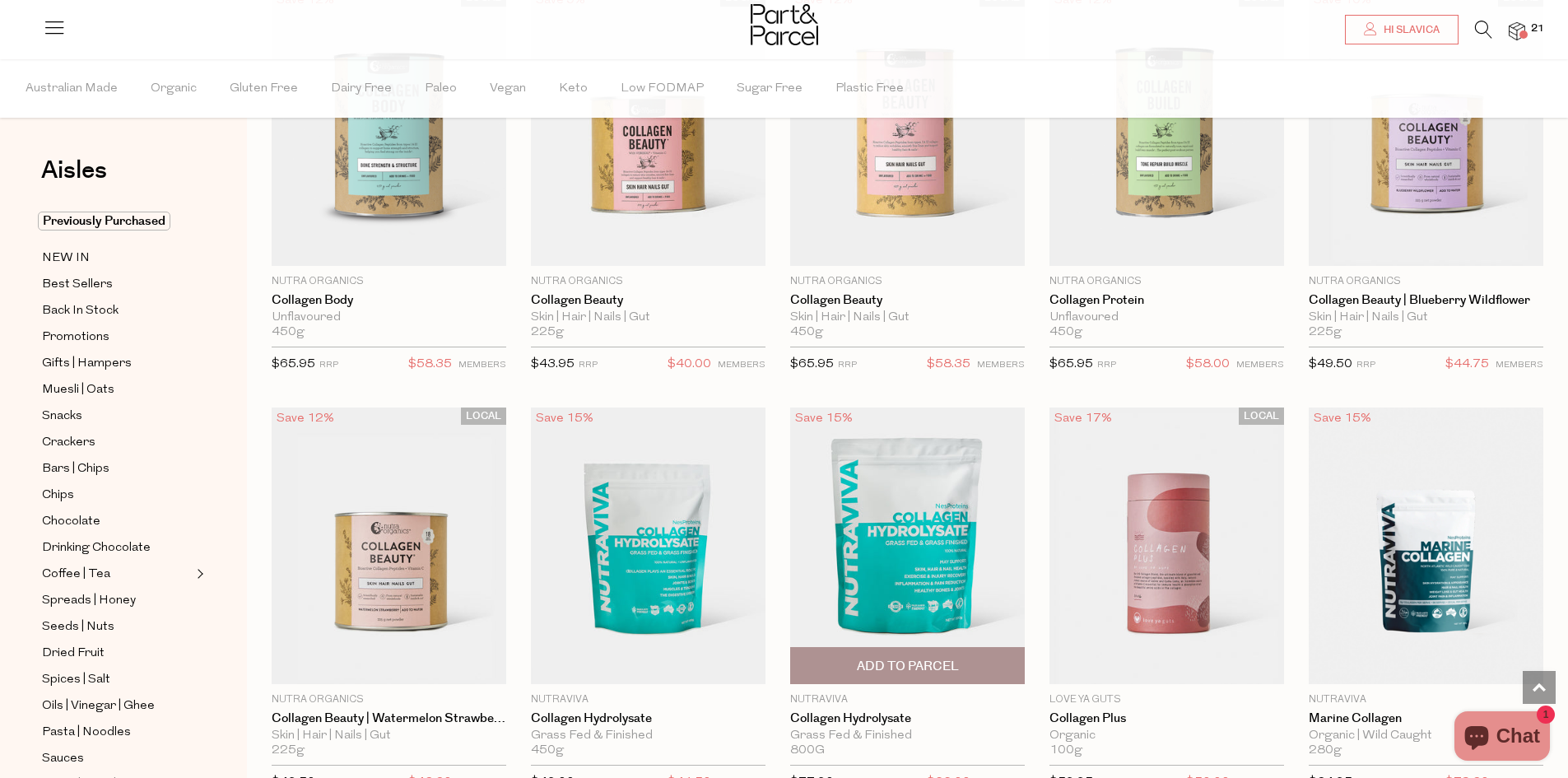
scroll to position [1482, 0]
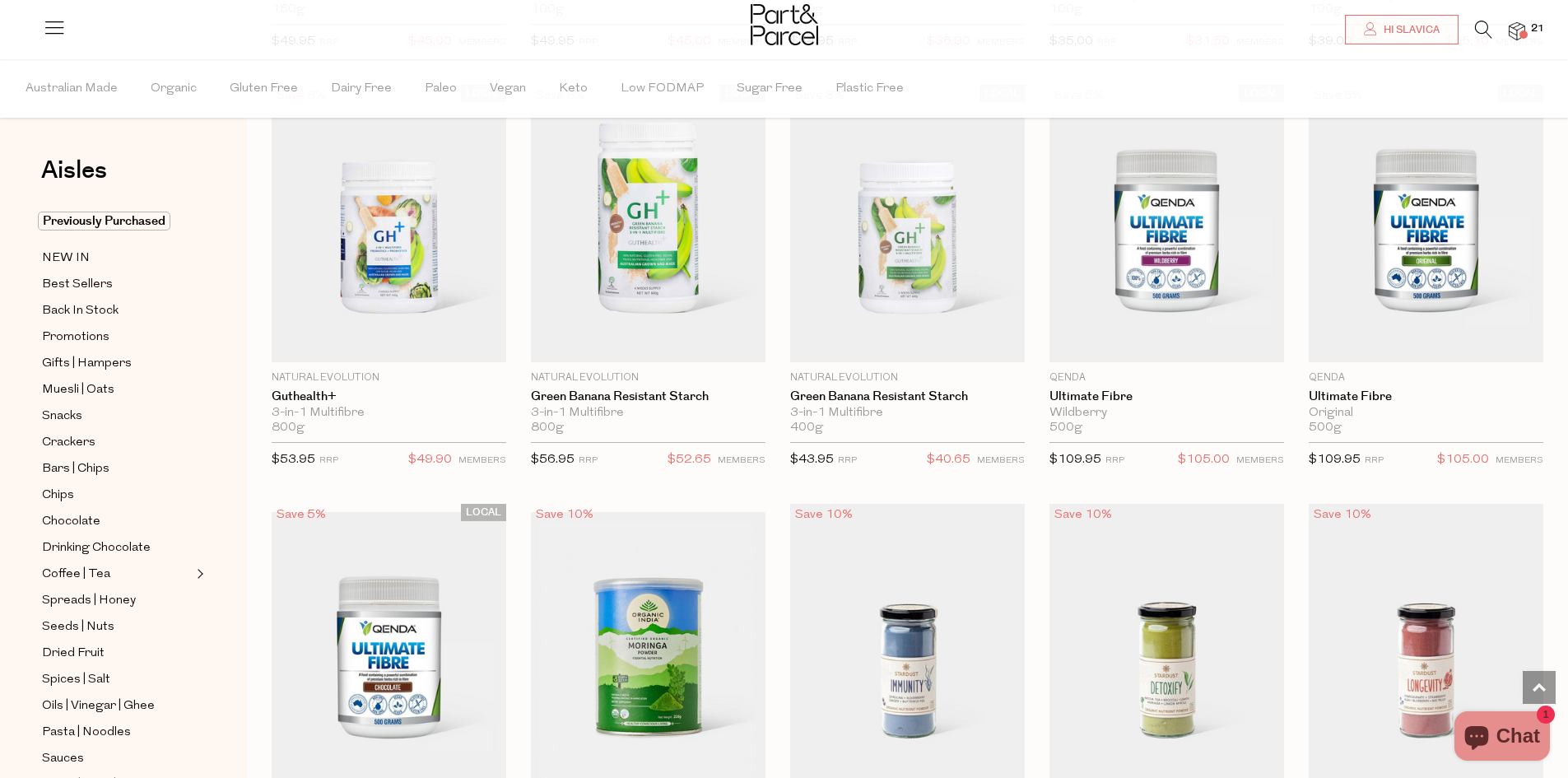
scroll to position [5533, 0]
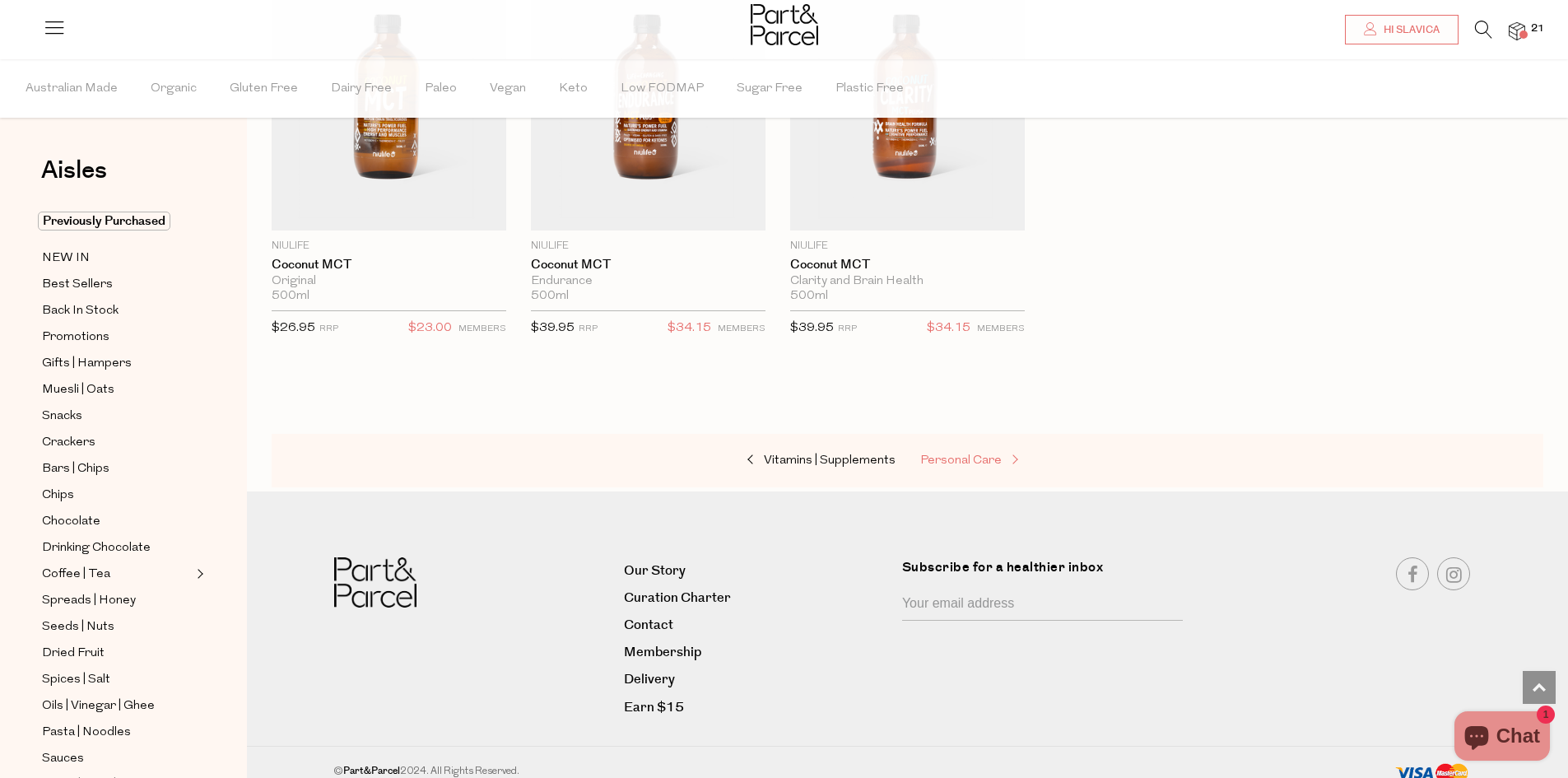
click at [991, 454] on span "Personal Care" at bounding box center [961, 460] width 82 height 13
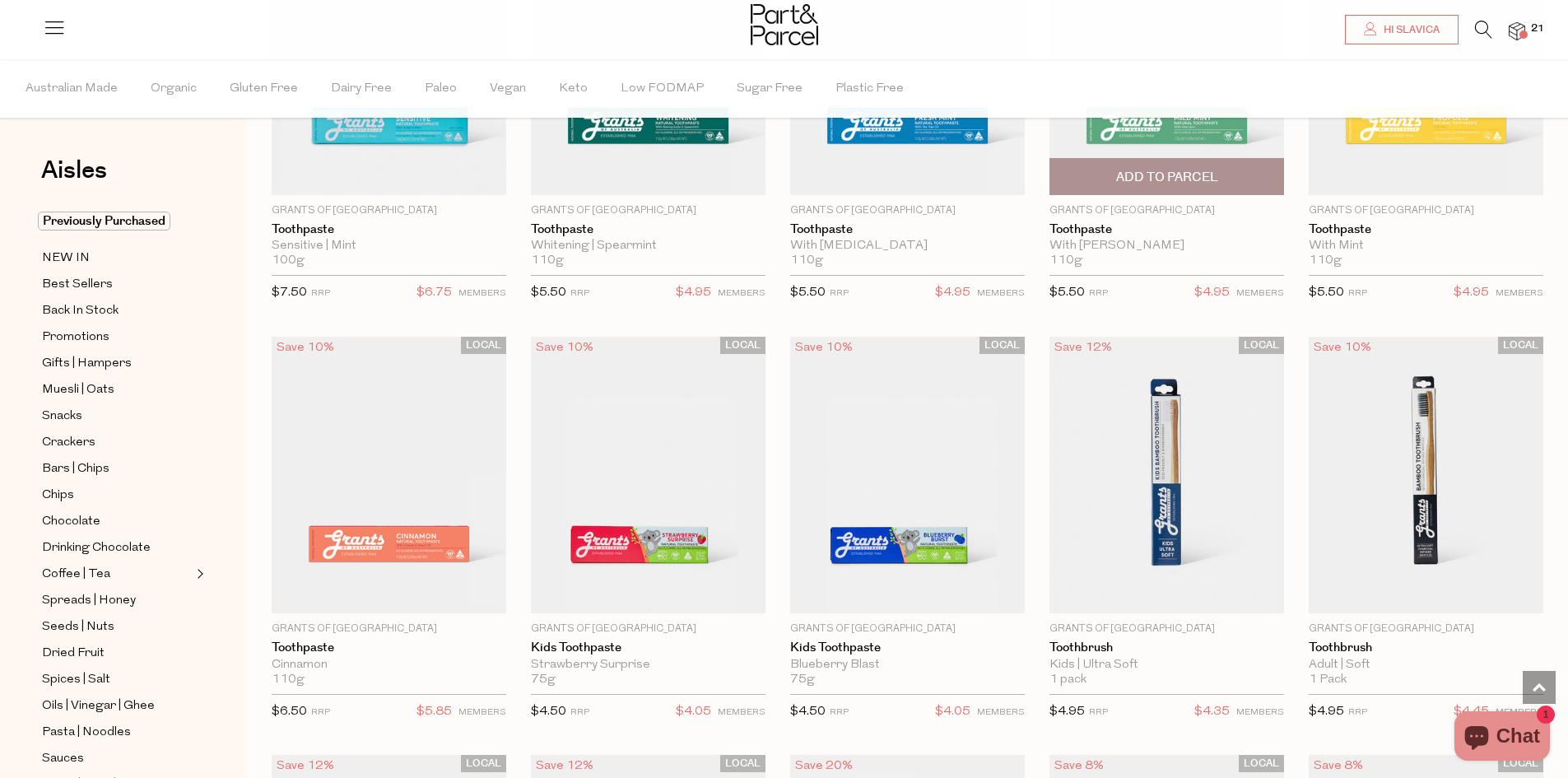
scroll to position [2882, 0]
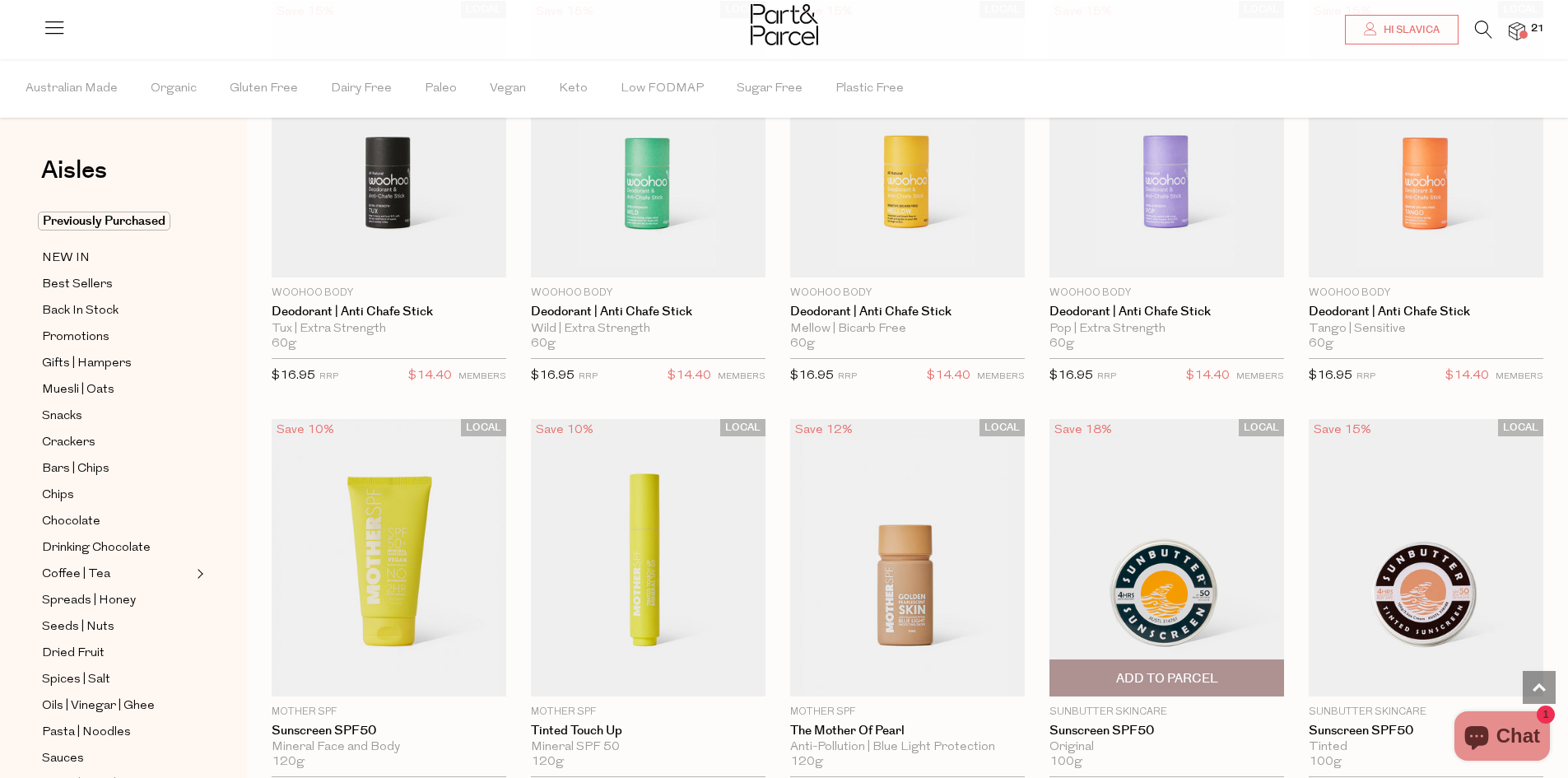
scroll to position [4857, 0]
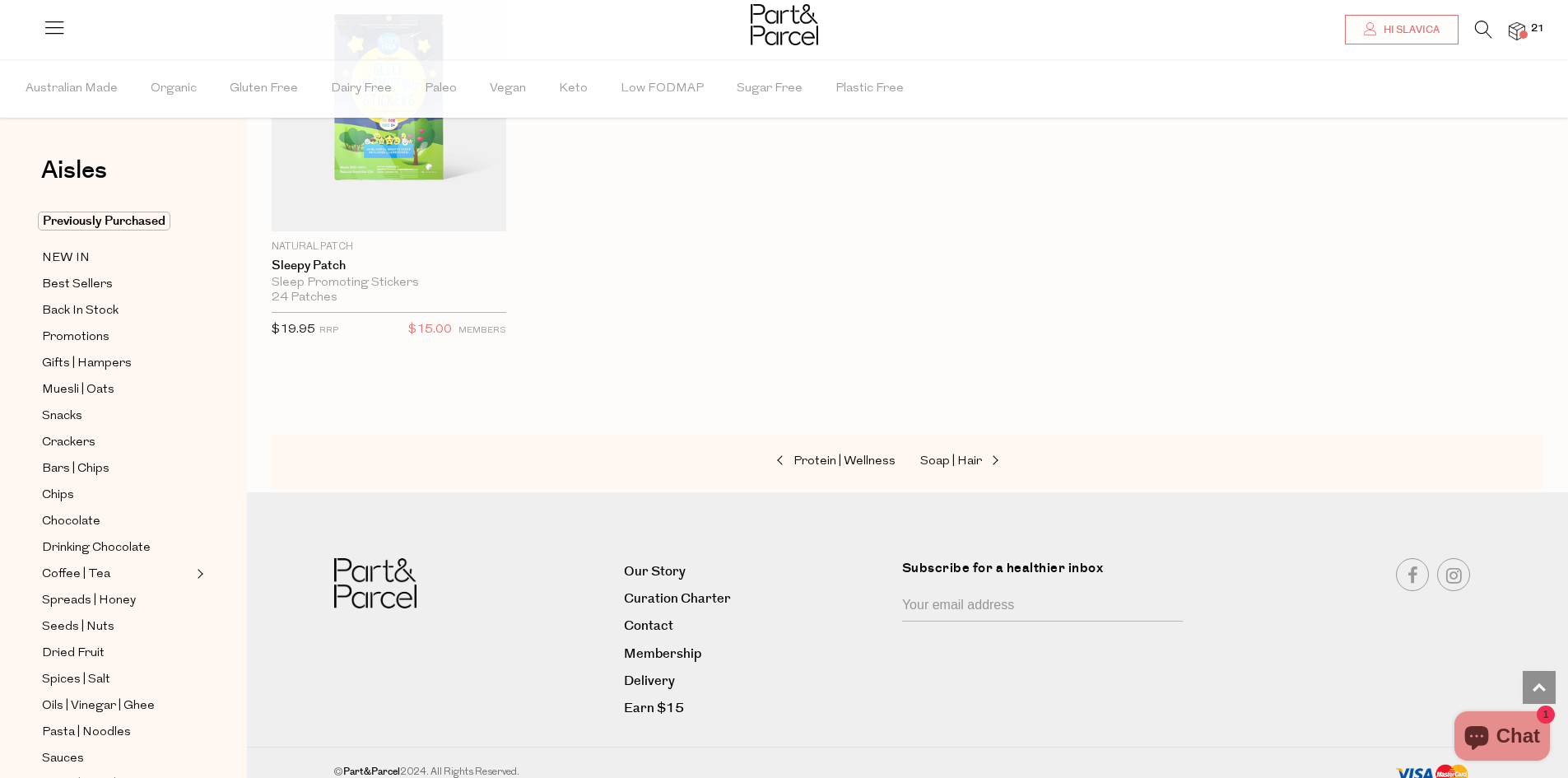
click at [951, 458] on div "Protein | Wellness Soap | Hair" at bounding box center [908, 461] width 1272 height 54
click at [950, 455] on span "Soap | Hair" at bounding box center [951, 461] width 62 height 13
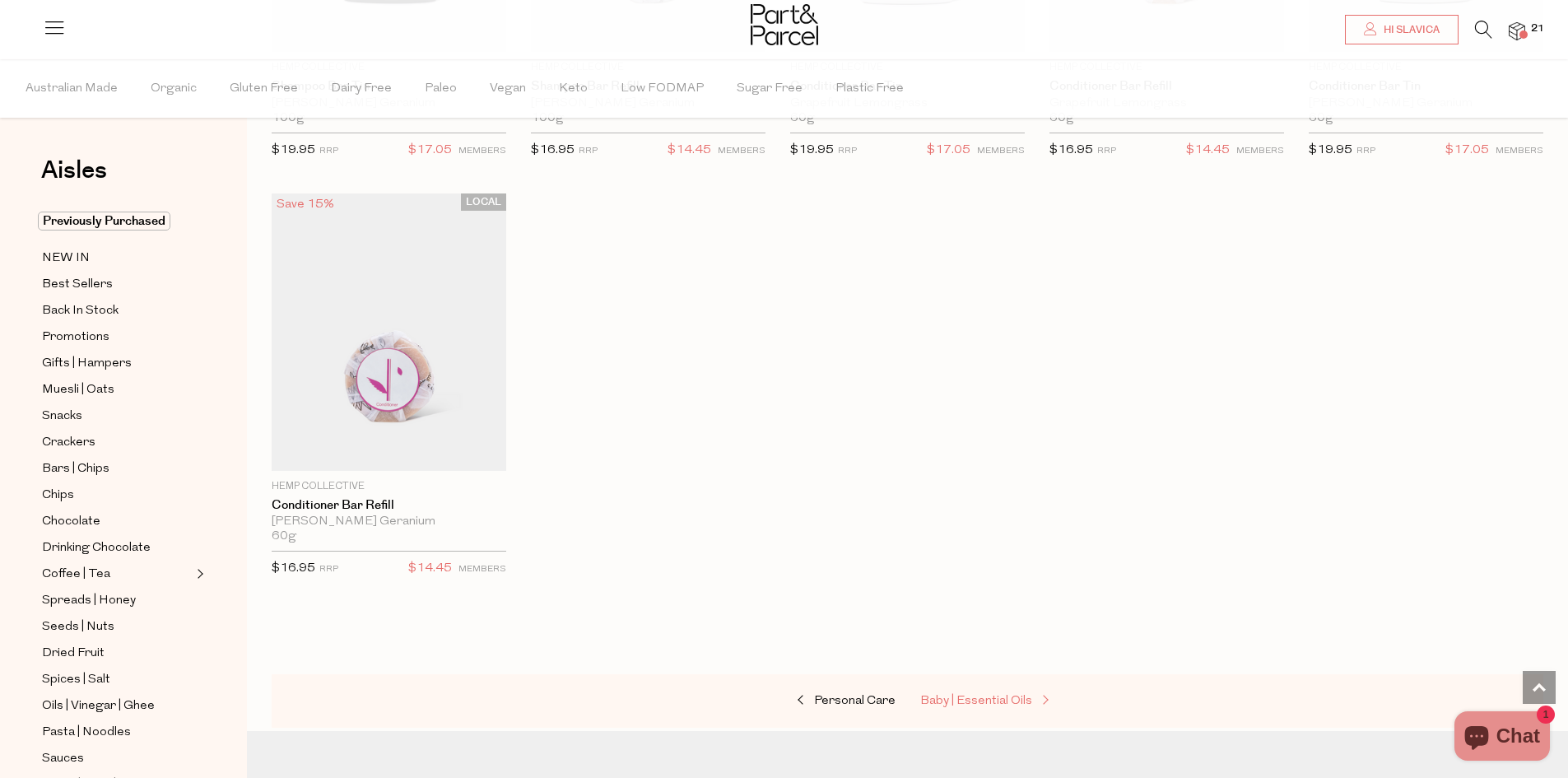
click at [987, 697] on span "Baby | Essential Oils" at bounding box center [976, 700] width 112 height 13
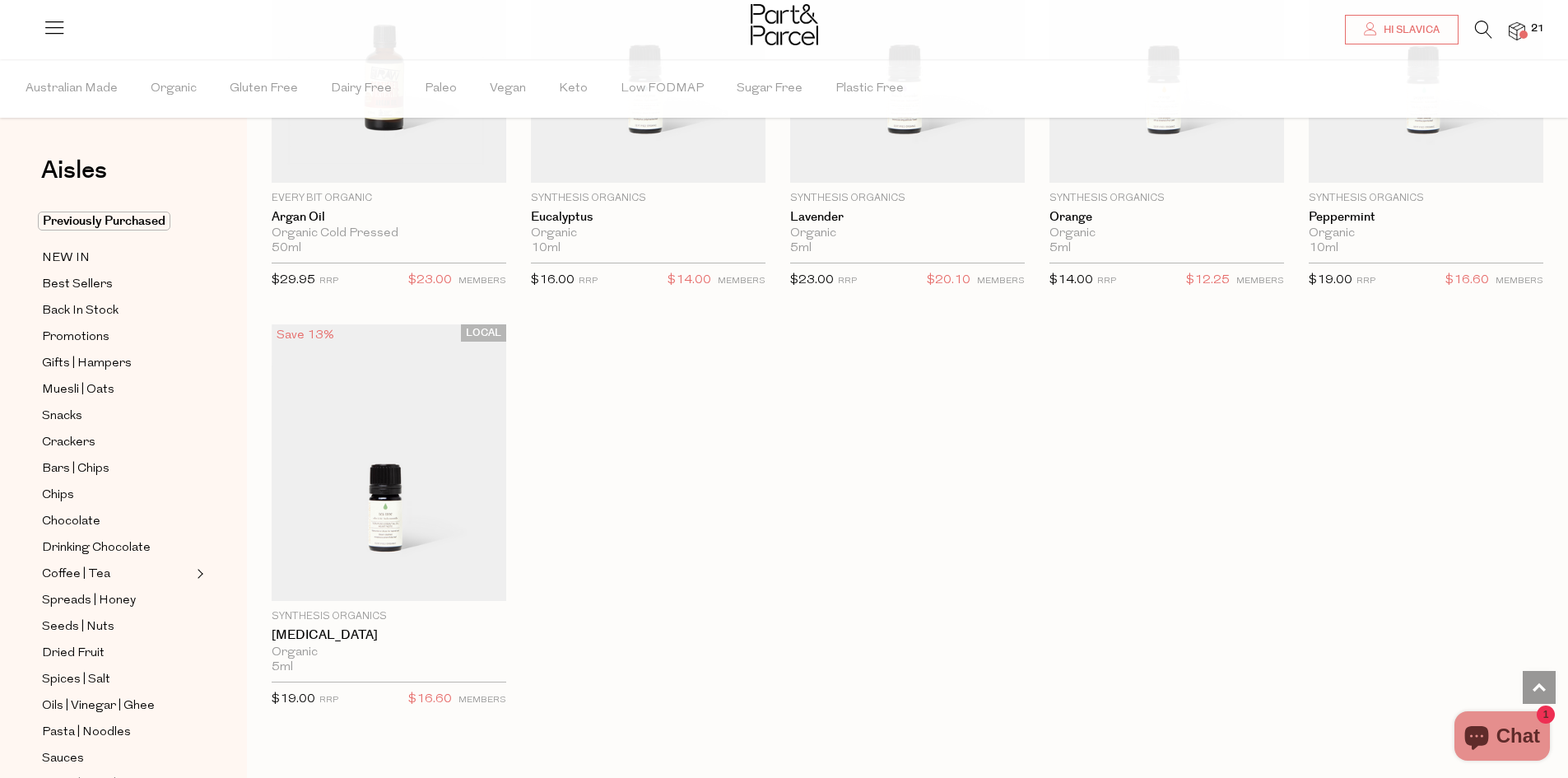
scroll to position [1235, 0]
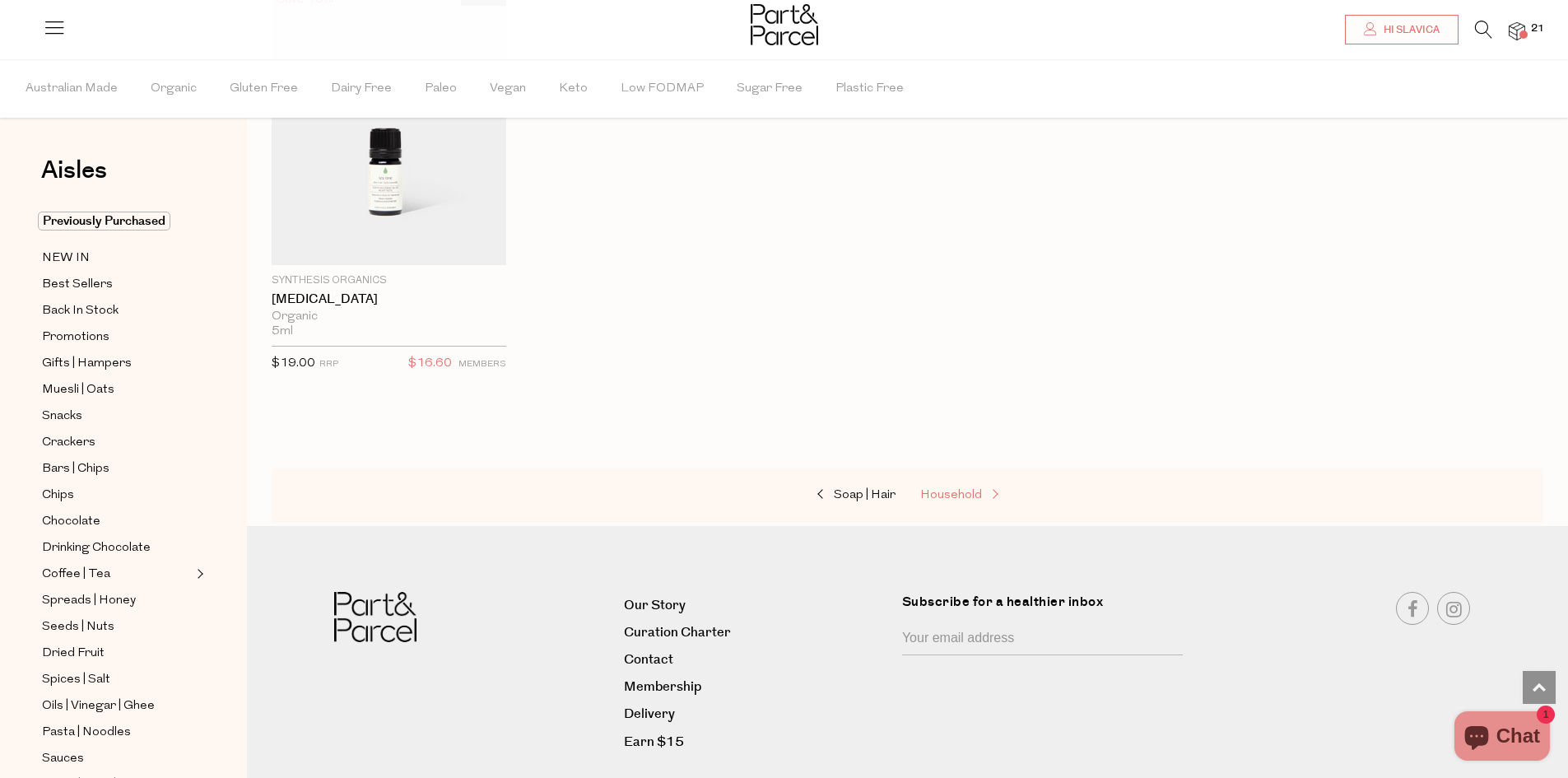
click at [951, 489] on span "Household" at bounding box center [951, 495] width 62 height 13
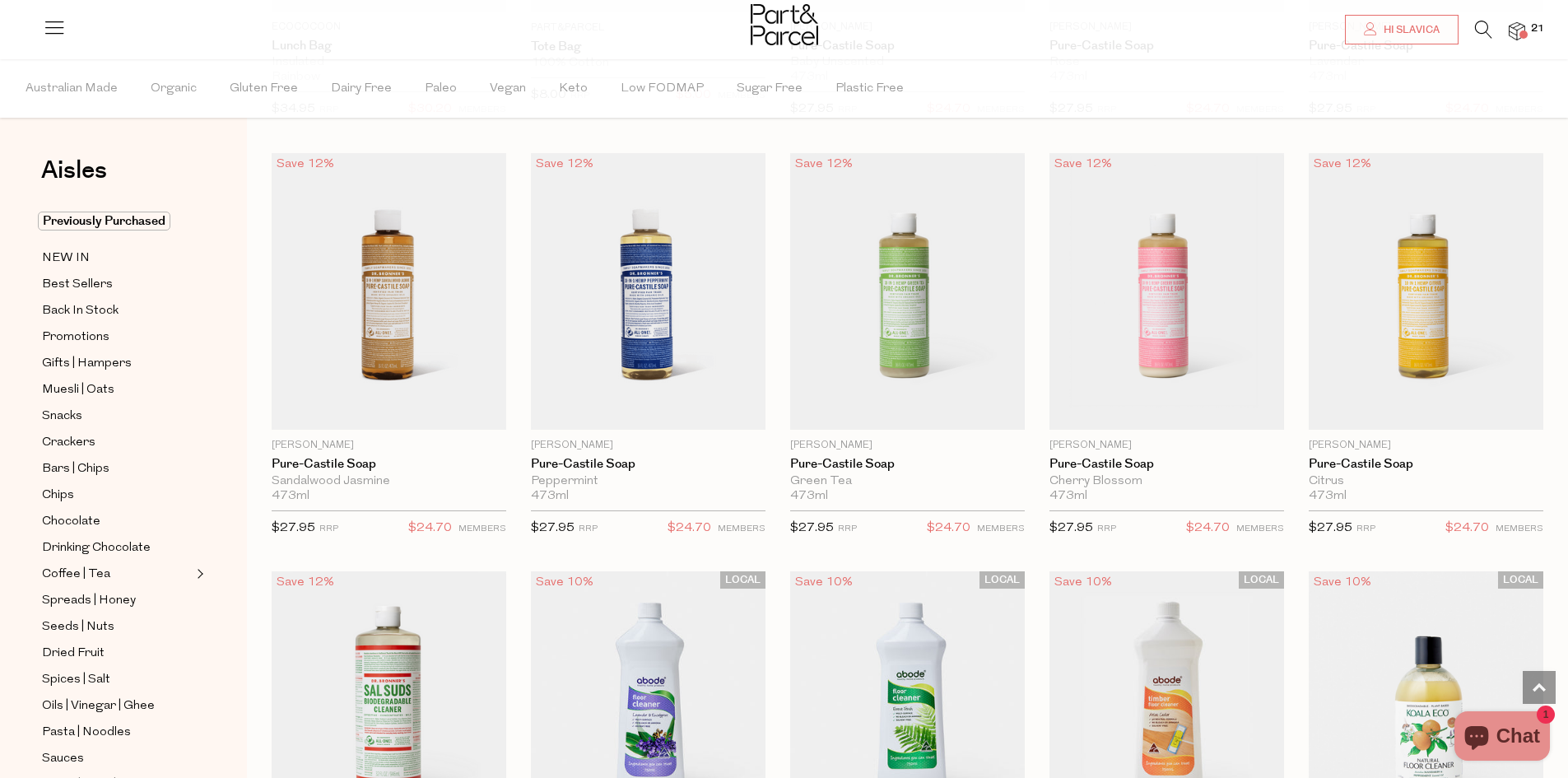
scroll to position [1894, 0]
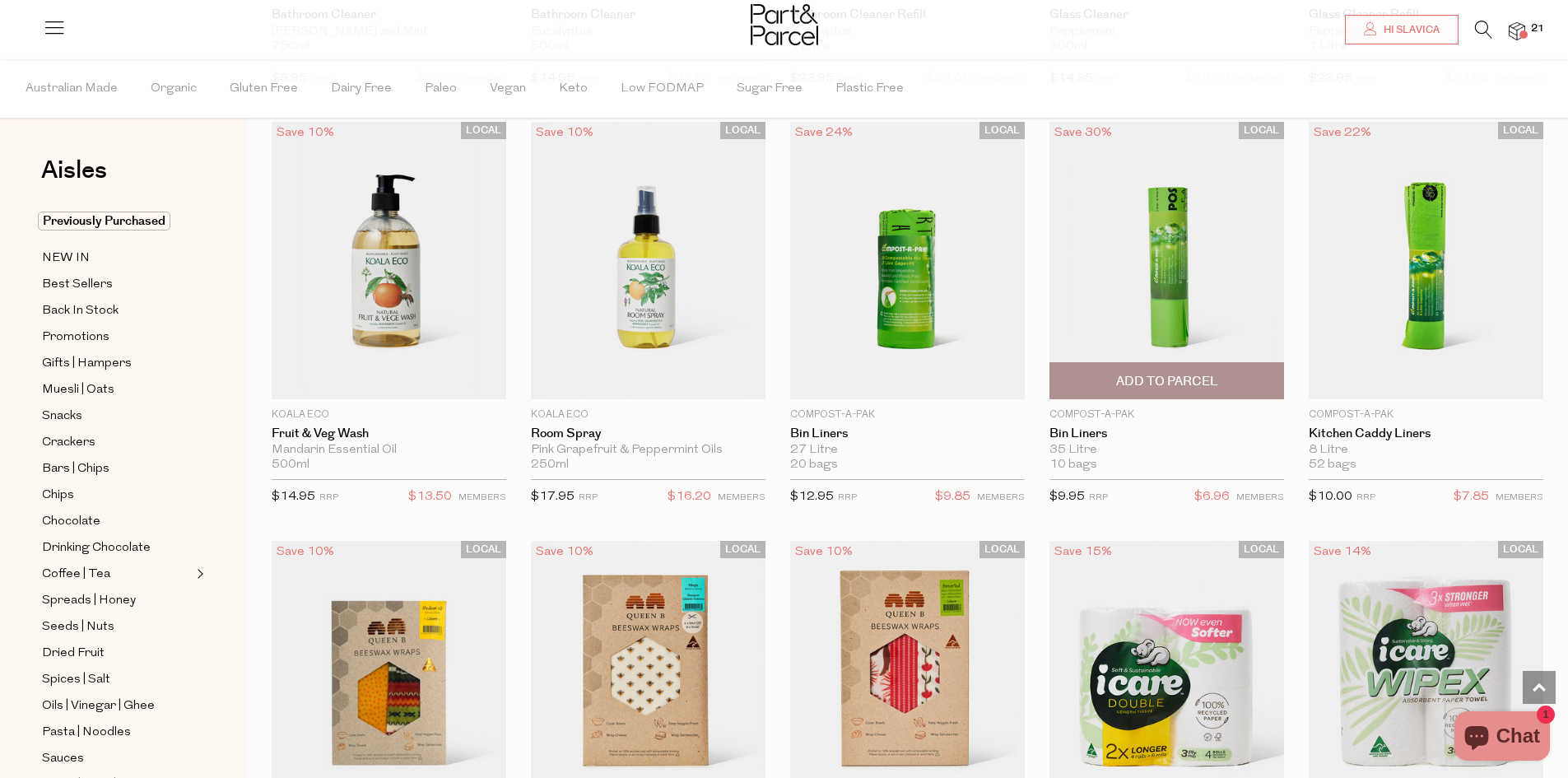
scroll to position [6422, 0]
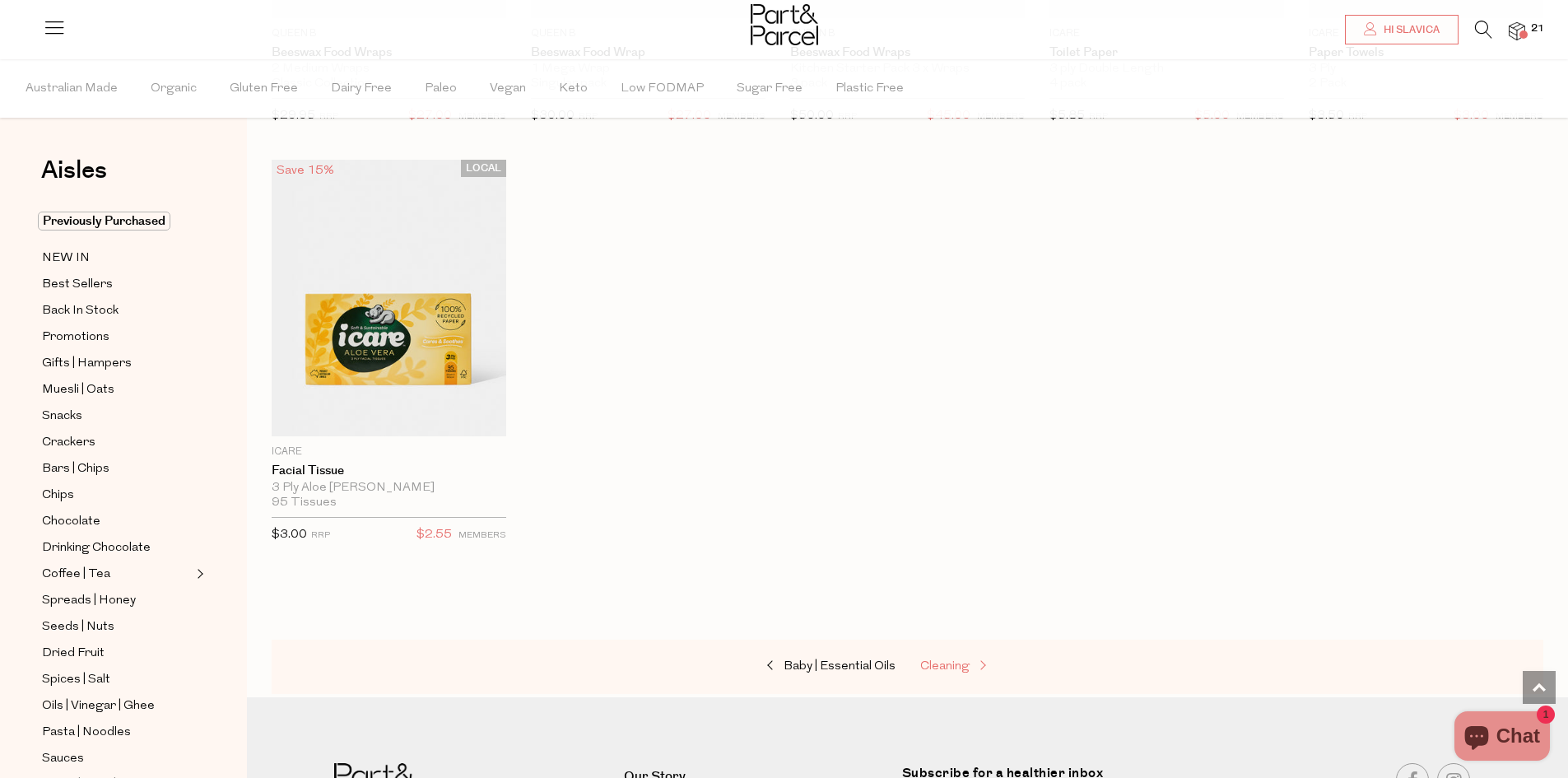
click at [947, 660] on span "Cleaning" at bounding box center [944, 666] width 49 height 13
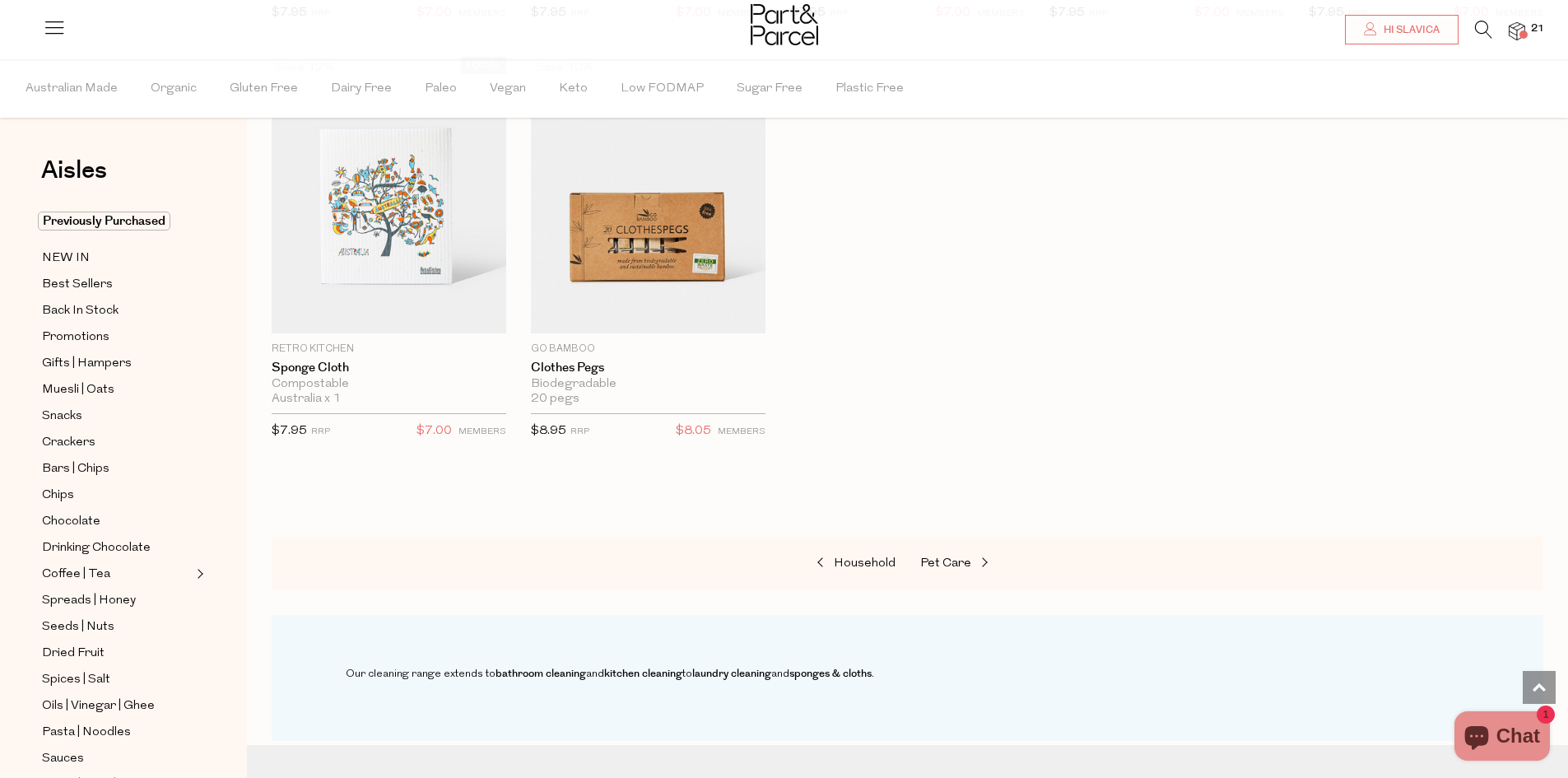
scroll to position [1152, 0]
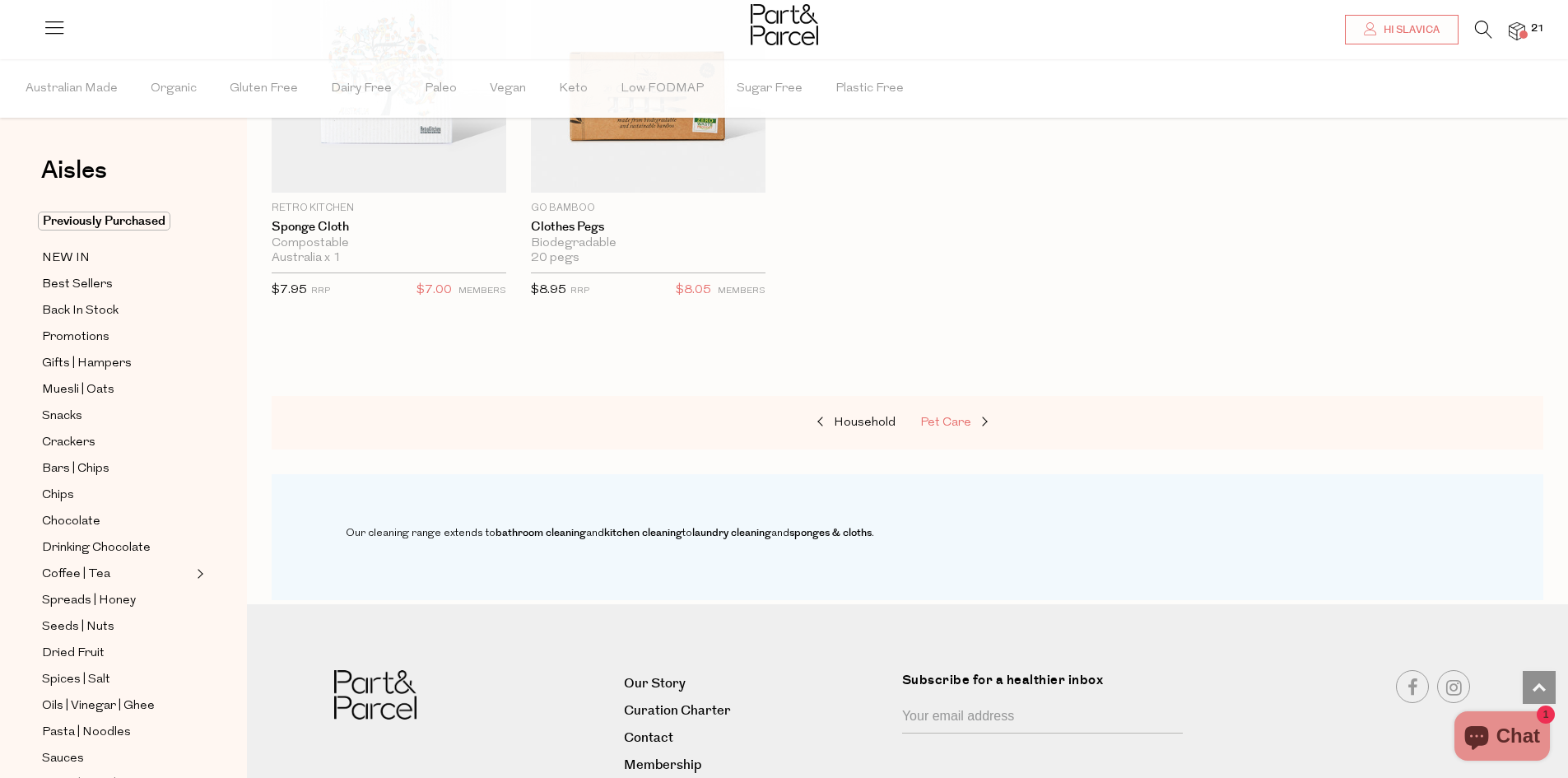
click at [934, 417] on span "Pet Care" at bounding box center [945, 423] width 51 height 13
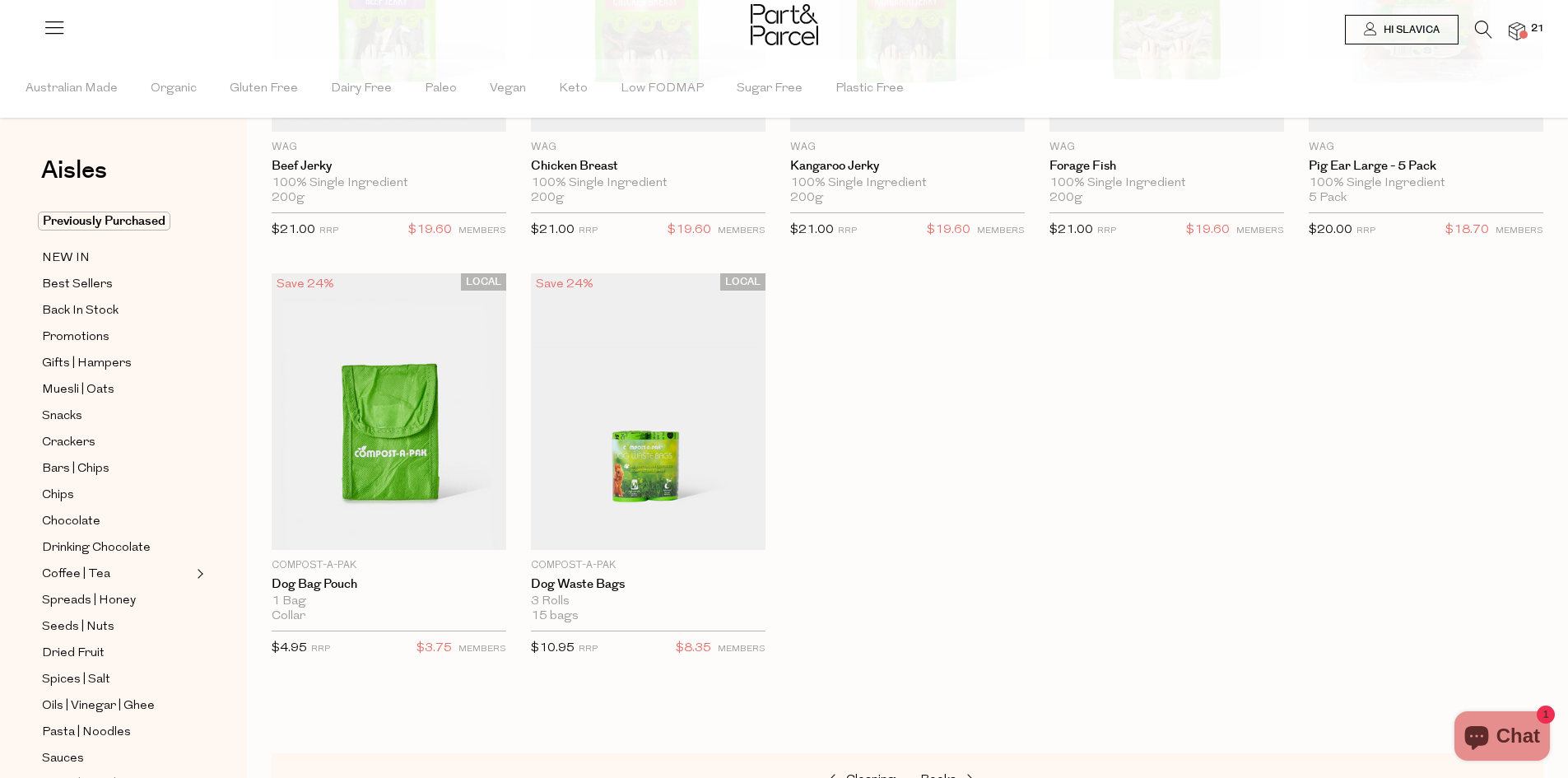
scroll to position [741, 0]
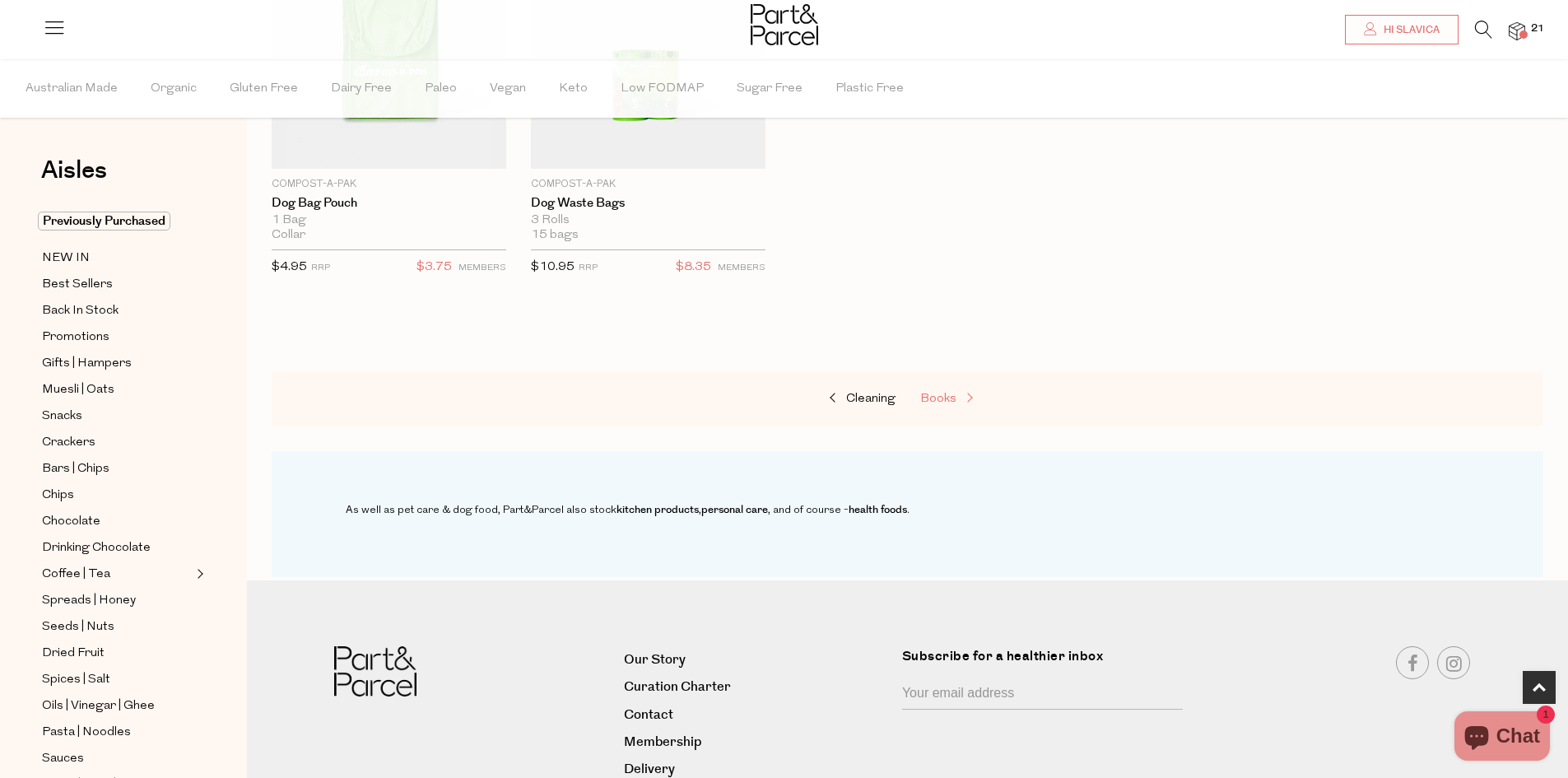
click at [945, 397] on span "Books" at bounding box center [938, 399] width 36 height 13
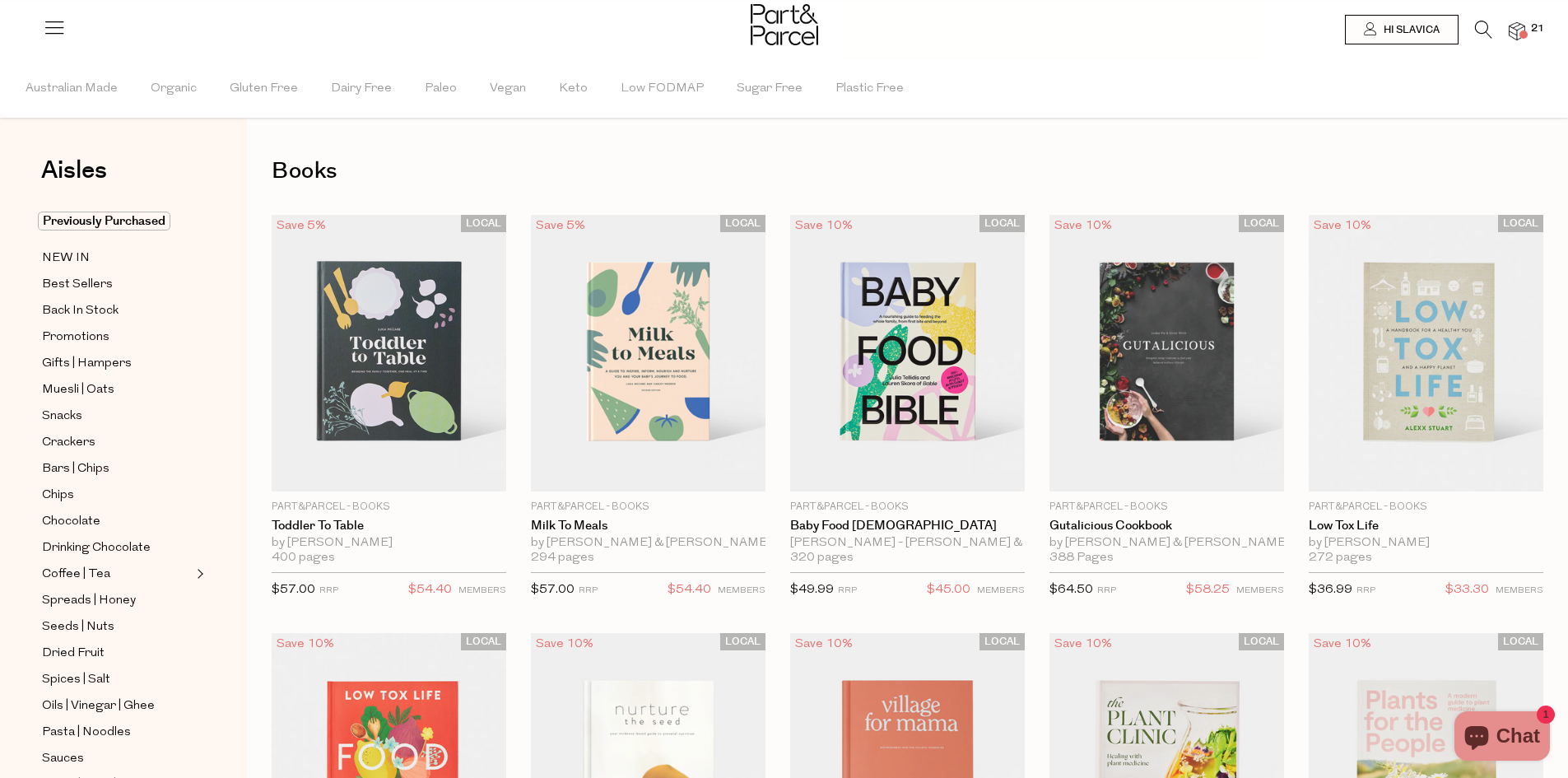
click at [1540, 28] on span "21" at bounding box center [1538, 29] width 22 height 15
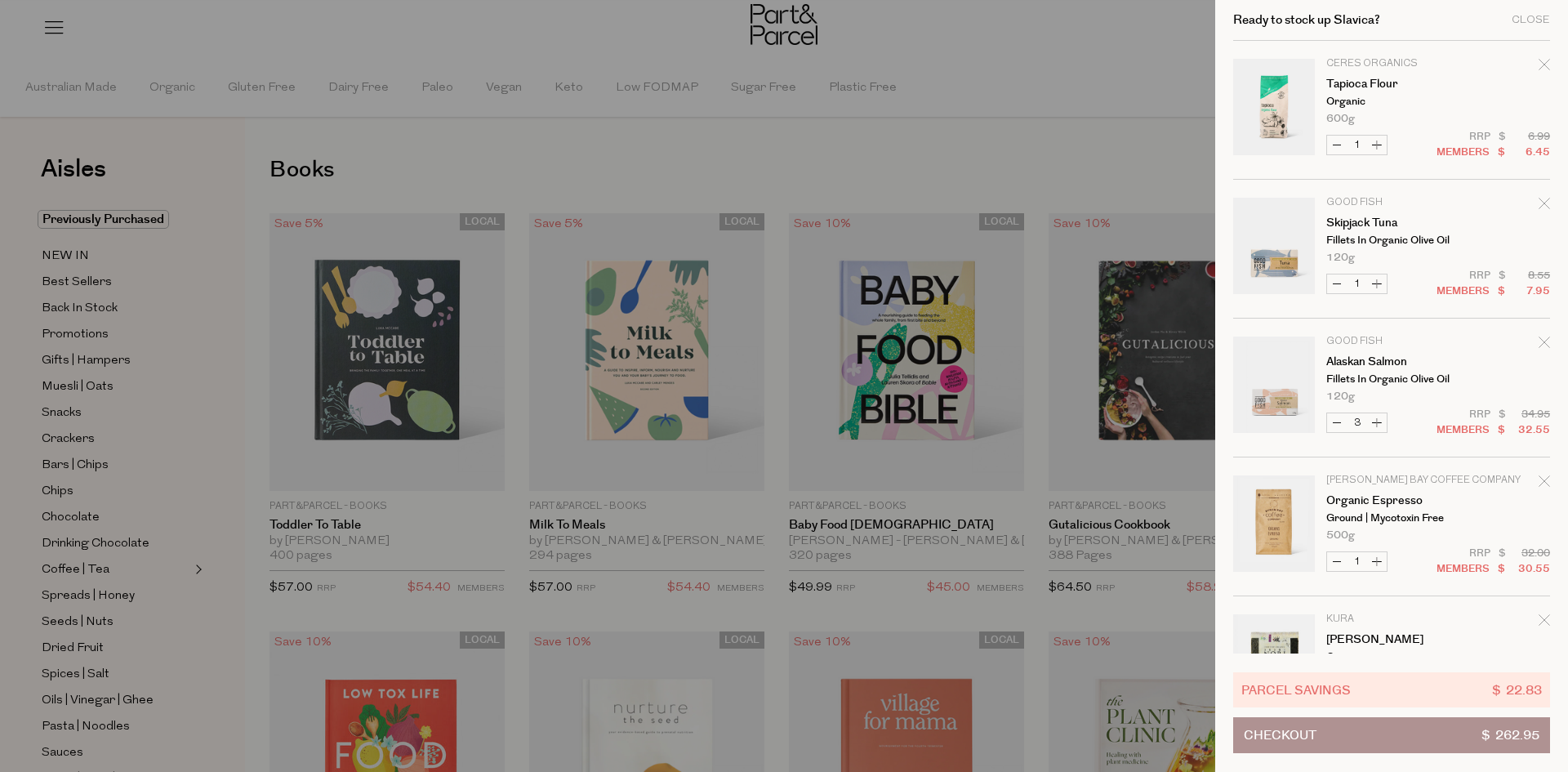
scroll to position [82, 0]
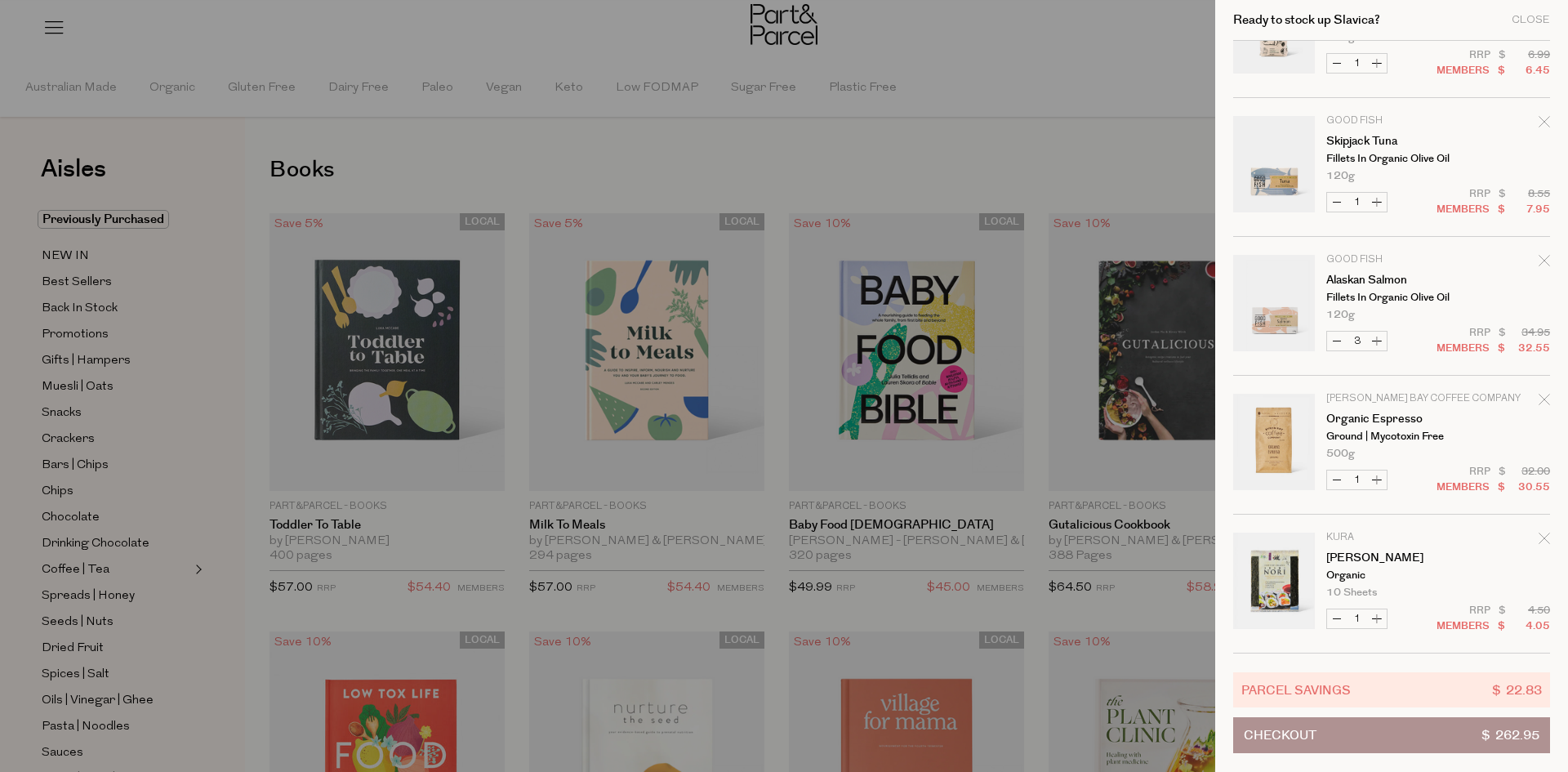
click at [1378, 201] on button "Increase Skipjack Tuna" at bounding box center [1377, 202] width 20 height 19
type input "2"
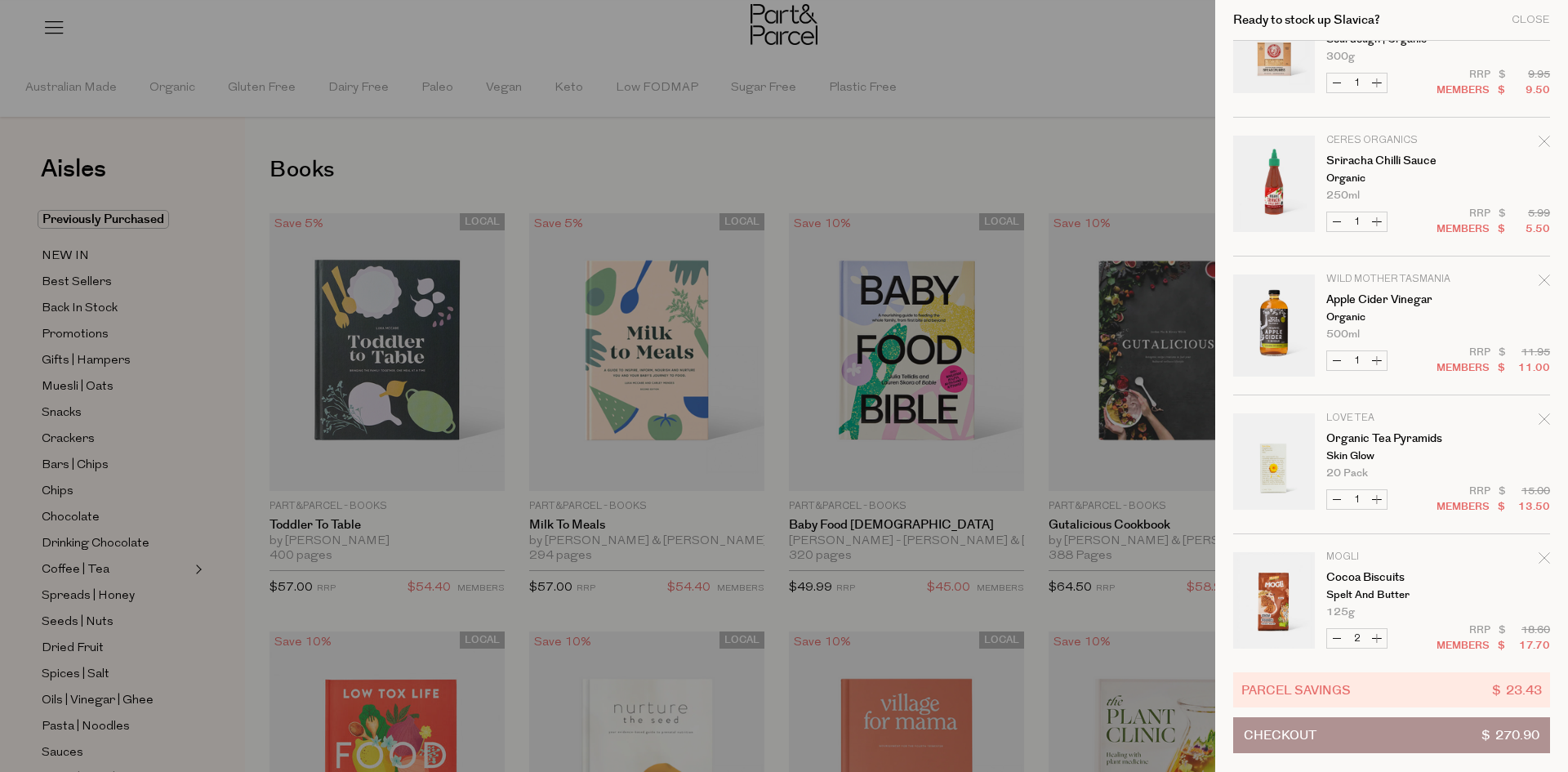
scroll to position [1748, 0]
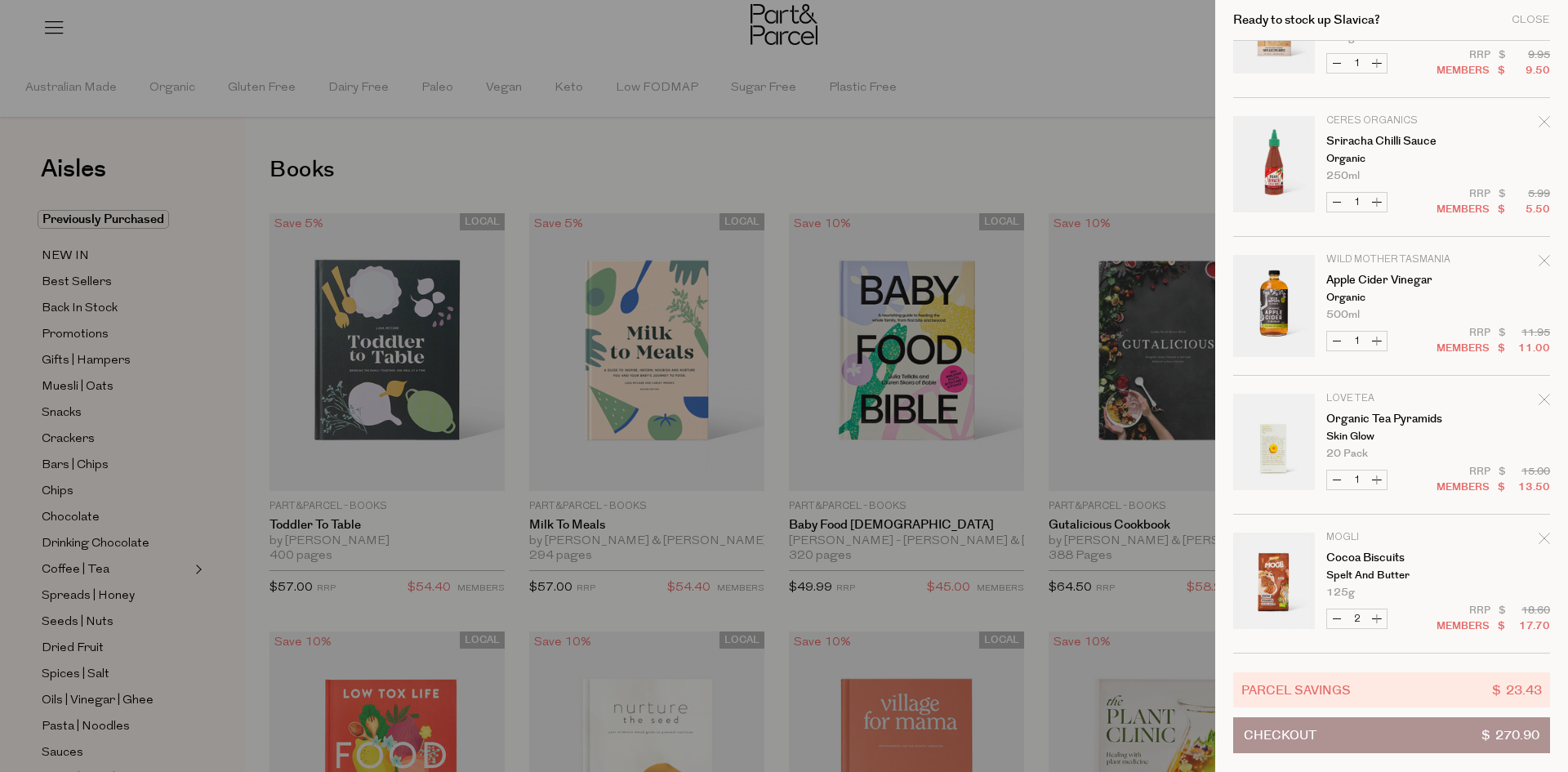
click at [1468, 735] on button "Checkout $ 270.90" at bounding box center [1391, 735] width 317 height 36
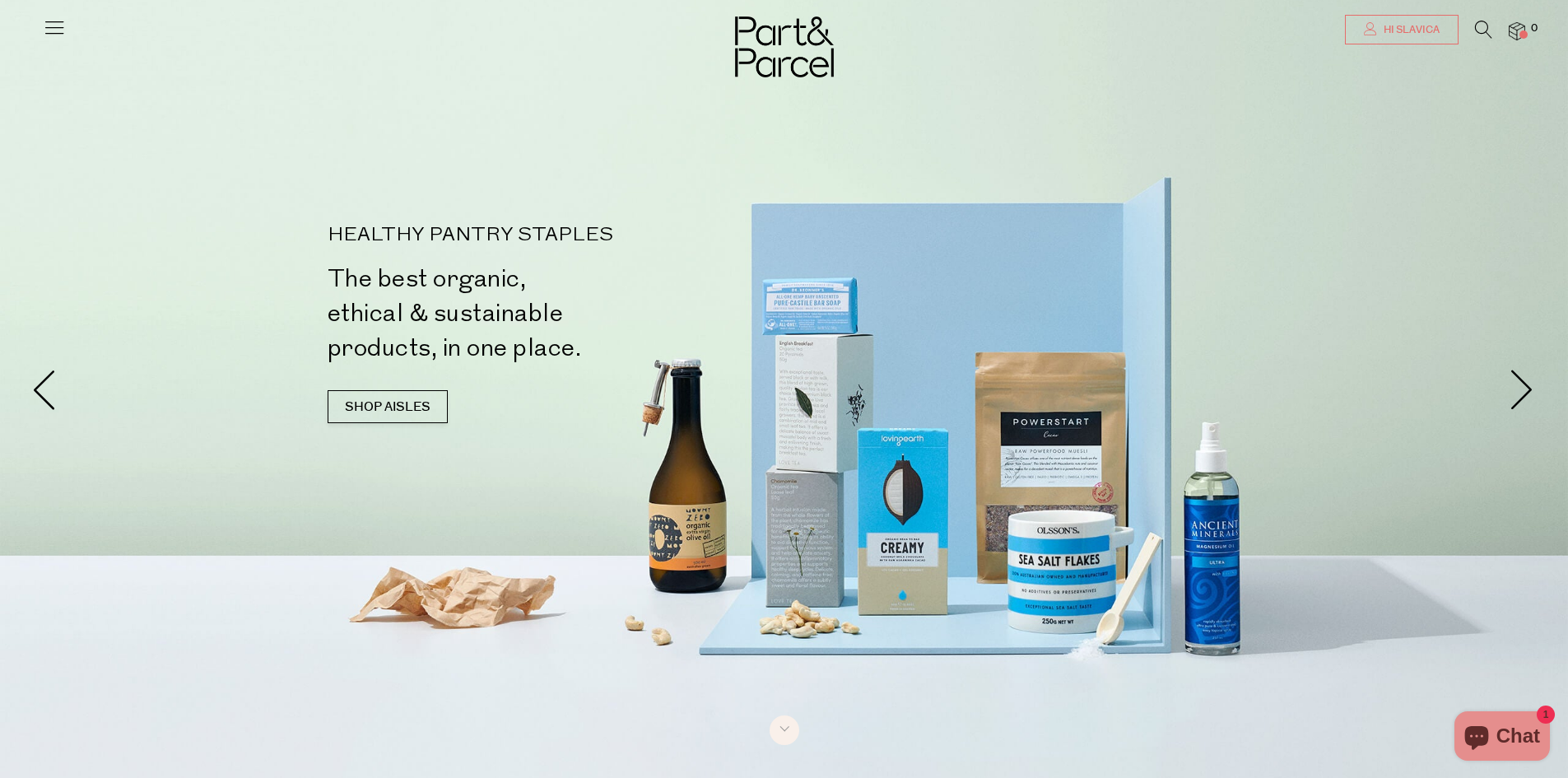
click at [1397, 26] on span "Hi Slavica" at bounding box center [1410, 30] width 60 height 14
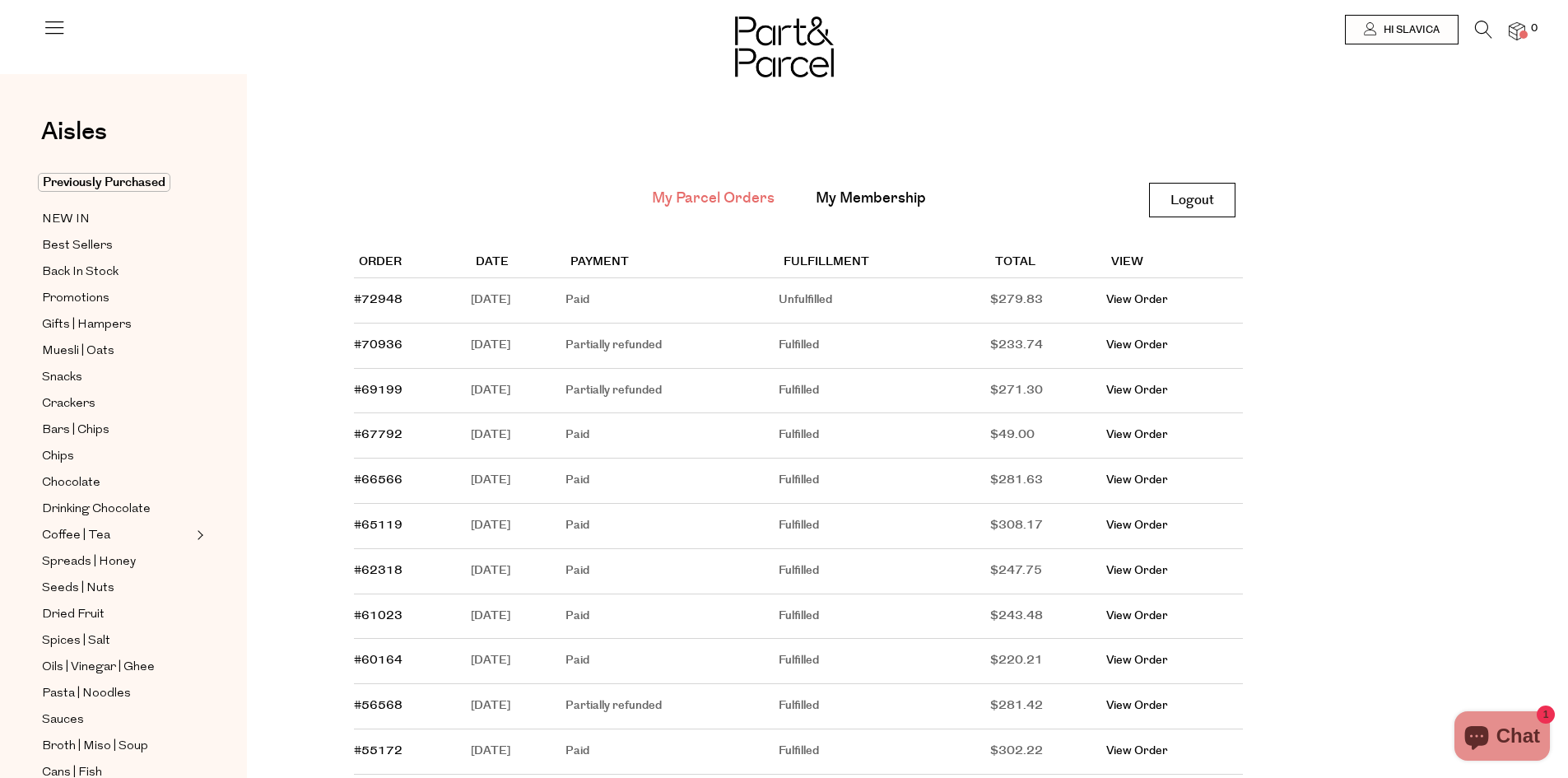
click at [1521, 32] on span at bounding box center [1524, 35] width 8 height 8
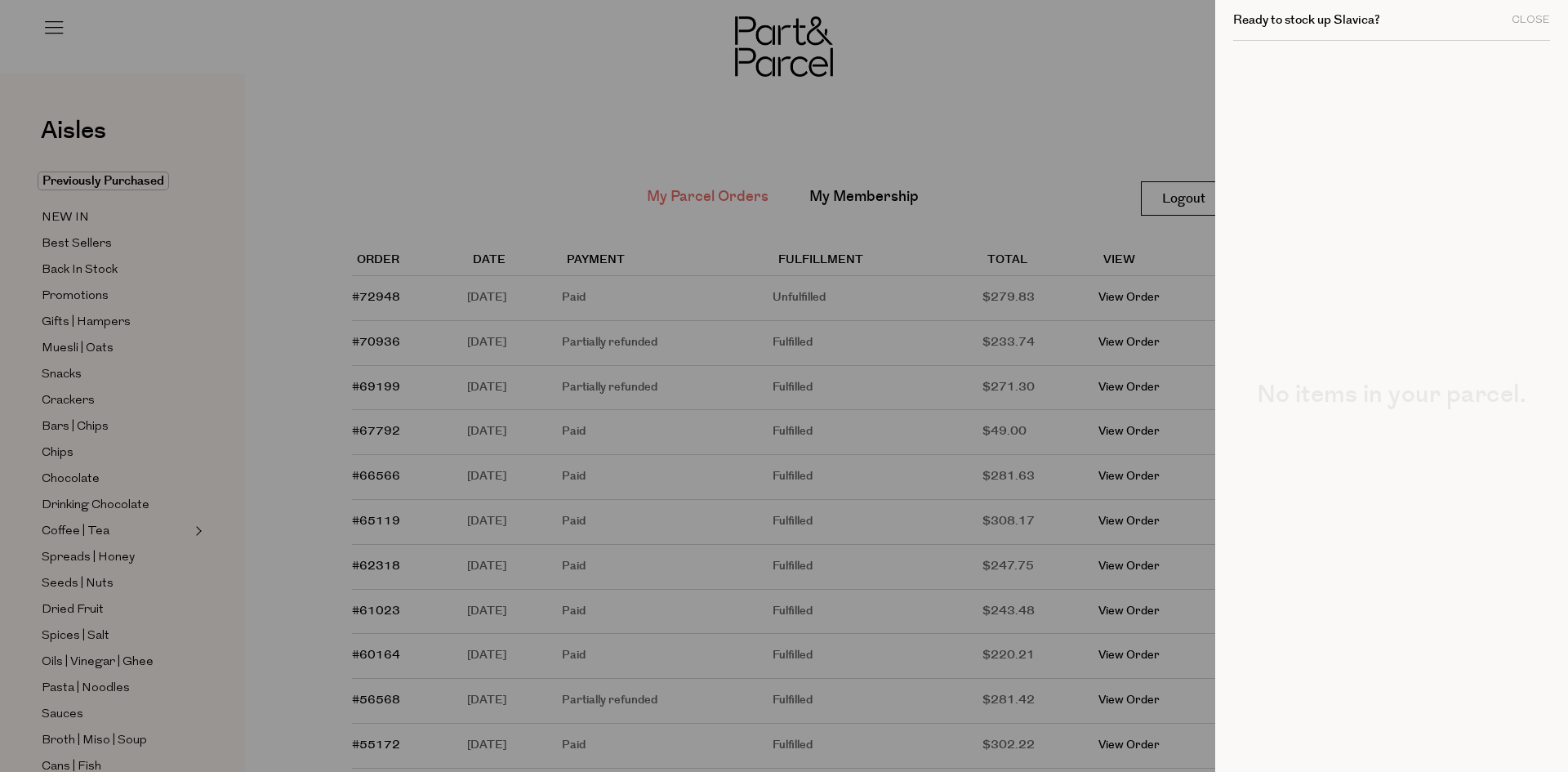
click at [1165, 197] on div at bounding box center [784, 386] width 1568 height 772
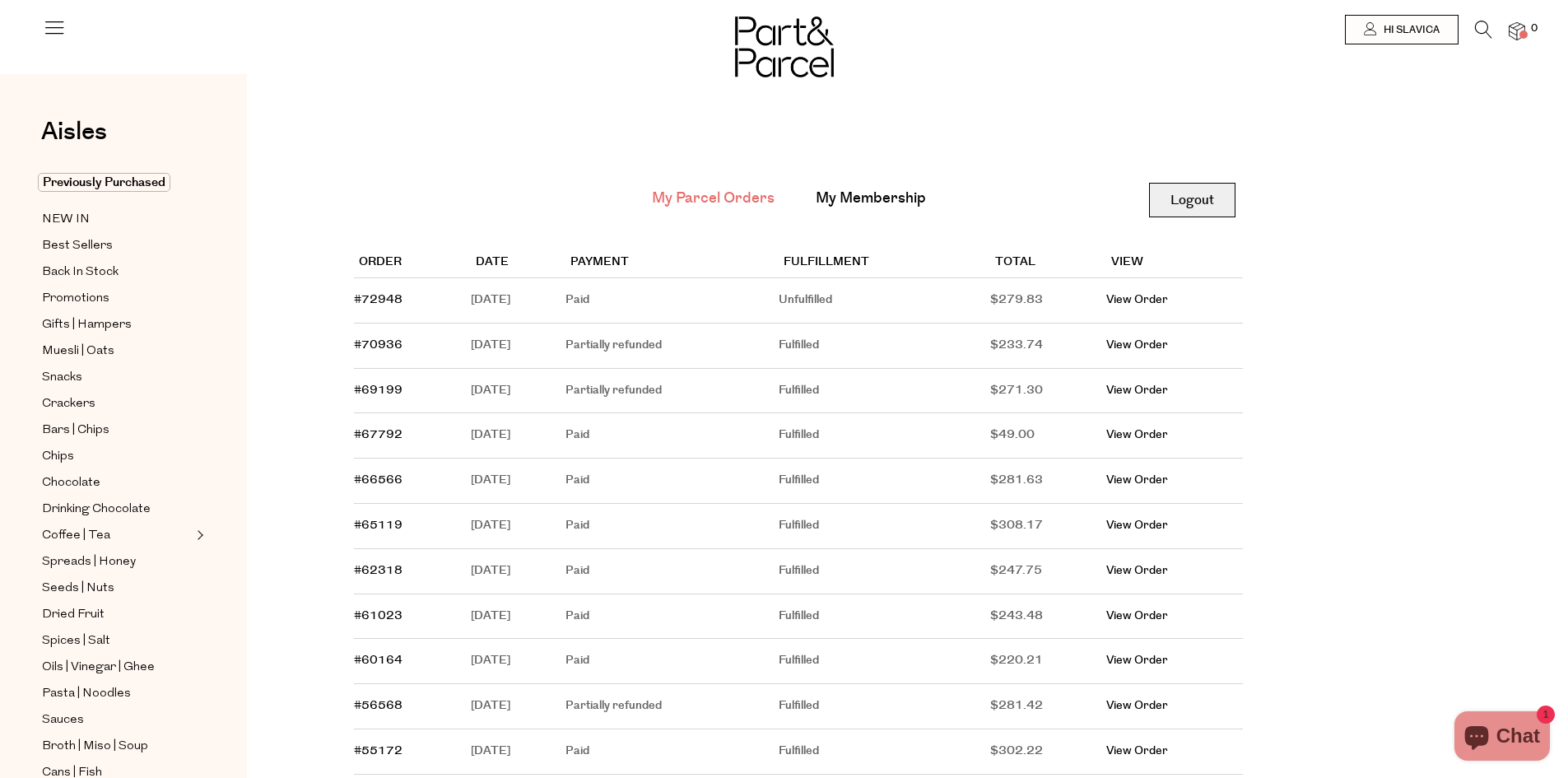
click at [1182, 203] on link "Logout" at bounding box center [1192, 199] width 87 height 34
